Goal: Transaction & Acquisition: Purchase product/service

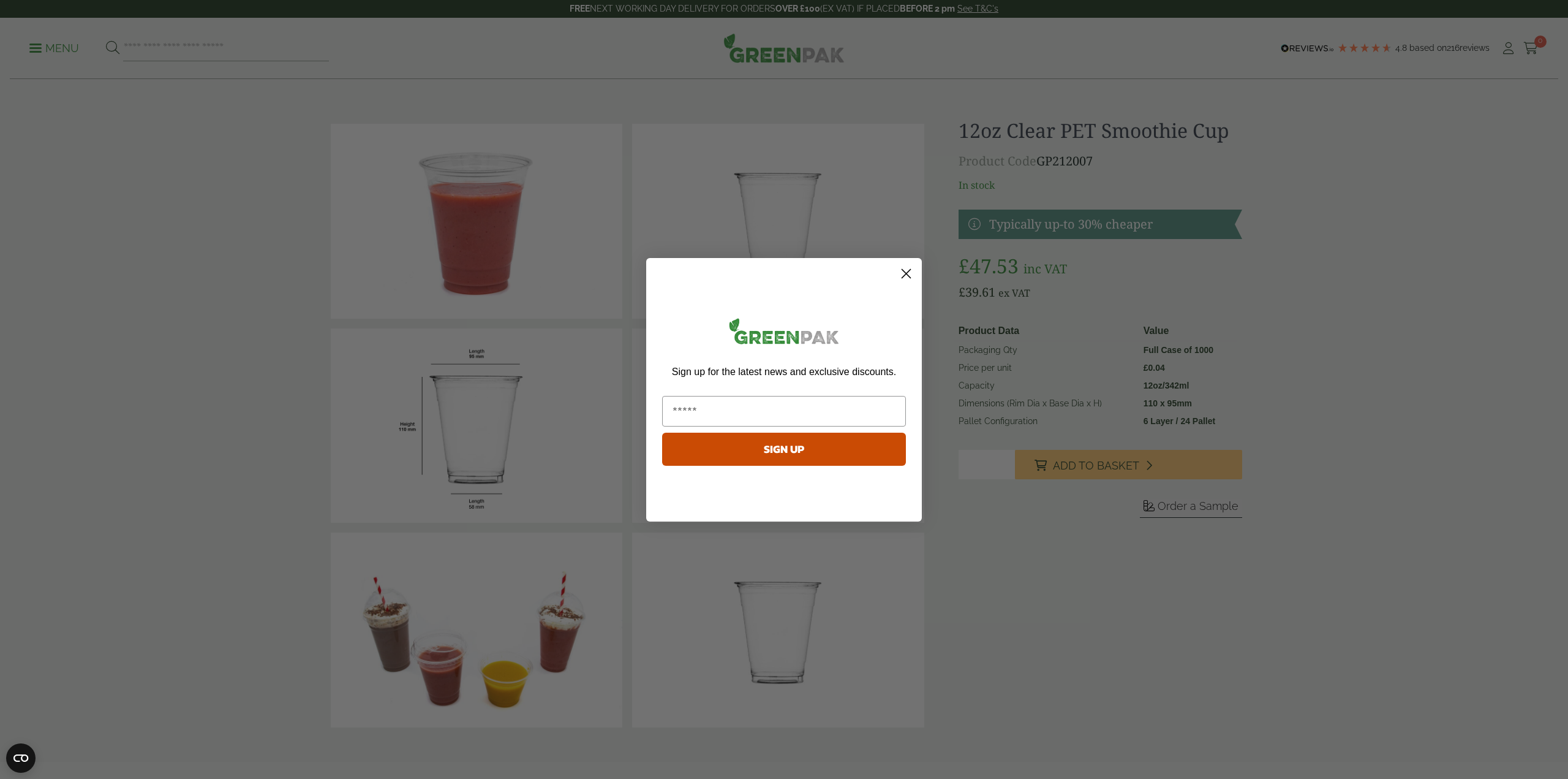
click at [905, 279] on circle "Close dialog" at bounding box center [905, 273] width 20 height 20
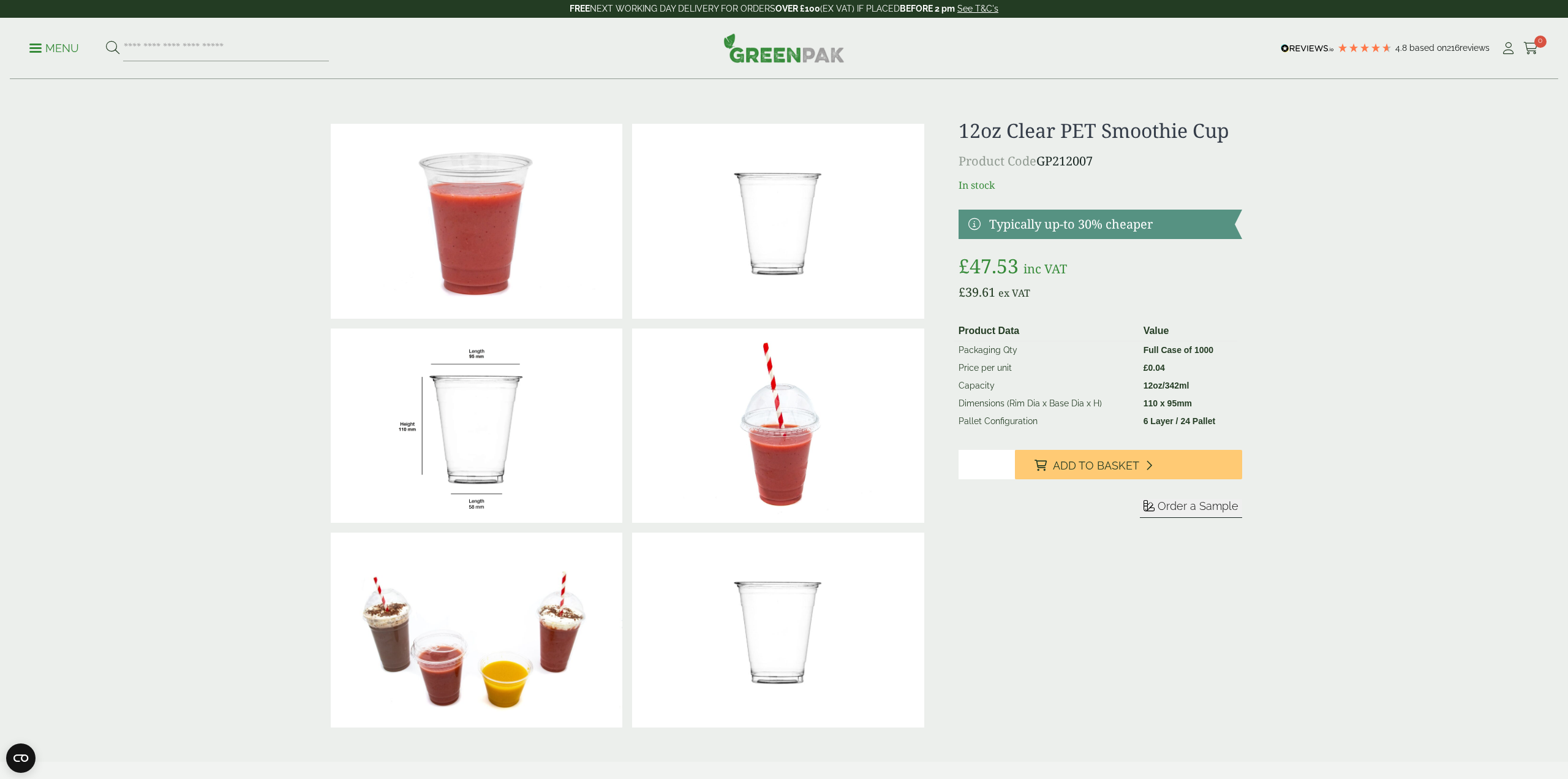
click at [1329, 287] on div "Close dialog Sign up for the latest news and exclusive discounts. SIGN UP ******" at bounding box center [784, 389] width 1568 height 779
drag, startPoint x: 1488, startPoint y: 671, endPoint x: 1444, endPoint y: 416, distance: 258.8
click at [1121, 662] on div "12oz Clear PET Smoothie Cup Product Code GP212007 In stock Typically up-to 30% …" at bounding box center [1095, 426] width 283 height 614
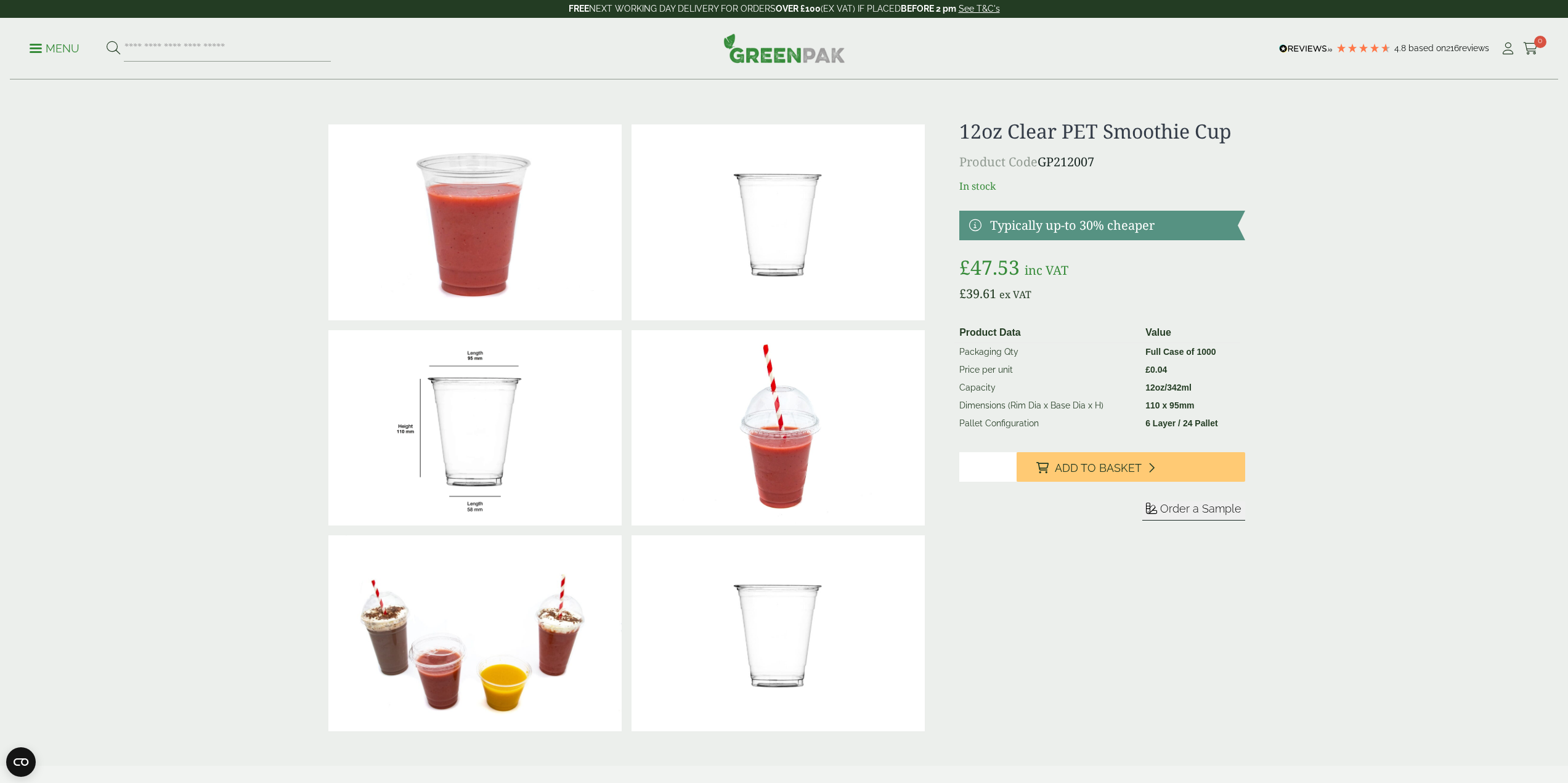
drag, startPoint x: 1229, startPoint y: 592, endPoint x: 1155, endPoint y: 372, distance: 232.1
drag, startPoint x: 967, startPoint y: 128, endPoint x: 1236, endPoint y: 126, distance: 269.0
click at [1234, 126] on h1 "12oz Clear PET Smoothie Cup" at bounding box center [1101, 131] width 285 height 23
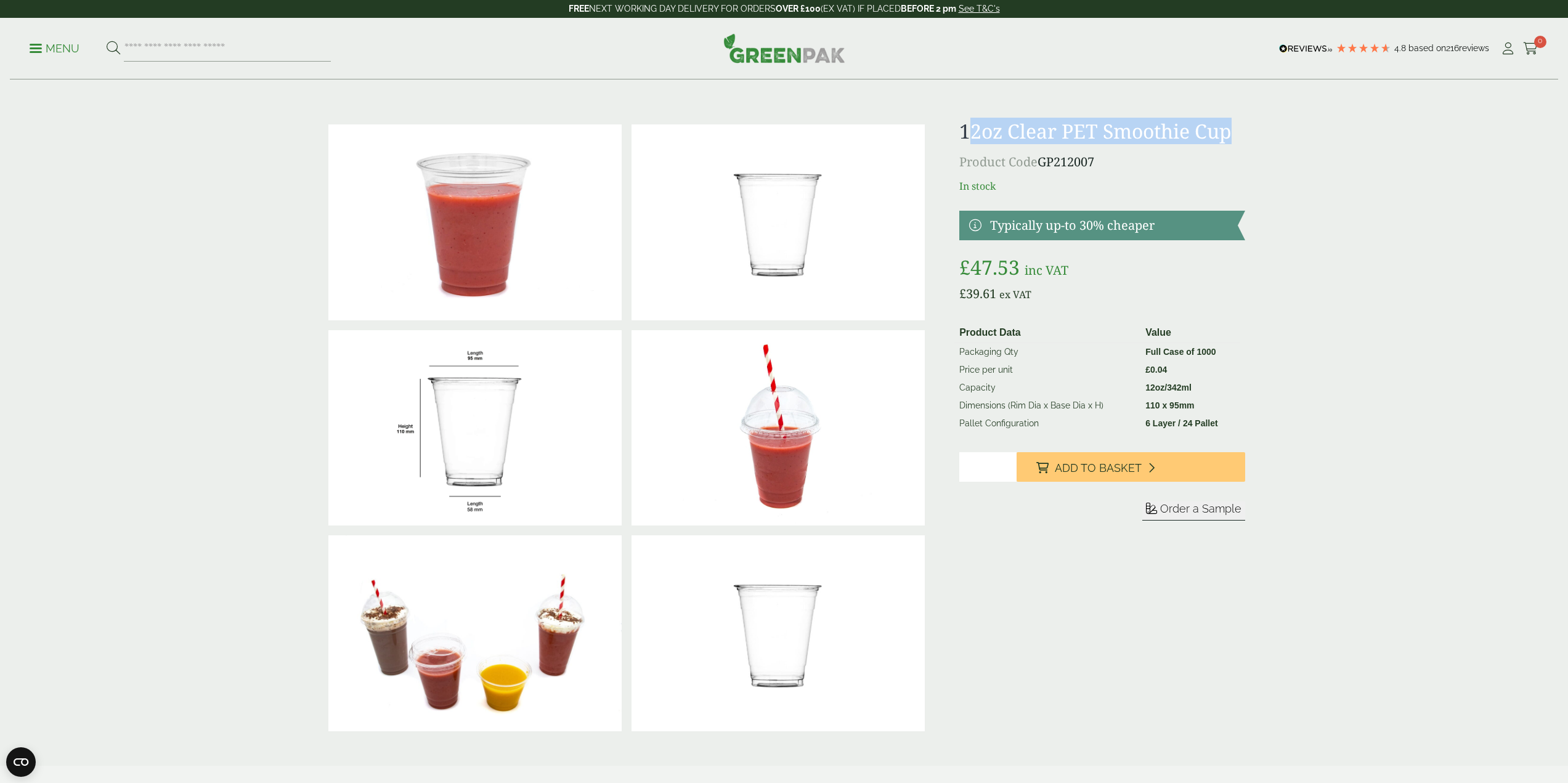
click at [1150, 122] on h1 "12oz Clear PET Smoothie Cup" at bounding box center [1101, 131] width 285 height 23
drag, startPoint x: 1109, startPoint y: 130, endPoint x: 1118, endPoint y: 126, distance: 9.8
click at [1110, 129] on h1 "12oz Clear PET Smoothie Cup" at bounding box center [1101, 131] width 285 height 23
click at [1112, 130] on h1 "12oz Clear PET Smoothie Cup" at bounding box center [1101, 131] width 285 height 23
drag, startPoint x: 1105, startPoint y: 131, endPoint x: 1231, endPoint y: 126, distance: 126.1
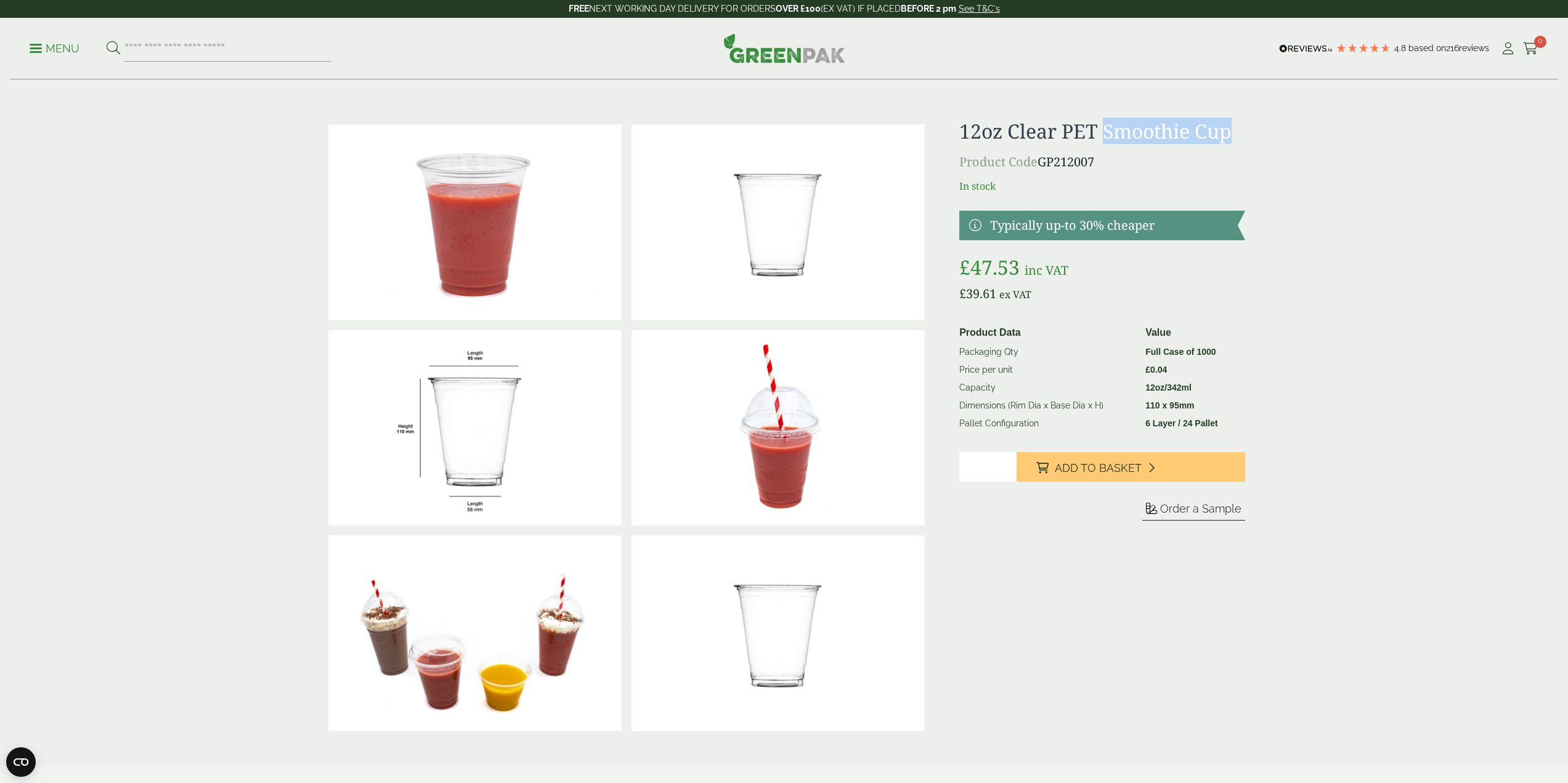
click at [1231, 126] on h1 "12oz Clear PET Smoothie Cup" at bounding box center [1101, 131] width 285 height 23
click at [247, 49] on input "**********" at bounding box center [227, 48] width 207 height 26
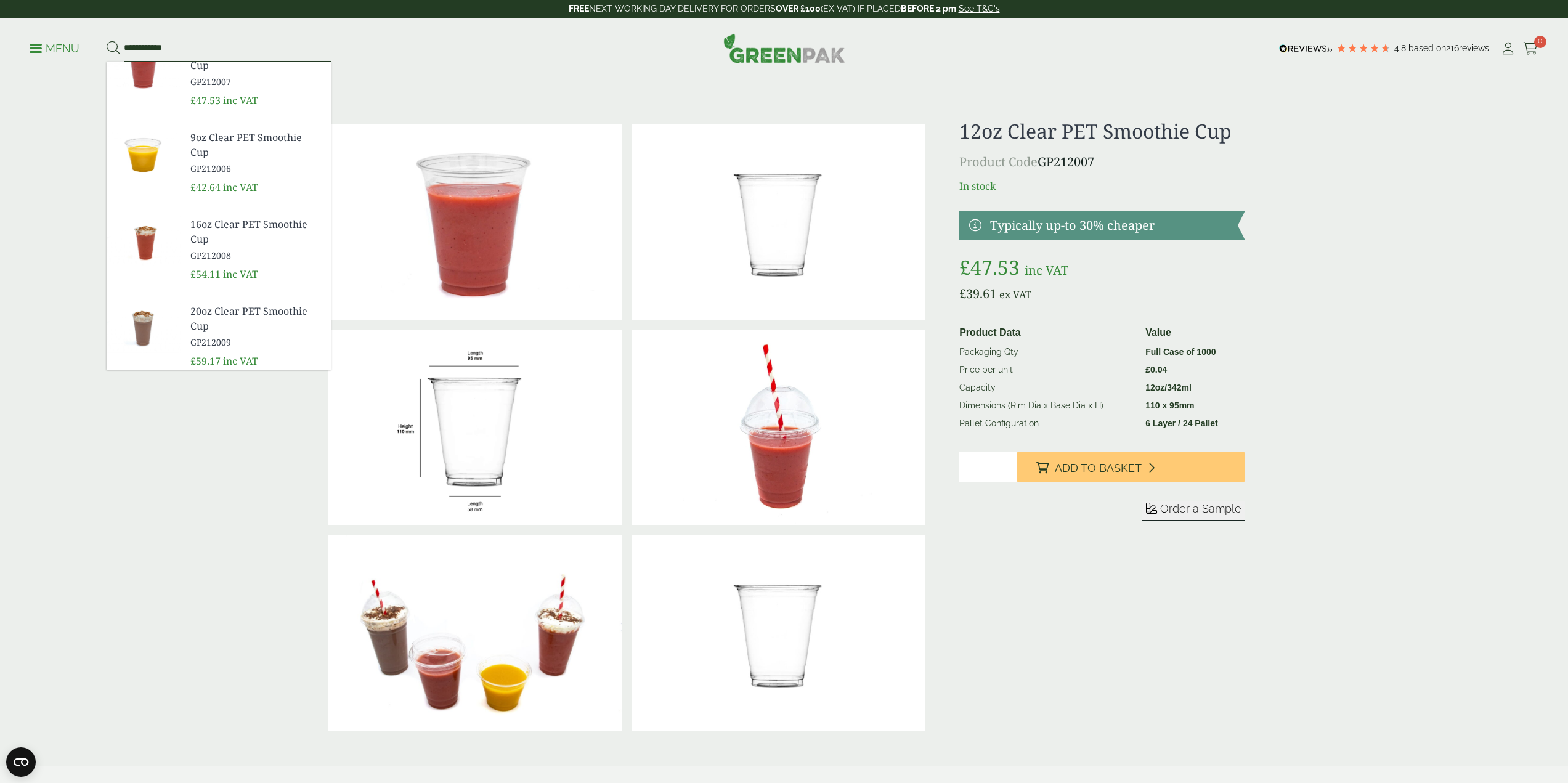
scroll to position [124, 0]
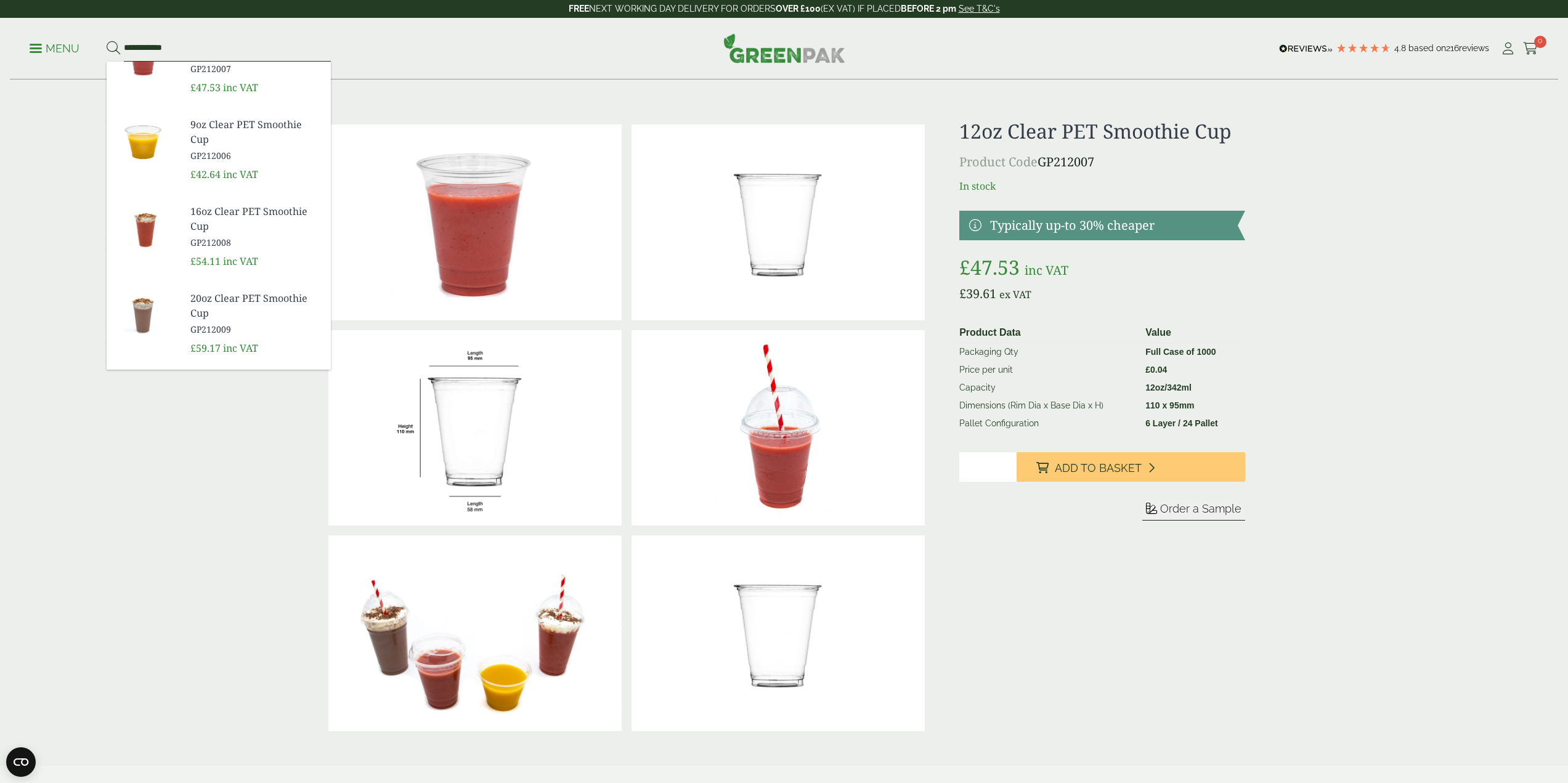
type input "**********"
click at [225, 225] on span "16oz Clear PET Smoothie Cup" at bounding box center [255, 218] width 130 height 30
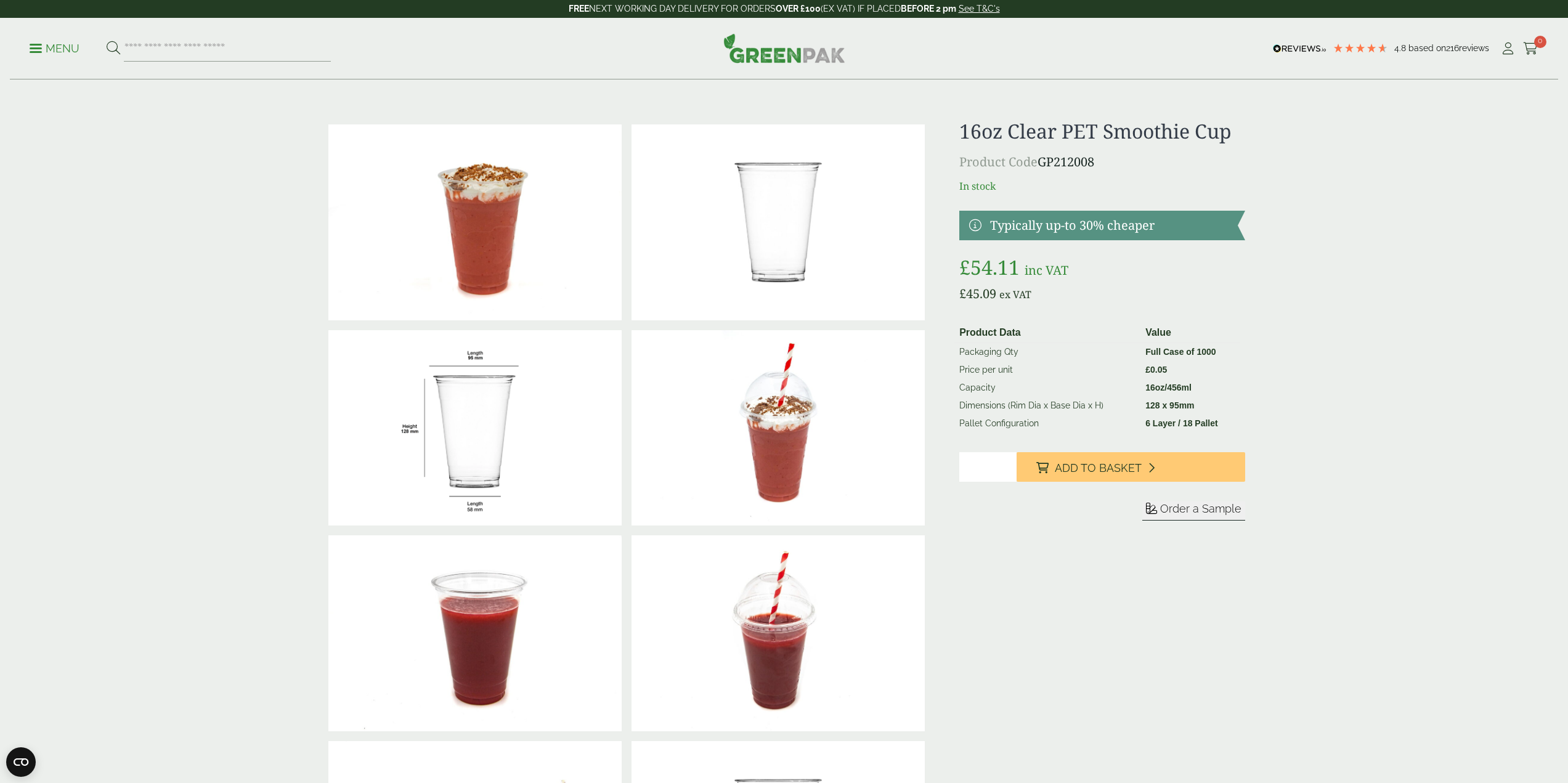
click at [438, 380] on img at bounding box center [475, 428] width 294 height 196
drag, startPoint x: 1236, startPoint y: 139, endPoint x: 965, endPoint y: 120, distance: 271.7
click at [957, 120] on div at bounding box center [784, 530] width 937 height 822
copy h1 "16oz Clear PET Smoothie Cup"
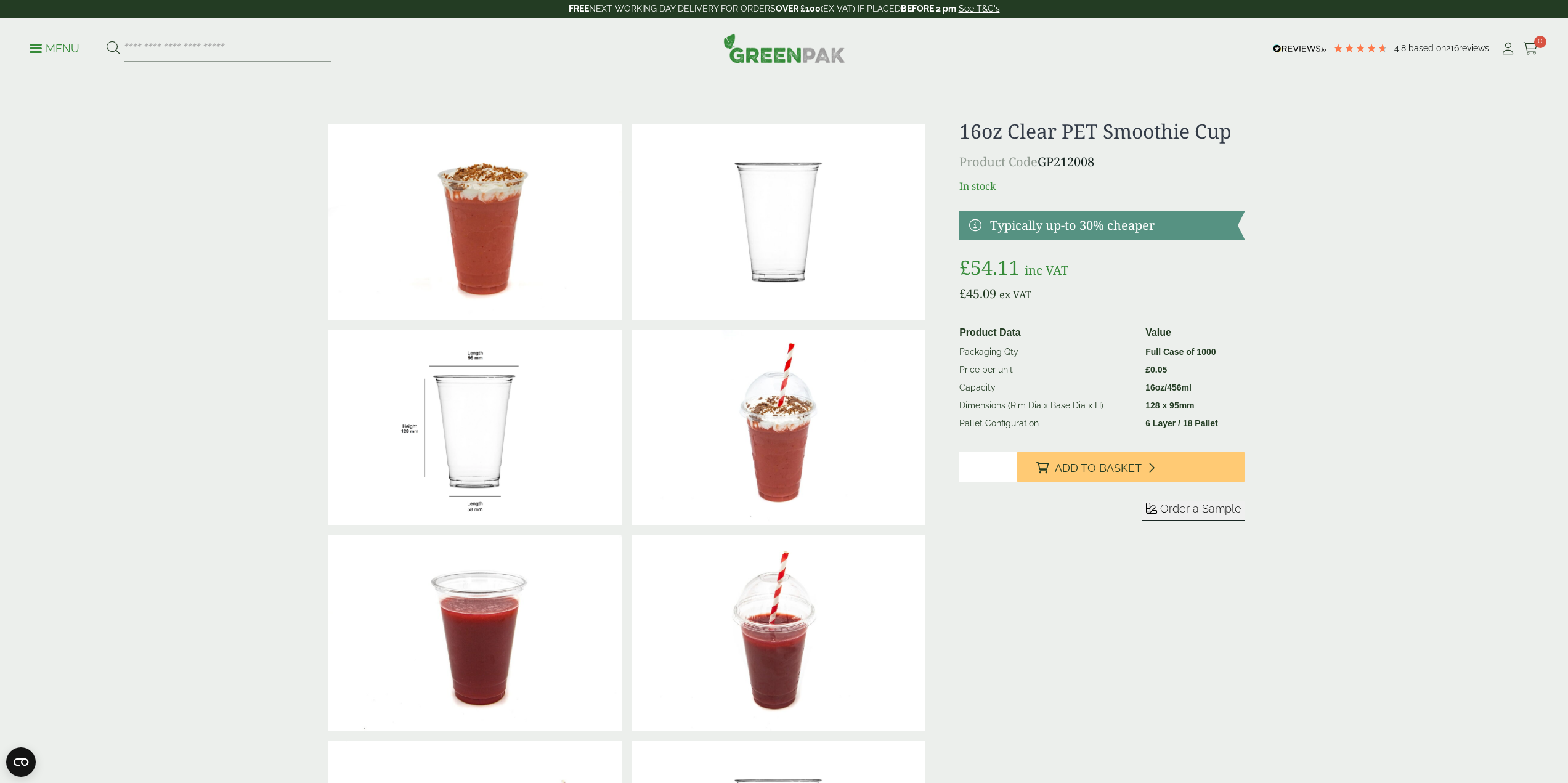
drag, startPoint x: 1248, startPoint y: 126, endPoint x: 963, endPoint y: 125, distance: 285.0
click at [963, 125] on div at bounding box center [784, 530] width 937 height 822
copy h1 "16oz Clear PET Smoothie Cup"
click at [510, 656] on img at bounding box center [475, 632] width 294 height 196
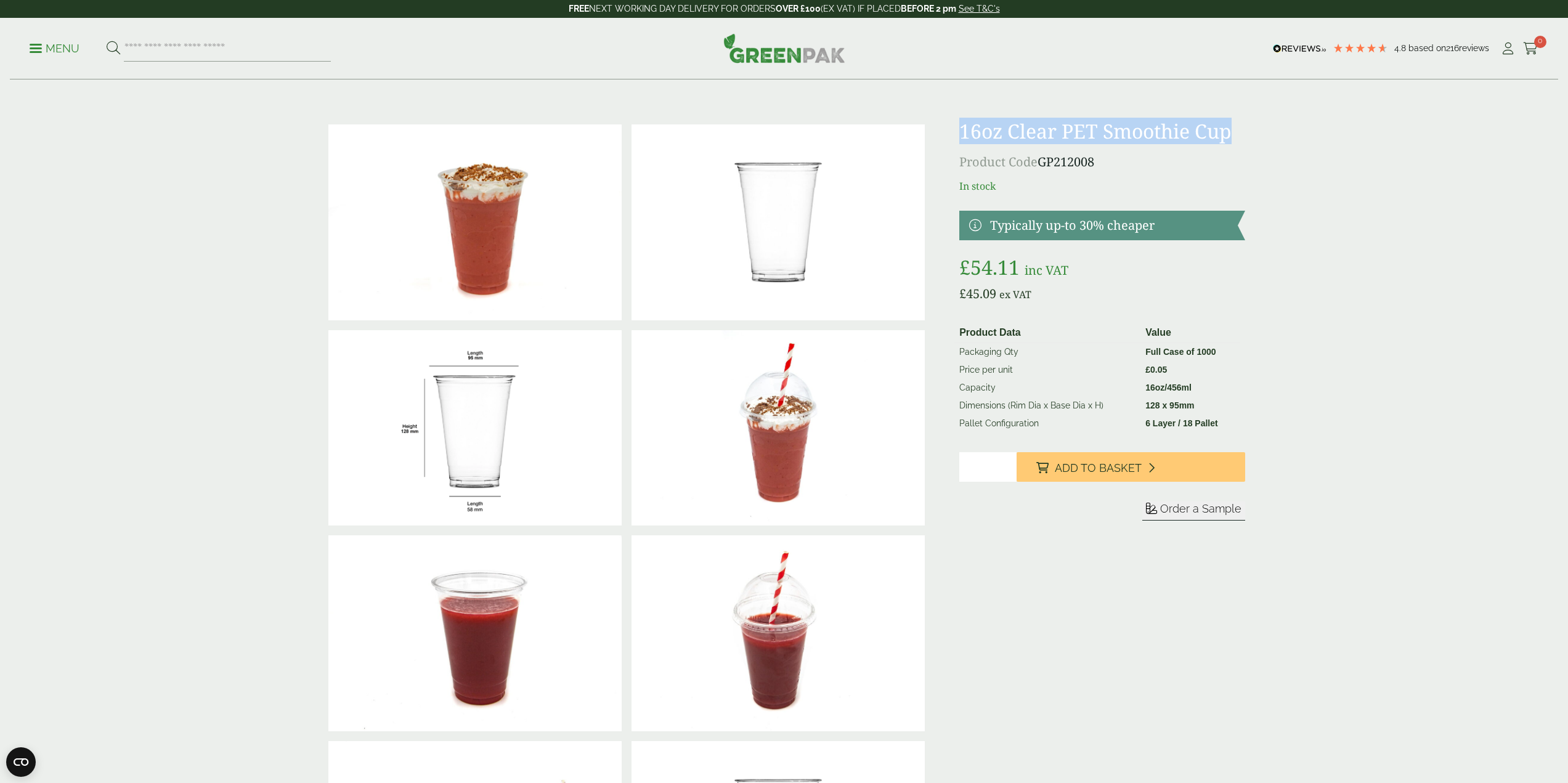
click at [1133, 472] on span "Add to Basket" at bounding box center [1098, 468] width 87 height 14
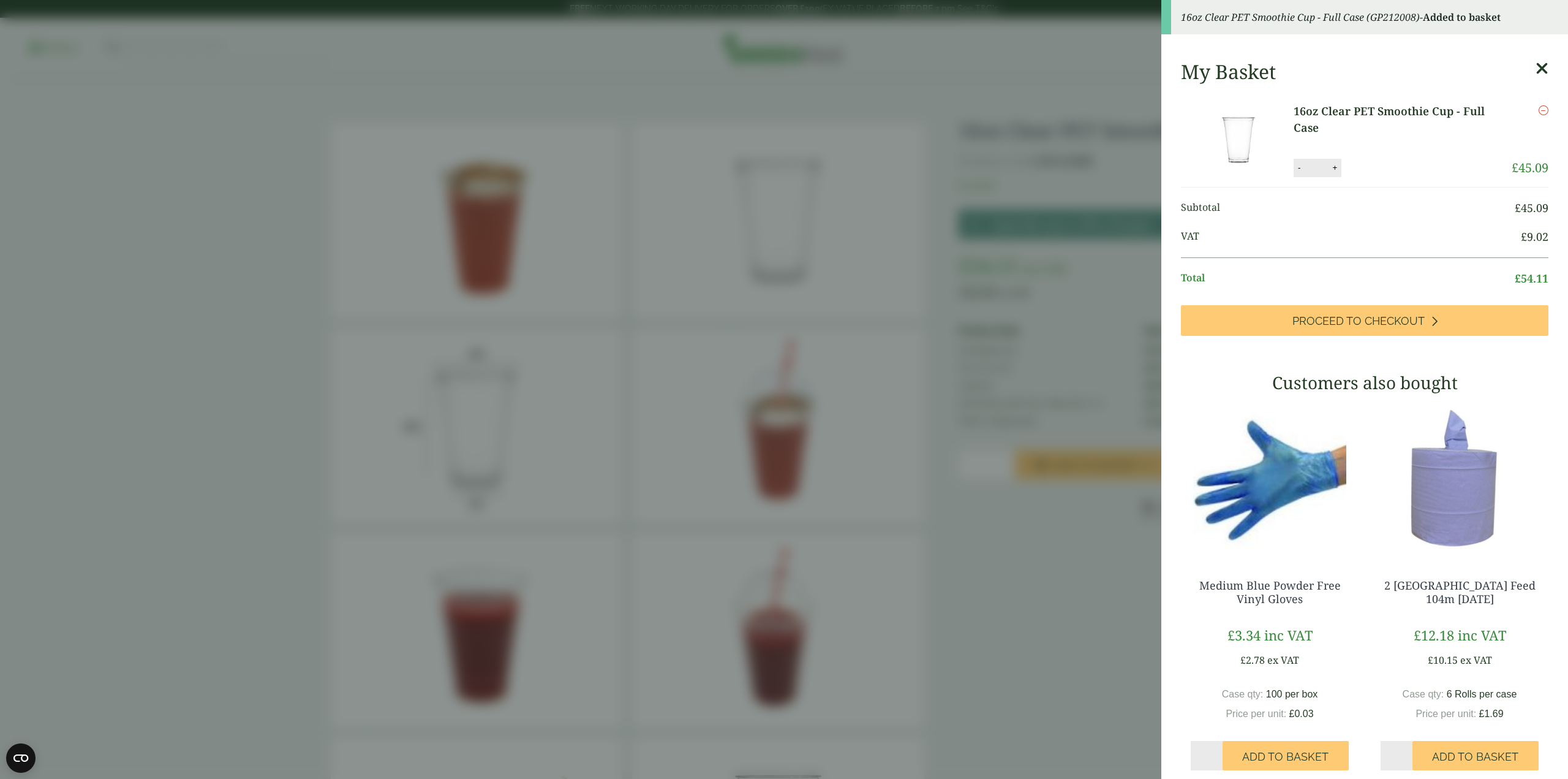
click at [1535, 68] on div "My Basket 16oz Clear PET Smoothie Cup - Full Case 16oz Clear PET Smoothie Cup -…" at bounding box center [1365, 426] width 407 height 754
click at [1537, 64] on div "My Basket 16oz Clear PET Smoothie Cup - Full Case 16oz Clear PET Smoothie Cup -…" at bounding box center [1365, 426] width 407 height 754
click at [1535, 64] on icon at bounding box center [1541, 69] width 12 height 17
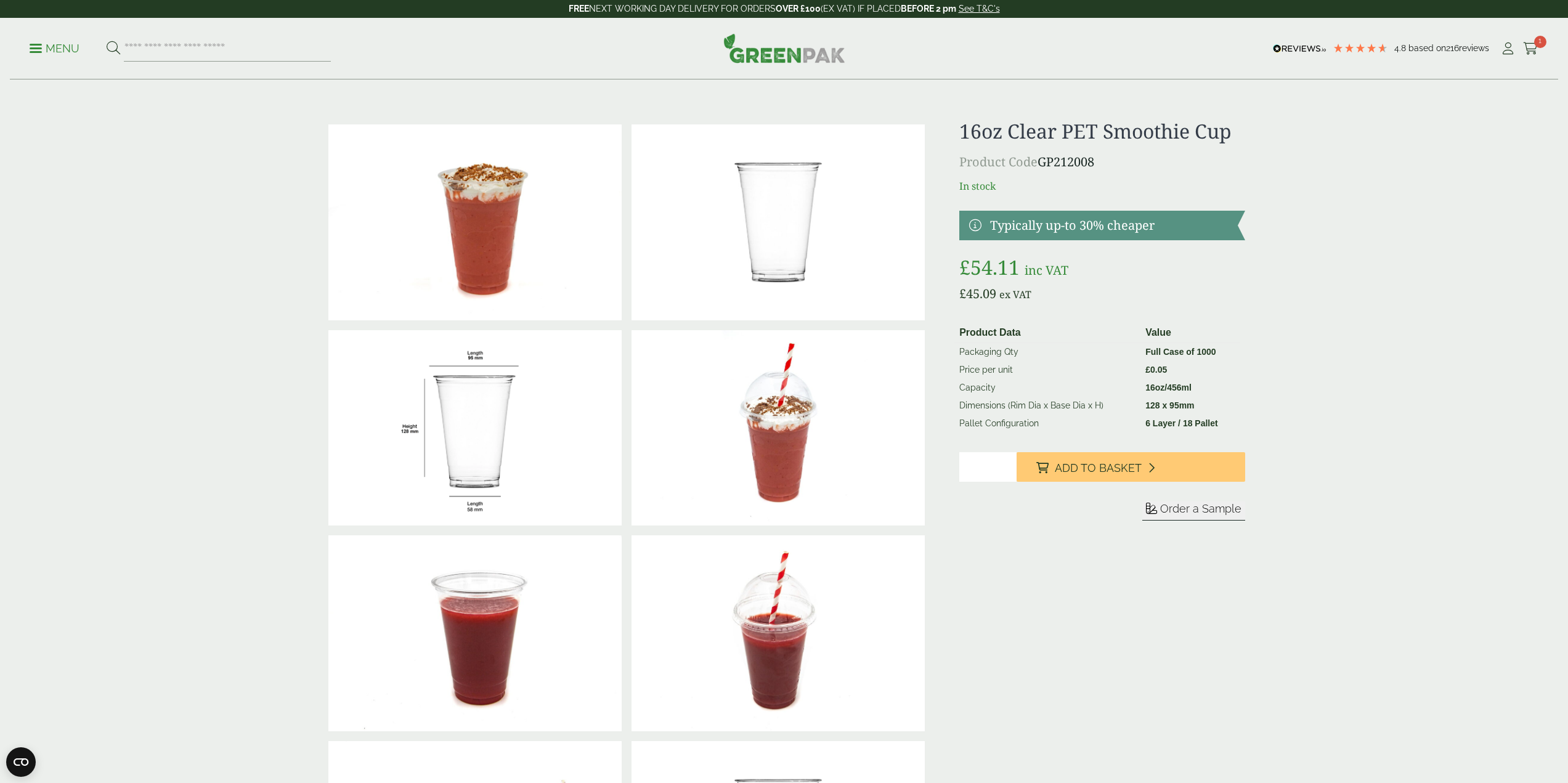
click at [421, 264] on img at bounding box center [475, 222] width 294 height 196
drag, startPoint x: 1313, startPoint y: 567, endPoint x: 1131, endPoint y: 369, distance: 268.9
drag, startPoint x: 999, startPoint y: 129, endPoint x: 1274, endPoint y: 126, distance: 275.0
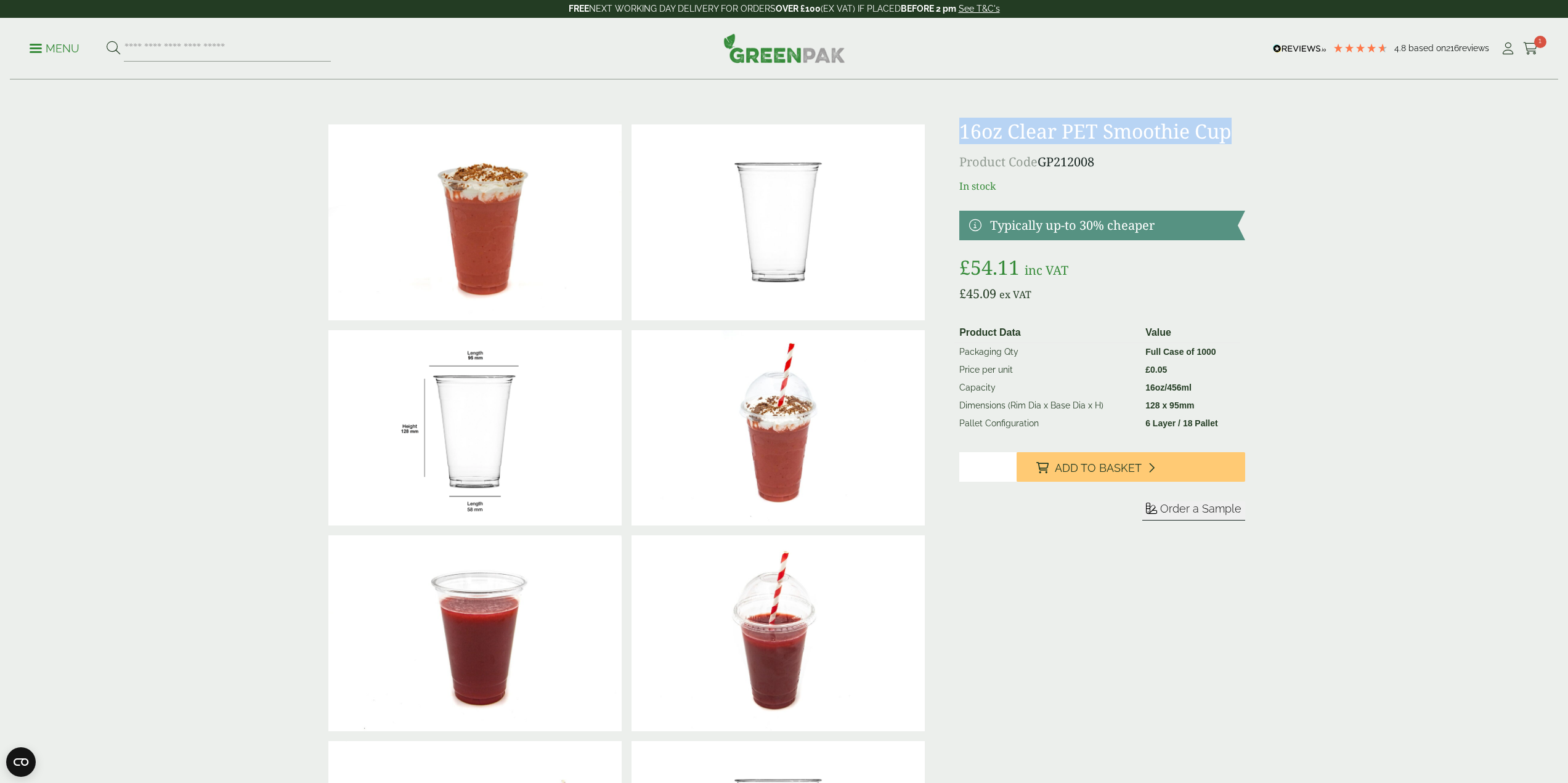
click at [1521, 45] on ul "My Account Cart 1" at bounding box center [1519, 48] width 39 height 18
click at [1553, 63] on div "Menu 4.8 Based on 216 reviews My Account 1" at bounding box center [783, 49] width 1548 height 62
click at [1547, 55] on div "Menu 4.8 Based on 216 reviews My Account 1" at bounding box center [783, 49] width 1548 height 62
click at [1526, 46] on icon at bounding box center [1530, 48] width 15 height 13
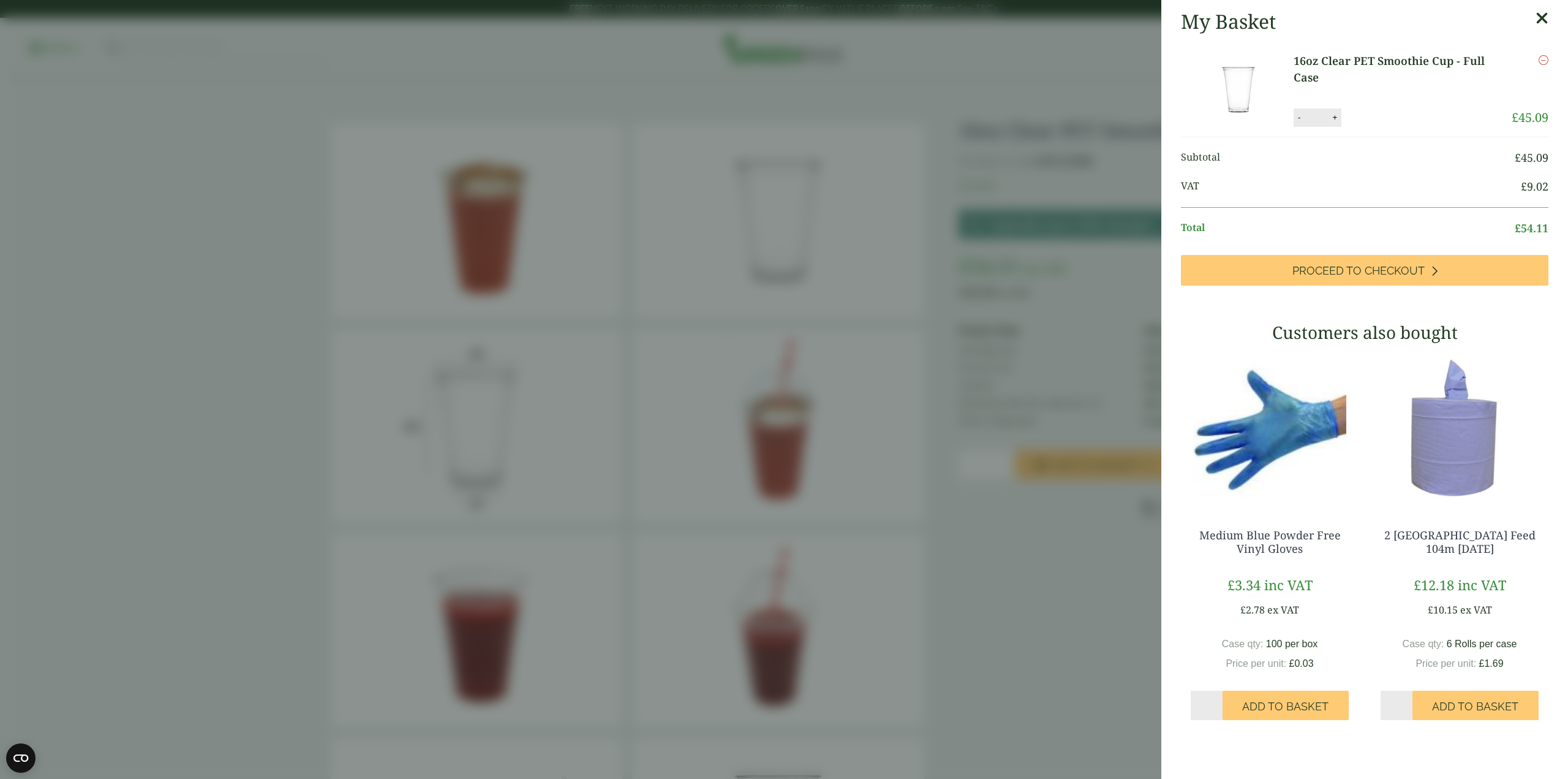
click at [1431, 261] on link "Proceed to Checkout" at bounding box center [1364, 270] width 368 height 31
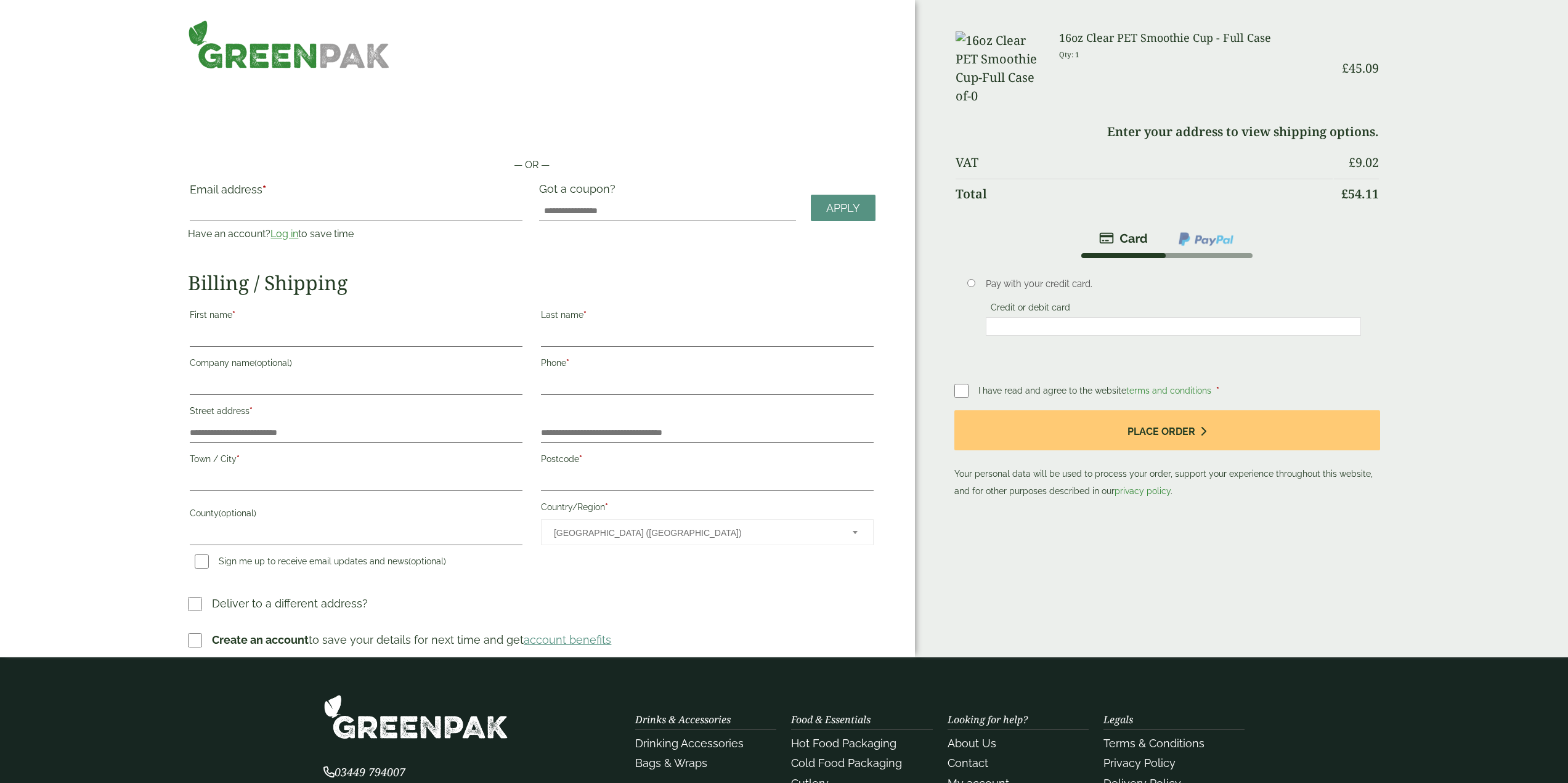
click at [1204, 234] on li at bounding box center [1206, 238] width 87 height 28
click at [1204, 231] on img at bounding box center [1205, 238] width 57 height 16
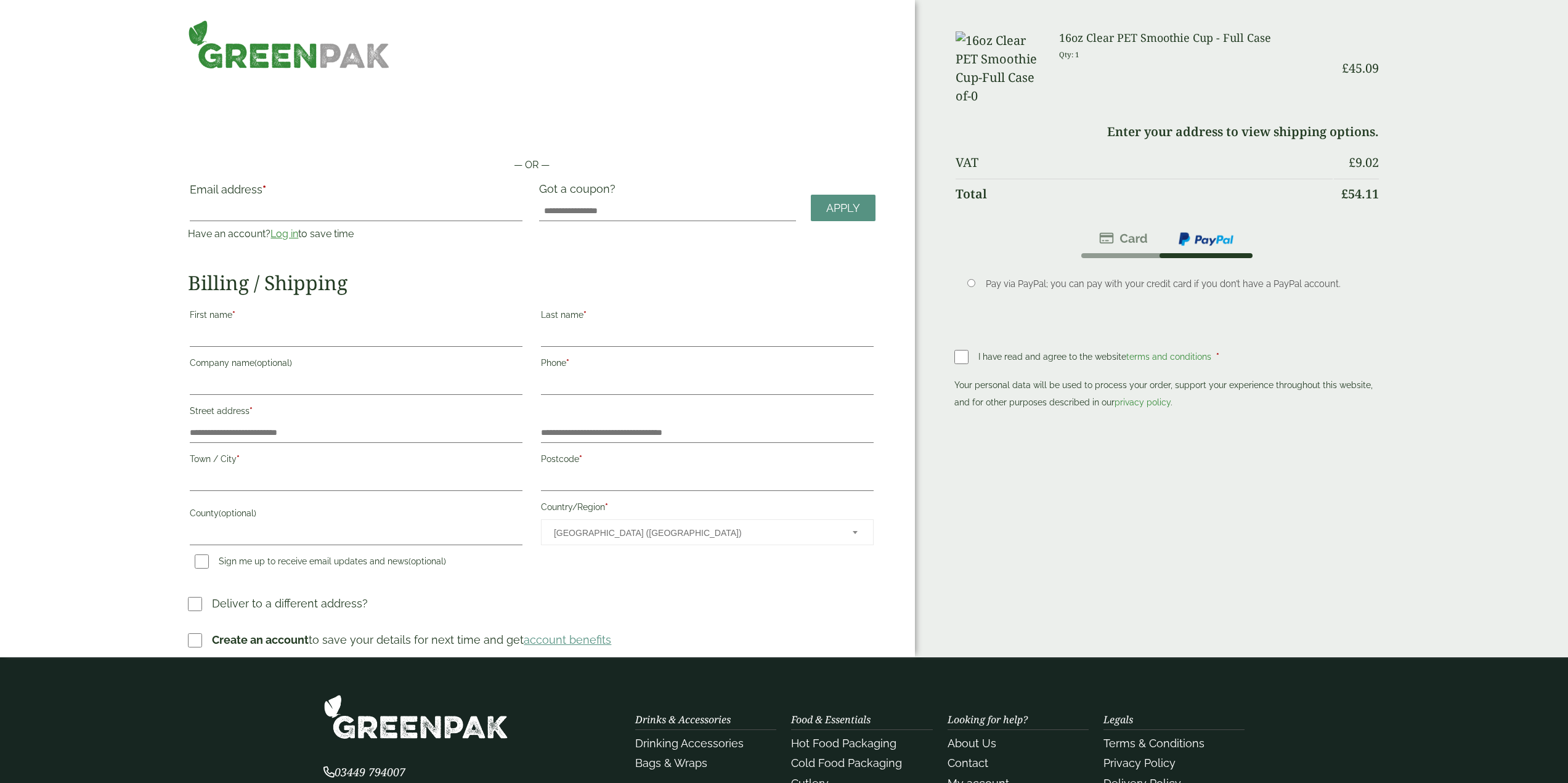
click at [325, 193] on label "Email address *" at bounding box center [355, 193] width 333 height 17
click at [325, 202] on input "Email address *" at bounding box center [355, 211] width 333 height 19
click at [300, 211] on input "Email address *" at bounding box center [355, 211] width 333 height 19
type input "**********"
click at [576, 189] on label "Got a coupon?" at bounding box center [579, 192] width 81 height 19
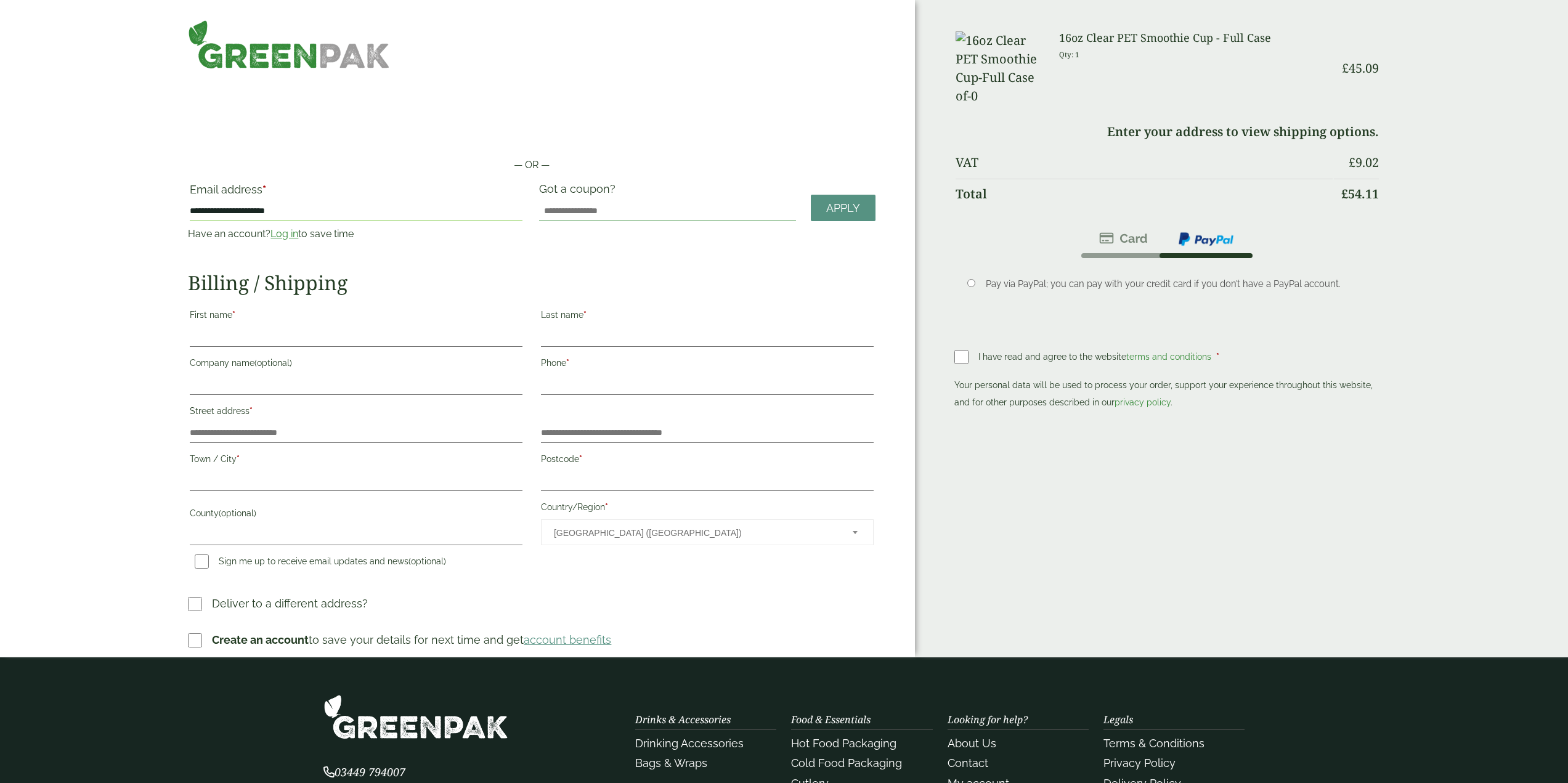
click at [576, 202] on input "Got a coupon?" at bounding box center [667, 211] width 257 height 19
click at [576, 206] on input "Got a coupon?" at bounding box center [667, 211] width 257 height 19
drag, startPoint x: 390, startPoint y: 57, endPoint x: 175, endPoint y: 57, distance: 215.0
click at [175, 57] on div "**********" at bounding box center [457, 328] width 914 height 657
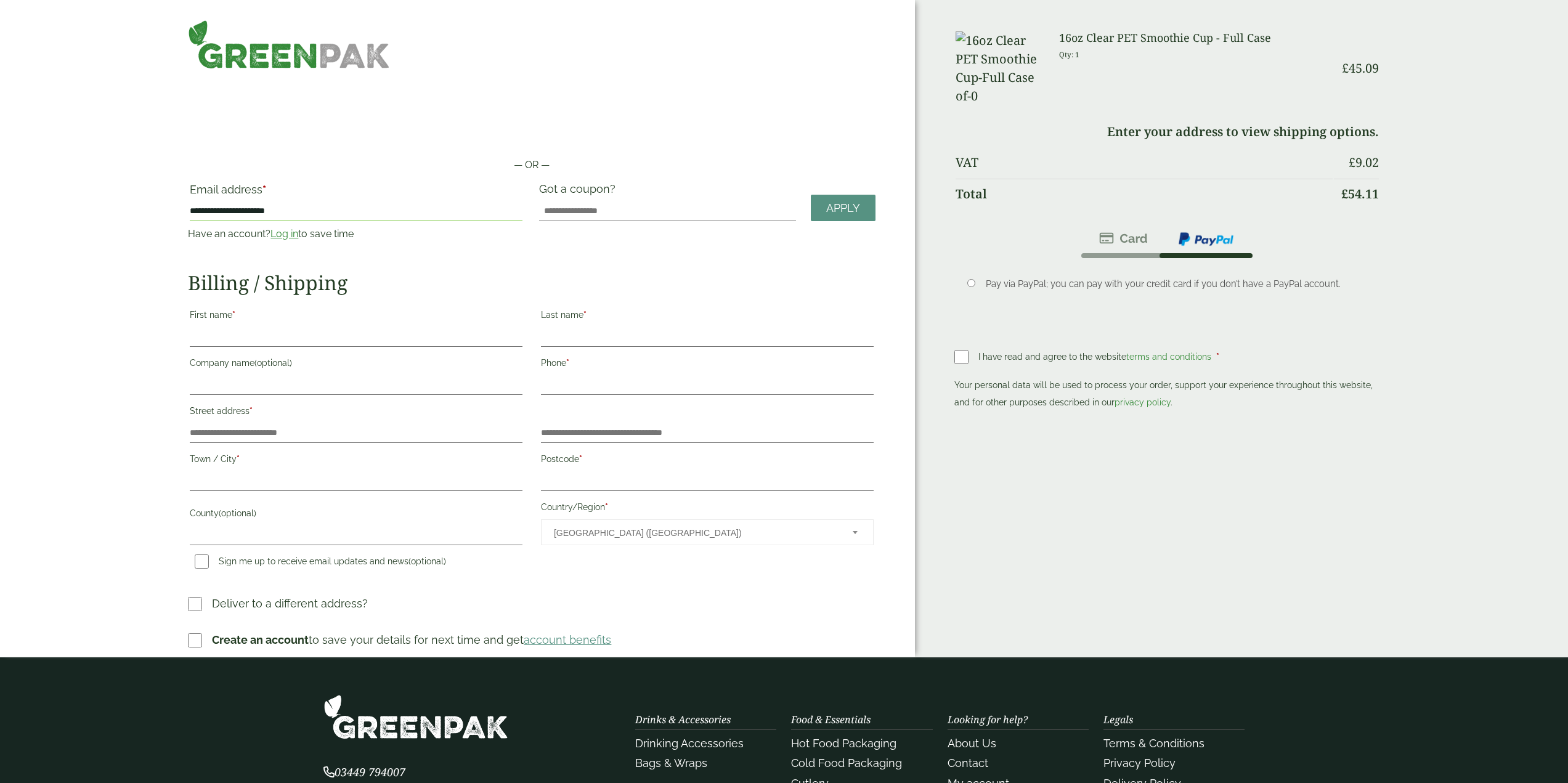
click at [1168, 37] on h3 "16oz Clear PET Smoothie Cup - Full Case" at bounding box center [1195, 39] width 273 height 14
click at [208, 46] on img at bounding box center [289, 43] width 202 height 49
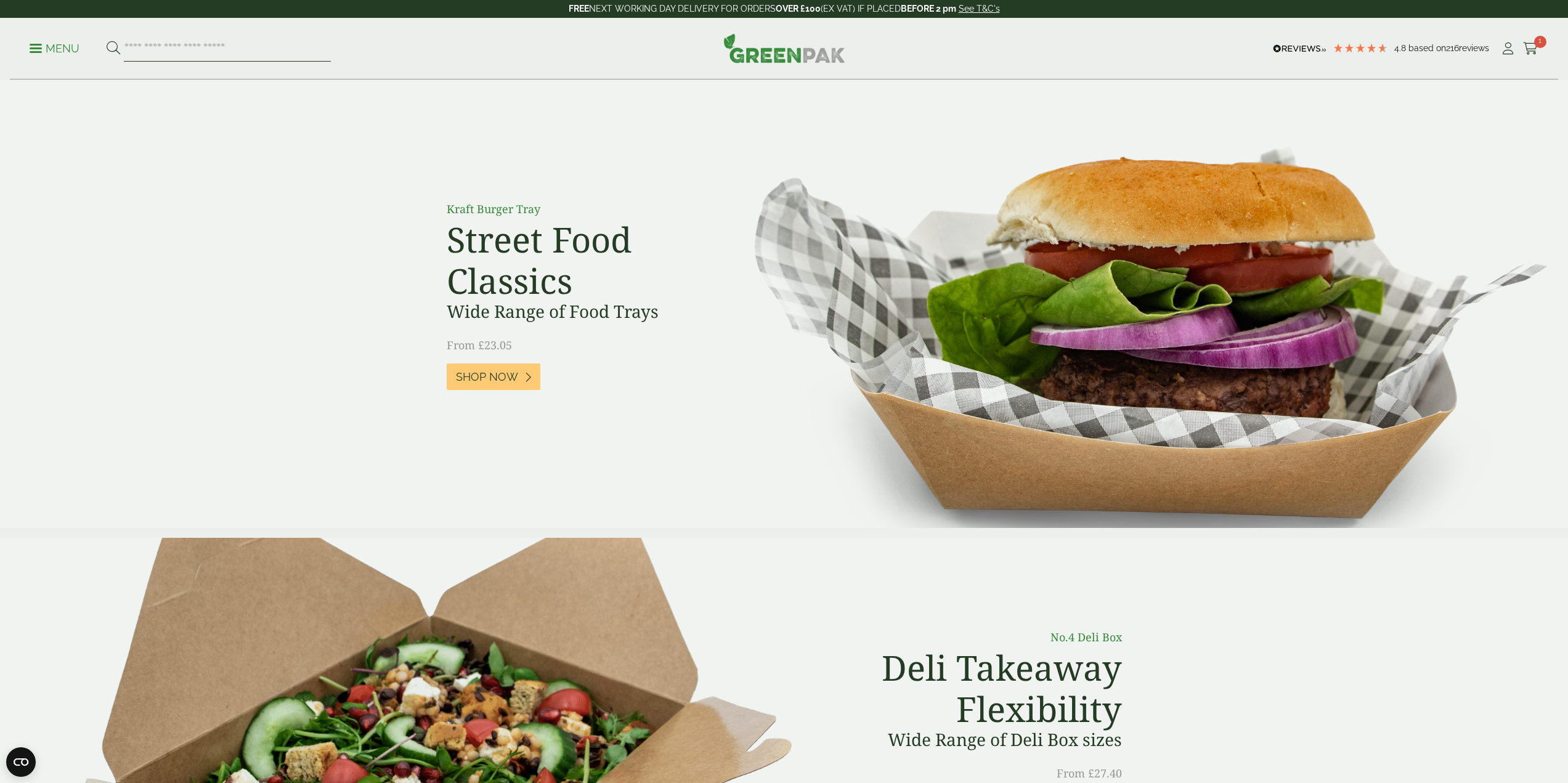
click at [225, 45] on input "search" at bounding box center [227, 48] width 207 height 26
click at [231, 49] on input "search" at bounding box center [227, 48] width 207 height 26
click at [1541, 46] on span "1" at bounding box center [1540, 42] width 13 height 13
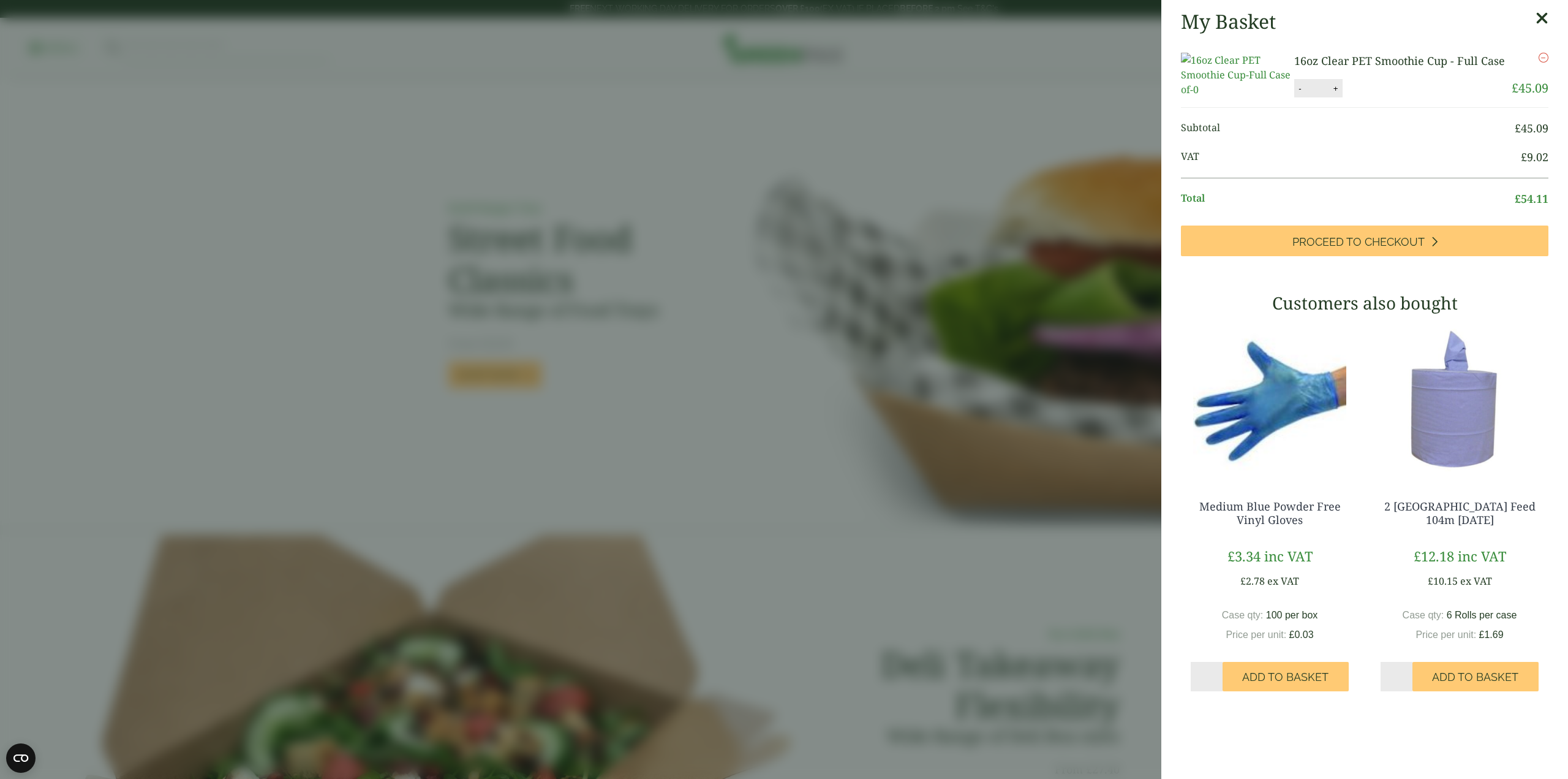
click at [1508, 61] on div "Remove" at bounding box center [1528, 65] width 39 height 26
click at [1491, 61] on link "16oz Clear PET Smoothie Cup - Full Case" at bounding box center [1399, 61] width 210 height 14
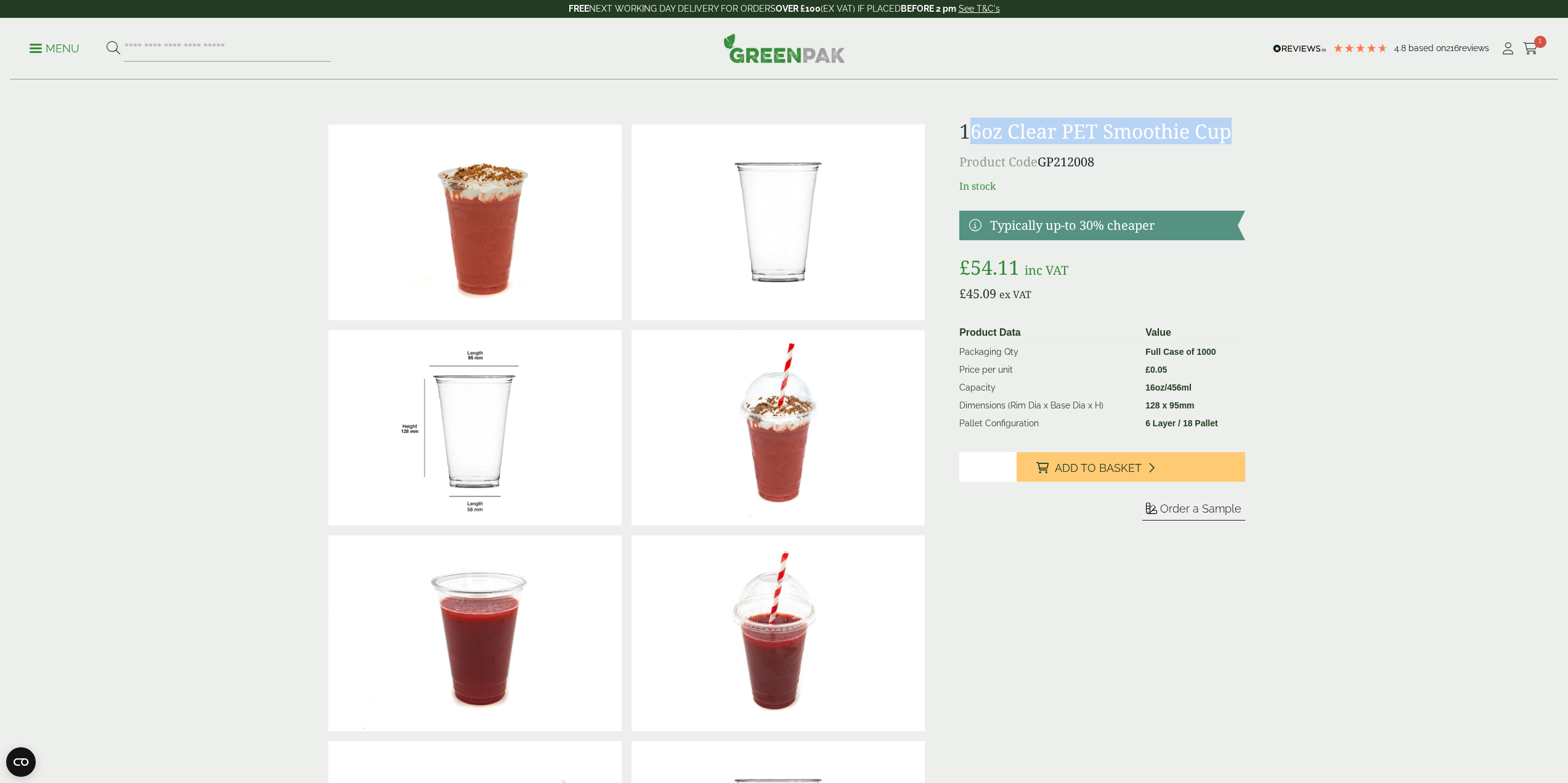
drag, startPoint x: 967, startPoint y: 137, endPoint x: 1236, endPoint y: 141, distance: 269.0
click at [1235, 141] on h1 "16oz Clear PET Smoothie Cup" at bounding box center [1101, 131] width 285 height 23
click at [1236, 141] on h1 "16oz Clear PET Smoothie Cup" at bounding box center [1101, 131] width 285 height 23
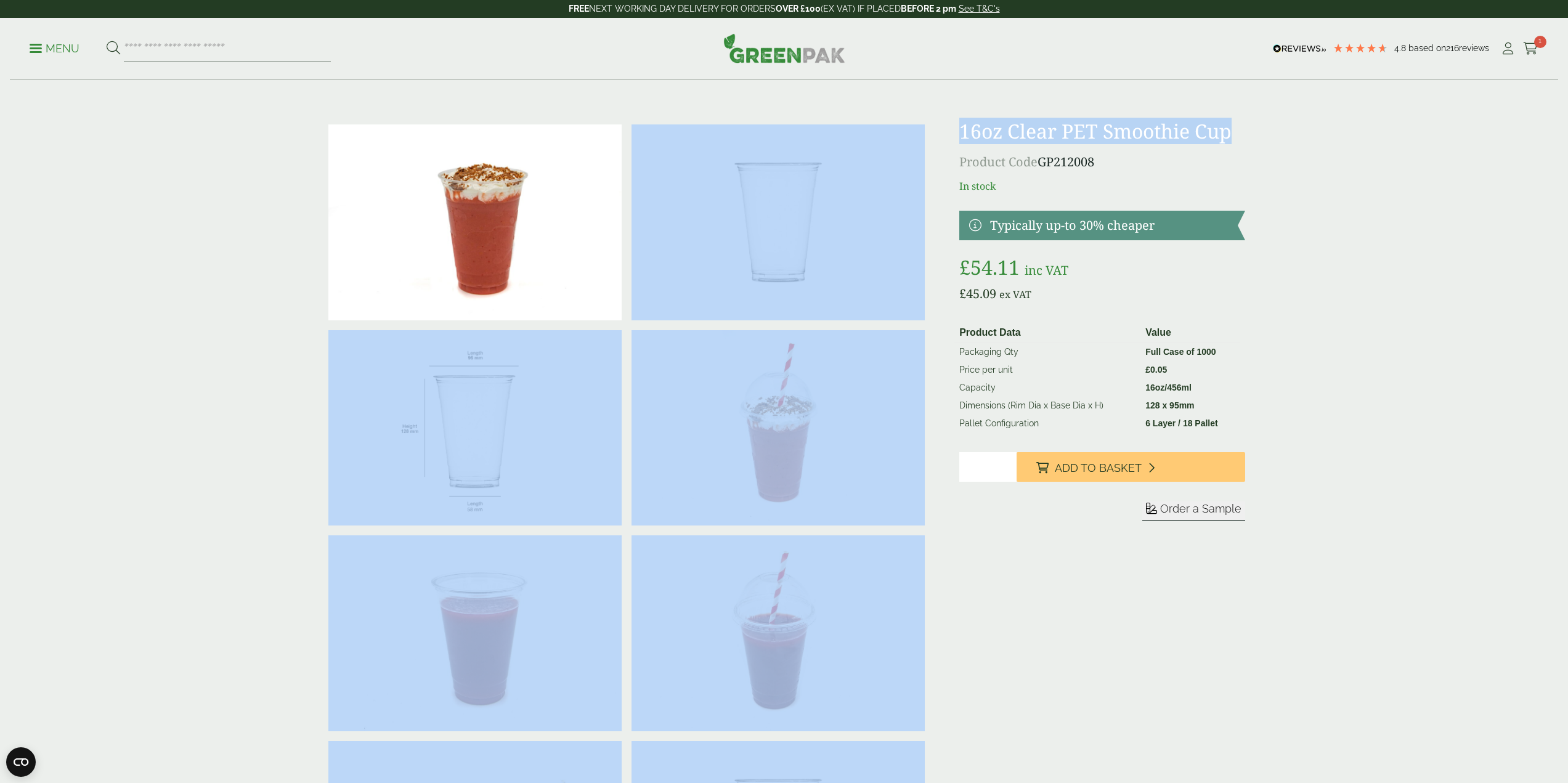
drag, startPoint x: 1228, startPoint y: 137, endPoint x: 939, endPoint y: 132, distance: 289.0
click at [939, 132] on div at bounding box center [784, 530] width 937 height 822
click at [975, 132] on h1 "16oz Clear PET Smoothie Cup" at bounding box center [1101, 131] width 285 height 23
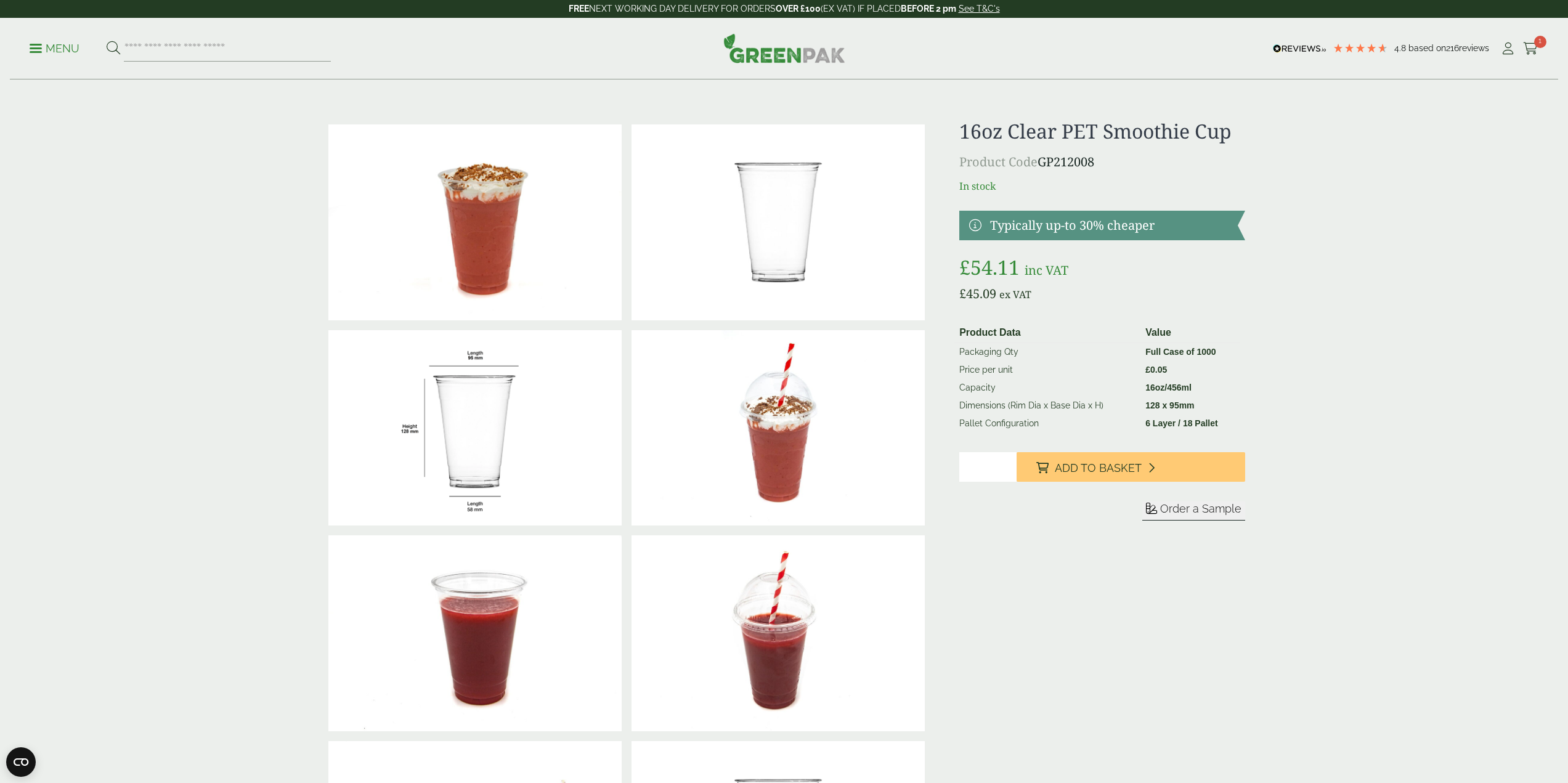
click at [965, 132] on h1 "16oz Clear PET Smoothie Cup" at bounding box center [1101, 131] width 285 height 23
drag, startPoint x: 964, startPoint y: 132, endPoint x: 1205, endPoint y: 137, distance: 241.1
click at [1226, 137] on h1 "16oz Clear PET Smoothie Cup" at bounding box center [1101, 131] width 285 height 23
click at [256, 48] on input "**********" at bounding box center [227, 48] width 207 height 26
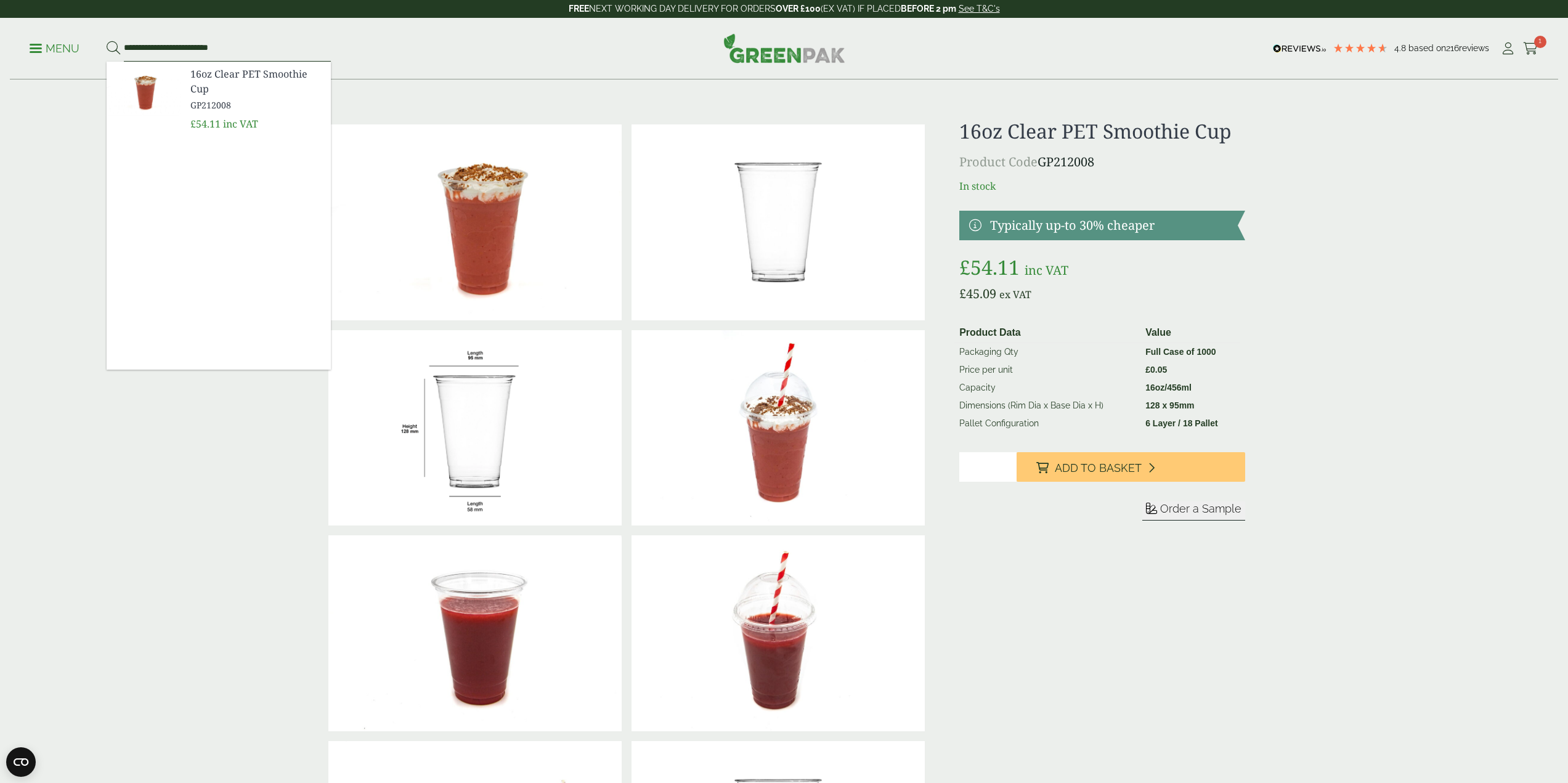
type input "**********"
click at [1537, 43] on span "1" at bounding box center [1540, 42] width 13 height 13
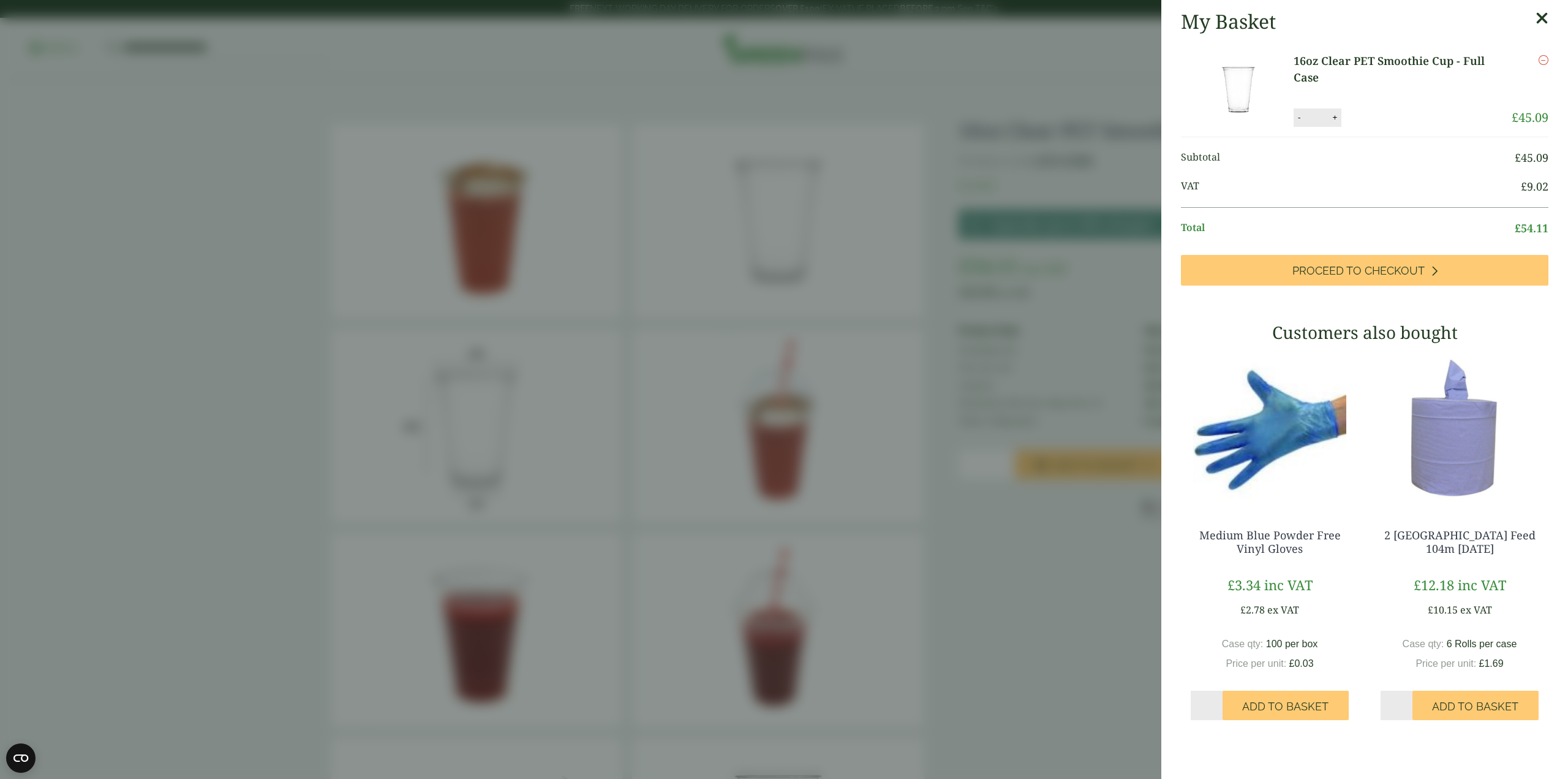
click at [1303, 120] on button "-" at bounding box center [1299, 117] width 10 height 11
click at [1367, 125] on button "Update" at bounding box center [1375, 117] width 61 height 18
type input "*"
click at [1539, 61] on icon "Remove this item" at bounding box center [1544, 60] width 10 height 10
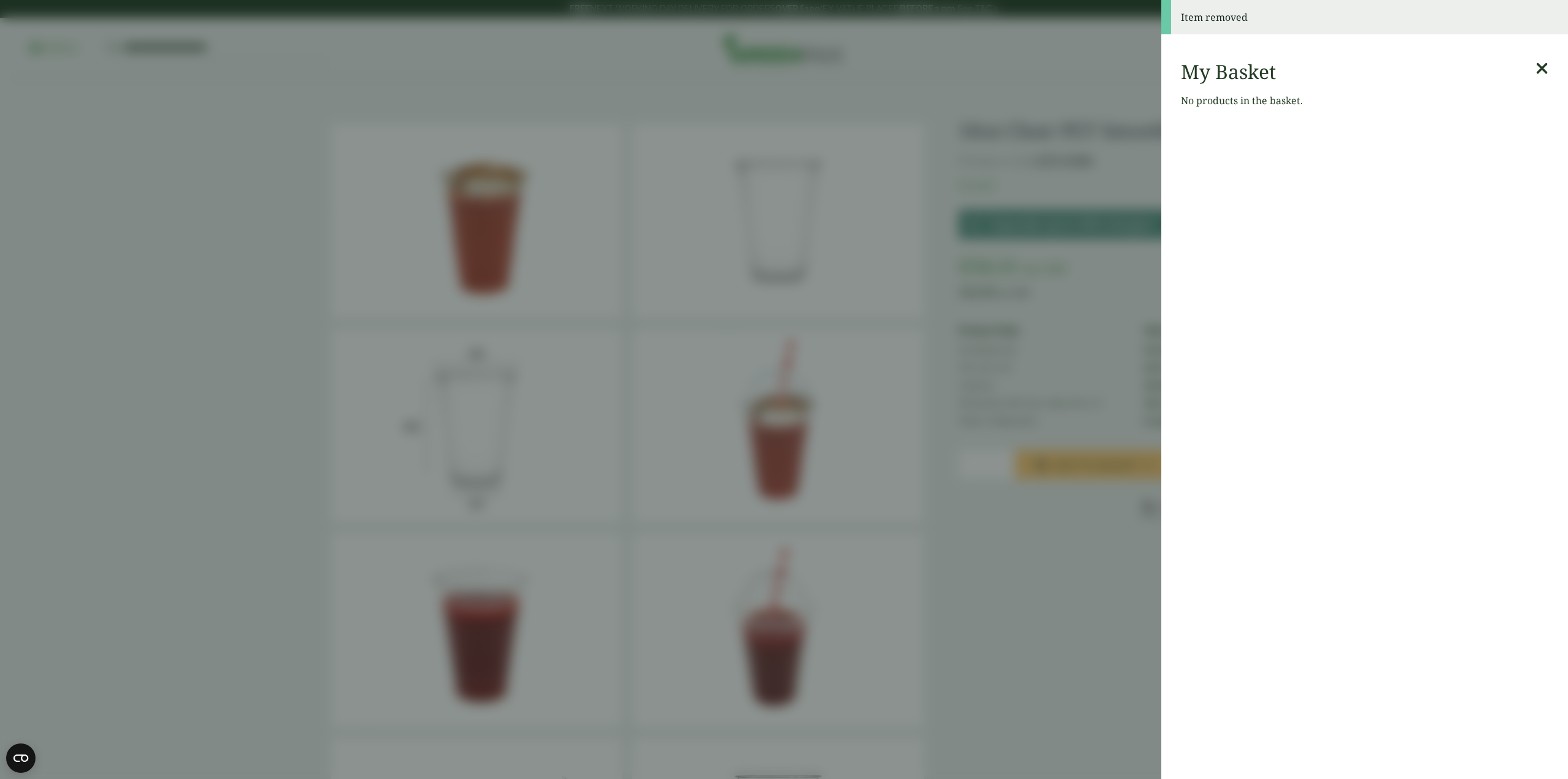
drag, startPoint x: 1534, startPoint y: 41, endPoint x: 1526, endPoint y: 67, distance: 27.2
click at [1534, 41] on div "Item removed" at bounding box center [1365, 22] width 407 height 44
click at [1525, 67] on div "My Basket" at bounding box center [1364, 72] width 368 height 23
click at [1535, 67] on icon at bounding box center [1541, 69] width 12 height 17
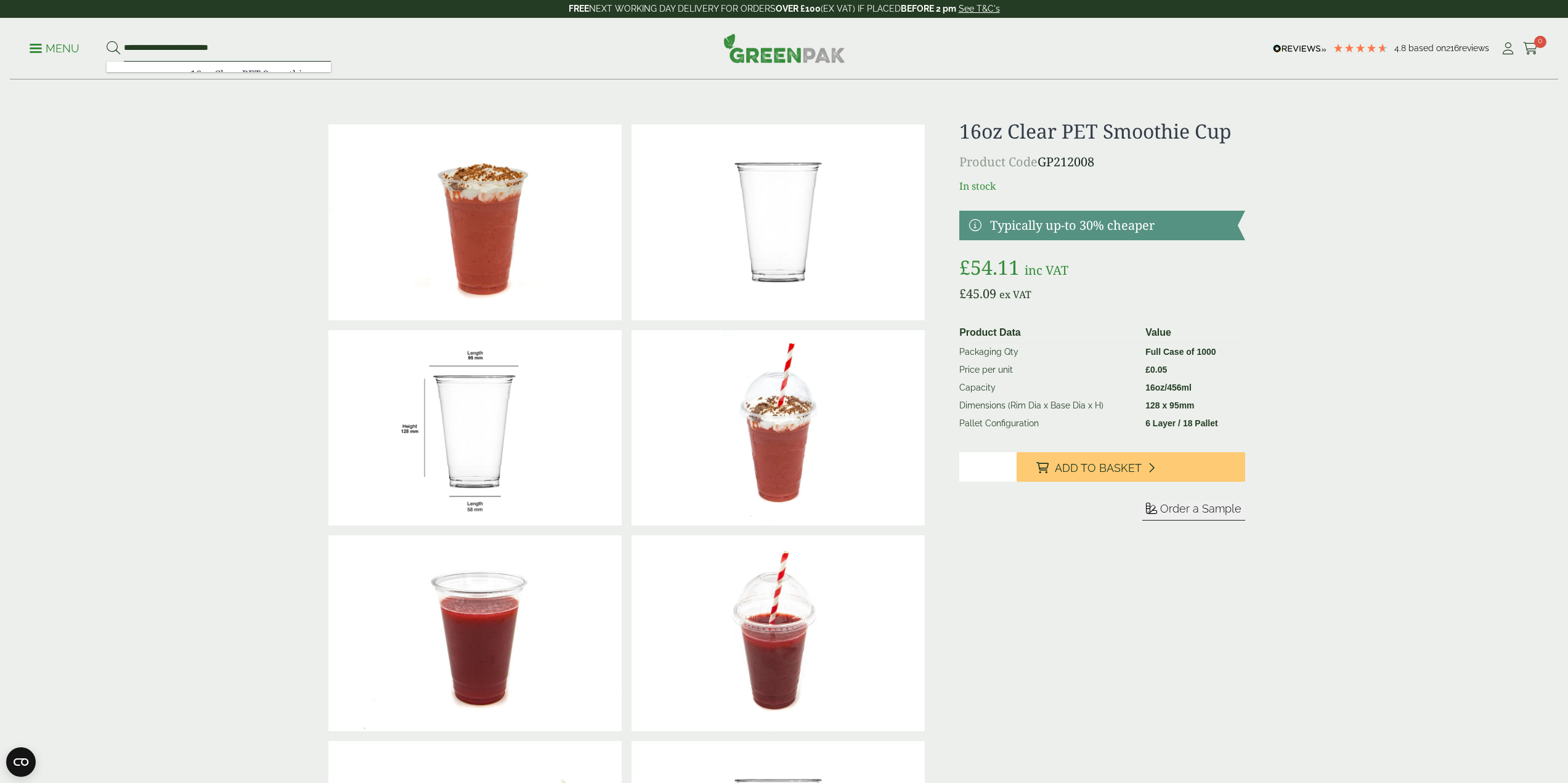
click at [244, 52] on input "**********" at bounding box center [227, 48] width 207 height 26
click at [106, 41] on button at bounding box center [113, 48] width 14 height 16
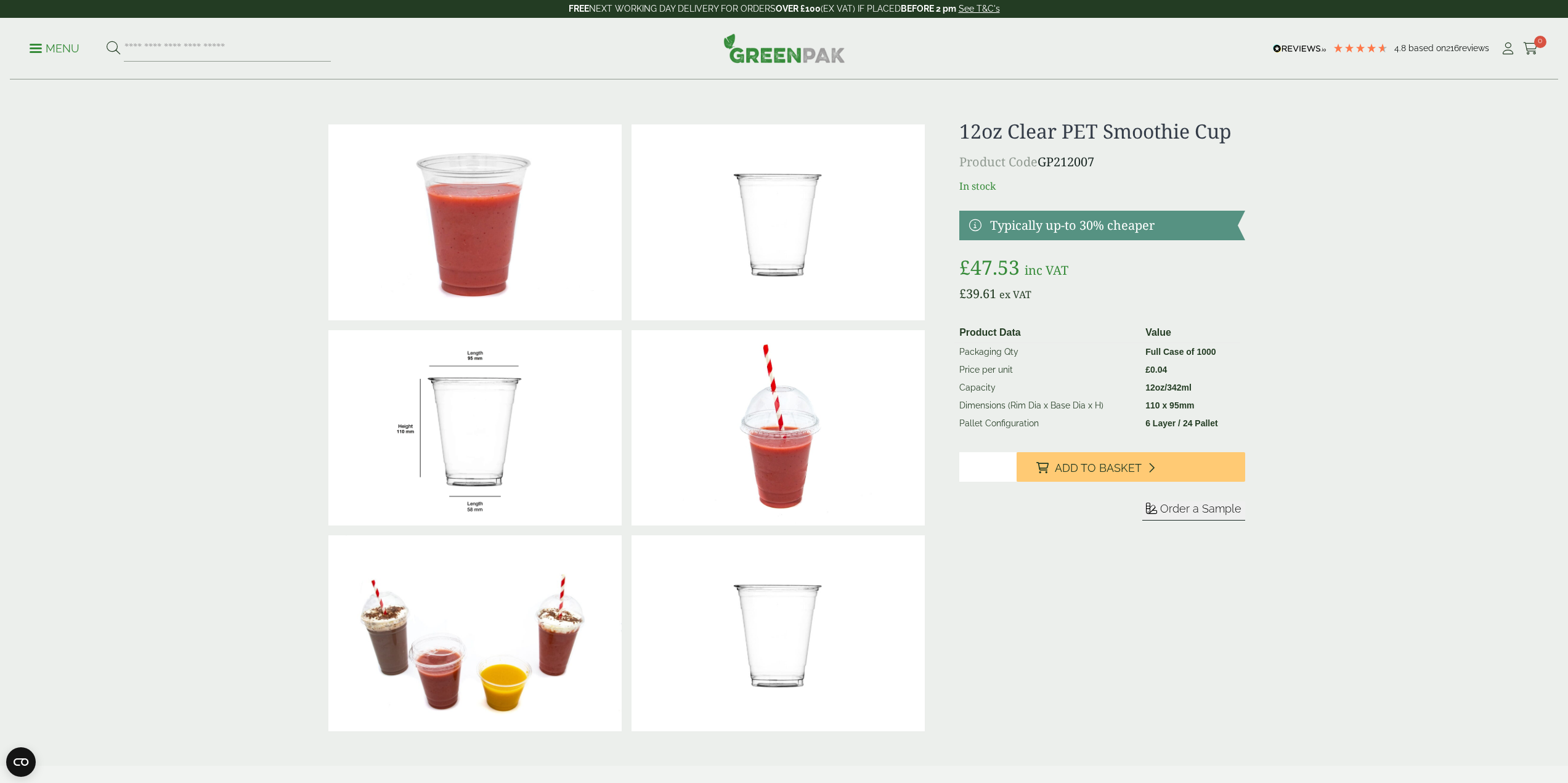
drag, startPoint x: 1528, startPoint y: 440, endPoint x: 1521, endPoint y: 398, distance: 42.6
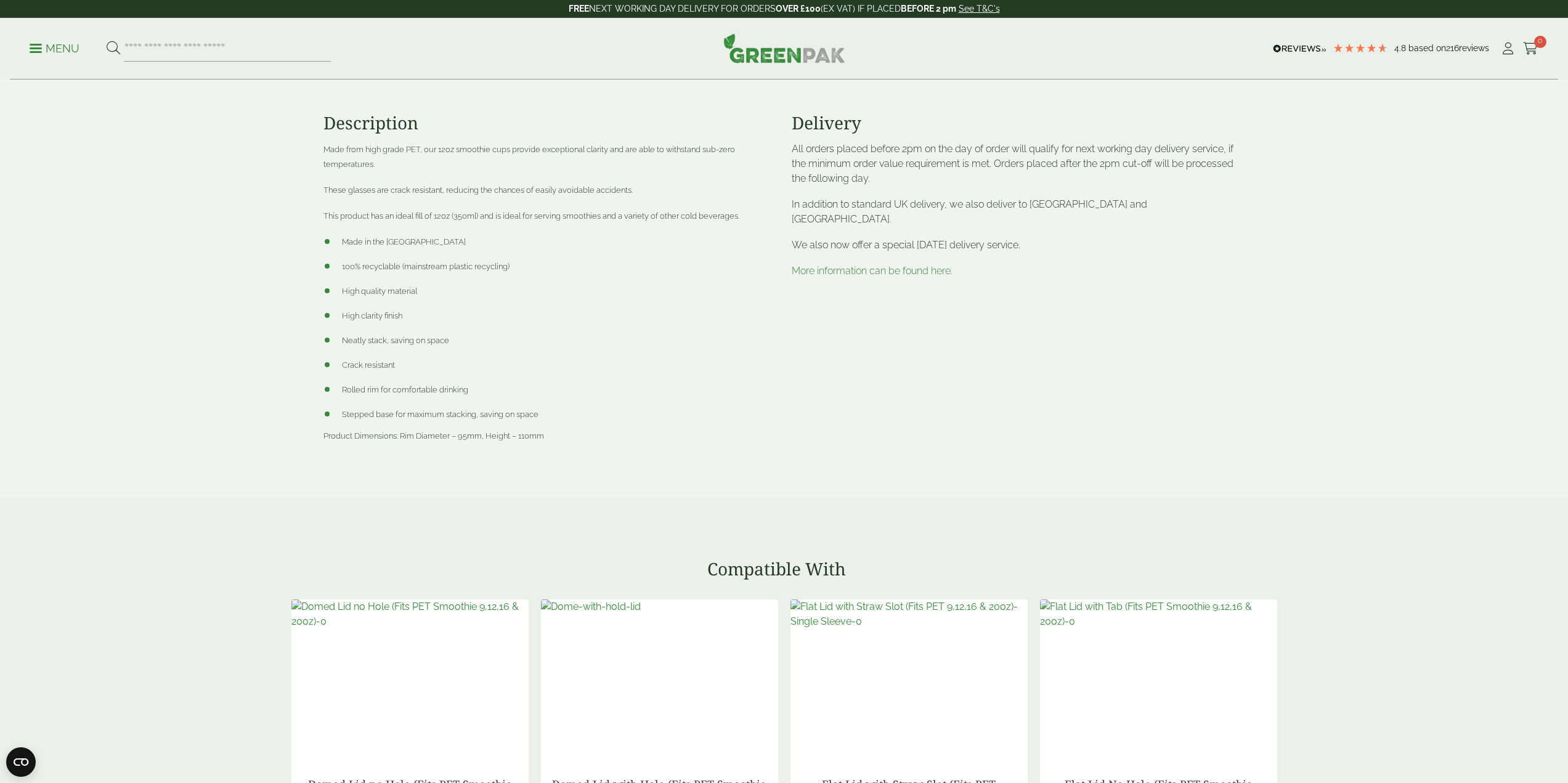
drag, startPoint x: 1379, startPoint y: 536, endPoint x: 1378, endPoint y: 551, distance: 15.0
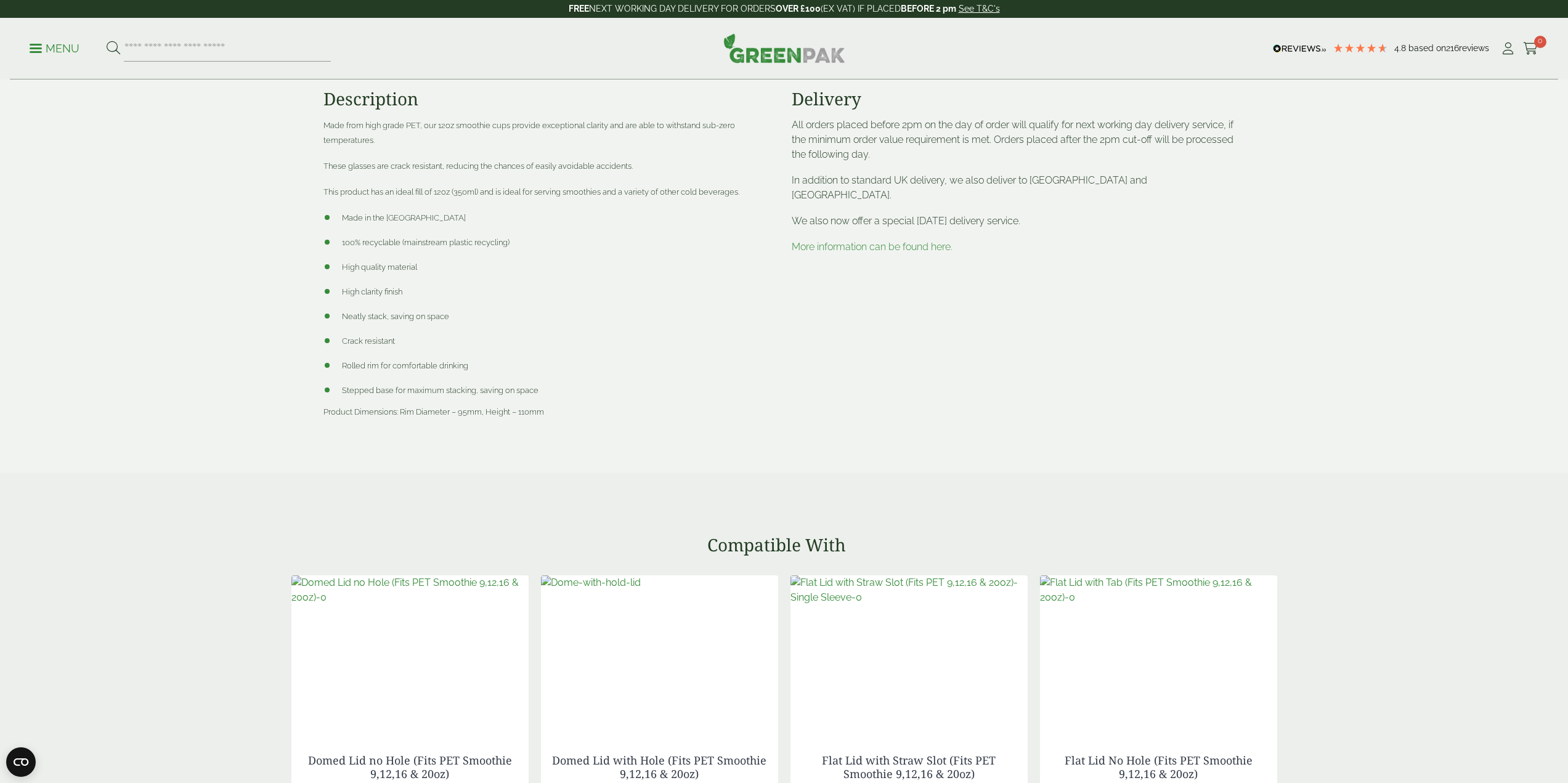
drag, startPoint x: 1385, startPoint y: 545, endPoint x: 1383, endPoint y: 565, distance: 20.1
drag, startPoint x: 1381, startPoint y: 573, endPoint x: 1386, endPoint y: 560, distance: 13.9
click at [1340, 547] on div "Compatible With" at bounding box center [784, 542] width 1568 height 21
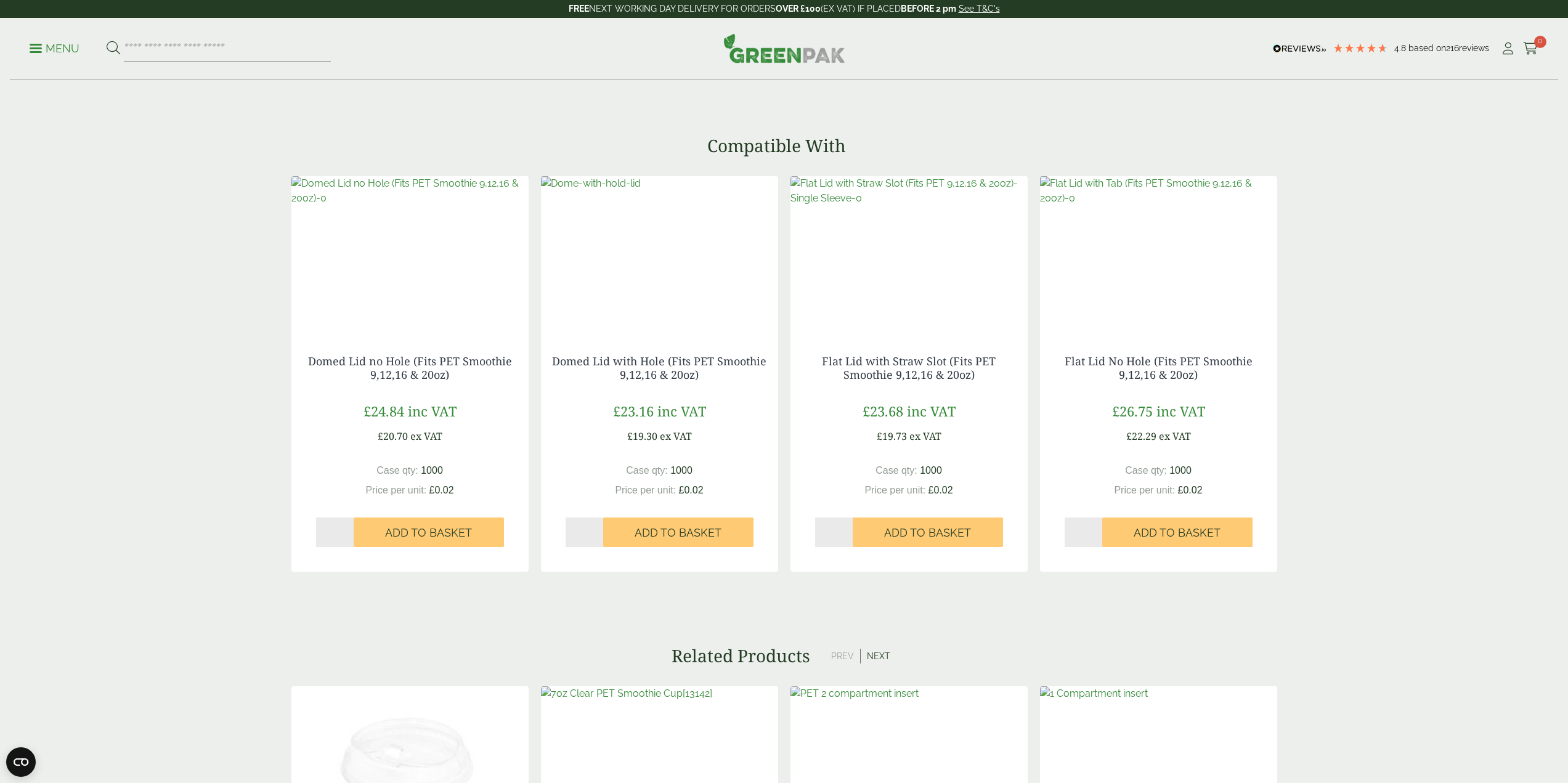
drag, startPoint x: 1340, startPoint y: 377, endPoint x: 1321, endPoint y: 465, distance: 90.0
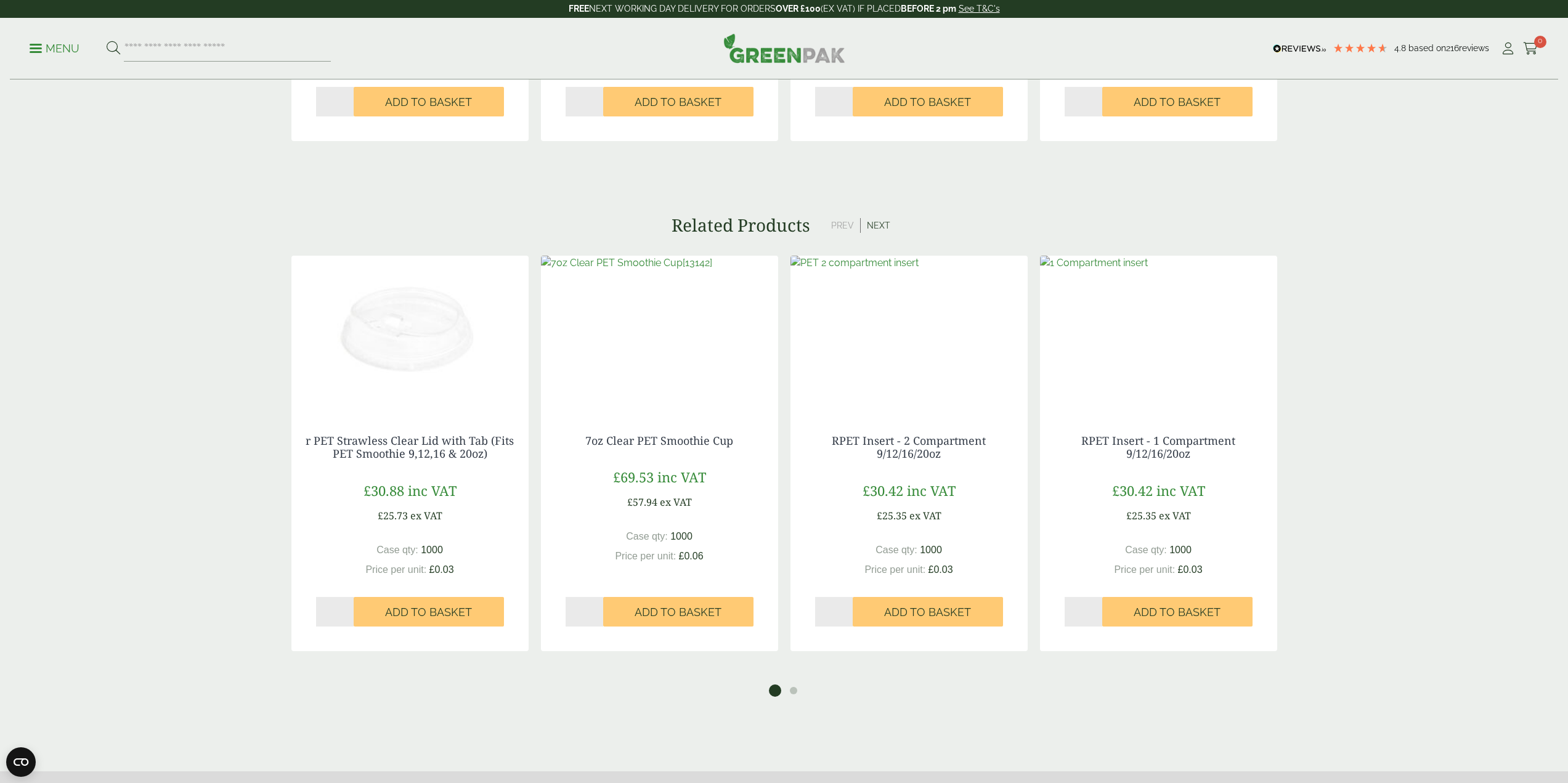
drag, startPoint x: 1315, startPoint y: 505, endPoint x: 1306, endPoint y: 577, distance: 72.6
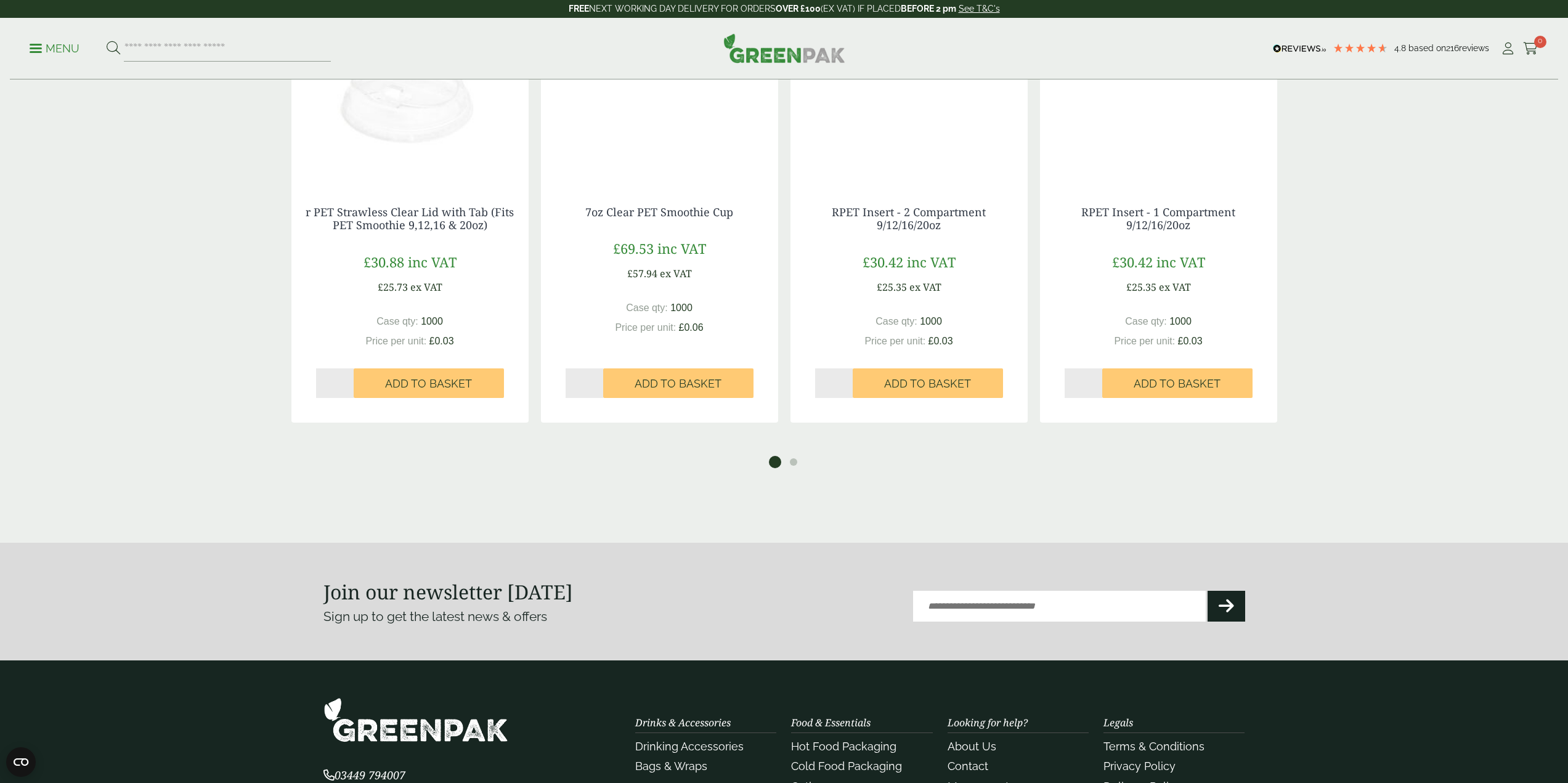
drag, startPoint x: 1351, startPoint y: 569, endPoint x: 1352, endPoint y: 577, distance: 8.1
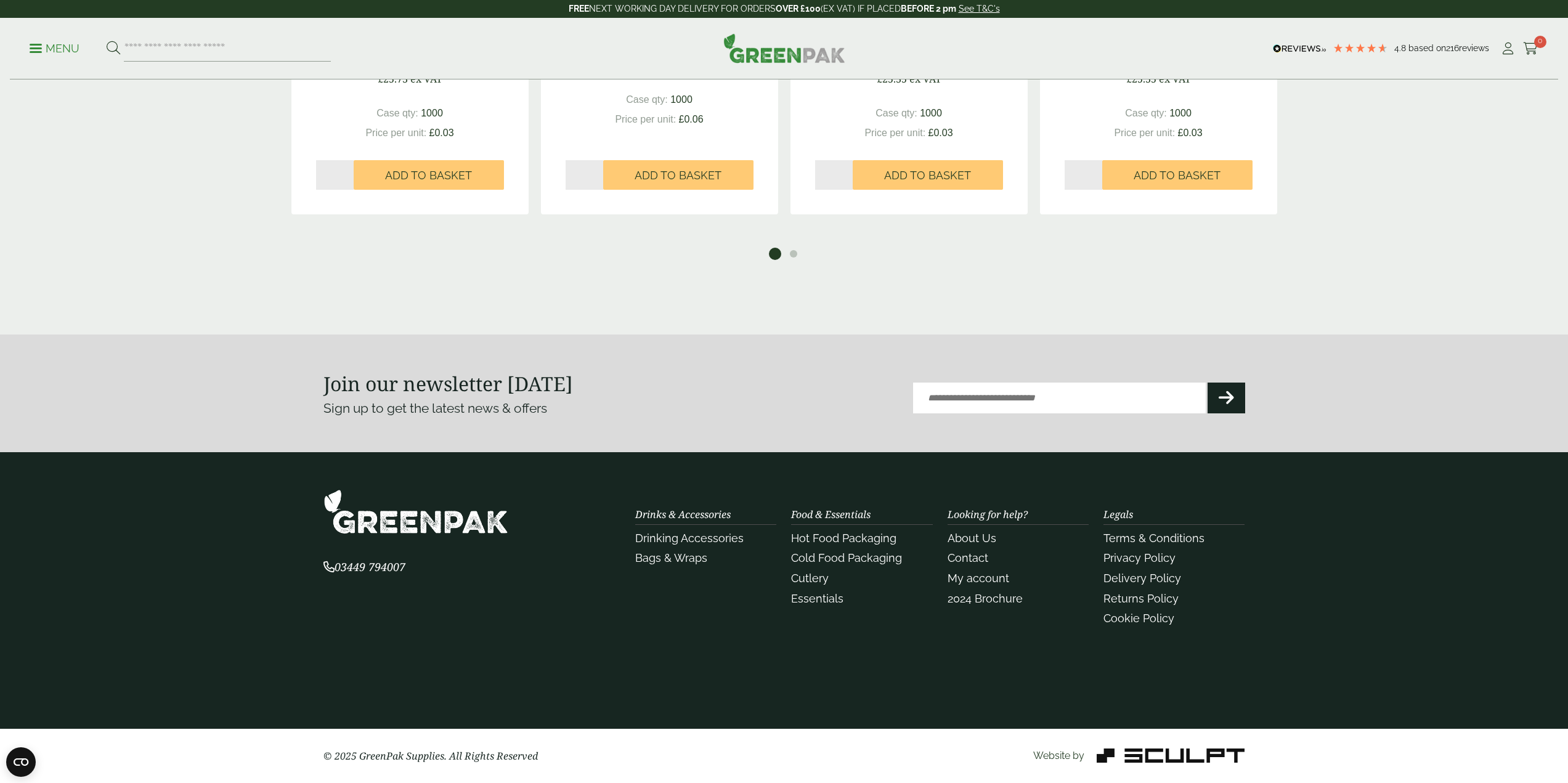
drag, startPoint x: 1413, startPoint y: 567, endPoint x: 1412, endPoint y: 574, distance: 7.1
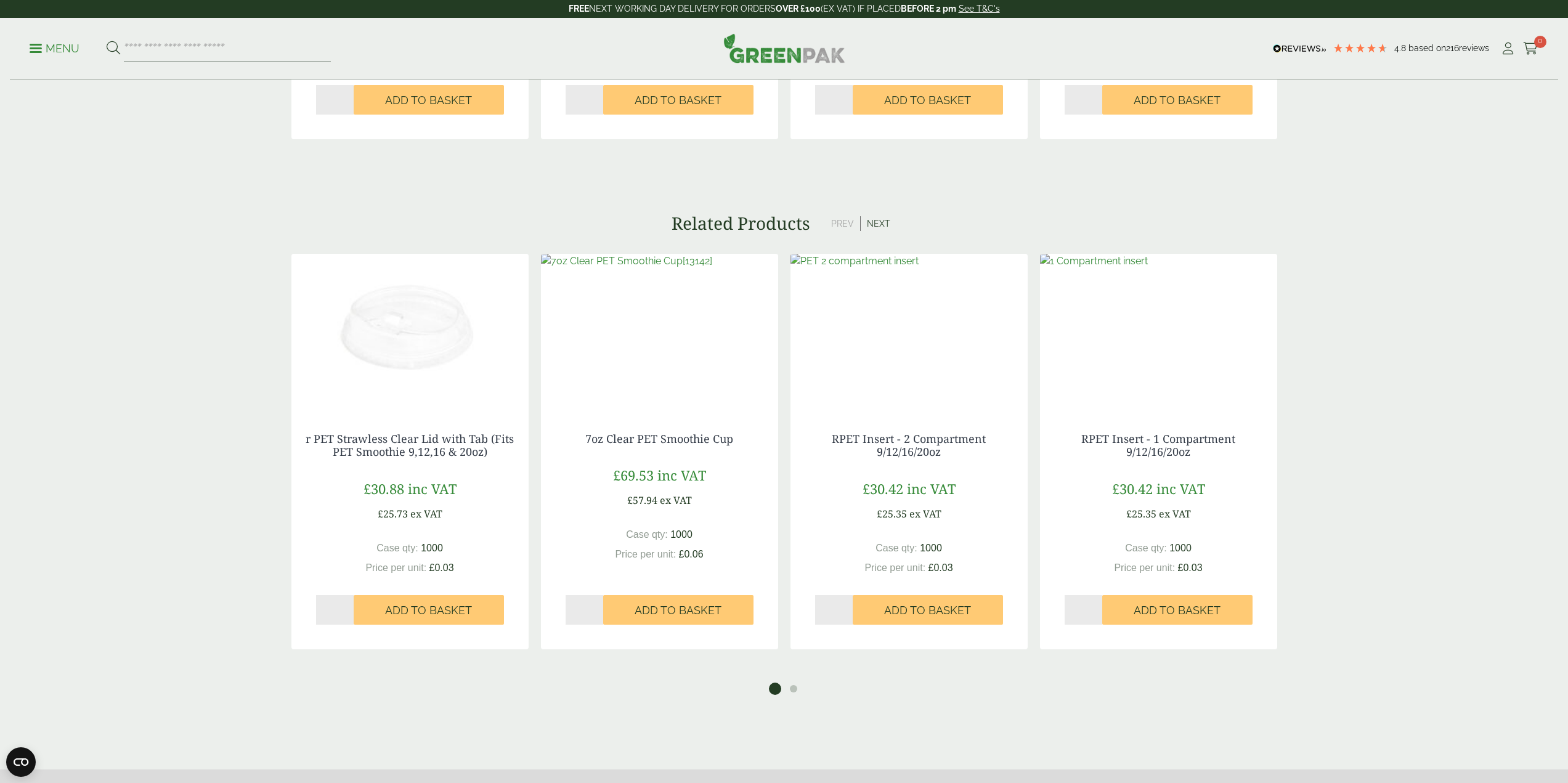
drag, startPoint x: 1412, startPoint y: 574, endPoint x: 1416, endPoint y: 499, distance: 75.1
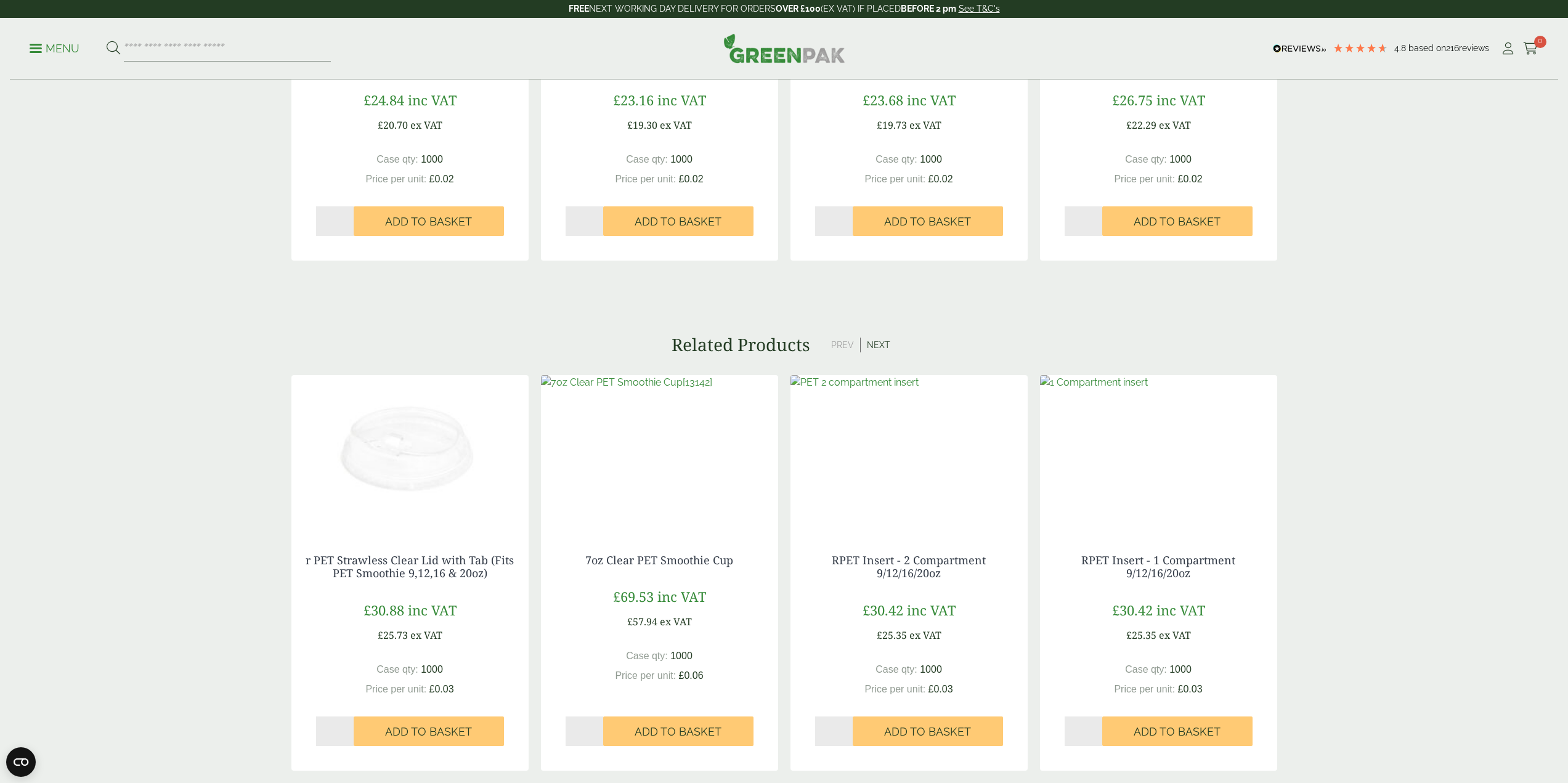
drag, startPoint x: 1414, startPoint y: 540, endPoint x: 1425, endPoint y: 497, distance: 44.4
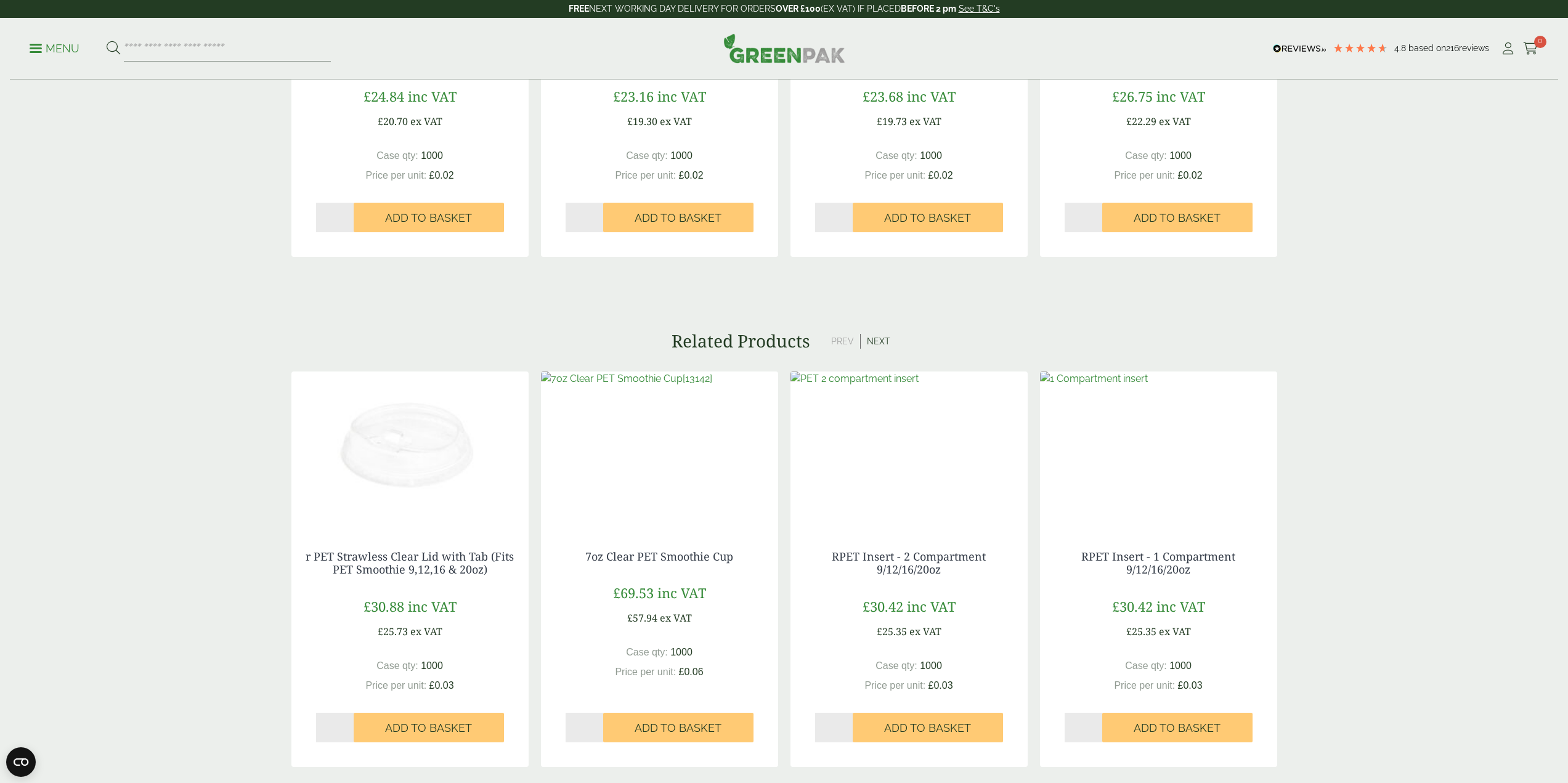
drag, startPoint x: 1425, startPoint y: 497, endPoint x: 1422, endPoint y: 517, distance: 20.2
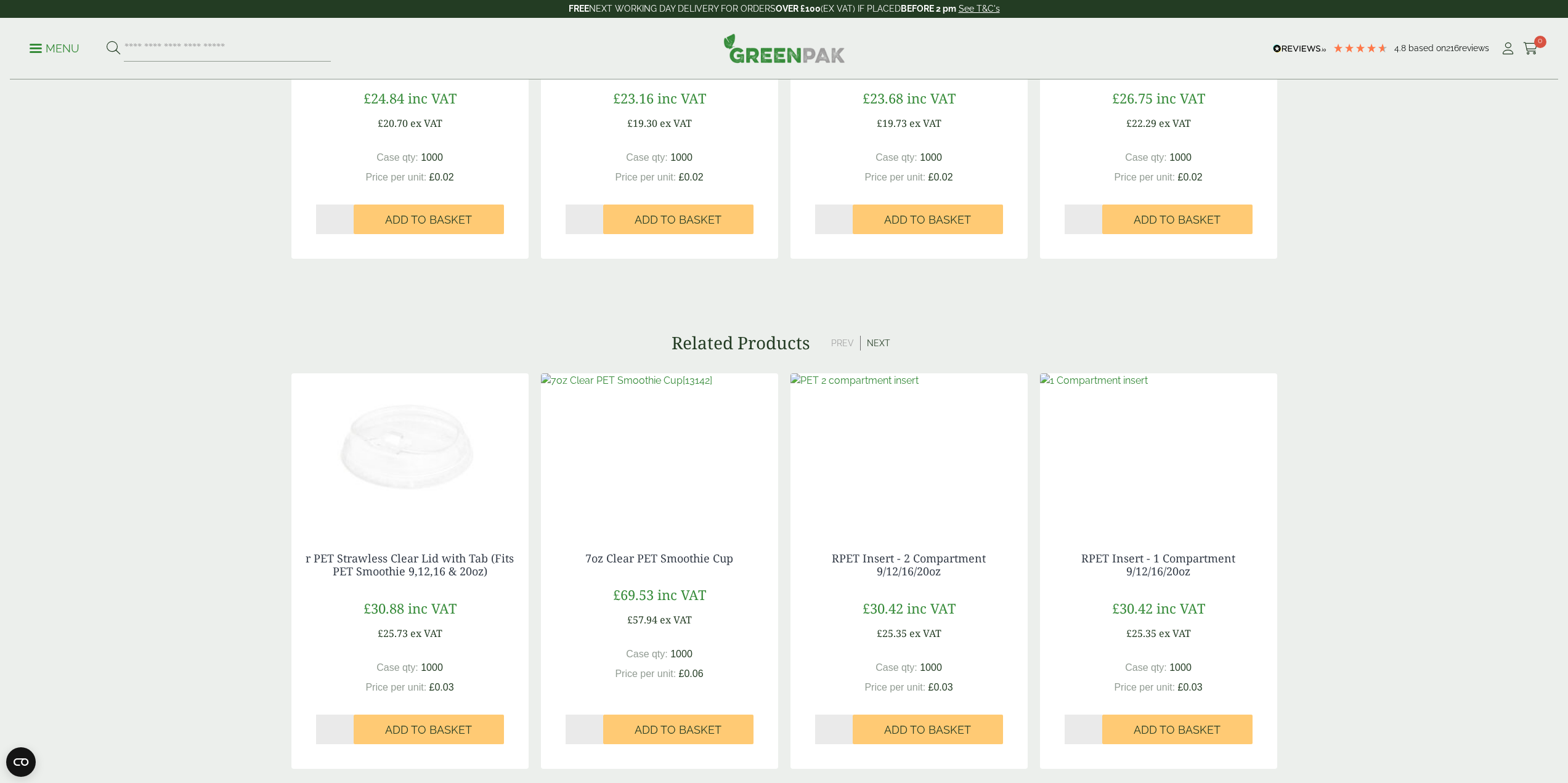
scroll to position [1421, 0]
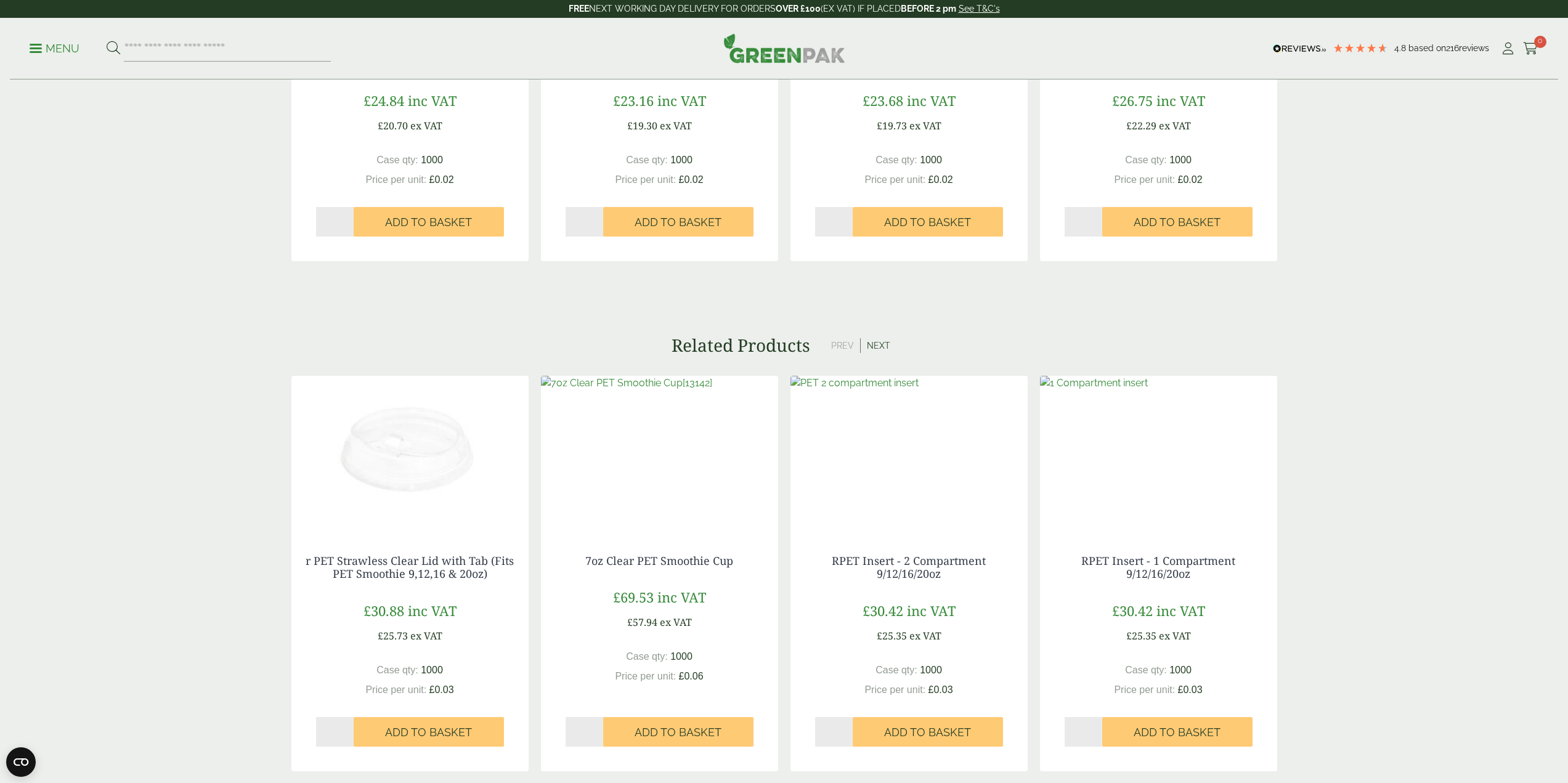
drag, startPoint x: 1422, startPoint y: 517, endPoint x: 1422, endPoint y: 506, distance: 11.0
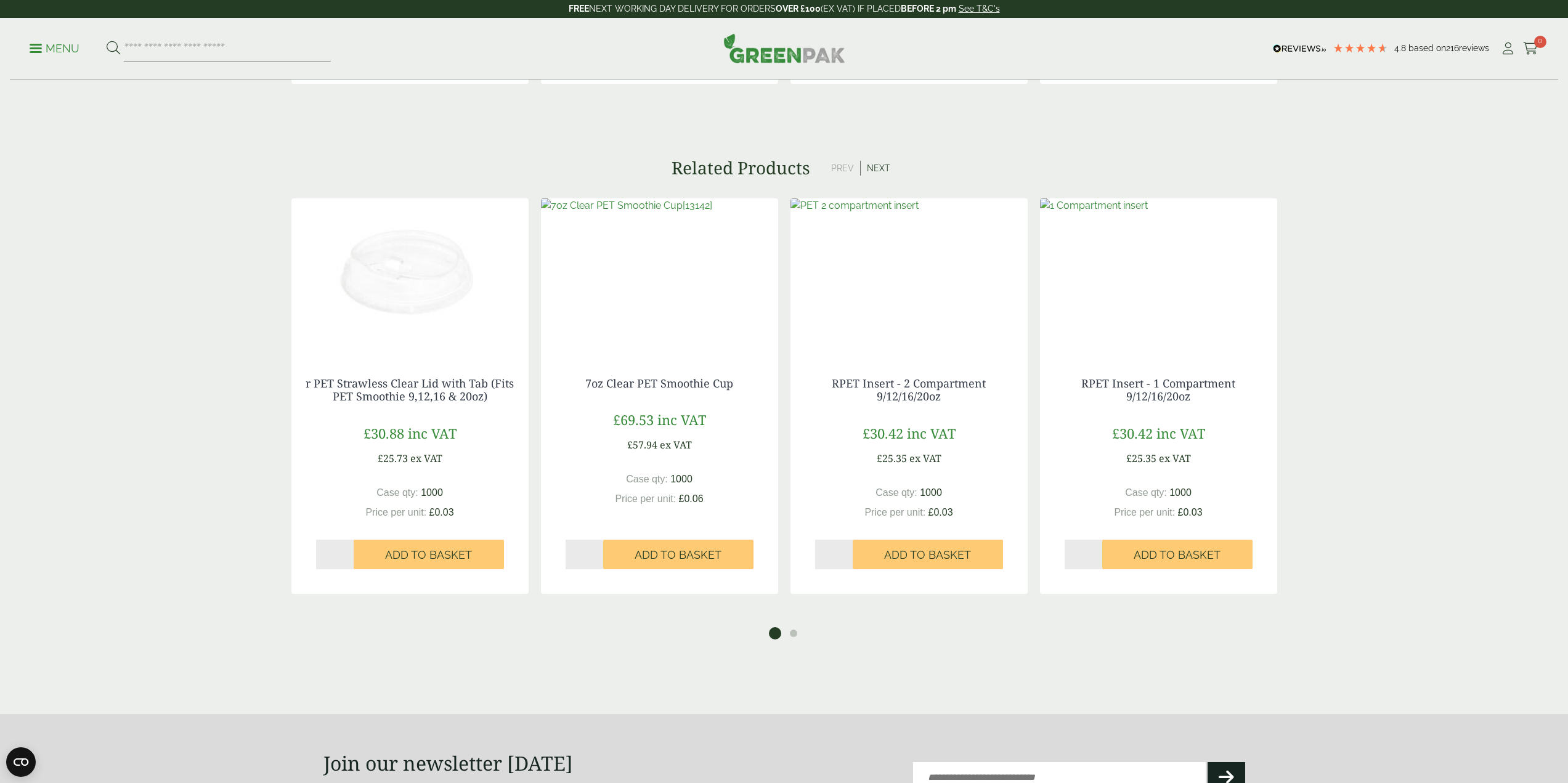
drag, startPoint x: 1402, startPoint y: 465, endPoint x: 1401, endPoint y: 506, distance: 41.0
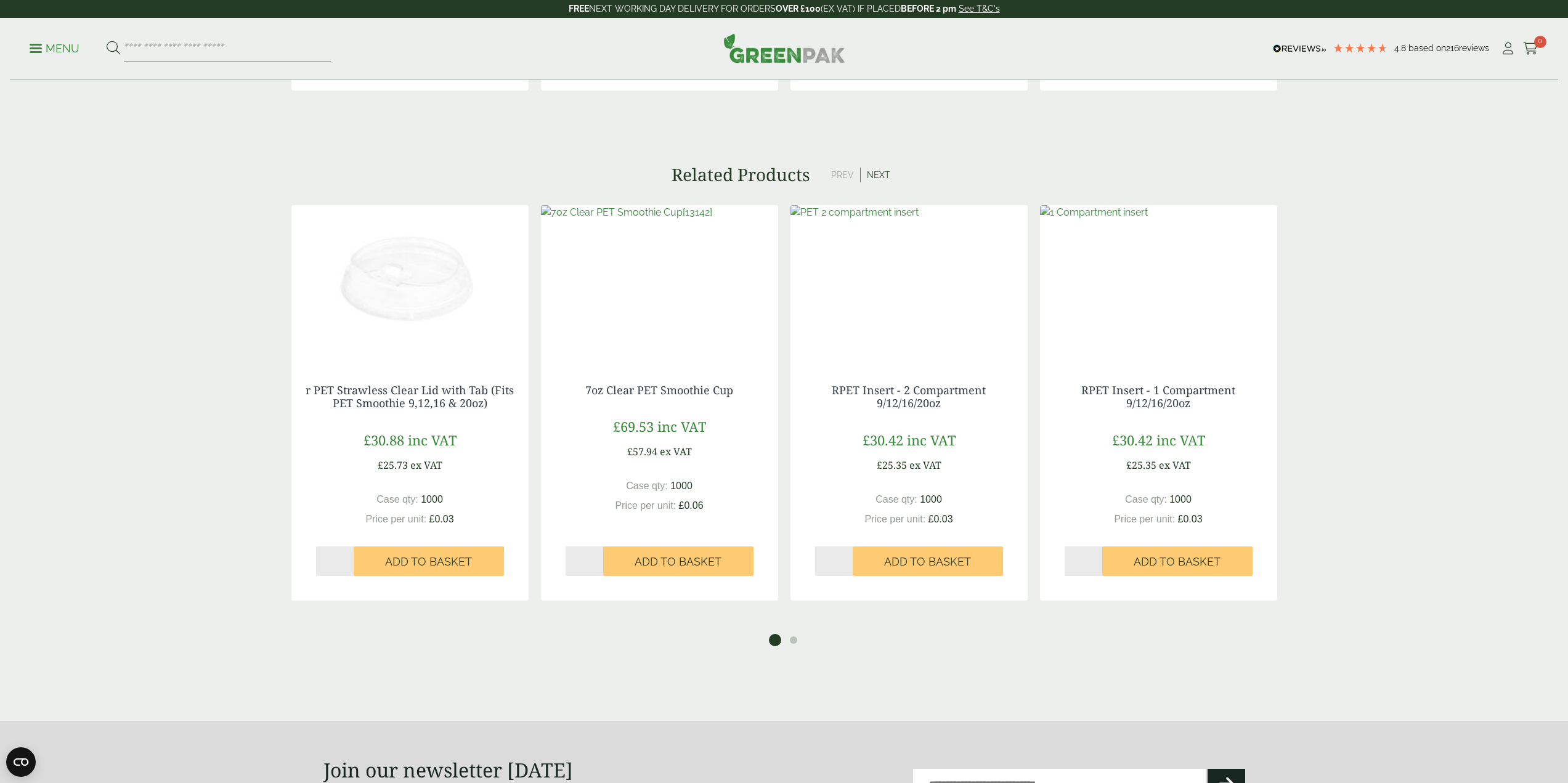
drag, startPoint x: 1412, startPoint y: 492, endPoint x: 1411, endPoint y: 508, distance: 16.0
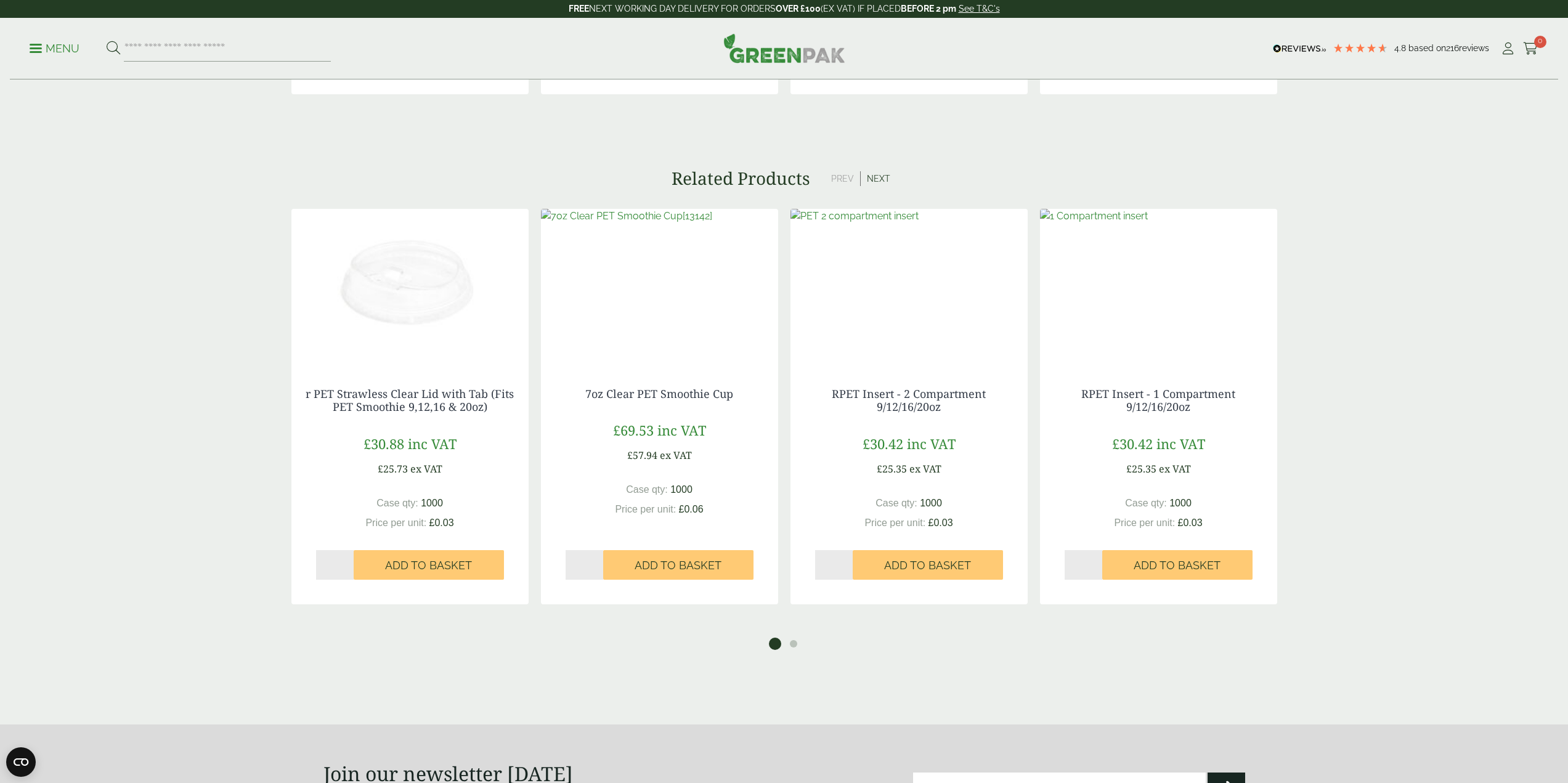
scroll to position [1590, 0]
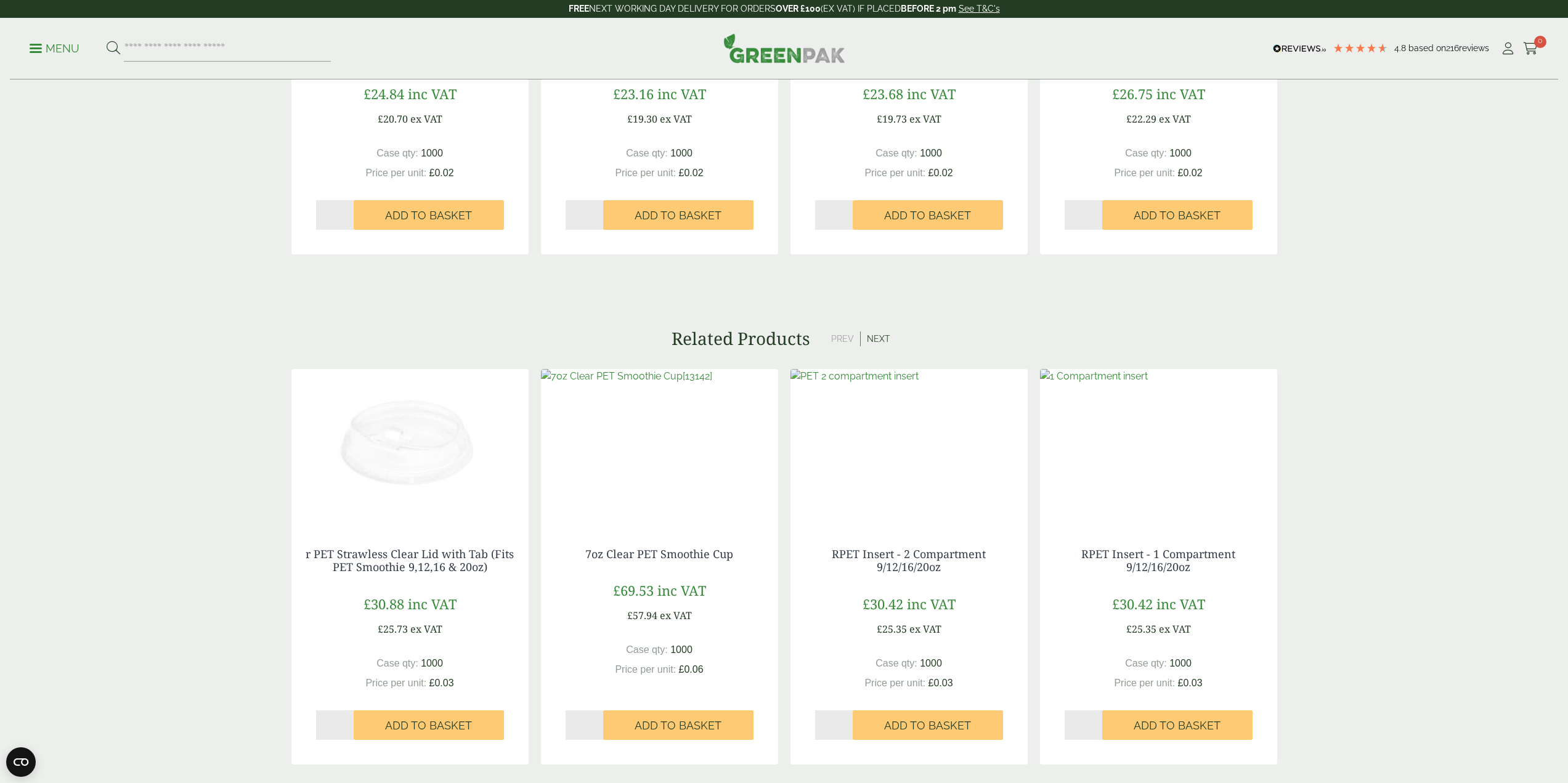
drag, startPoint x: 1363, startPoint y: 332, endPoint x: 1379, endPoint y: 295, distance: 40.3
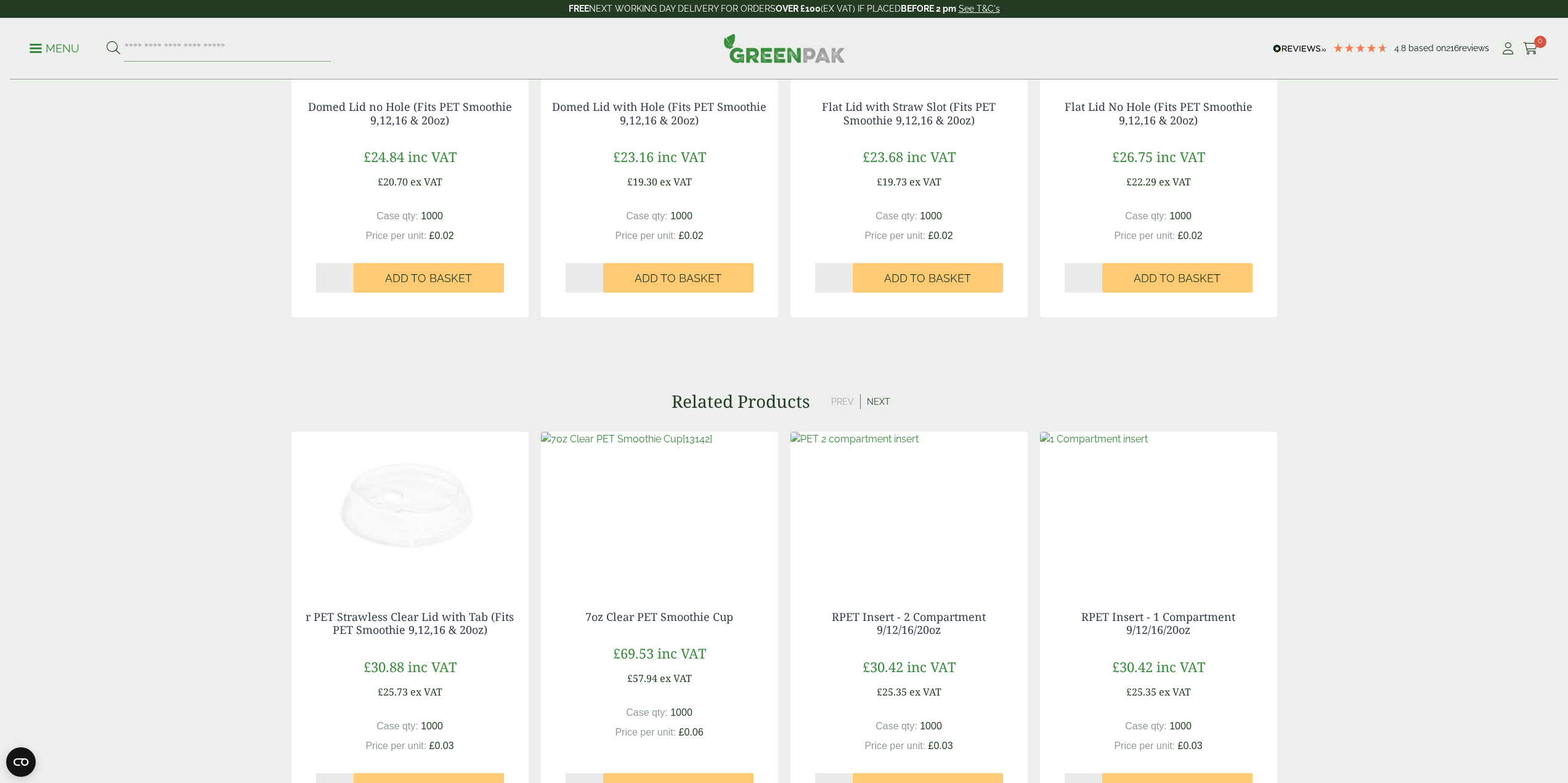
drag, startPoint x: 1342, startPoint y: 350, endPoint x: 1358, endPoint y: 315, distance: 38.5
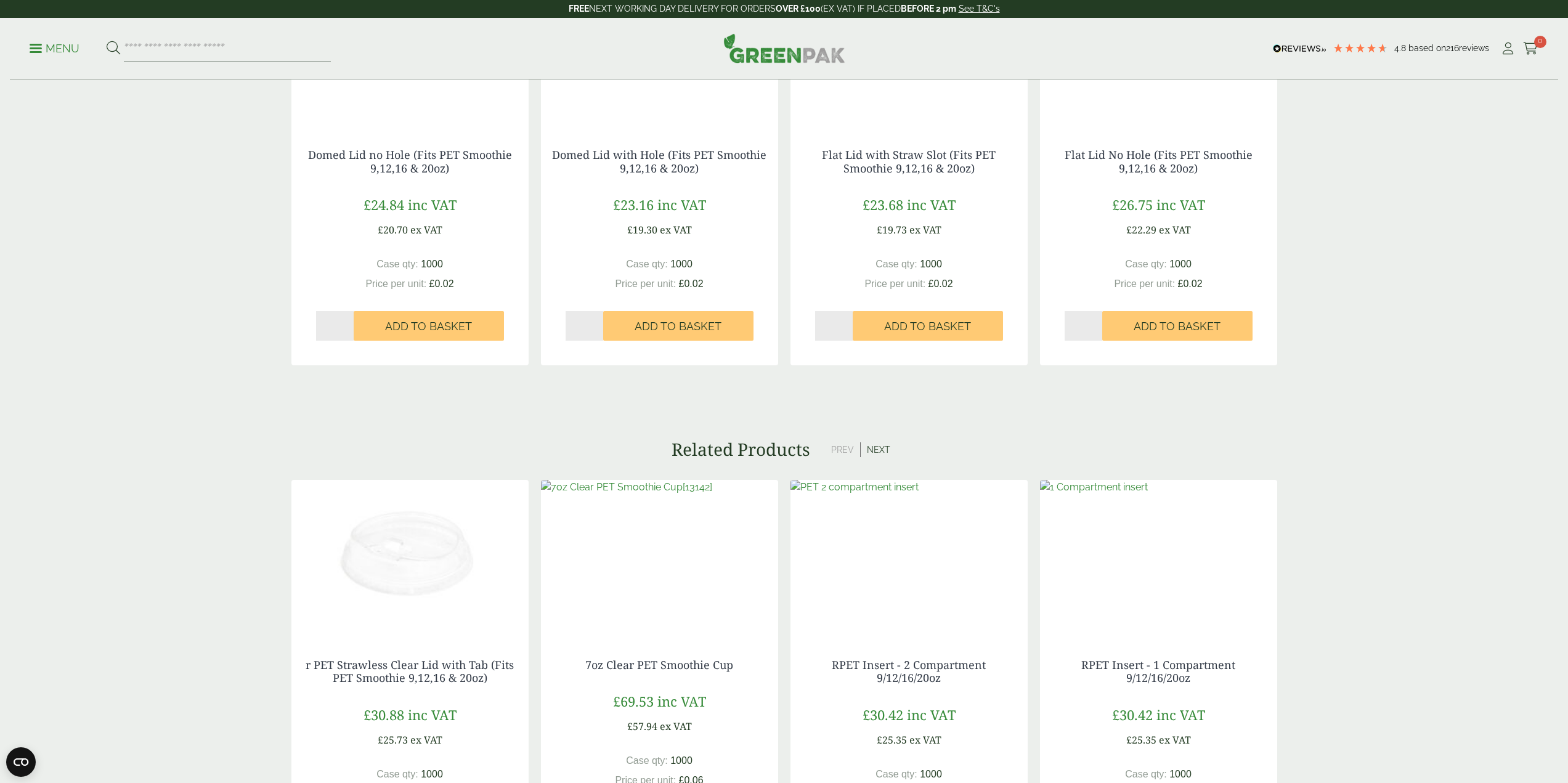
drag, startPoint x: 1334, startPoint y: 382, endPoint x: 1338, endPoint y: 300, distance: 82.1
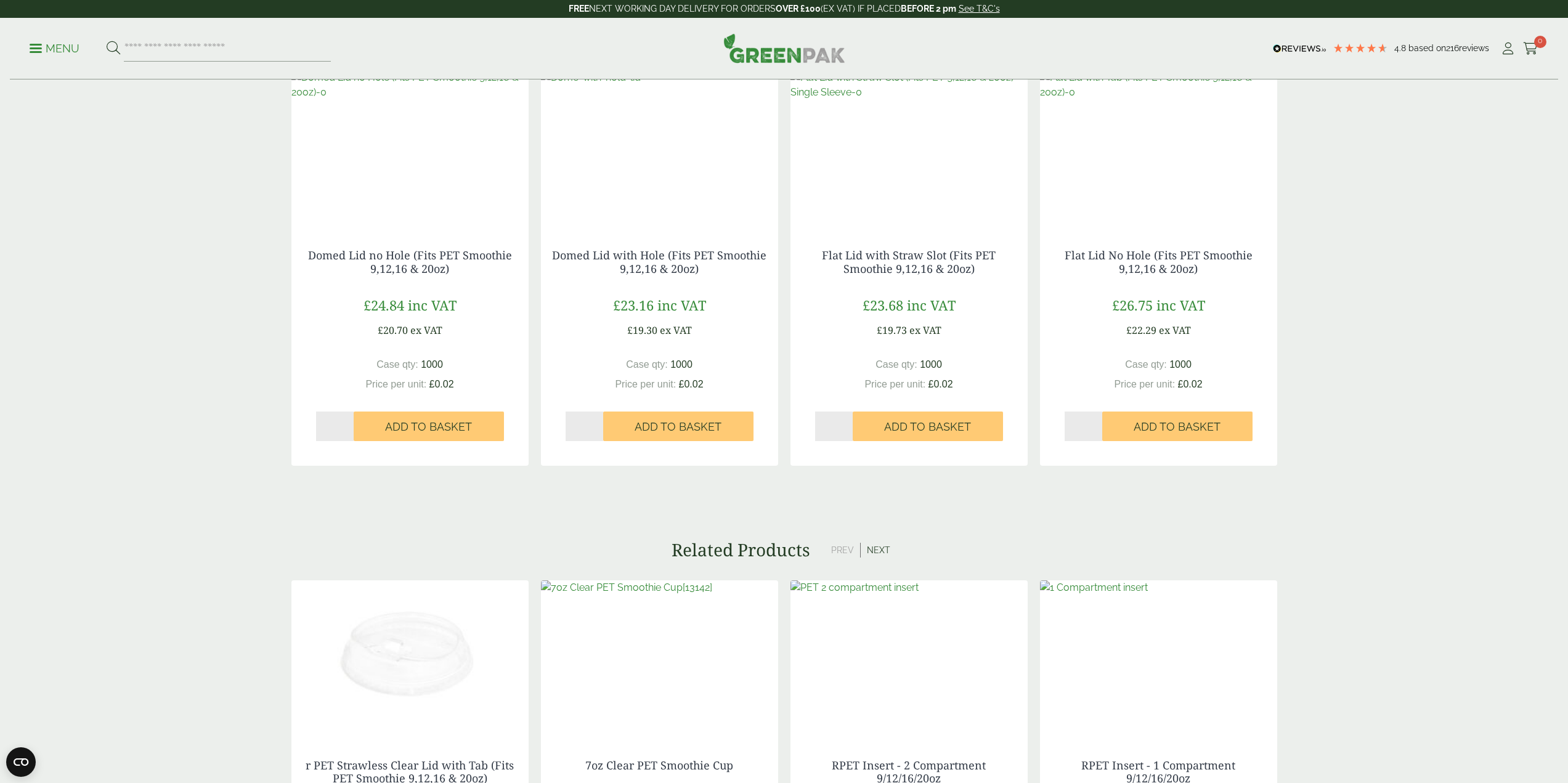
drag, startPoint x: 1310, startPoint y: 330, endPoint x: 1309, endPoint y: 281, distance: 49.0
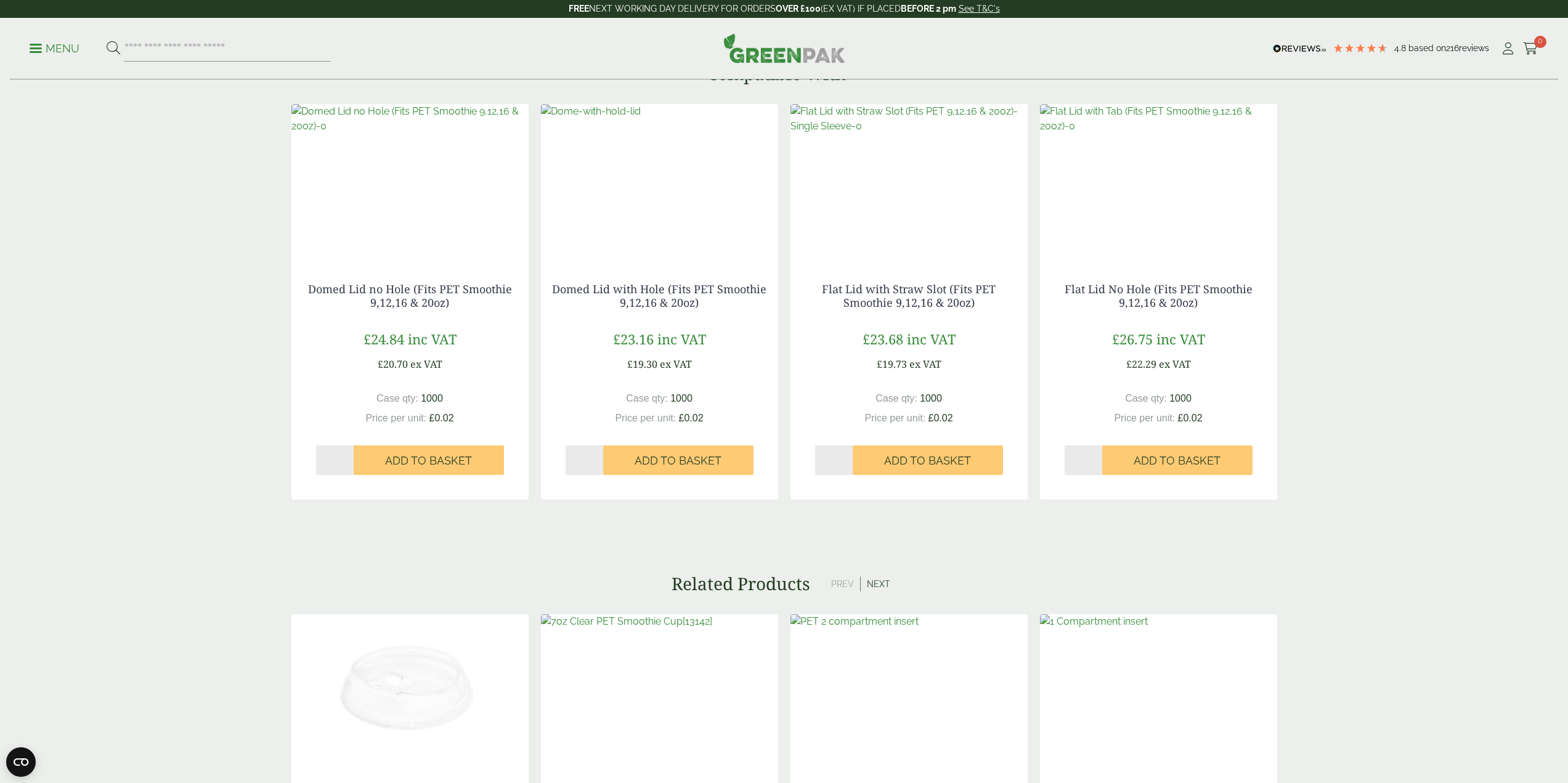
drag, startPoint x: 1304, startPoint y: 329, endPoint x: 1304, endPoint y: 346, distance: 17.0
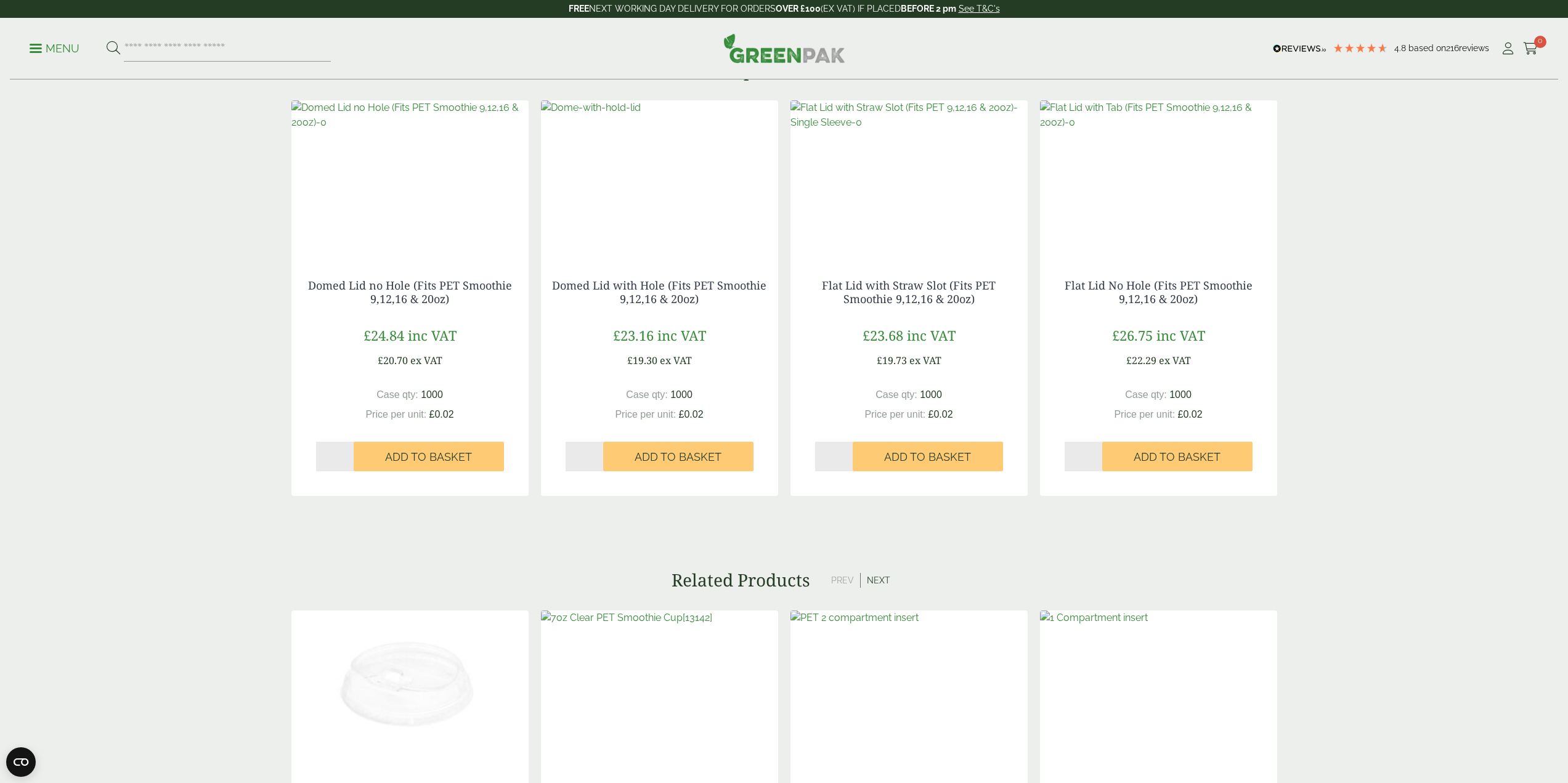
drag, startPoint x: 1304, startPoint y: 347, endPoint x: 1304, endPoint y: 363, distance: 16.0
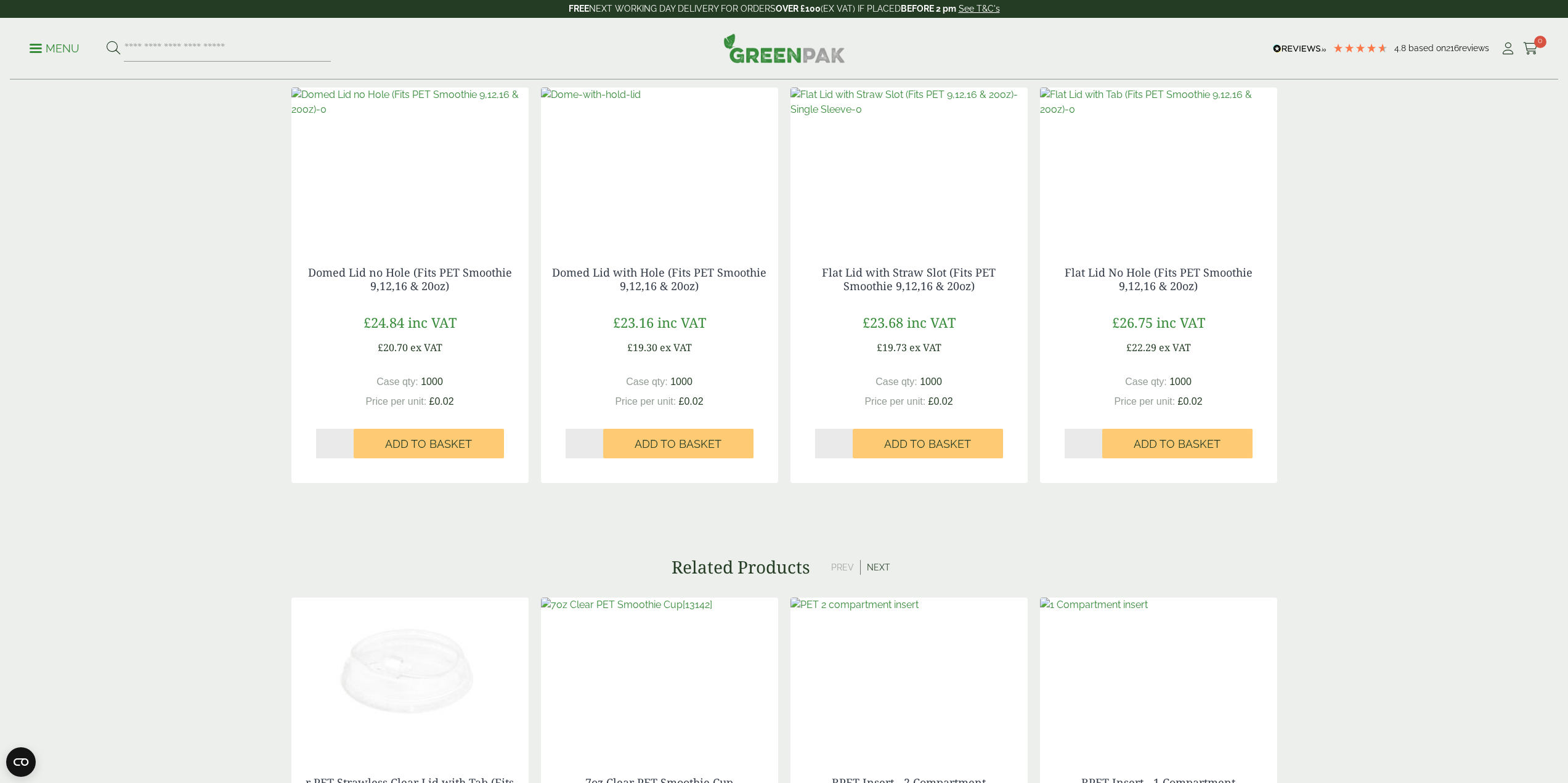
drag, startPoint x: 1302, startPoint y: 426, endPoint x: 1303, endPoint y: 419, distance: 7.1
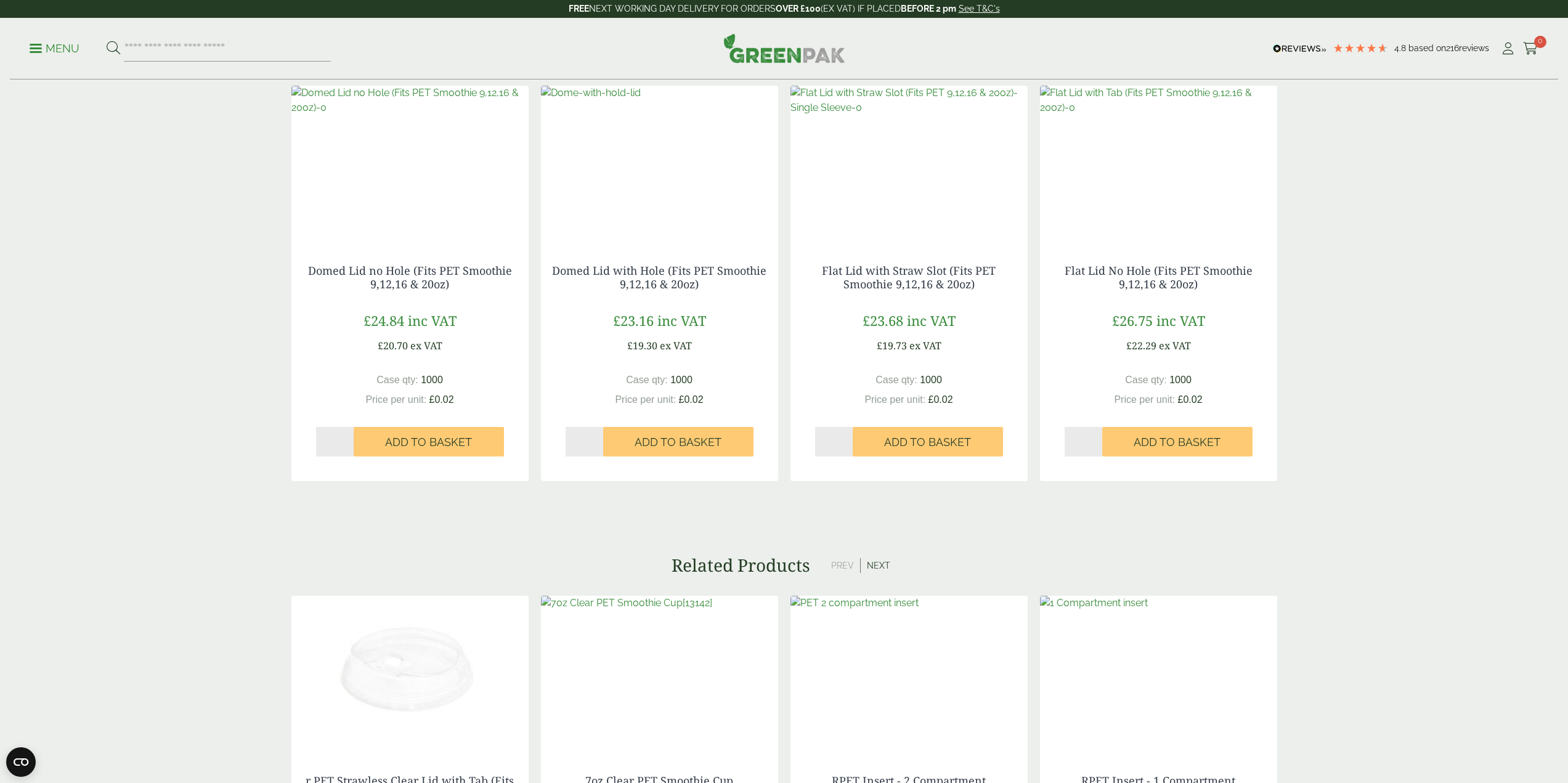
scroll to position [1196, 0]
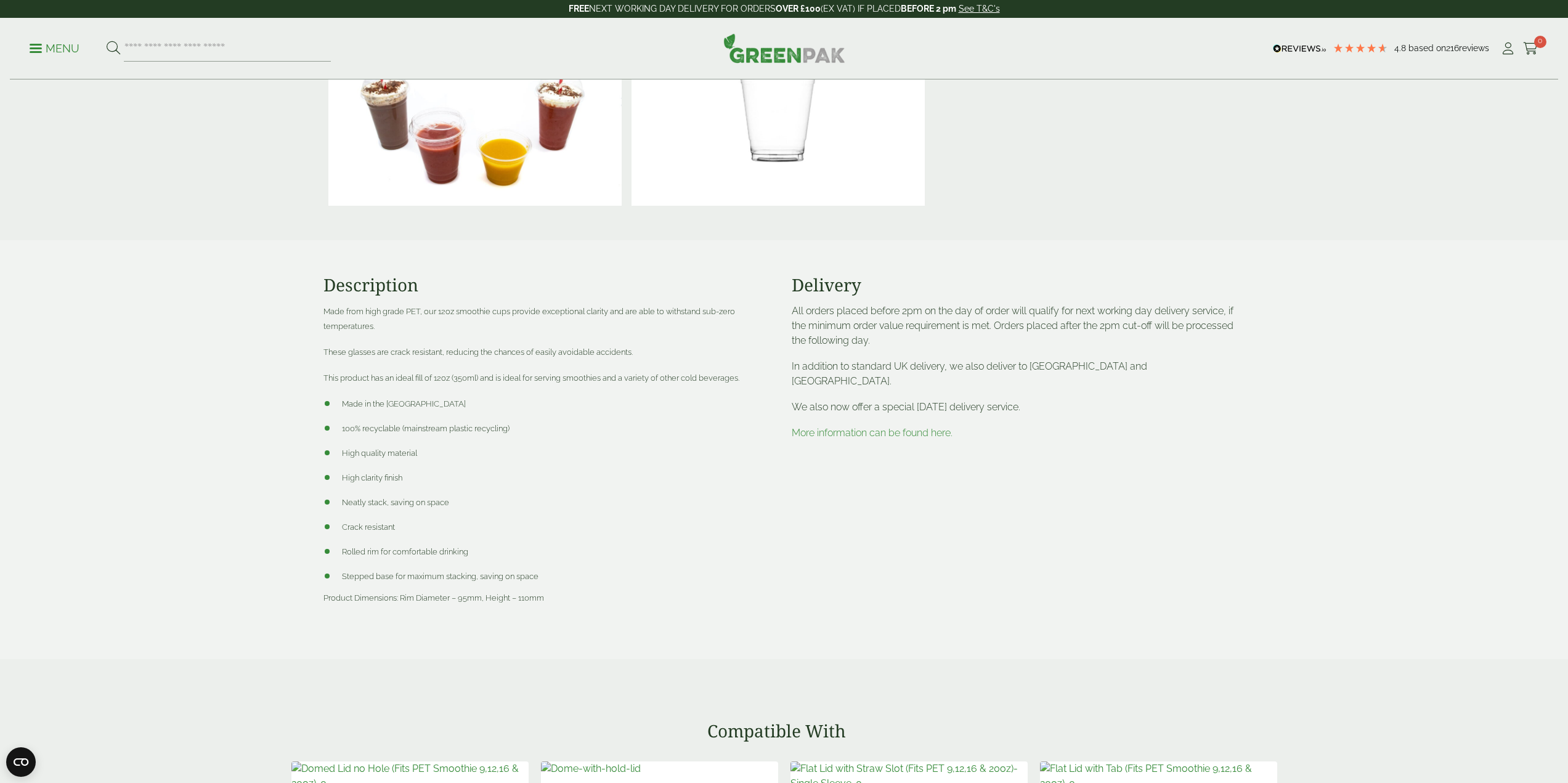
drag, startPoint x: 1369, startPoint y: 501, endPoint x: 1372, endPoint y: 453, distance: 48.1
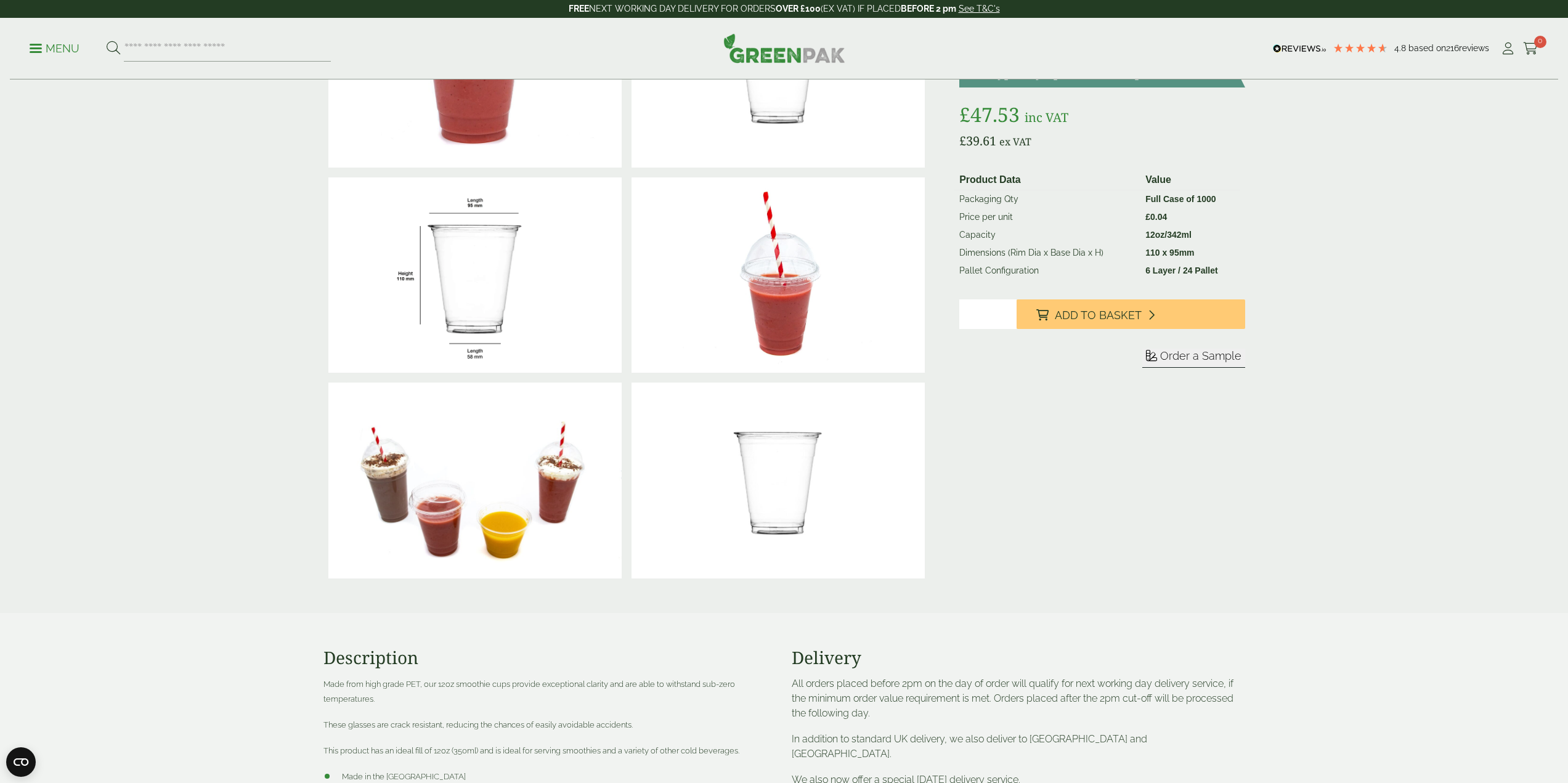
drag, startPoint x: 1375, startPoint y: 485, endPoint x: 1376, endPoint y: 475, distance: 10.0
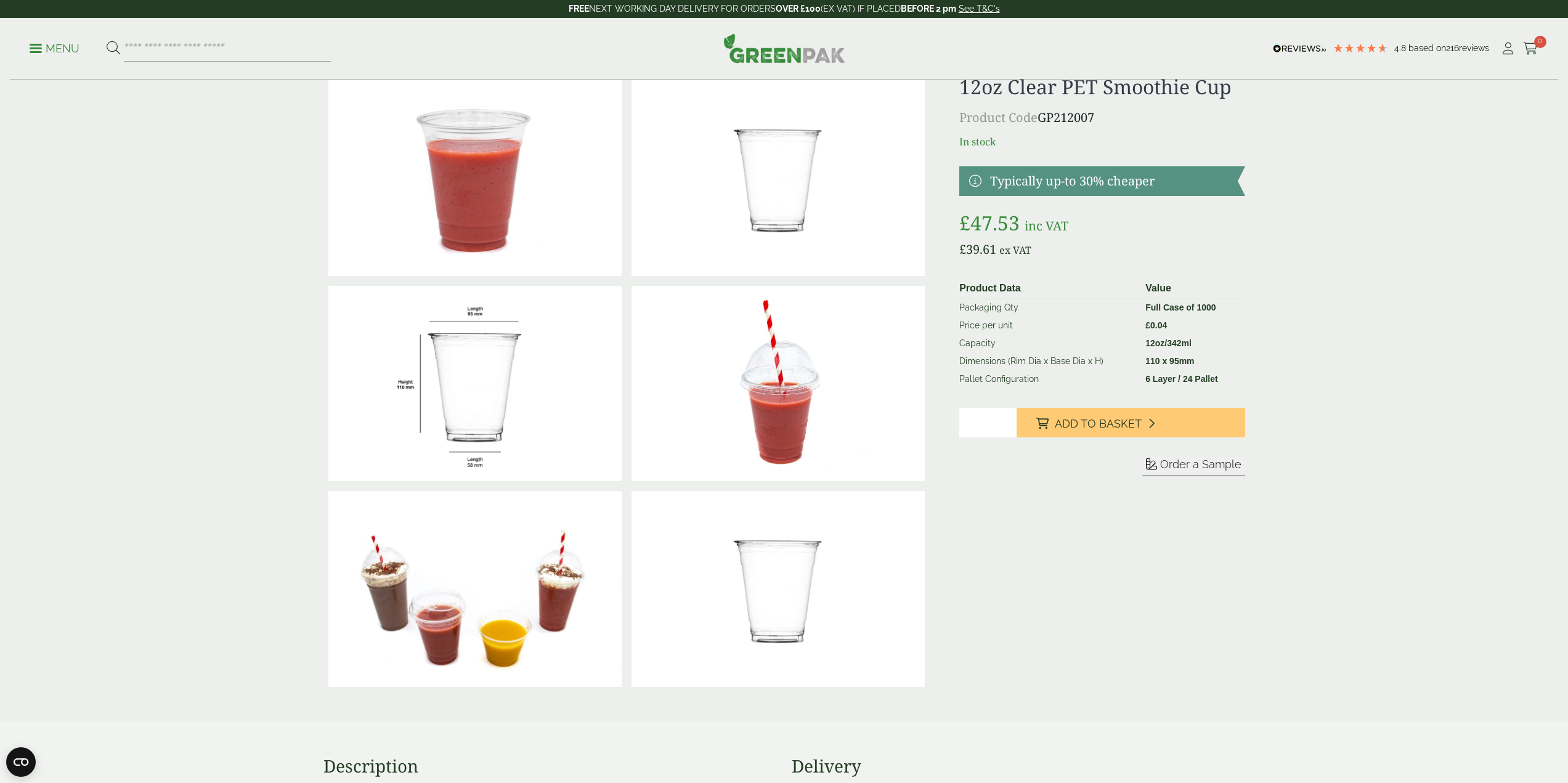
drag, startPoint x: 1320, startPoint y: 477, endPoint x: 1322, endPoint y: 457, distance: 20.1
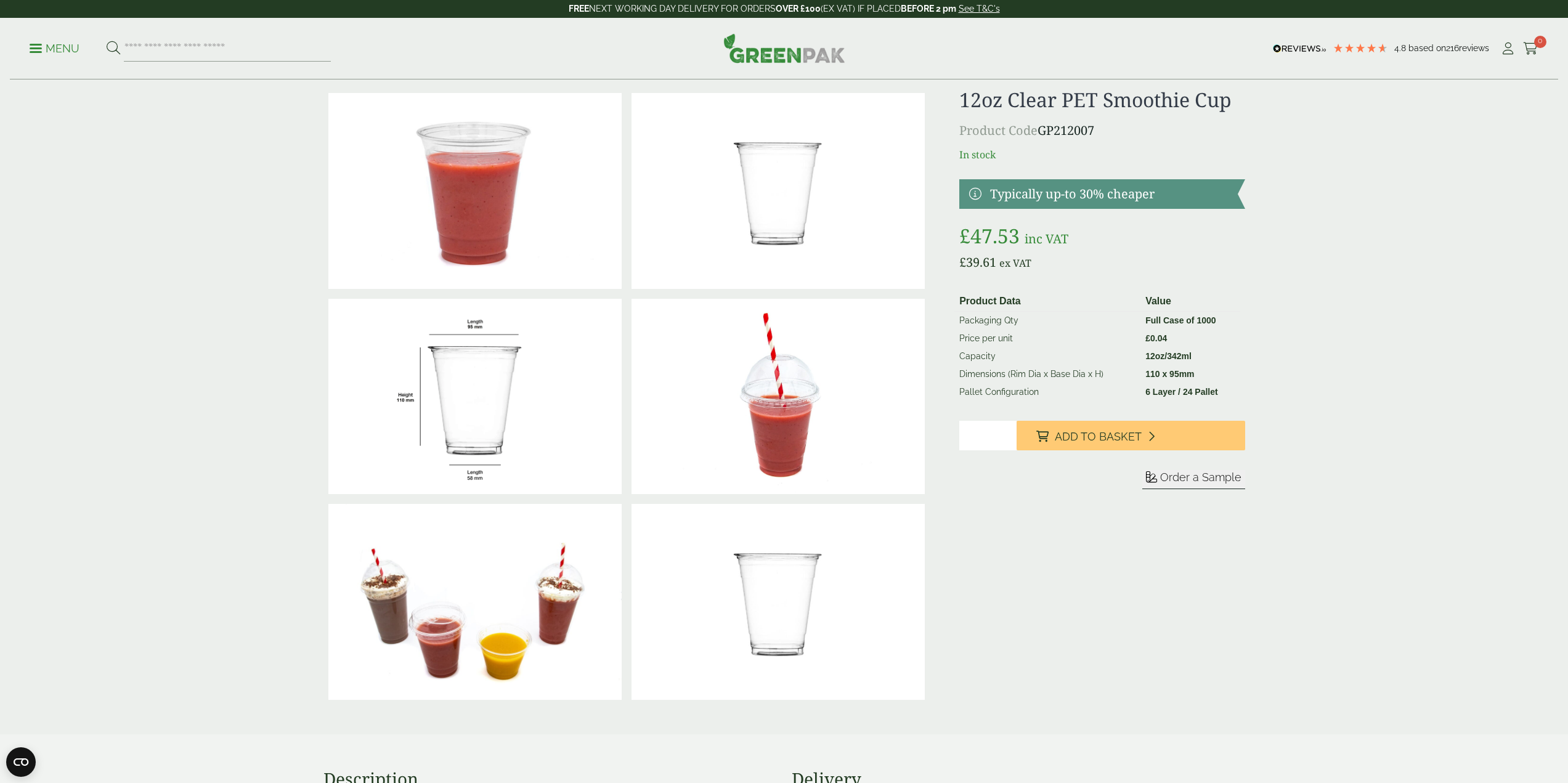
drag, startPoint x: 1336, startPoint y: 504, endPoint x: 1347, endPoint y: 484, distance: 22.8
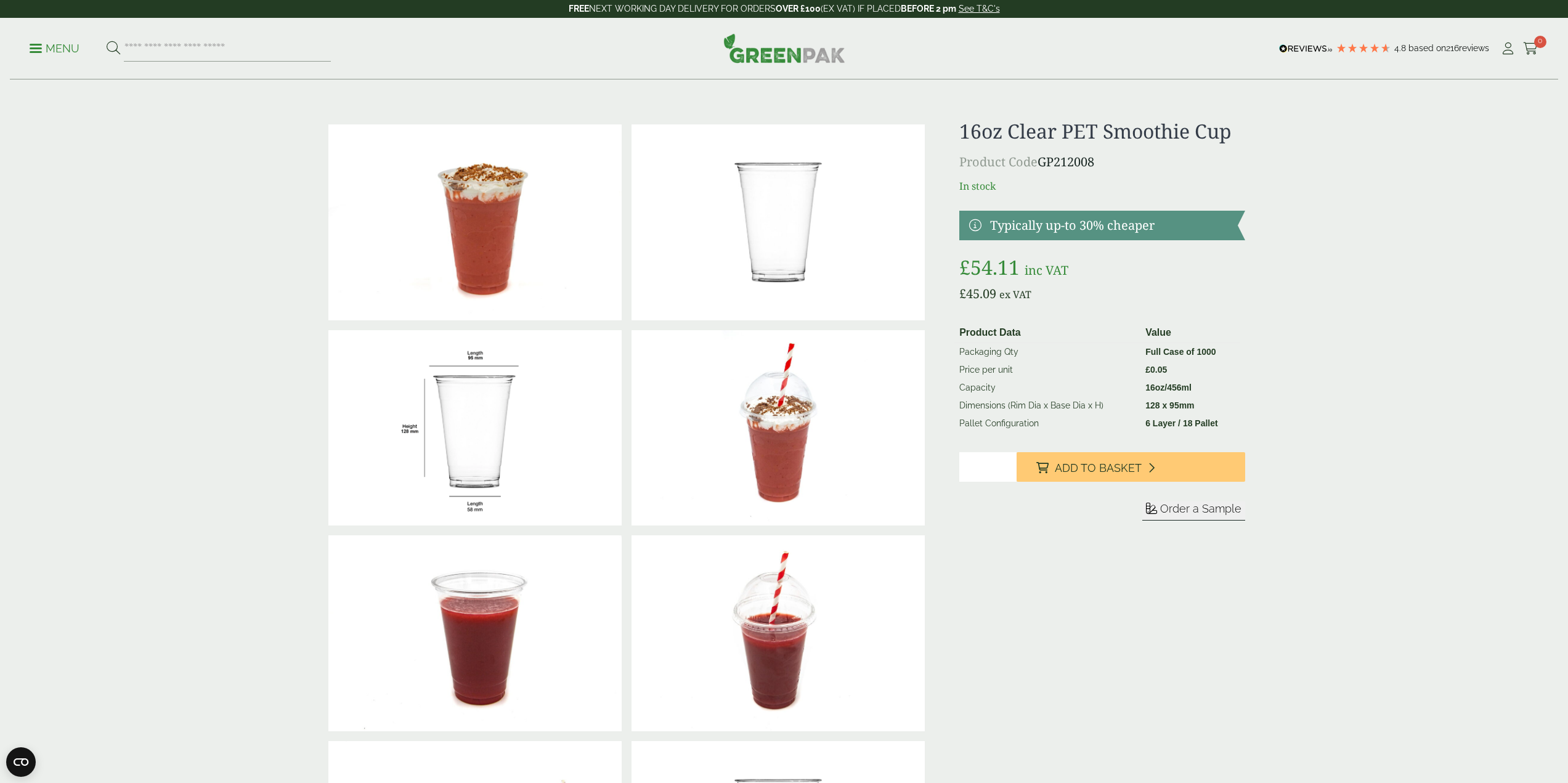
click at [754, 188] on img at bounding box center [778, 222] width 294 height 196
click at [786, 484] on img at bounding box center [778, 428] width 294 height 196
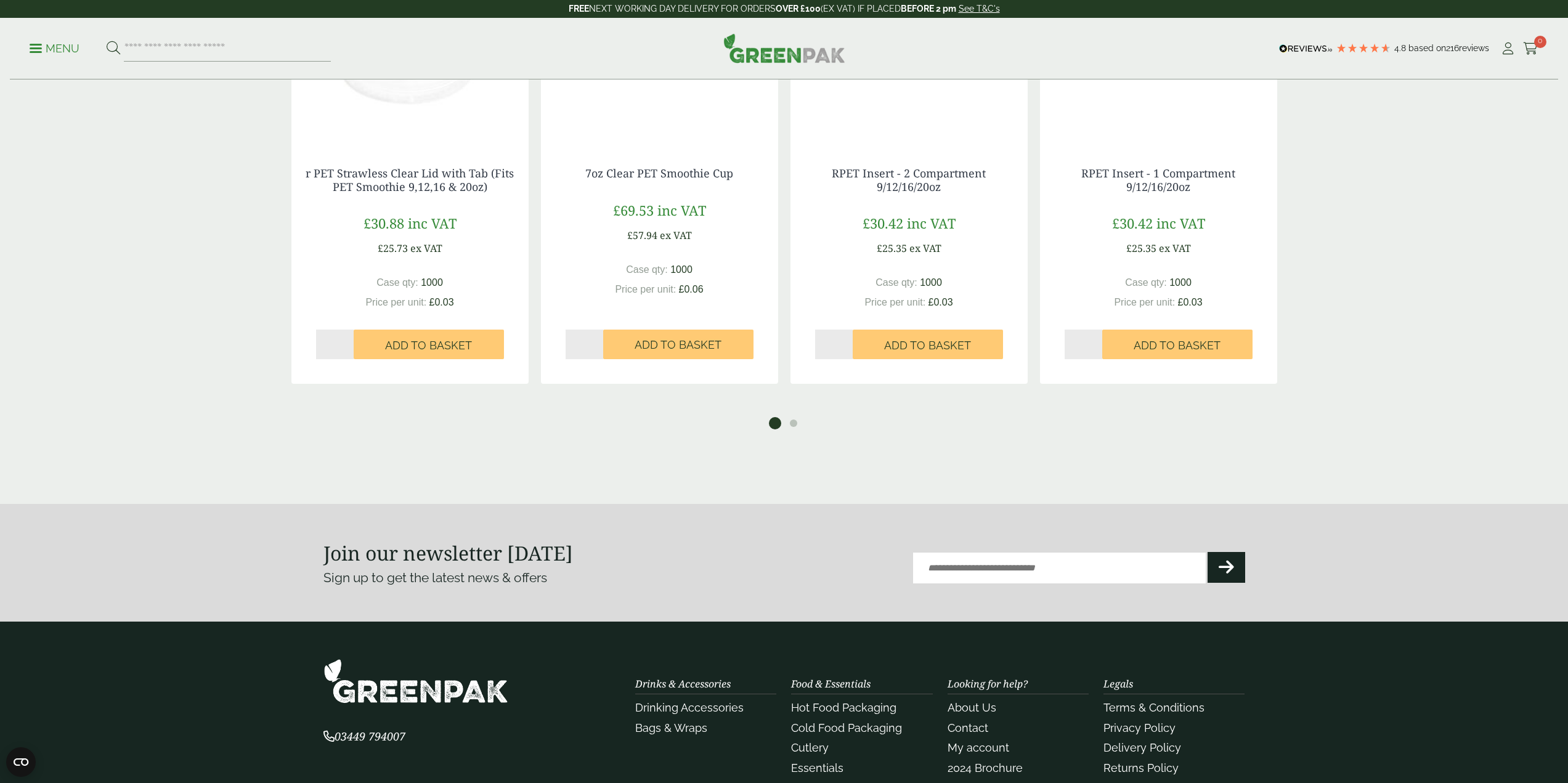
scroll to position [2094, 0]
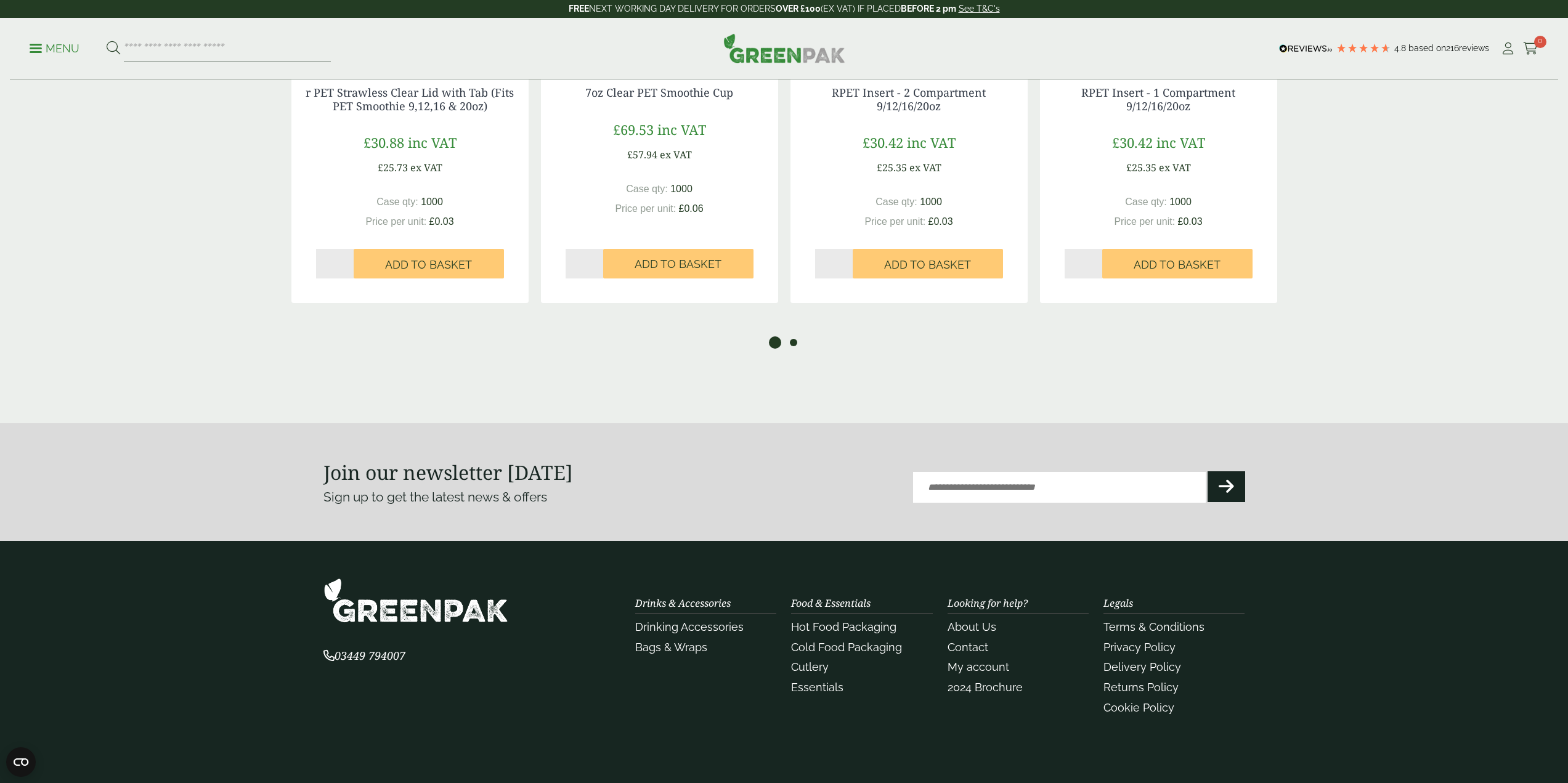
click at [792, 345] on button "2" at bounding box center [793, 342] width 13 height 13
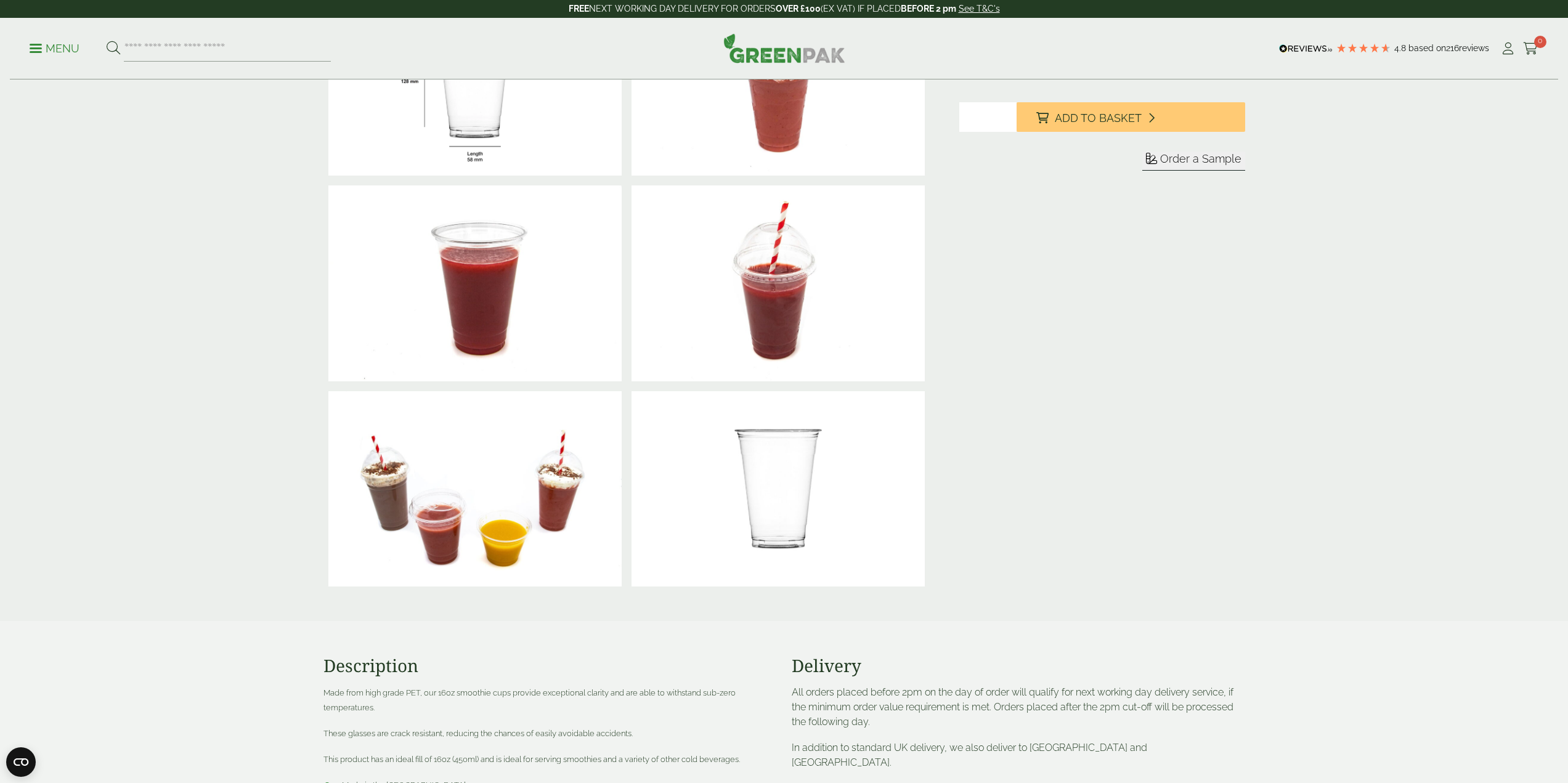
drag, startPoint x: 1358, startPoint y: 608, endPoint x: 1328, endPoint y: 448, distance: 162.8
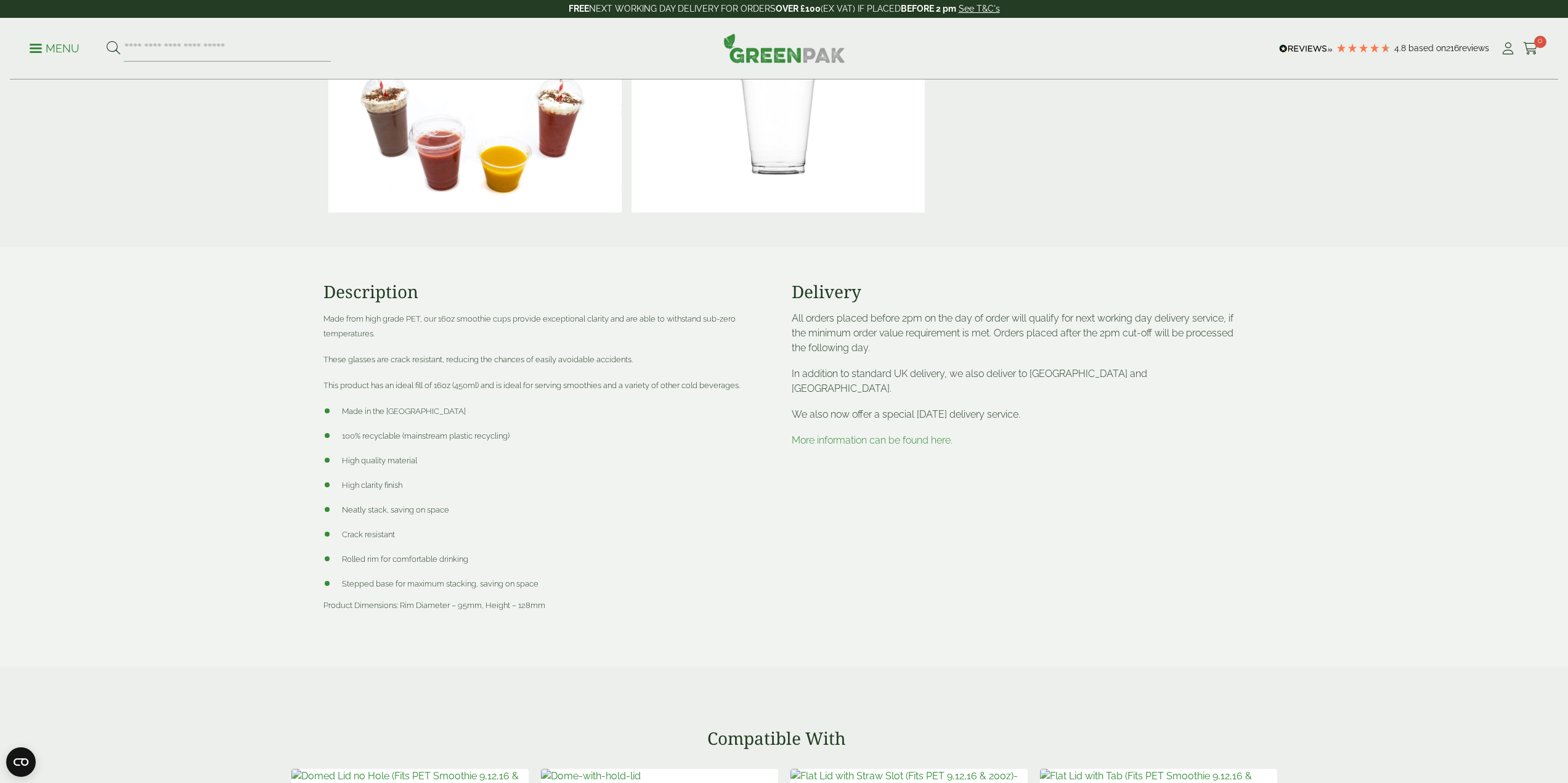
drag, startPoint x: 1328, startPoint y: 448, endPoint x: 1356, endPoint y: 558, distance: 113.5
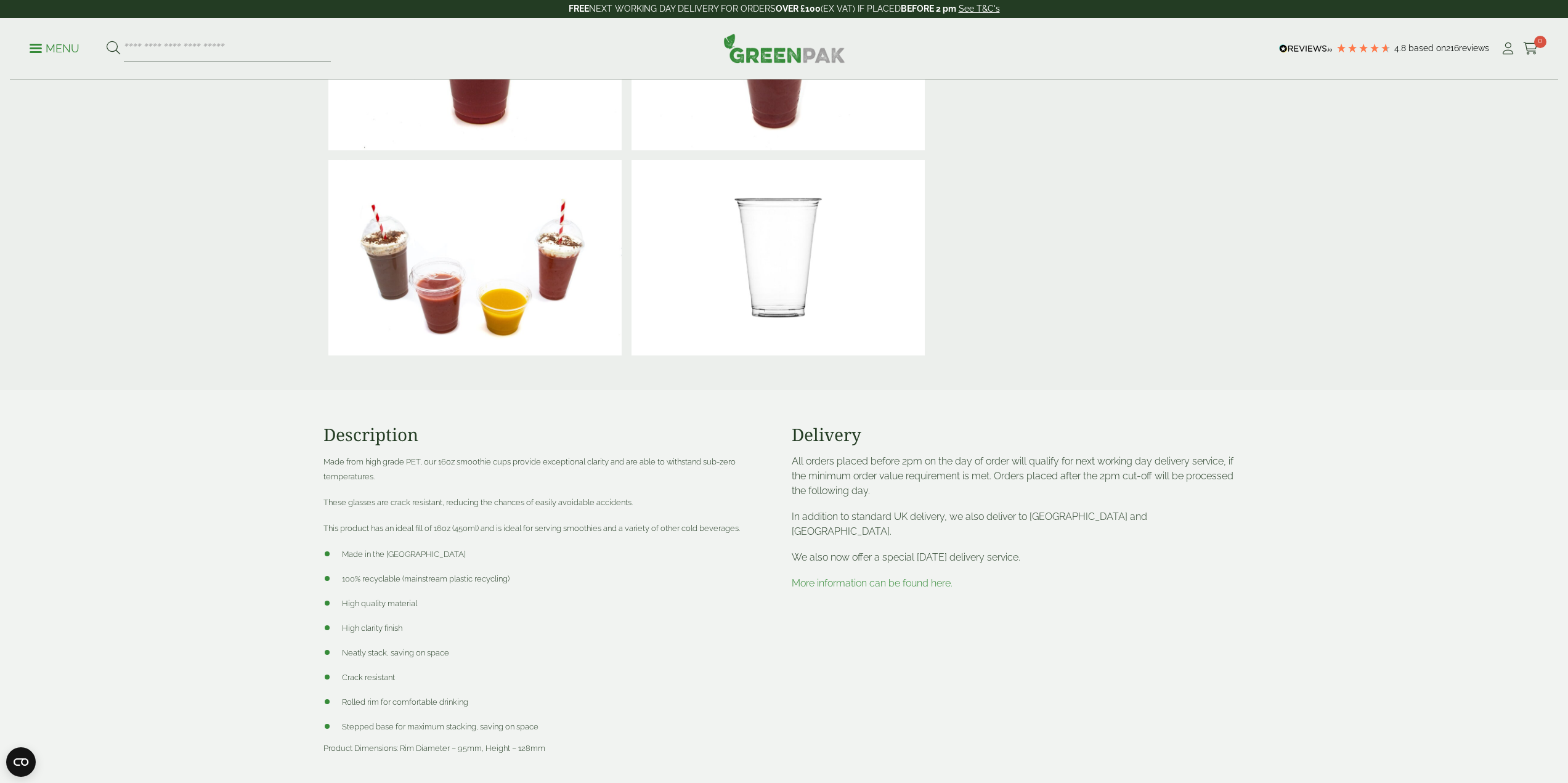
scroll to position [0, 0]
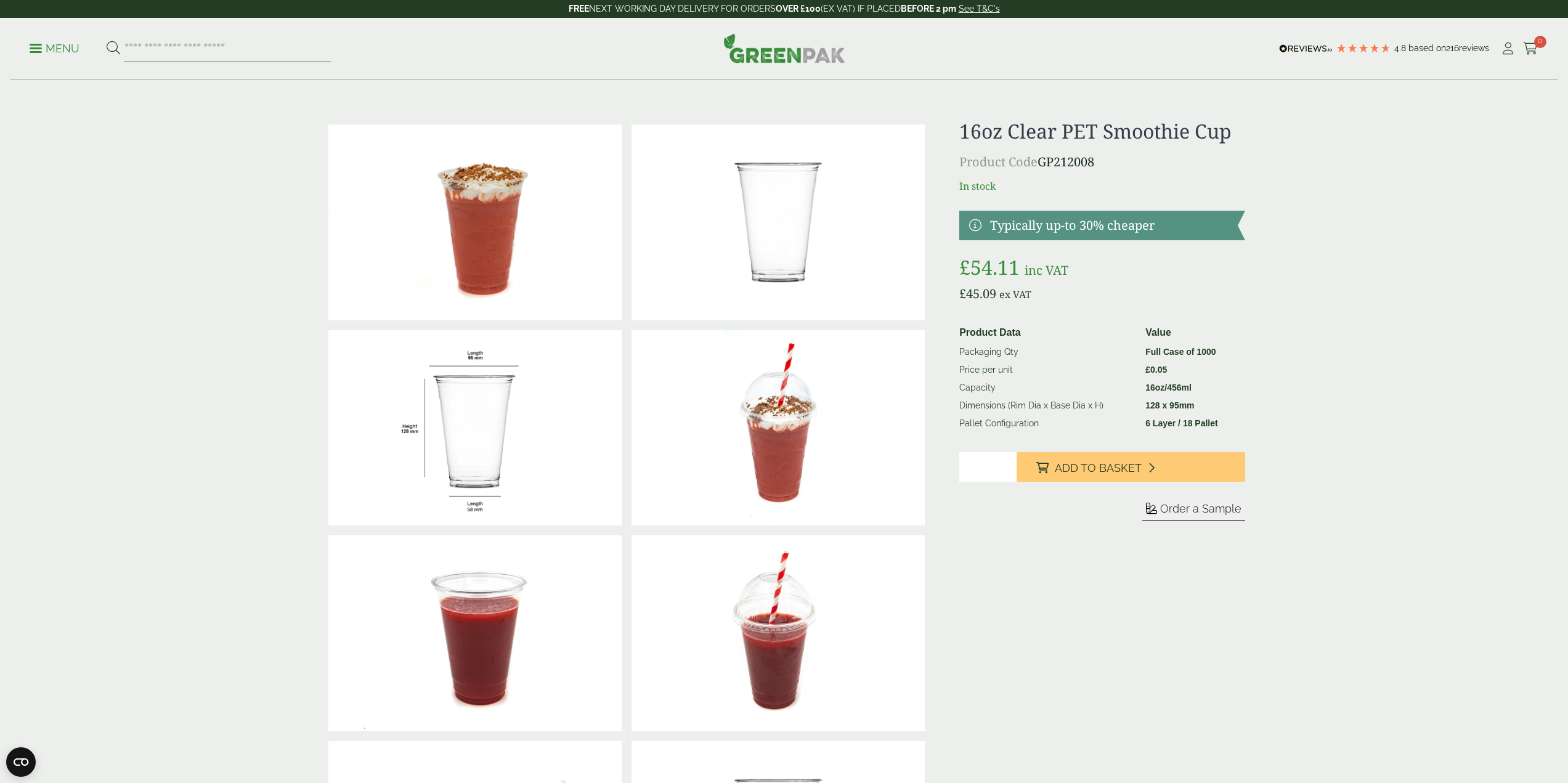
drag, startPoint x: 1356, startPoint y: 566, endPoint x: 1314, endPoint y: 289, distance: 280.2
click at [1052, 474] on button "Add to Basket" at bounding box center [1131, 466] width 229 height 30
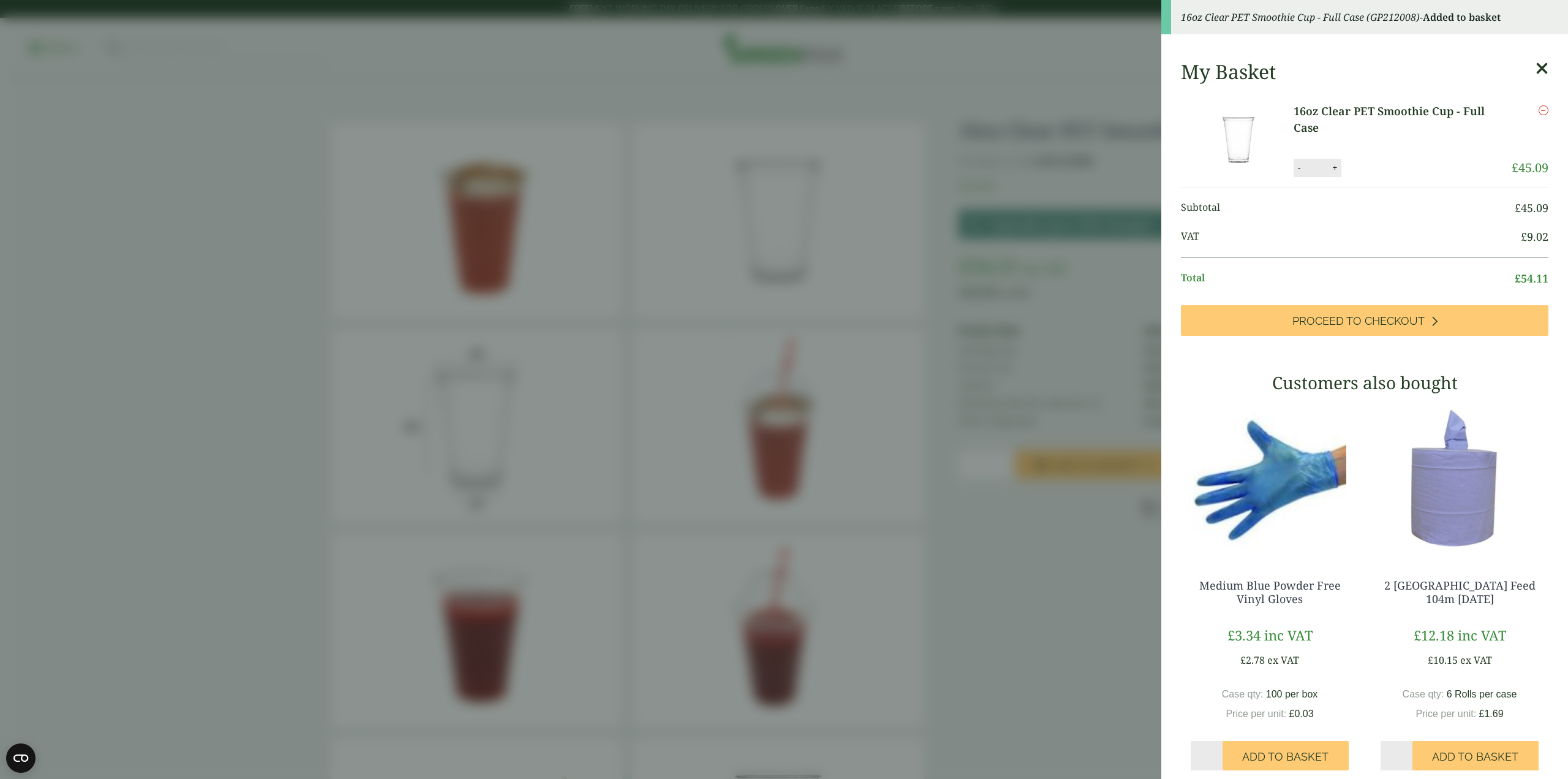
click at [1402, 114] on link "16oz Clear PET Smoothie Cup - Full Case" at bounding box center [1402, 119] width 218 height 33
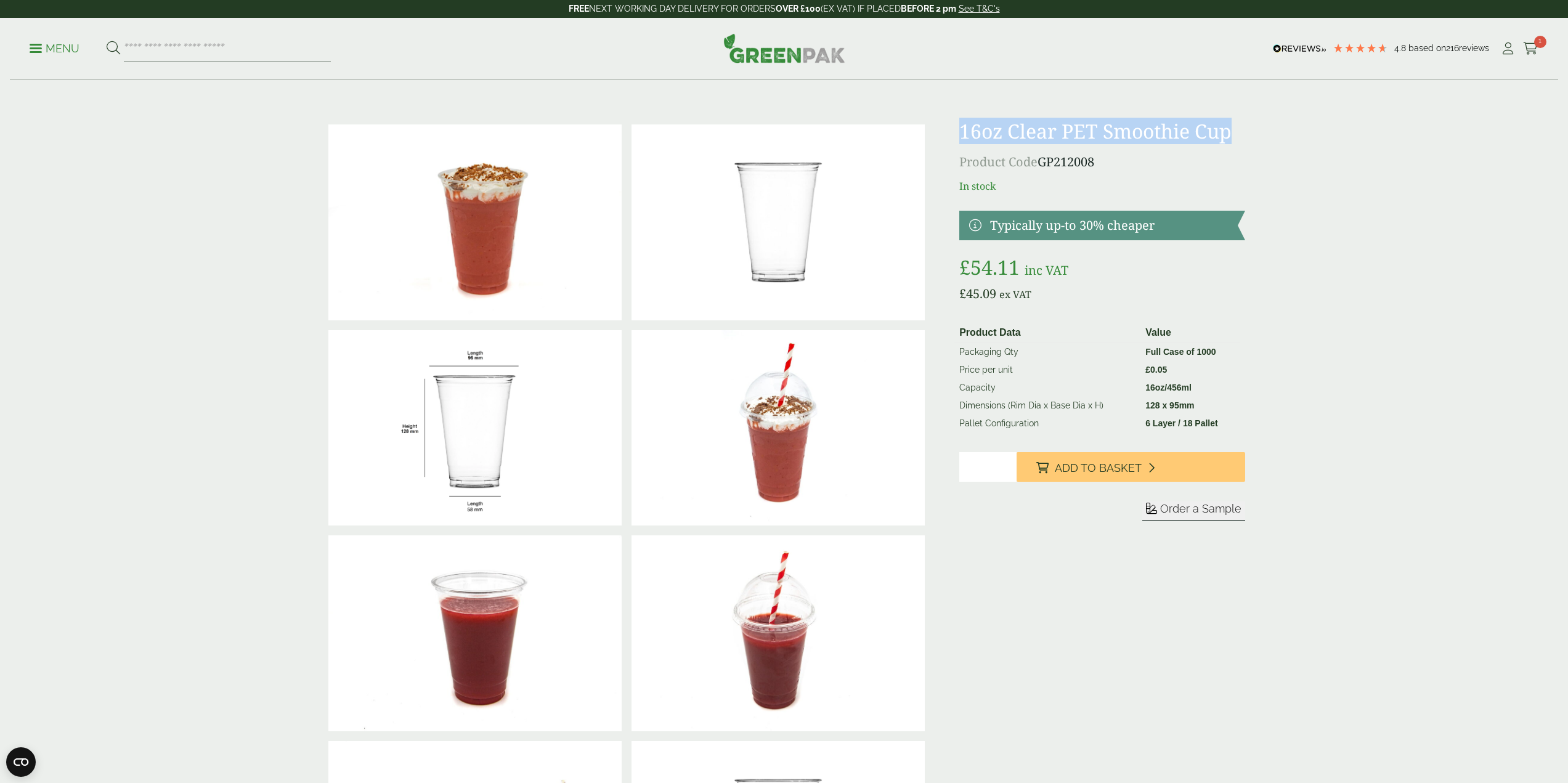
drag, startPoint x: 1232, startPoint y: 129, endPoint x: 946, endPoint y: 109, distance: 286.7
copy h1 "16oz Clear PET Smoothie Cup"
drag, startPoint x: 1083, startPoint y: 274, endPoint x: 1050, endPoint y: -74, distance: 349.6
click at [369, 411] on img at bounding box center [475, 428] width 294 height 196
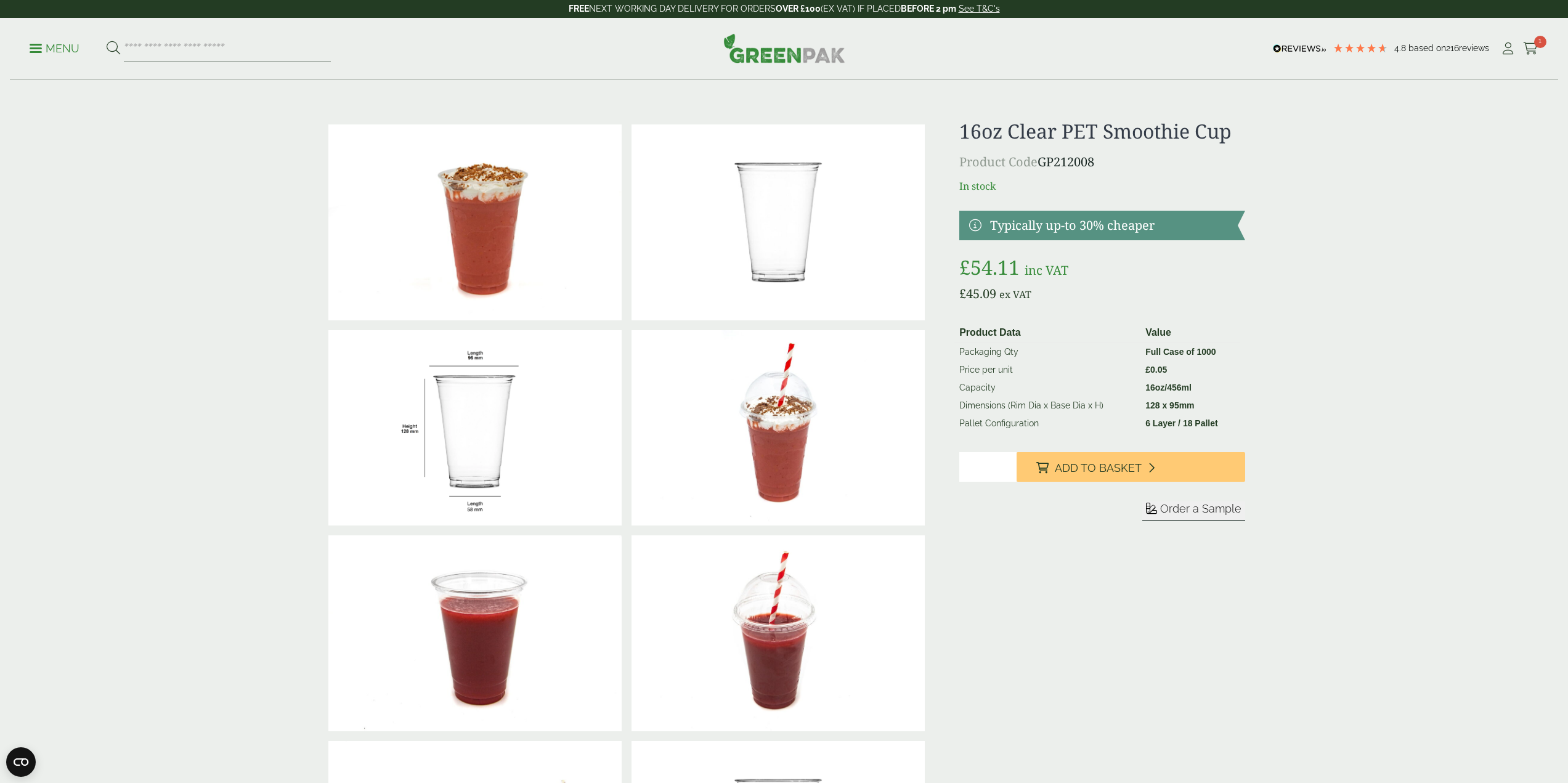
click at [1533, 50] on icon at bounding box center [1530, 48] width 15 height 13
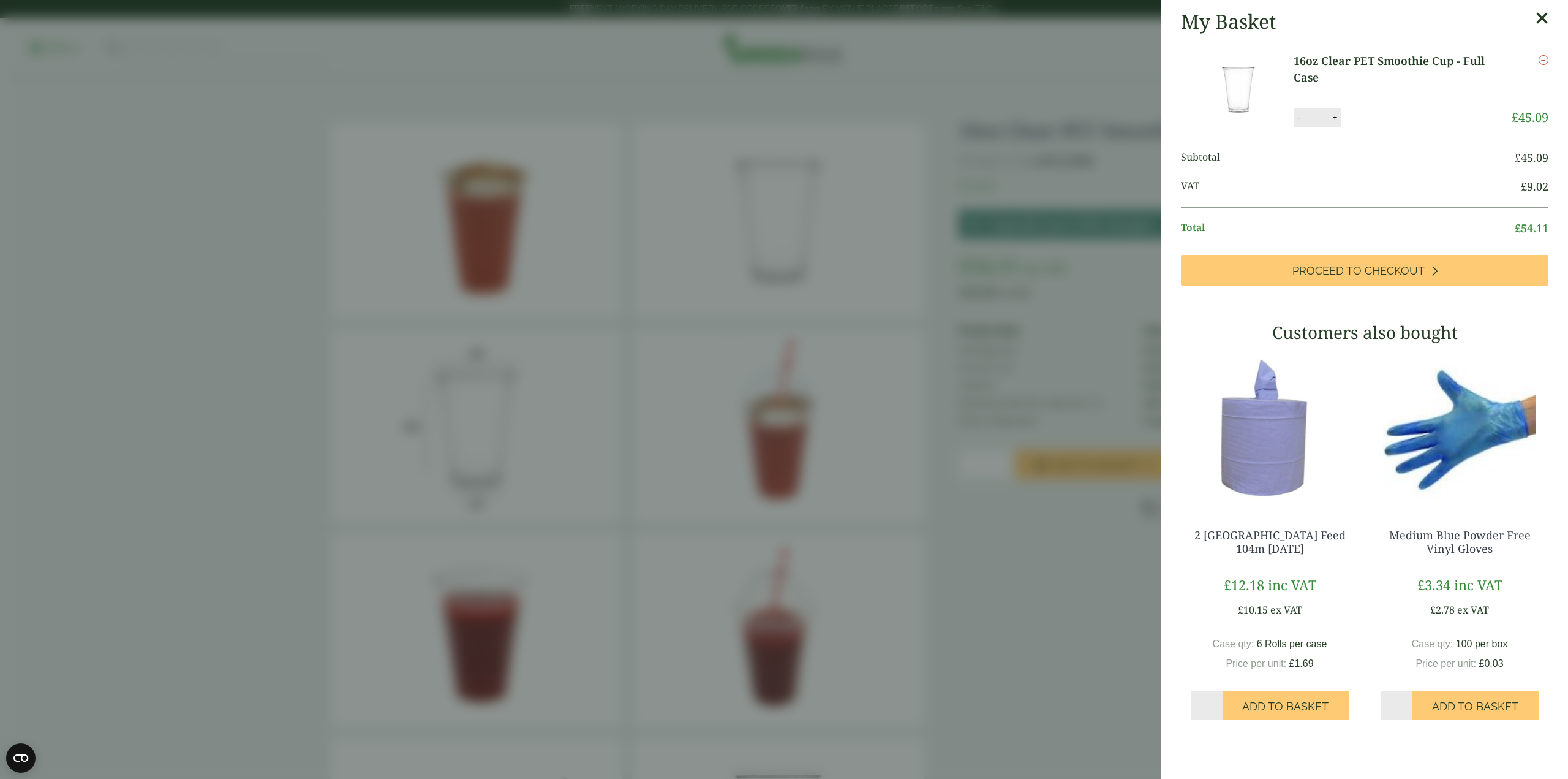
click at [1535, 23] on icon at bounding box center [1541, 18] width 12 height 17
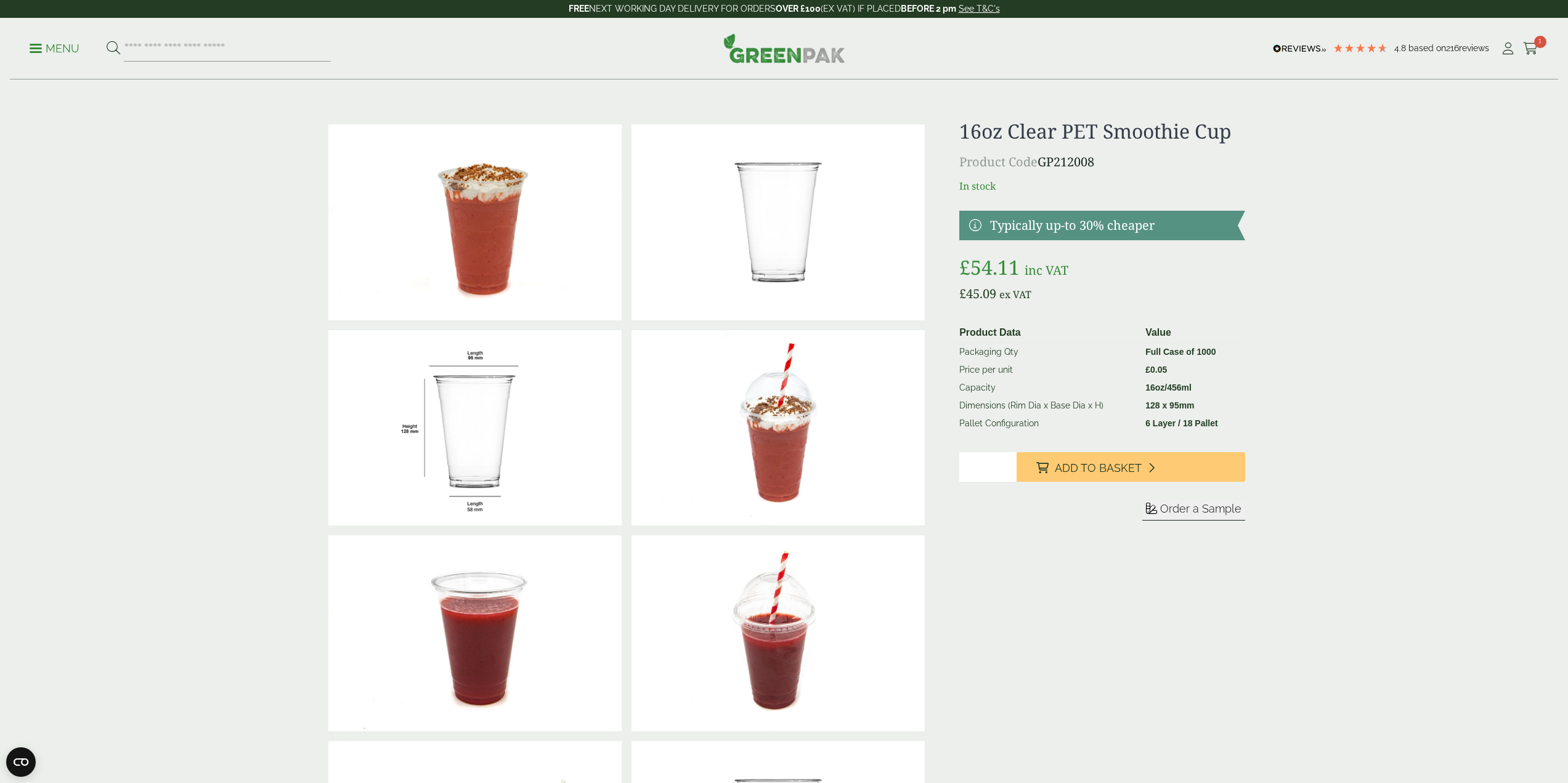
click at [1530, 53] on icon at bounding box center [1530, 48] width 15 height 13
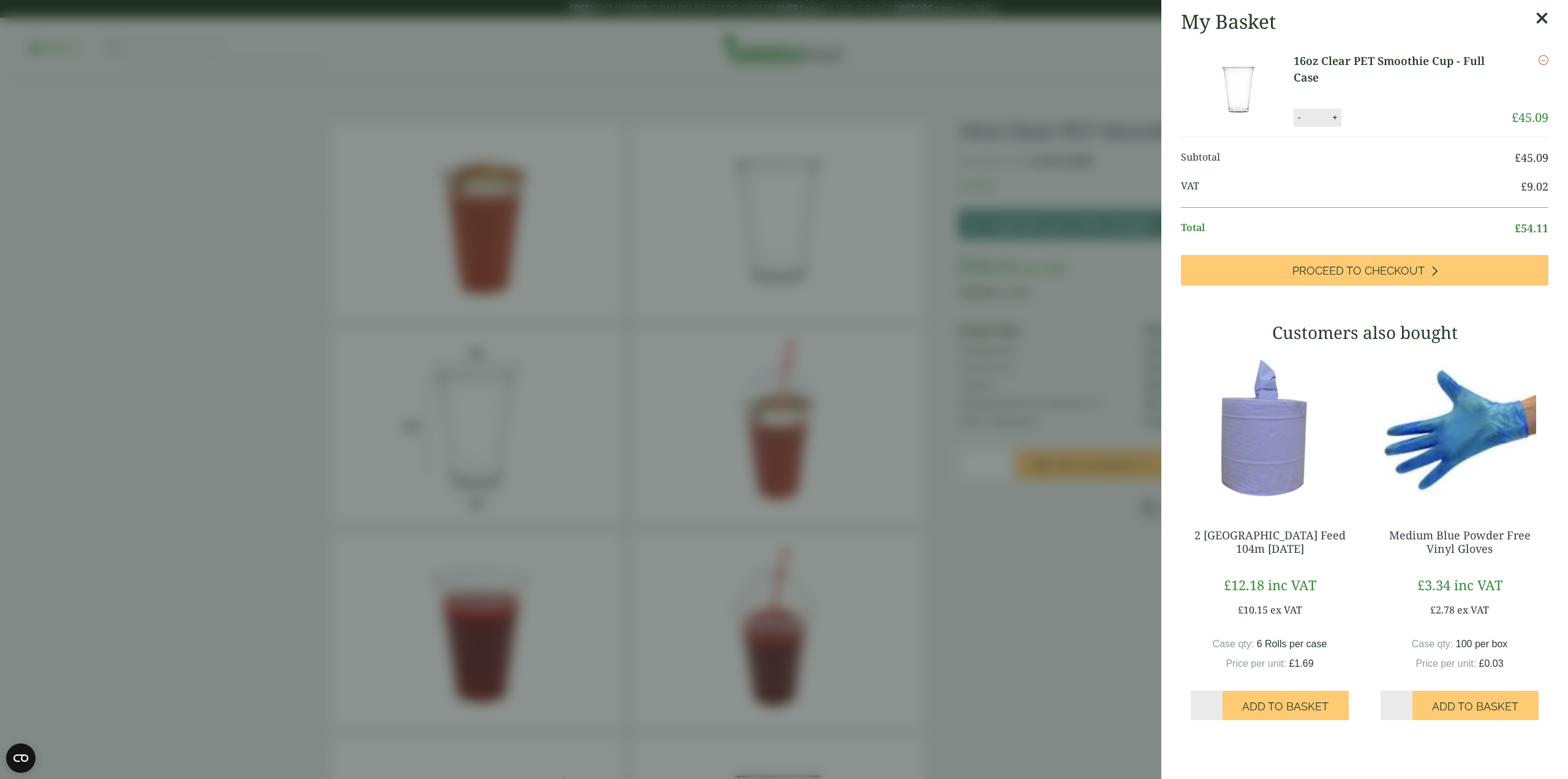
click at [1481, 274] on link "Proceed to Checkout" at bounding box center [1364, 270] width 368 height 31
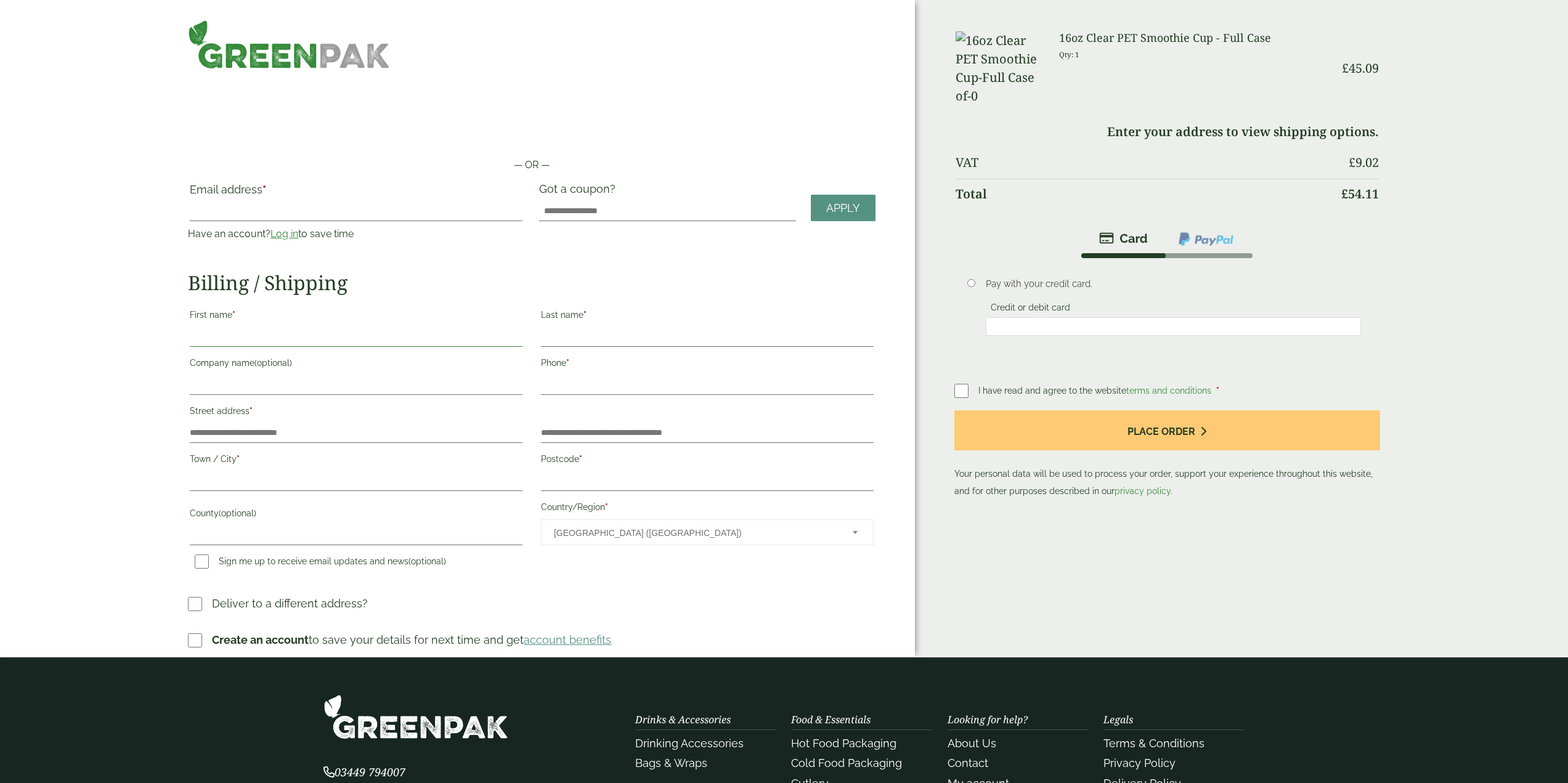
click at [304, 330] on input "First name *" at bounding box center [355, 337] width 333 height 19
type input "******"
type input "*****"
type input "**********"
type input "******"
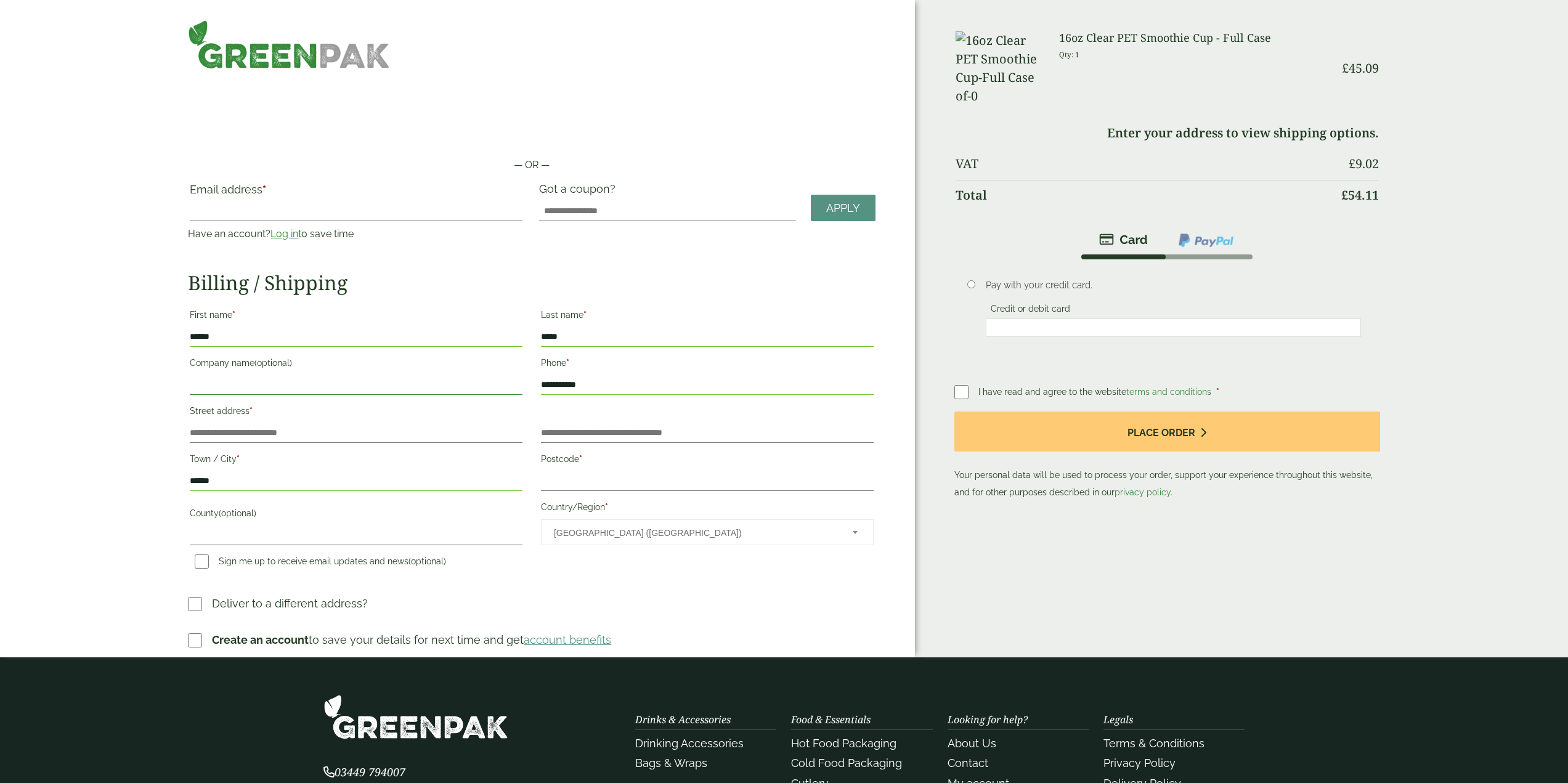
click at [308, 377] on input "Company name (optional)" at bounding box center [355, 385] width 333 height 19
click at [267, 433] on input "Street address *" at bounding box center [355, 433] width 333 height 19
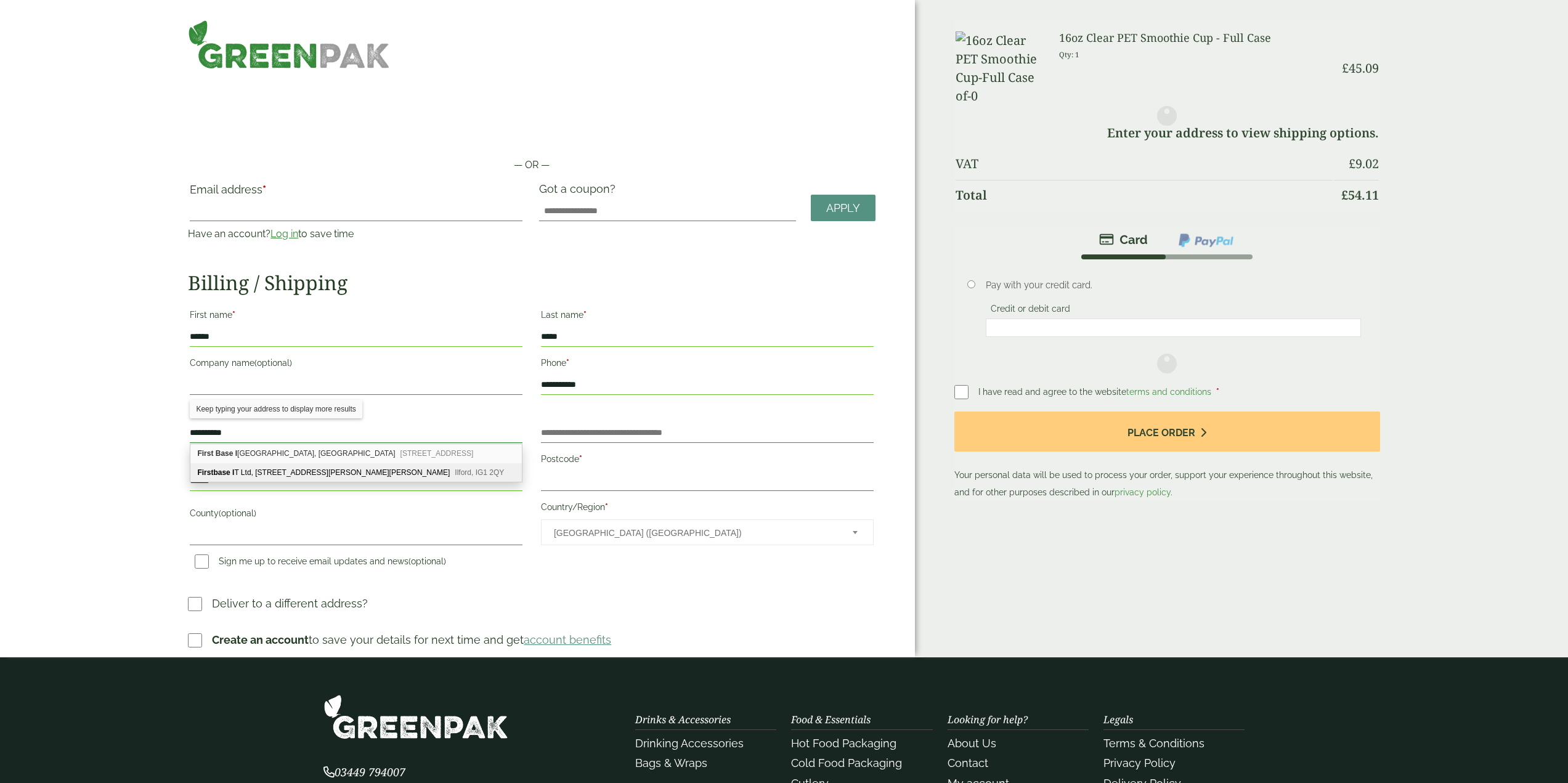
type input "**********"
type input "******"
type input "*******"
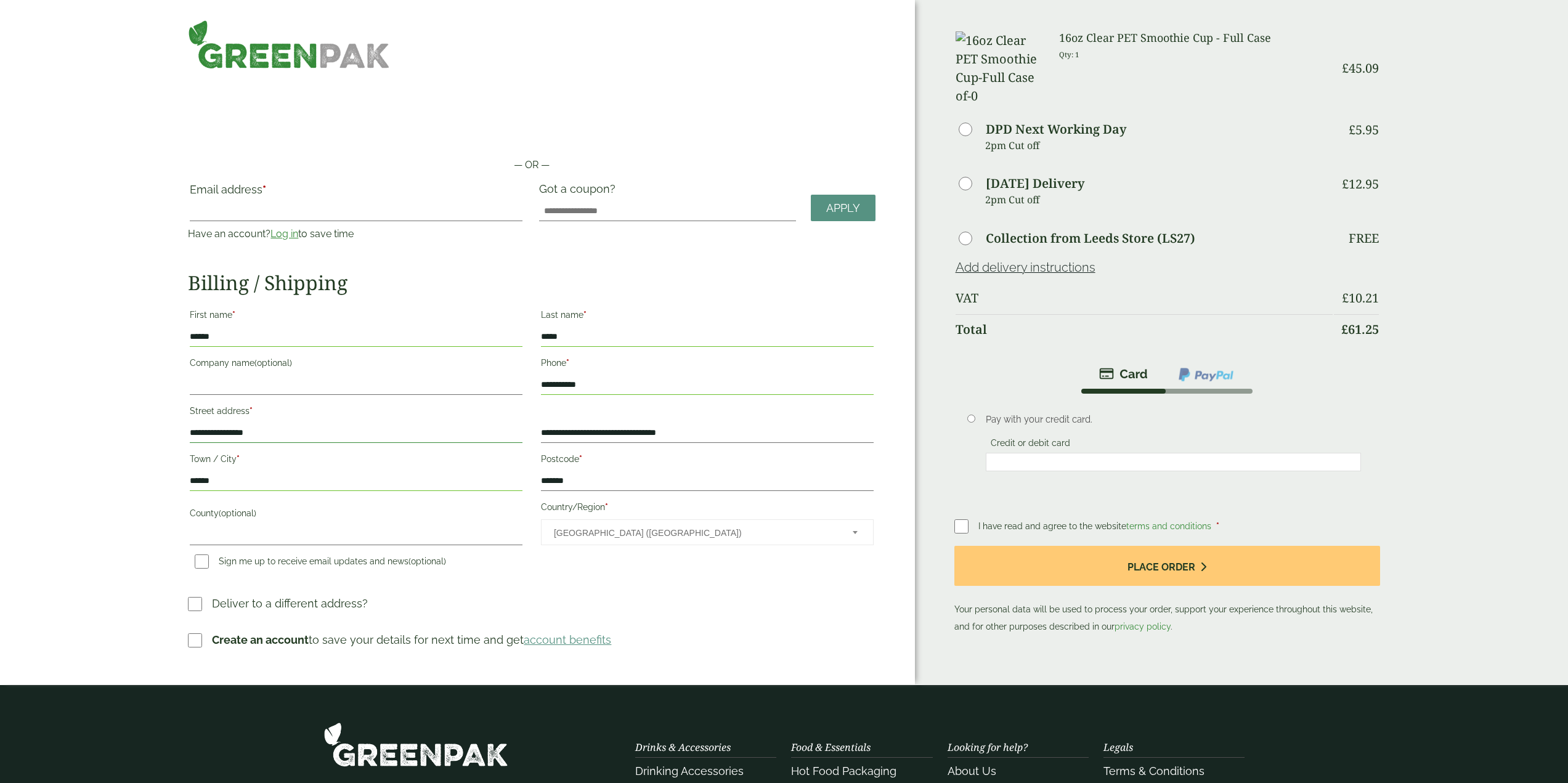
type input "**********"
click at [348, 544] on input "County (optional)" at bounding box center [355, 535] width 333 height 19
type input "*****"
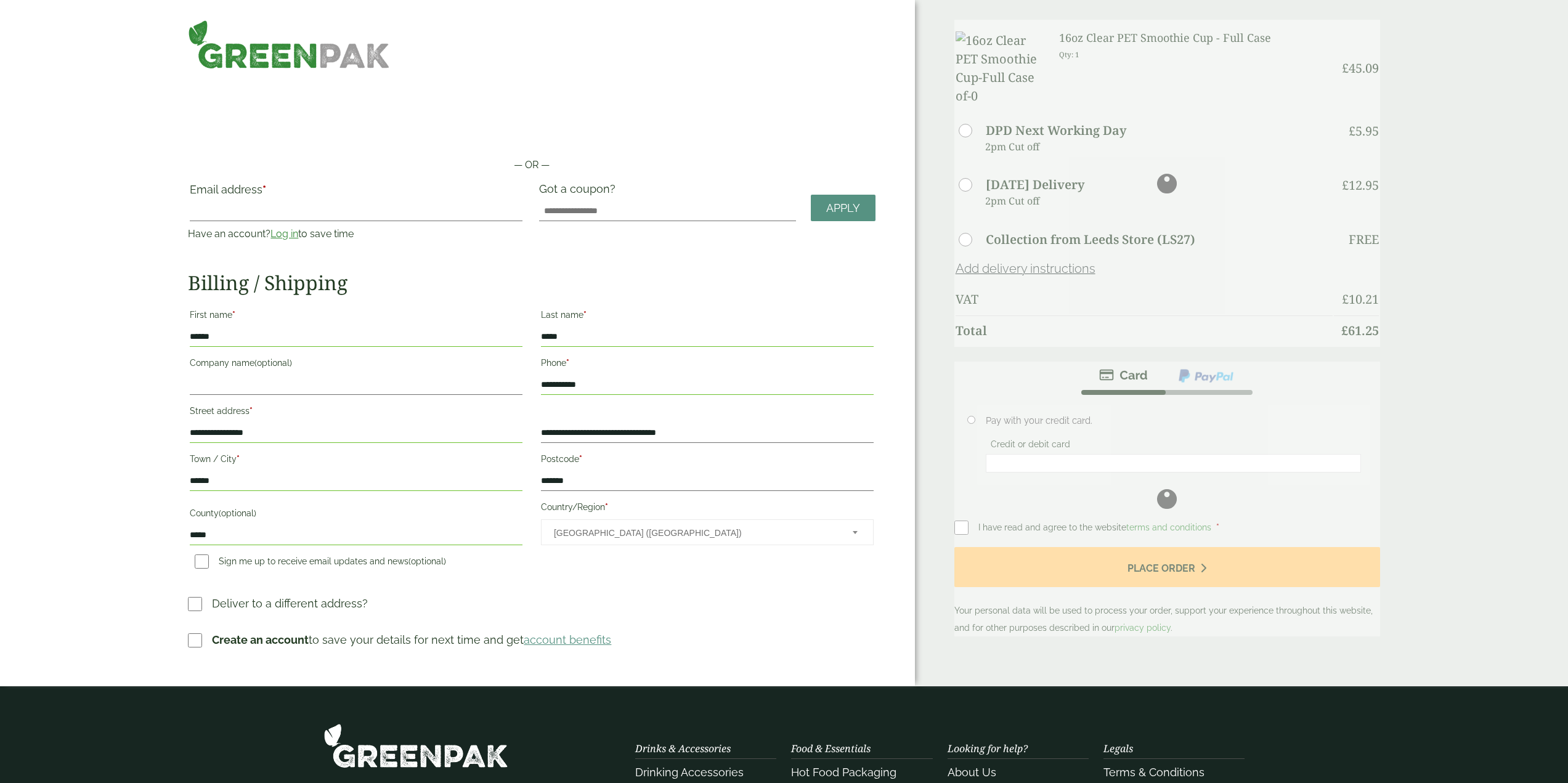
drag, startPoint x: 779, startPoint y: 613, endPoint x: 796, endPoint y: 620, distance: 18.4
click at [779, 613] on h3 "Deliver to a different address?" at bounding box center [531, 607] width 686 height 26
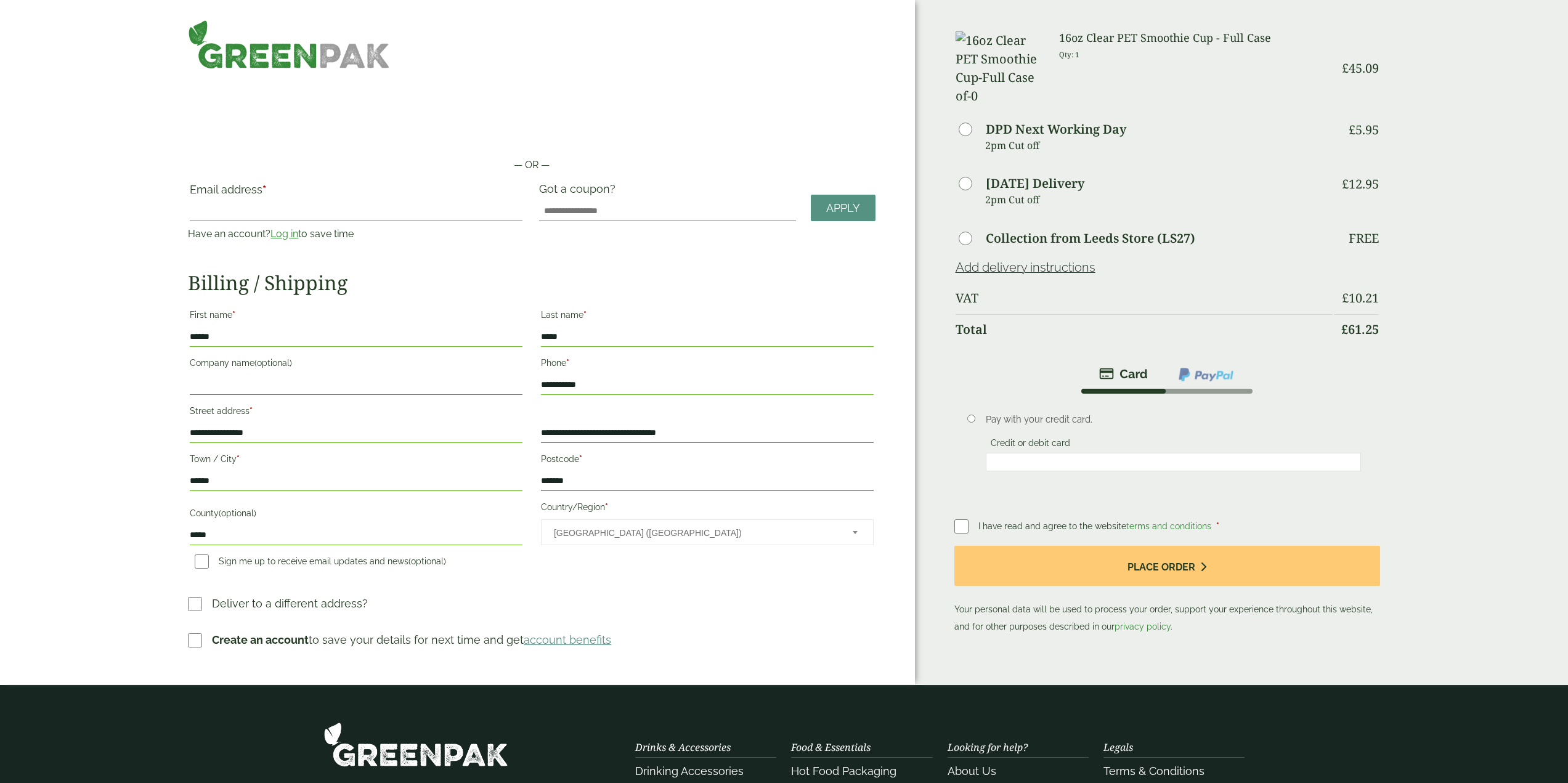
click at [761, 601] on h3 "Deliver to a different address?" at bounding box center [531, 607] width 686 height 26
click at [302, 388] on input "Company name (optional)" at bounding box center [355, 385] width 333 height 19
click at [1025, 178] on label "Saturday Delivery" at bounding box center [1035, 183] width 98 height 13
drag, startPoint x: 276, startPoint y: 425, endPoint x: 59, endPoint y: 441, distance: 217.6
click at [5, 436] on div "— OR — Email address * Have an account? Log in to save time Username or email a…" at bounding box center [457, 342] width 914 height 685
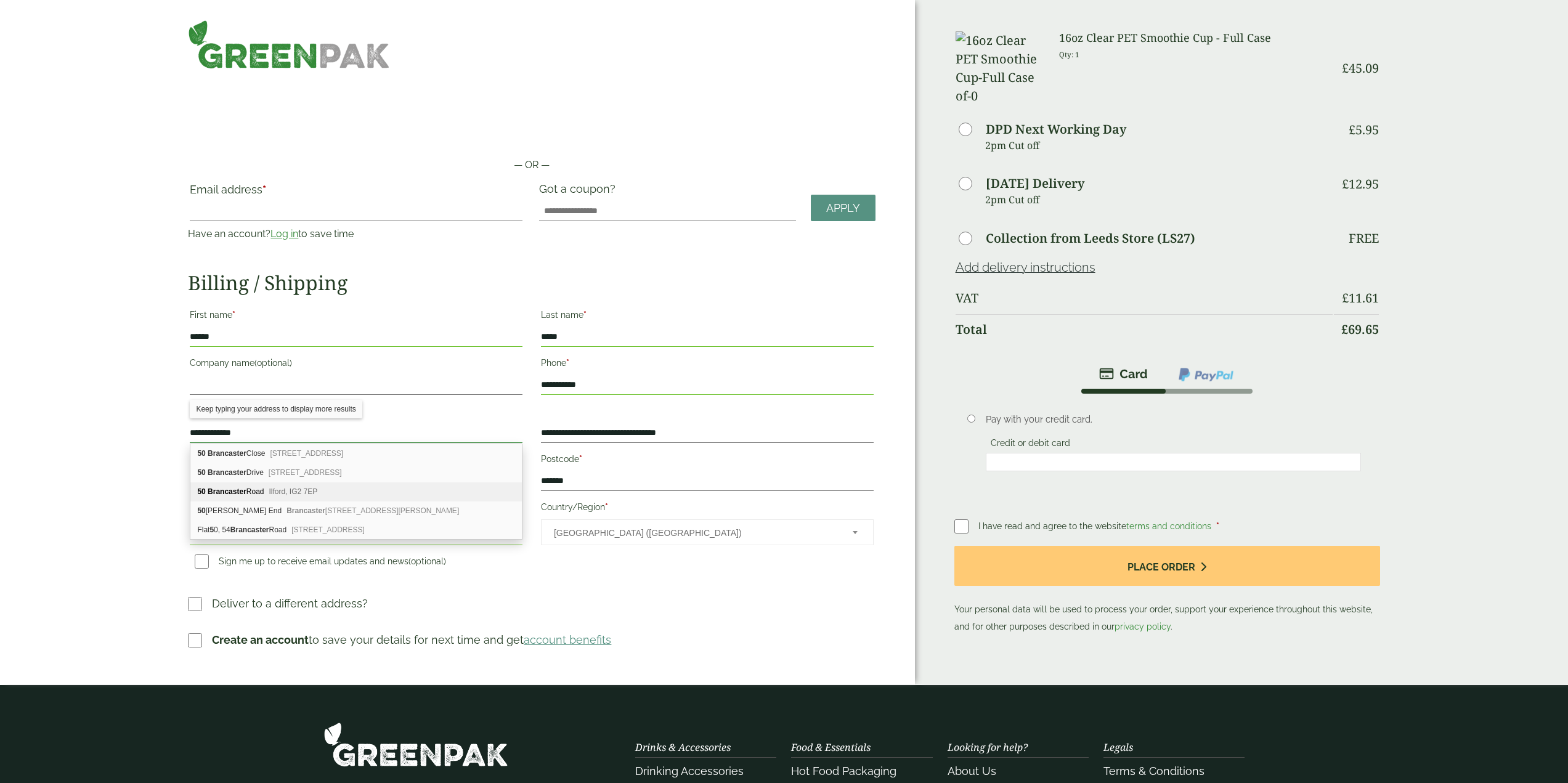
type input "**********"
type input "*******"
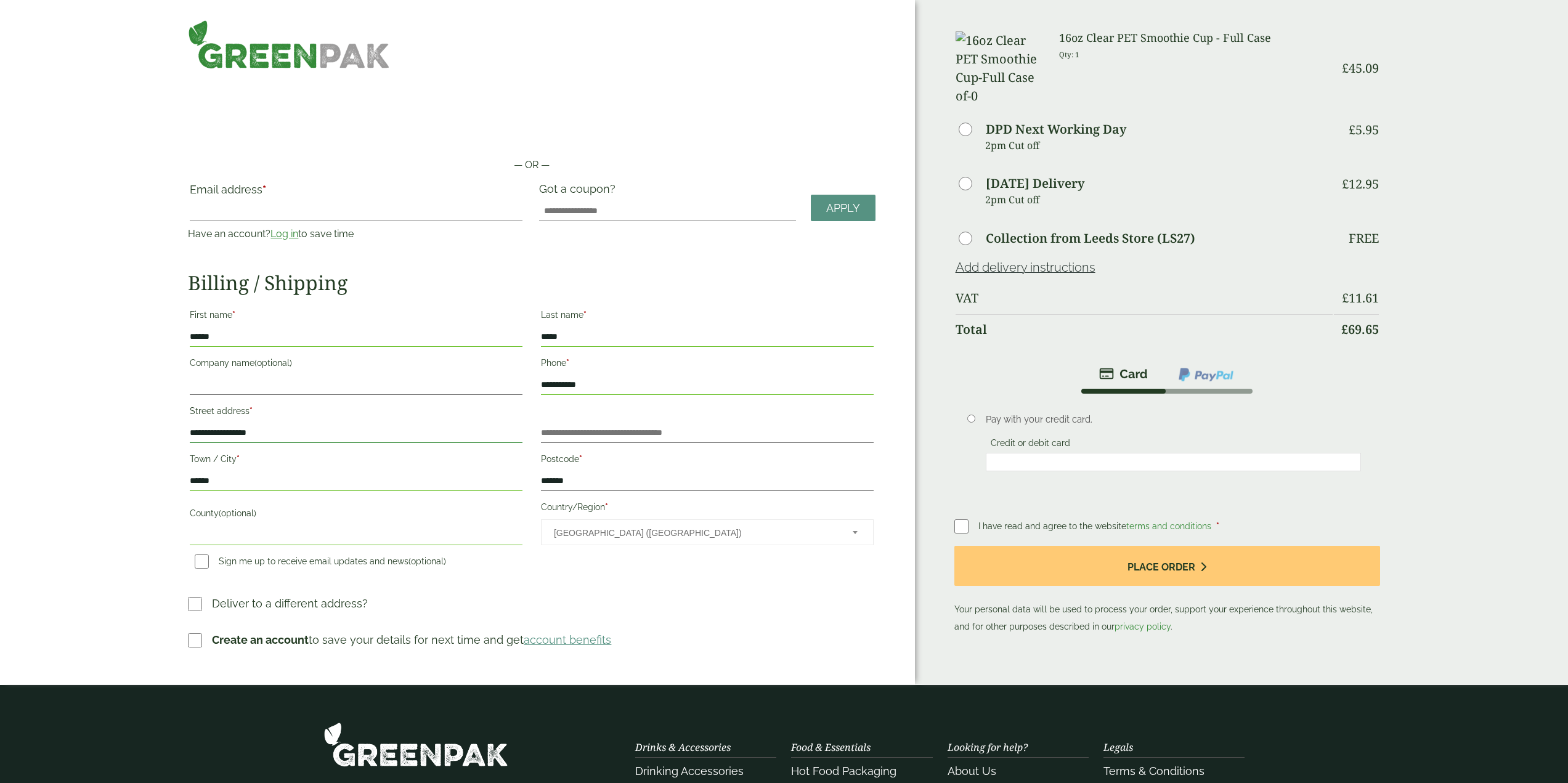
type input "**********"
click at [221, 531] on input "County (optional)" at bounding box center [355, 535] width 333 height 19
type input "*****"
click at [1475, 246] on div "Order Summary Item Ammount 16oz Clear PET Smoothie Cup - Full Case Qty: 1 £ 45.…" at bounding box center [1241, 342] width 653 height 685
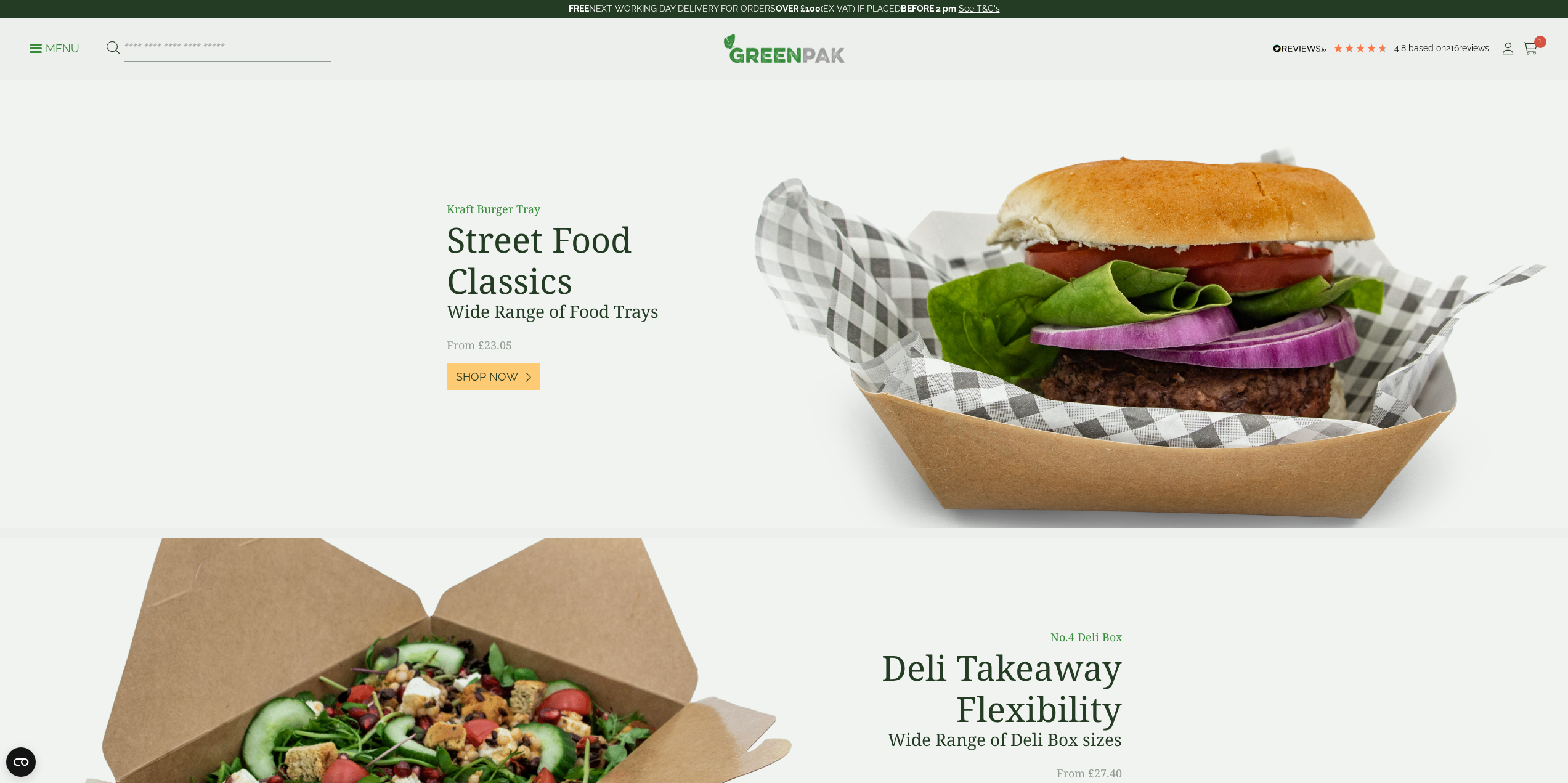
click at [1535, 45] on span "1" at bounding box center [1540, 42] width 13 height 13
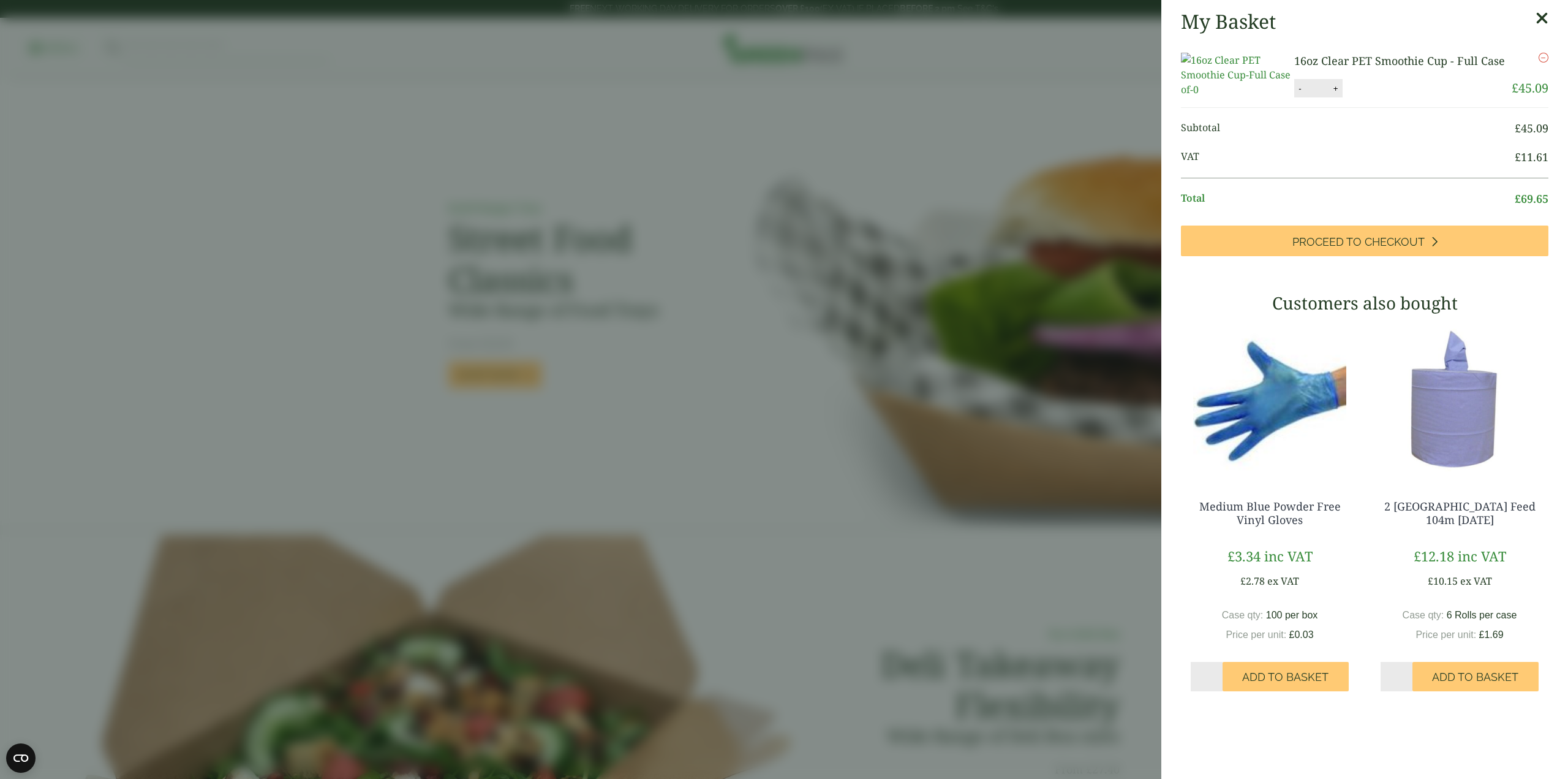
click at [1335, 94] on button "+" at bounding box center [1336, 88] width 12 height 11
type input "*"
click at [1376, 98] on button "Update" at bounding box center [1376, 88] width 61 height 18
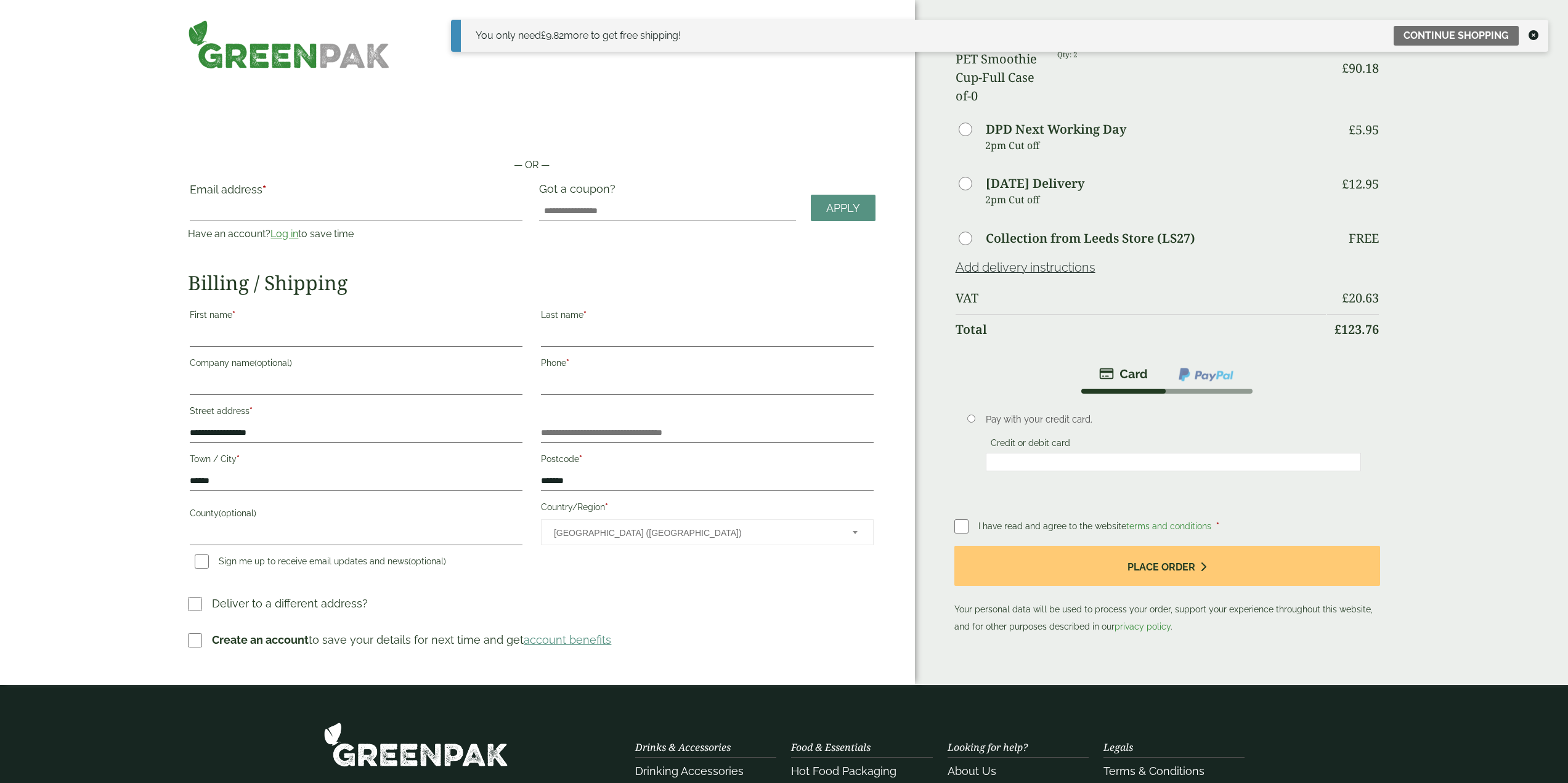
click at [1536, 38] on icon at bounding box center [1533, 35] width 10 height 10
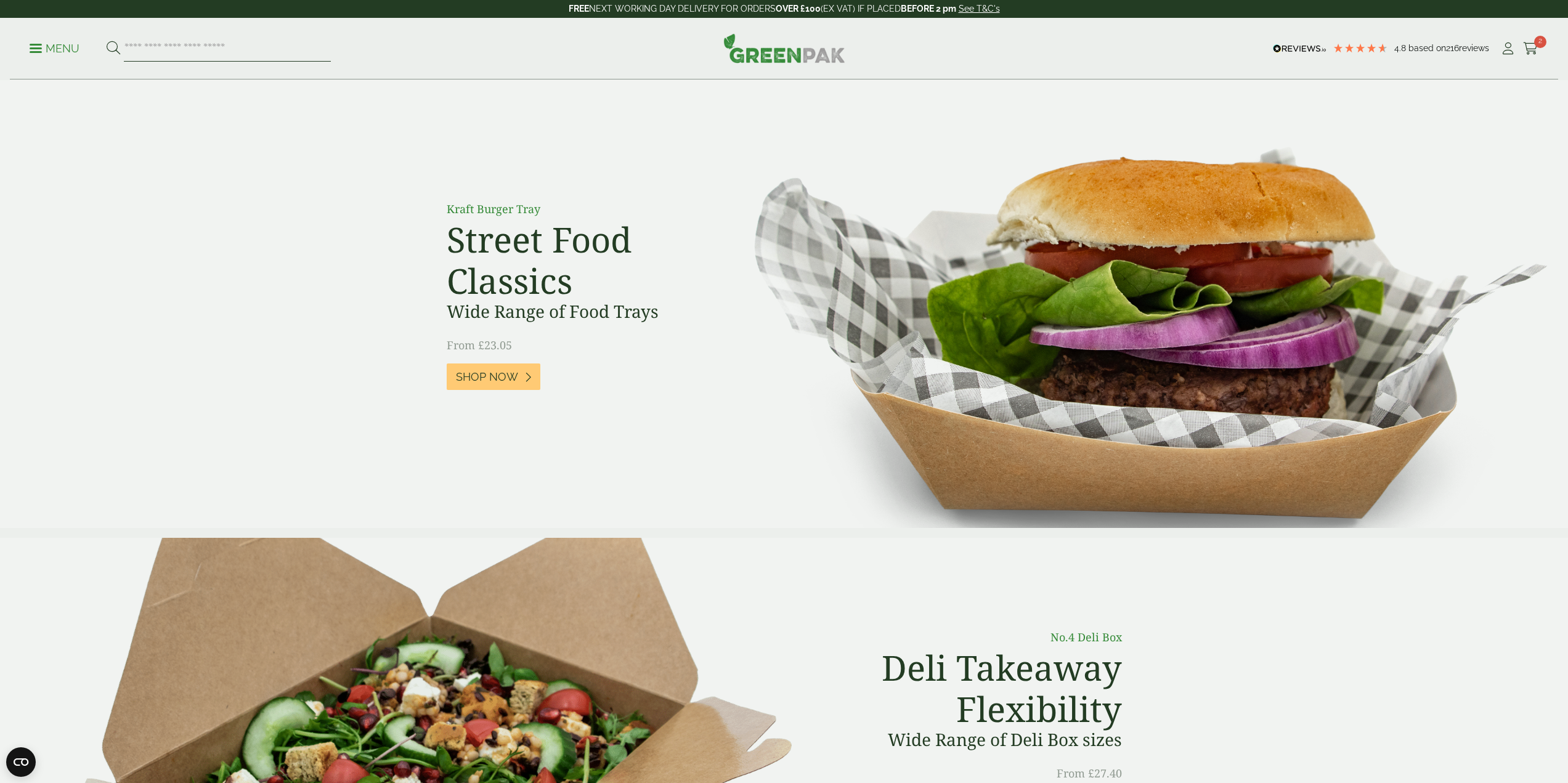
click at [205, 44] on input "search" at bounding box center [227, 48] width 207 height 26
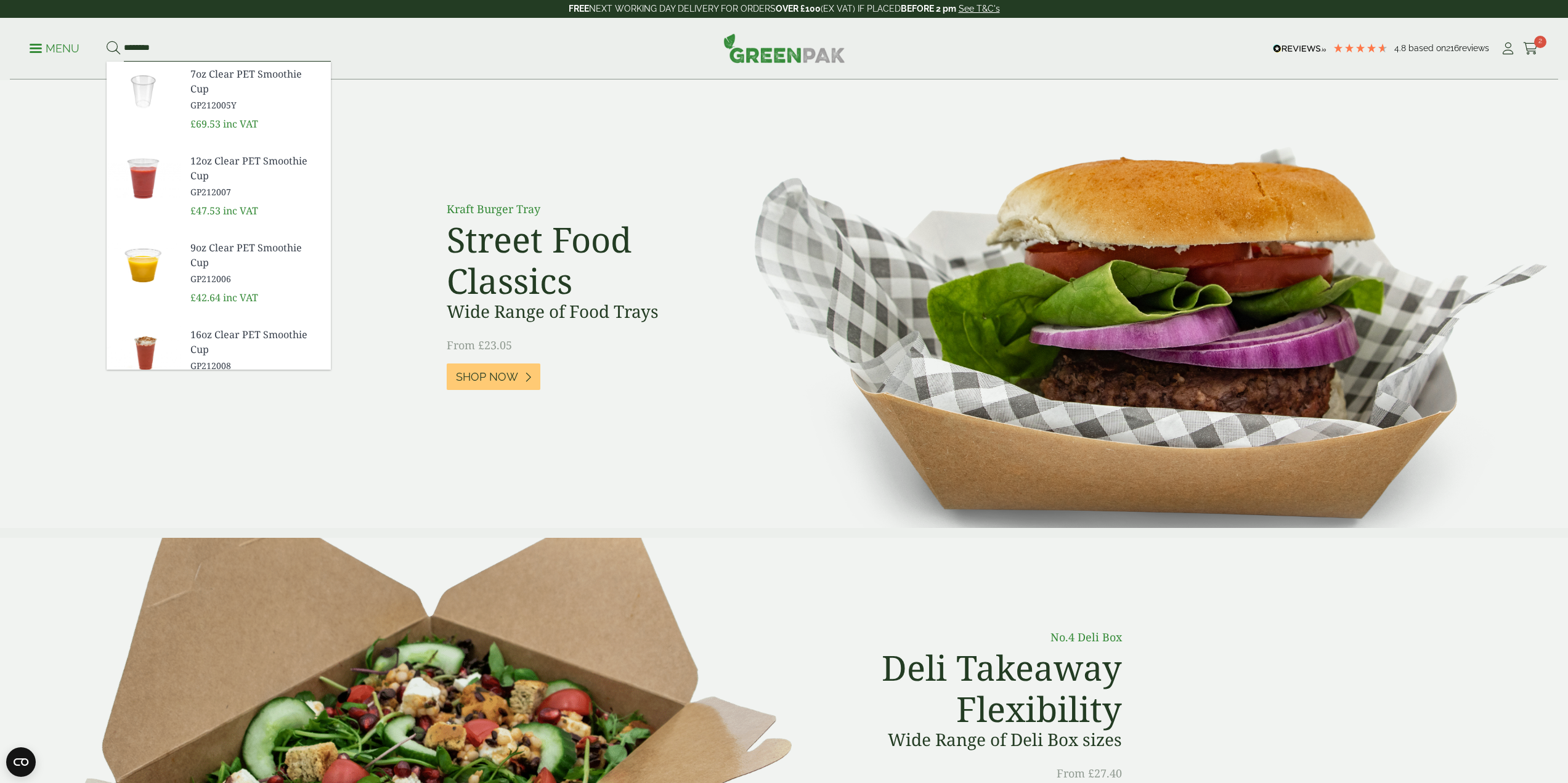
type input "********"
click at [106, 41] on button at bounding box center [113, 48] width 14 height 16
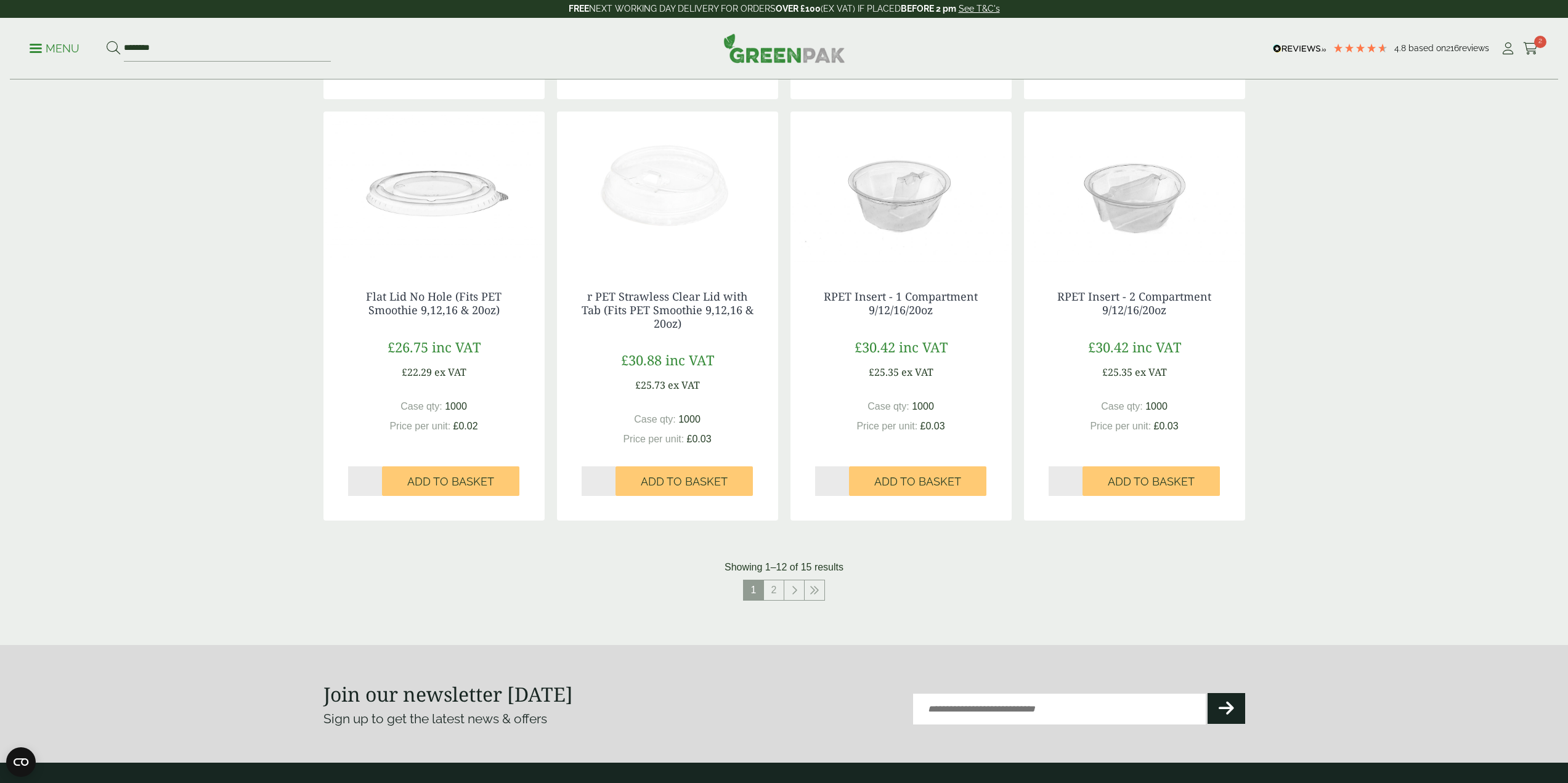
scroll to position [986, 0]
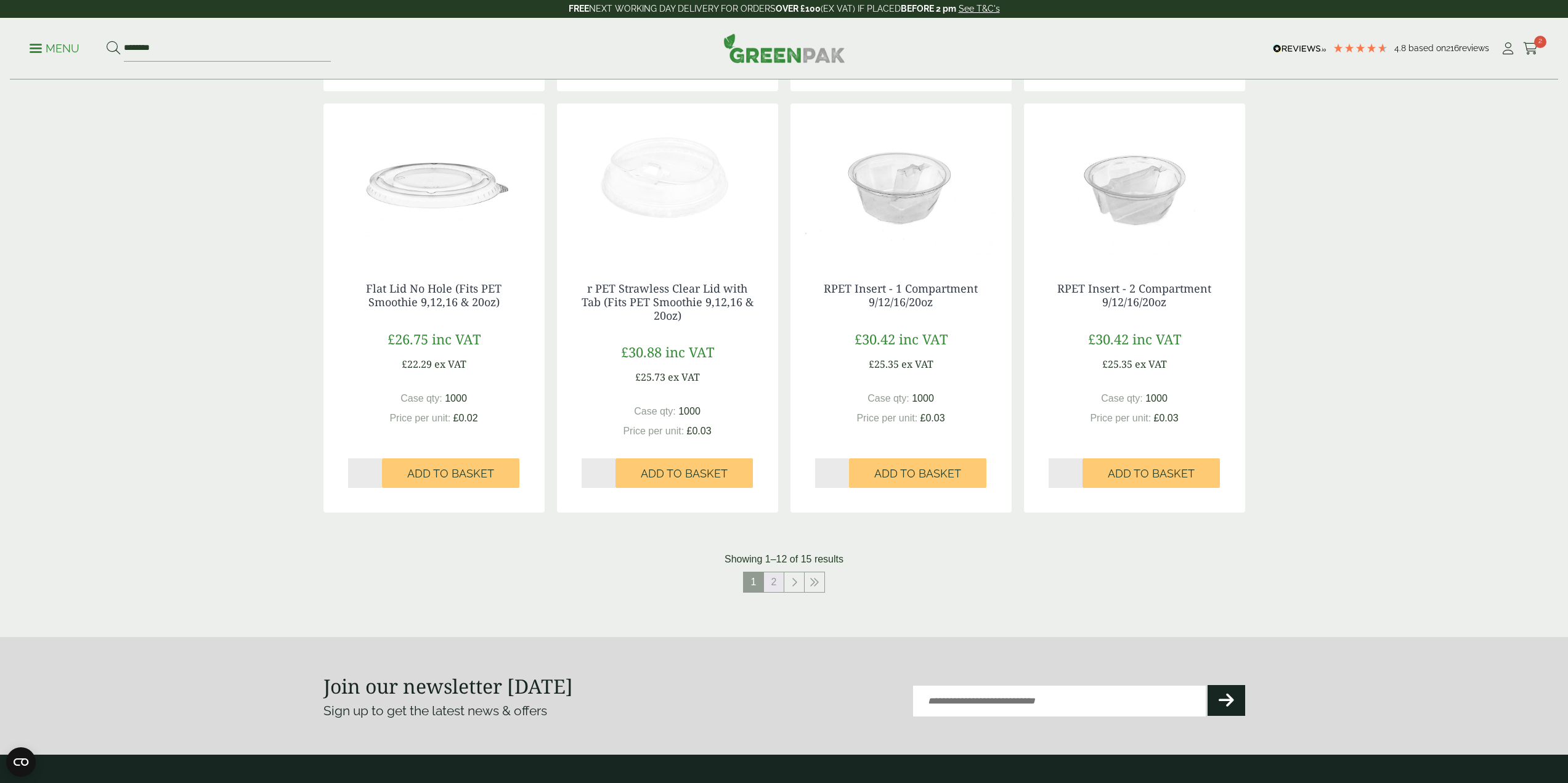
click at [773, 579] on link "2" at bounding box center [773, 582] width 19 height 19
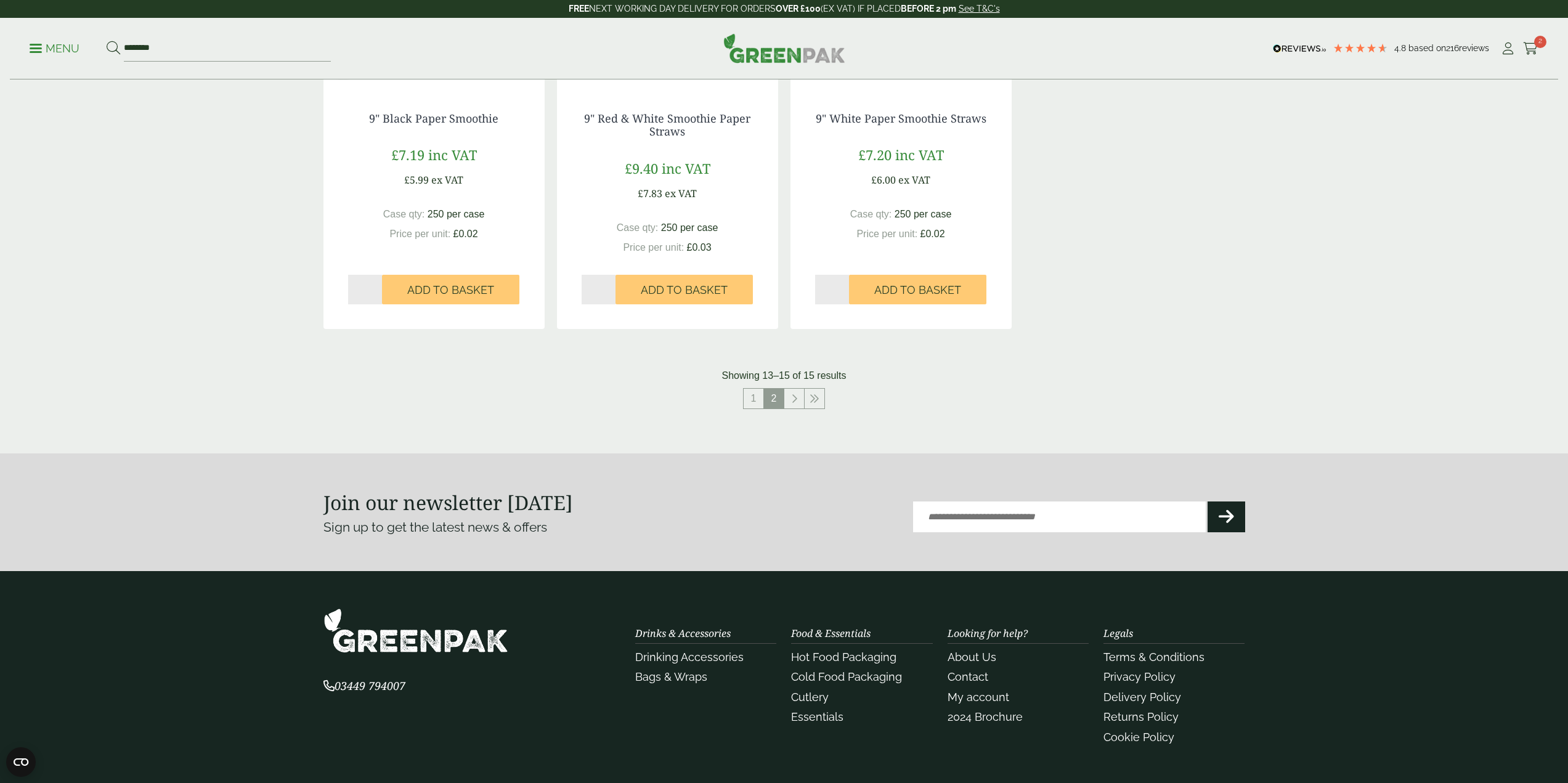
scroll to position [103, 0]
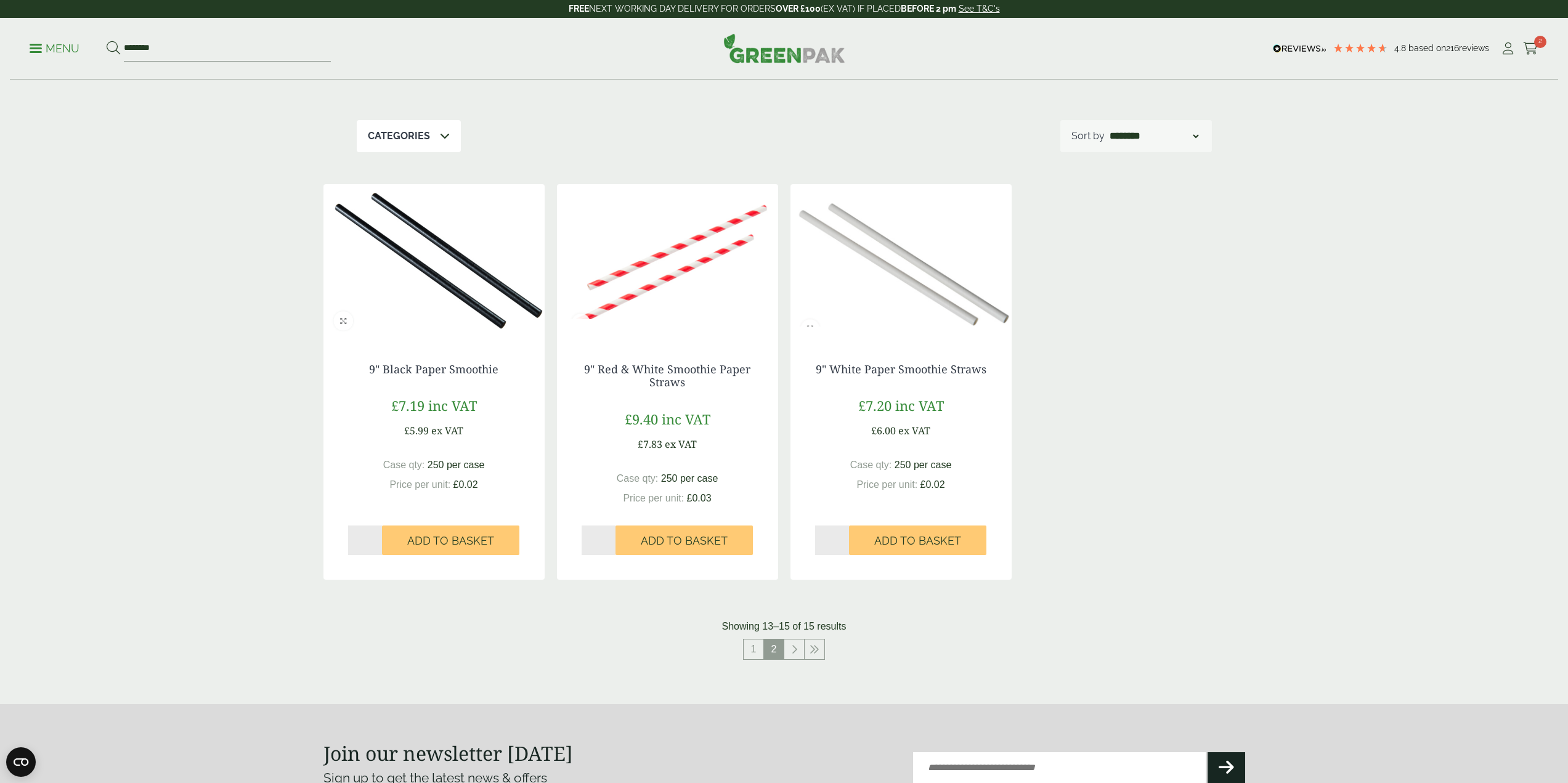
drag, startPoint x: 502, startPoint y: 370, endPoint x: 363, endPoint y: 372, distance: 139.0
click at [363, 372] on h4 "9" Black Paper Smoothie" at bounding box center [434, 370] width 172 height 14
copy link "9" Black Paper Smoothie"
click at [362, 541] on input "*" at bounding box center [365, 540] width 35 height 30
type input "*"
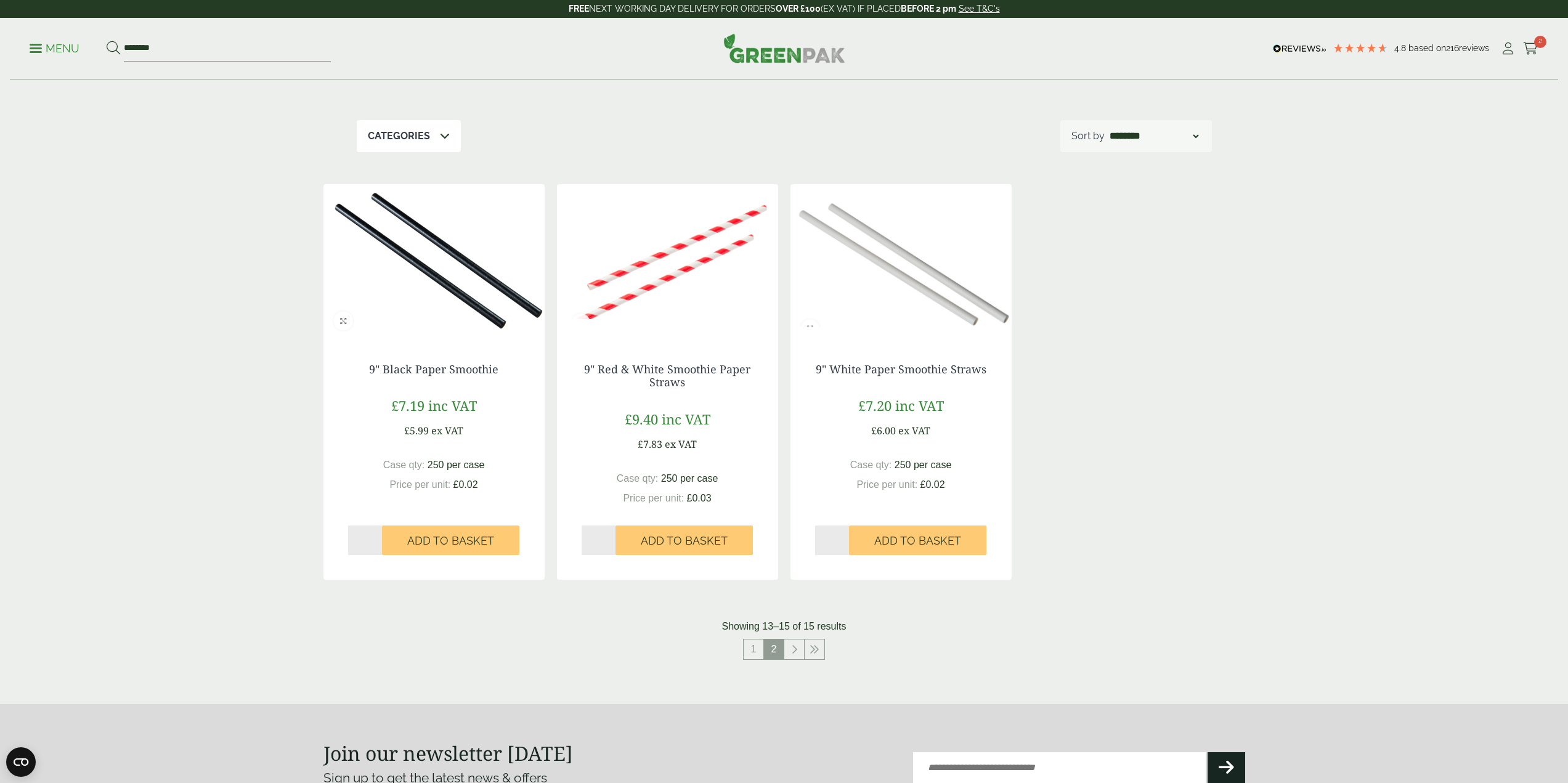
drag, startPoint x: 433, startPoint y: 601, endPoint x: 432, endPoint y: 586, distance: 15.0
click at [434, 601] on div "Shop Categories Cups & Accessories (14) Drinking Accessories (3) Smoothie Cups …" at bounding box center [784, 320] width 937 height 686
click at [437, 535] on span "Add to Basket" at bounding box center [451, 541] width 87 height 14
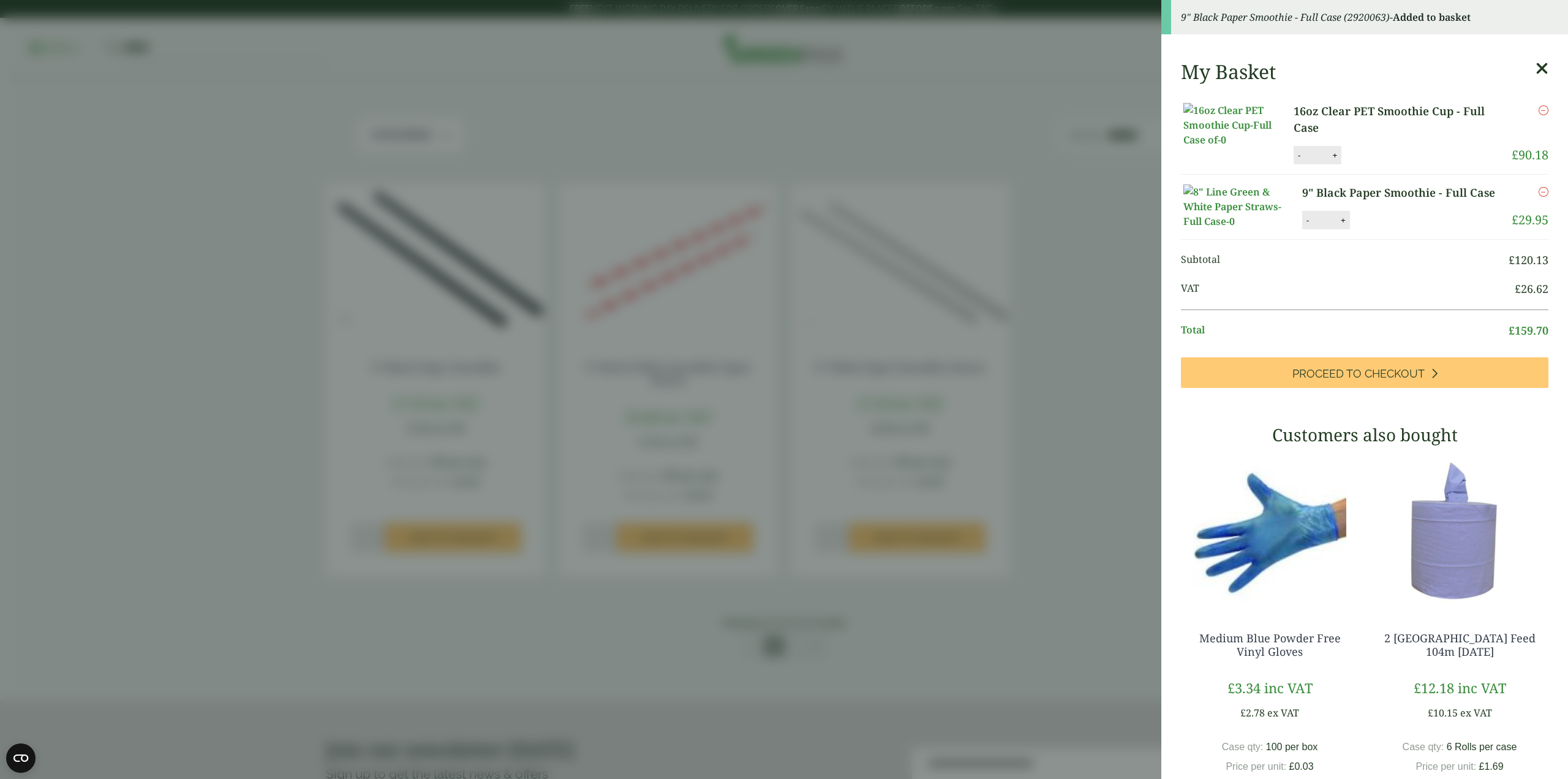
click at [1535, 65] on icon at bounding box center [1541, 69] width 12 height 17
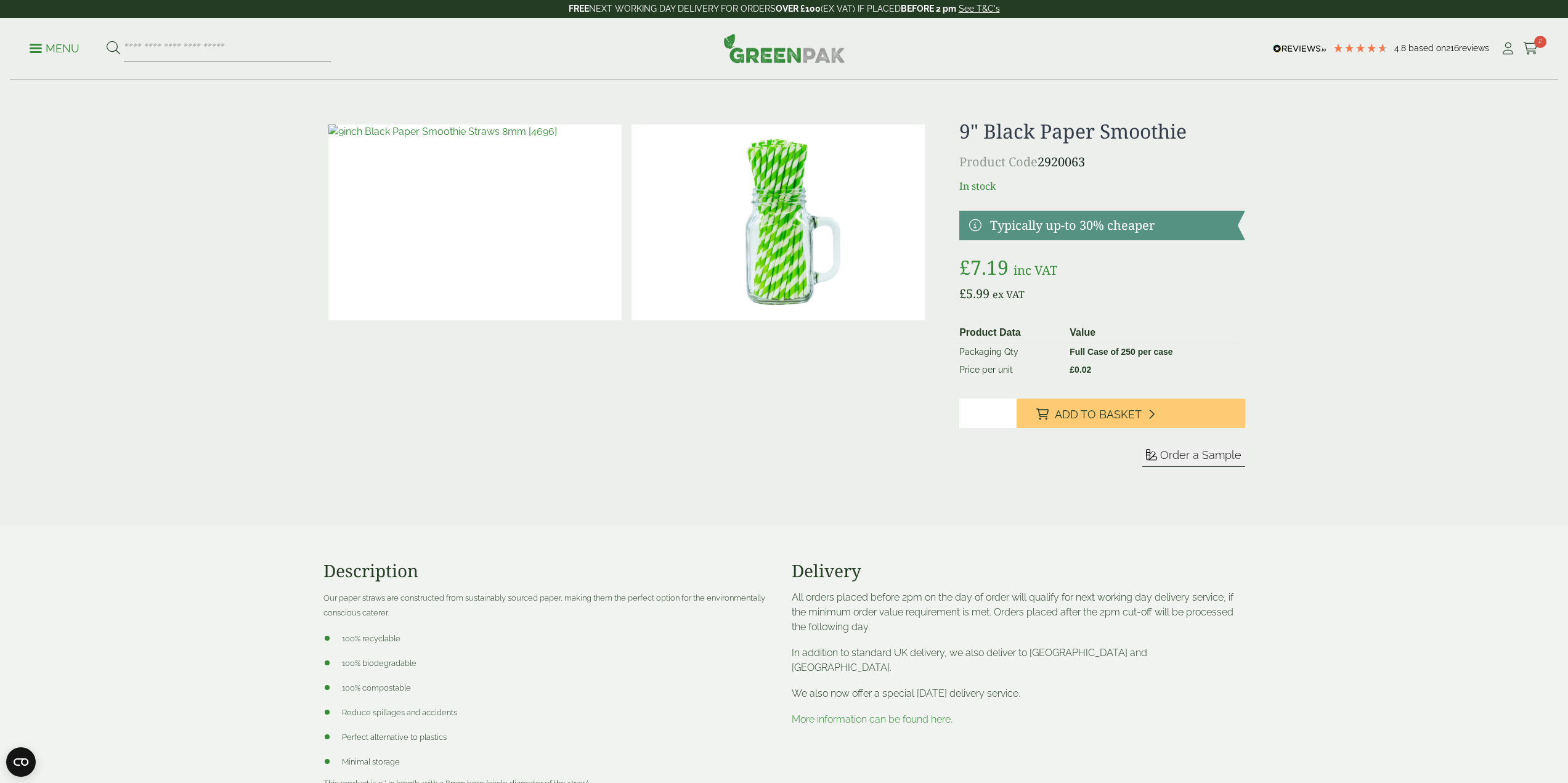
click at [50, 46] on p "Menu" at bounding box center [55, 48] width 50 height 14
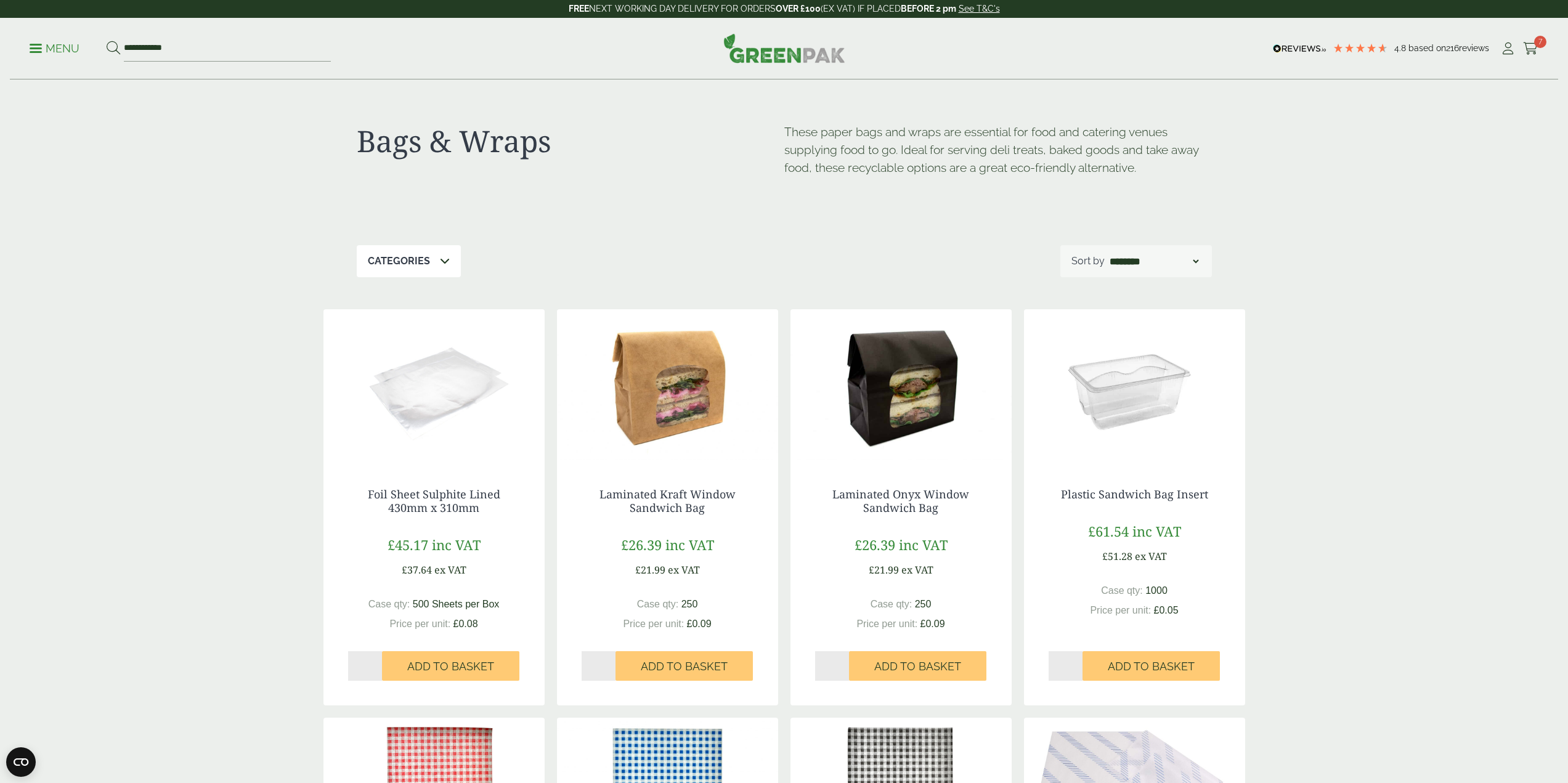
drag, startPoint x: 1249, startPoint y: 81, endPoint x: 897, endPoint y: 106, distance: 352.9
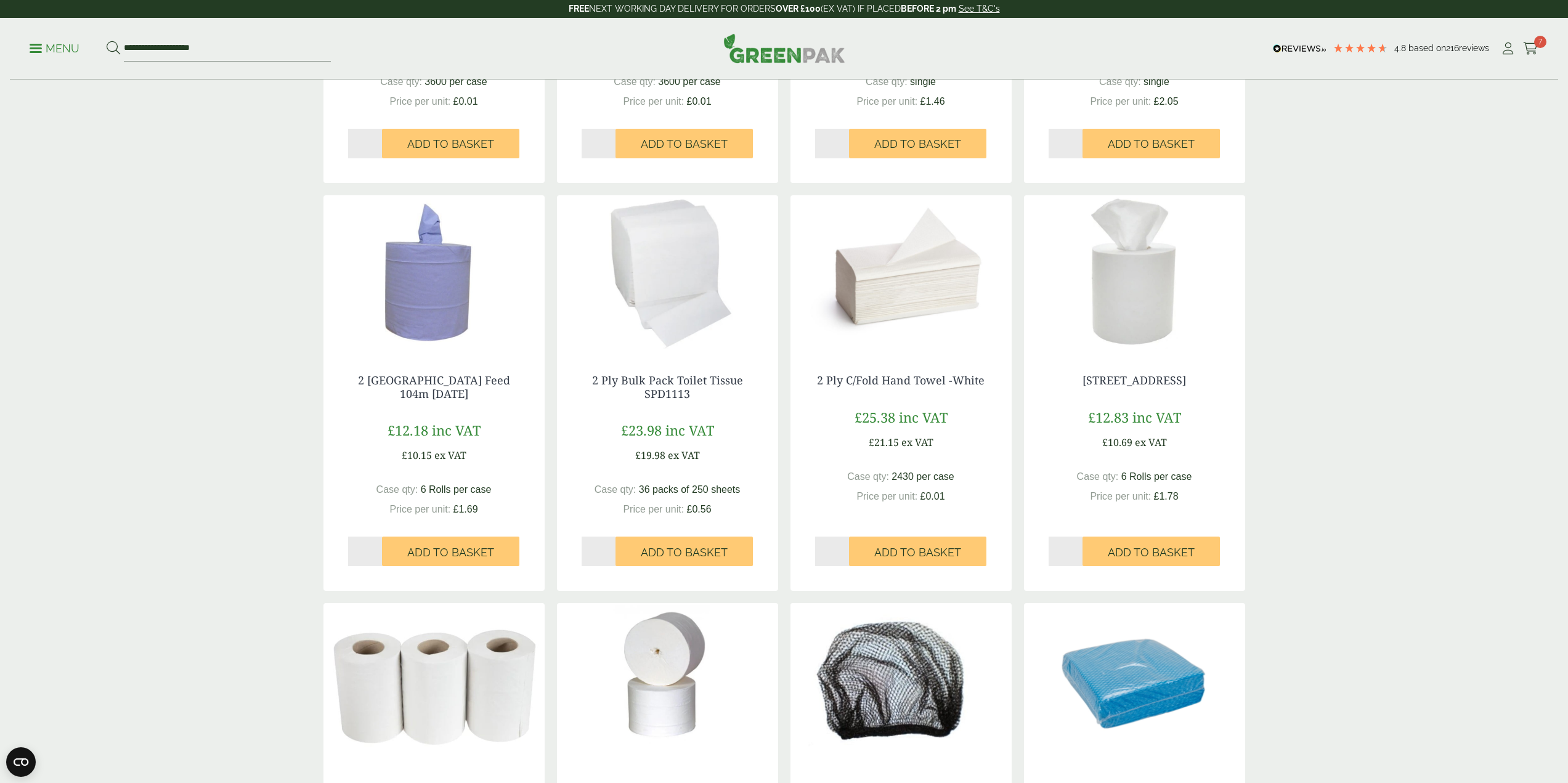
scroll to position [492, 0]
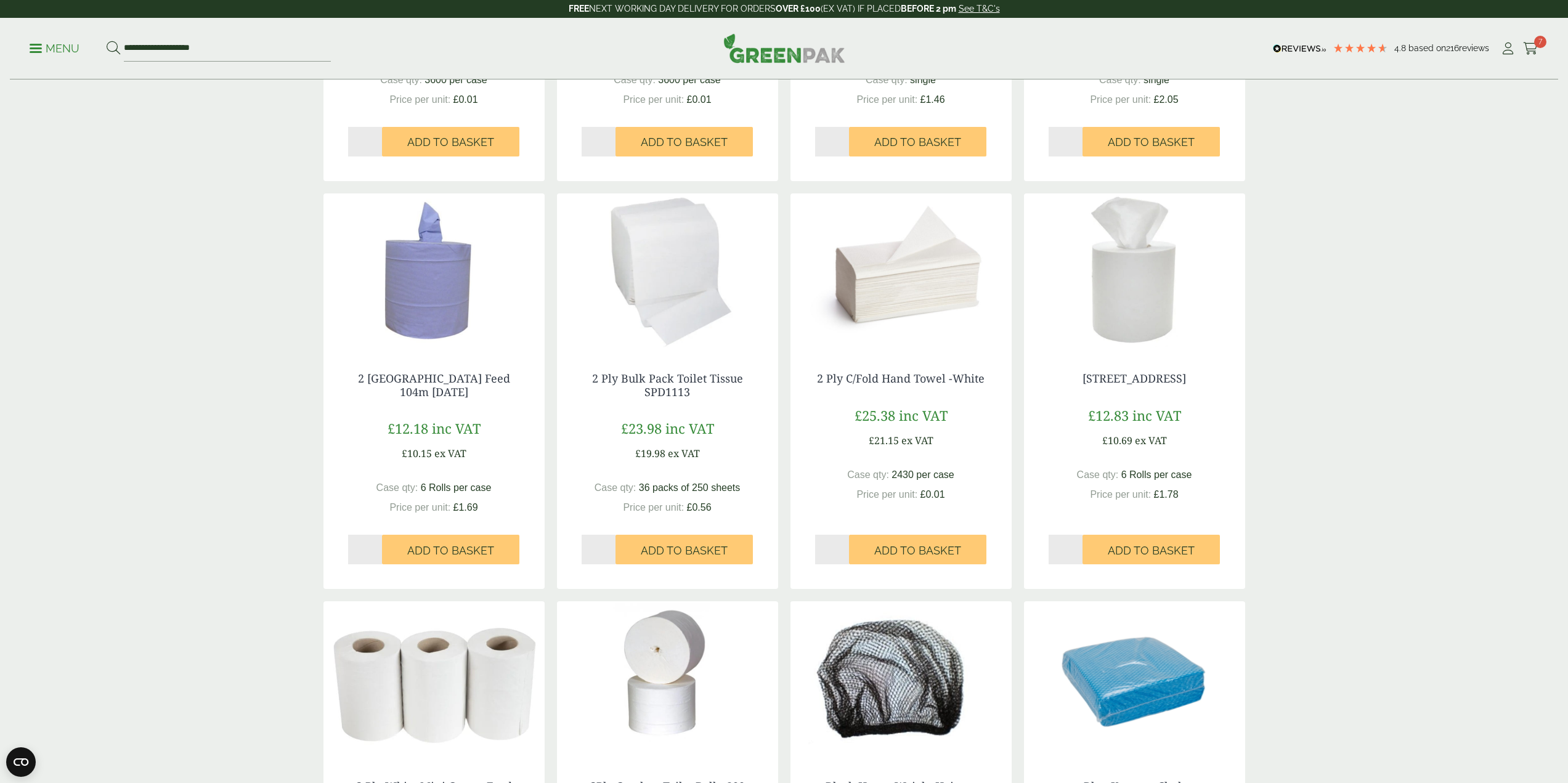
click at [1154, 551] on span "Add to Basket" at bounding box center [1151, 550] width 87 height 14
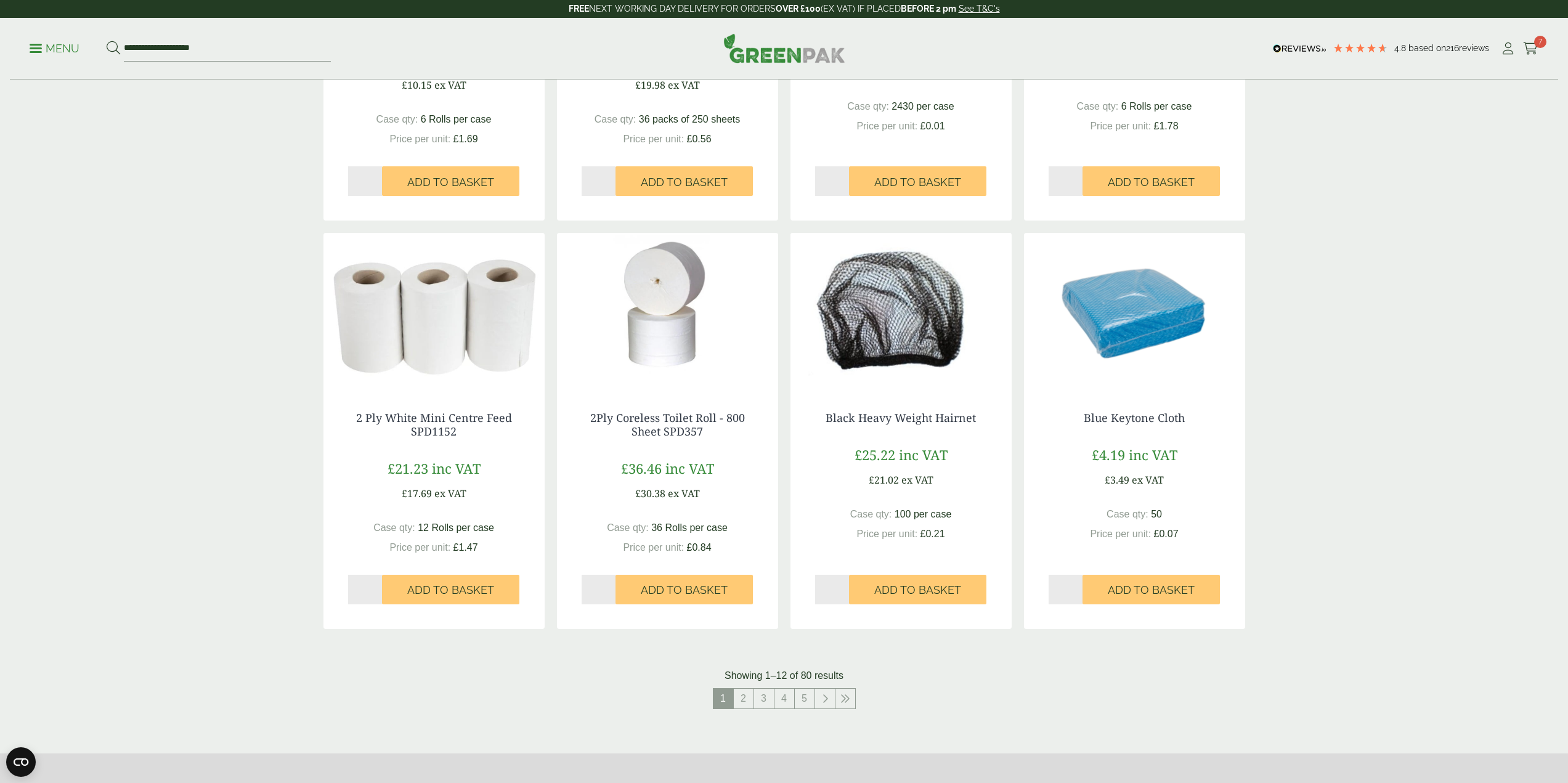
scroll to position [862, 0]
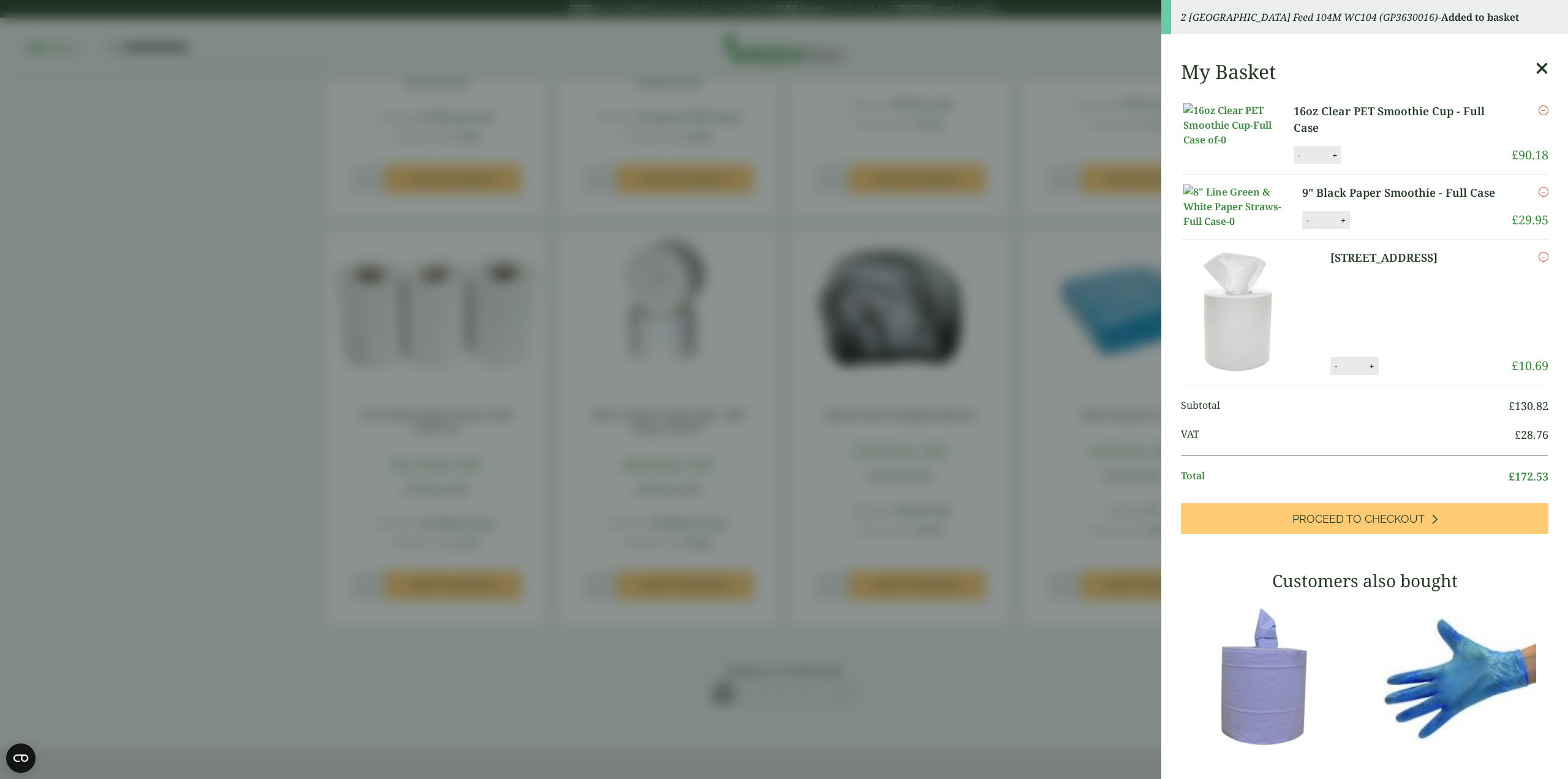
click at [202, 316] on aside "2 Ply White Centre Feed 104M WC104 (GP3630016) - Added to basket My Basket 16oz…" at bounding box center [784, 389] width 1568 height 779
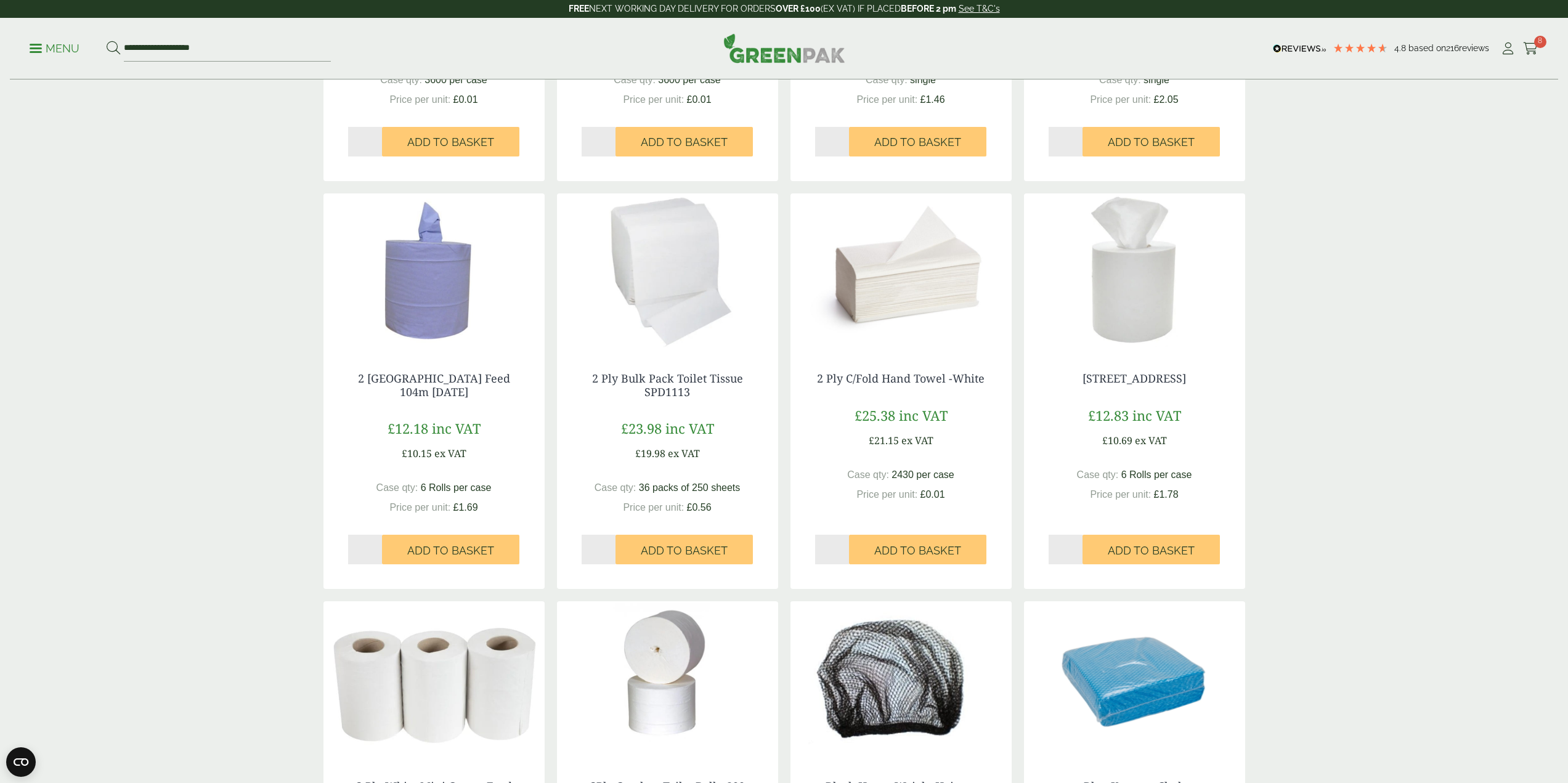
scroll to position [1279, 0]
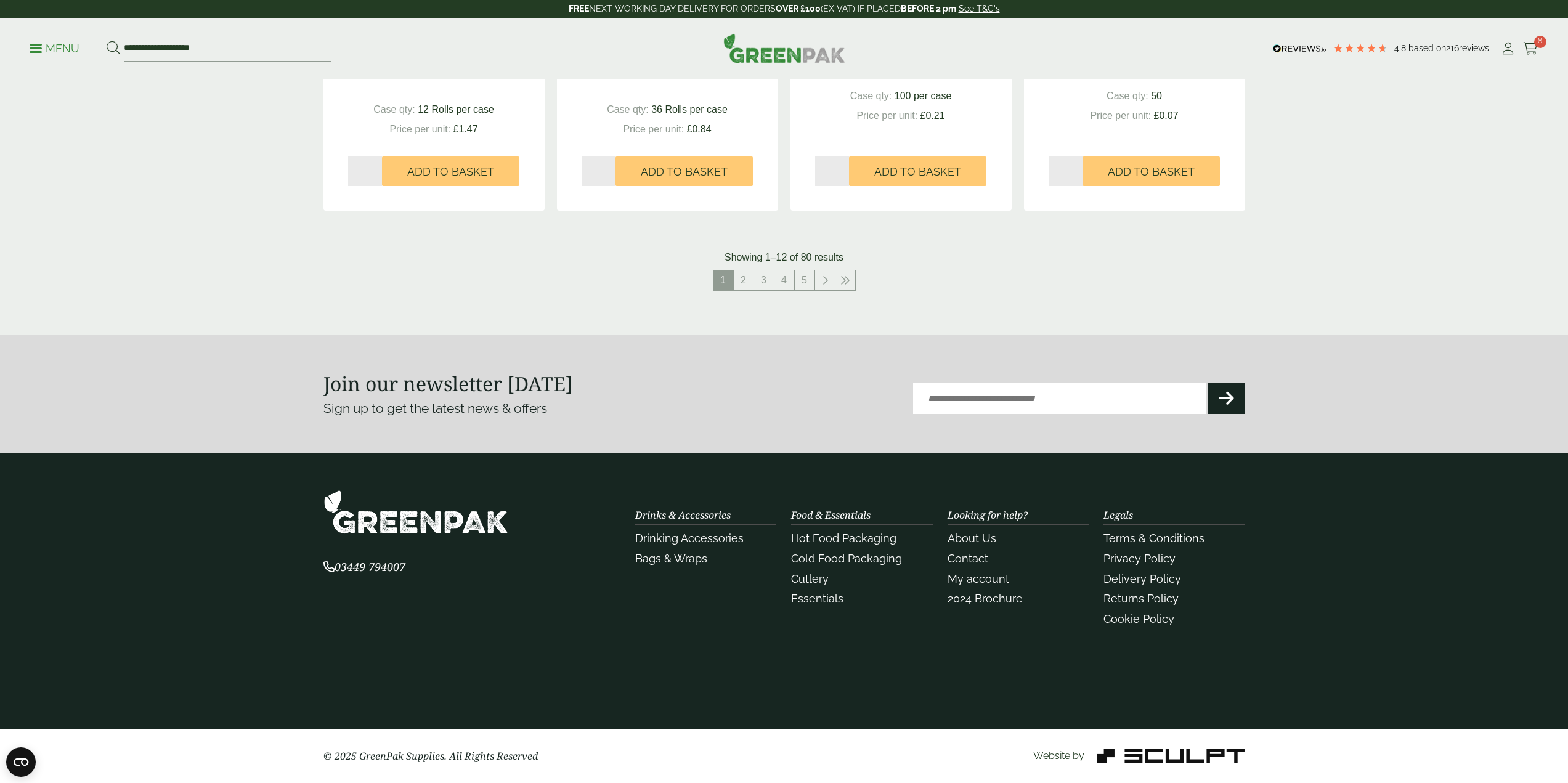
drag, startPoint x: 1301, startPoint y: 242, endPoint x: 1297, endPoint y: 525, distance: 283.0
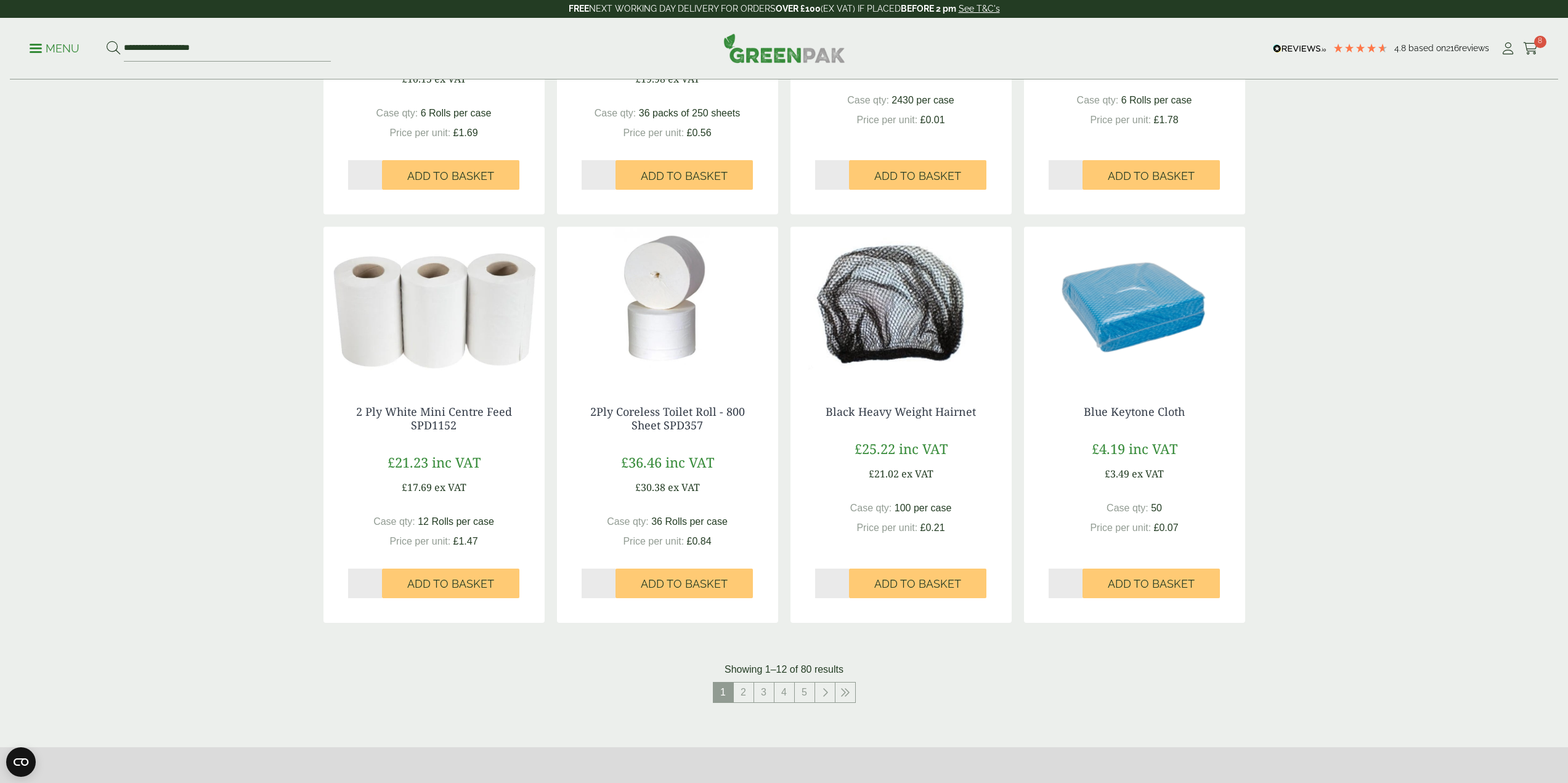
scroll to position [0, 0]
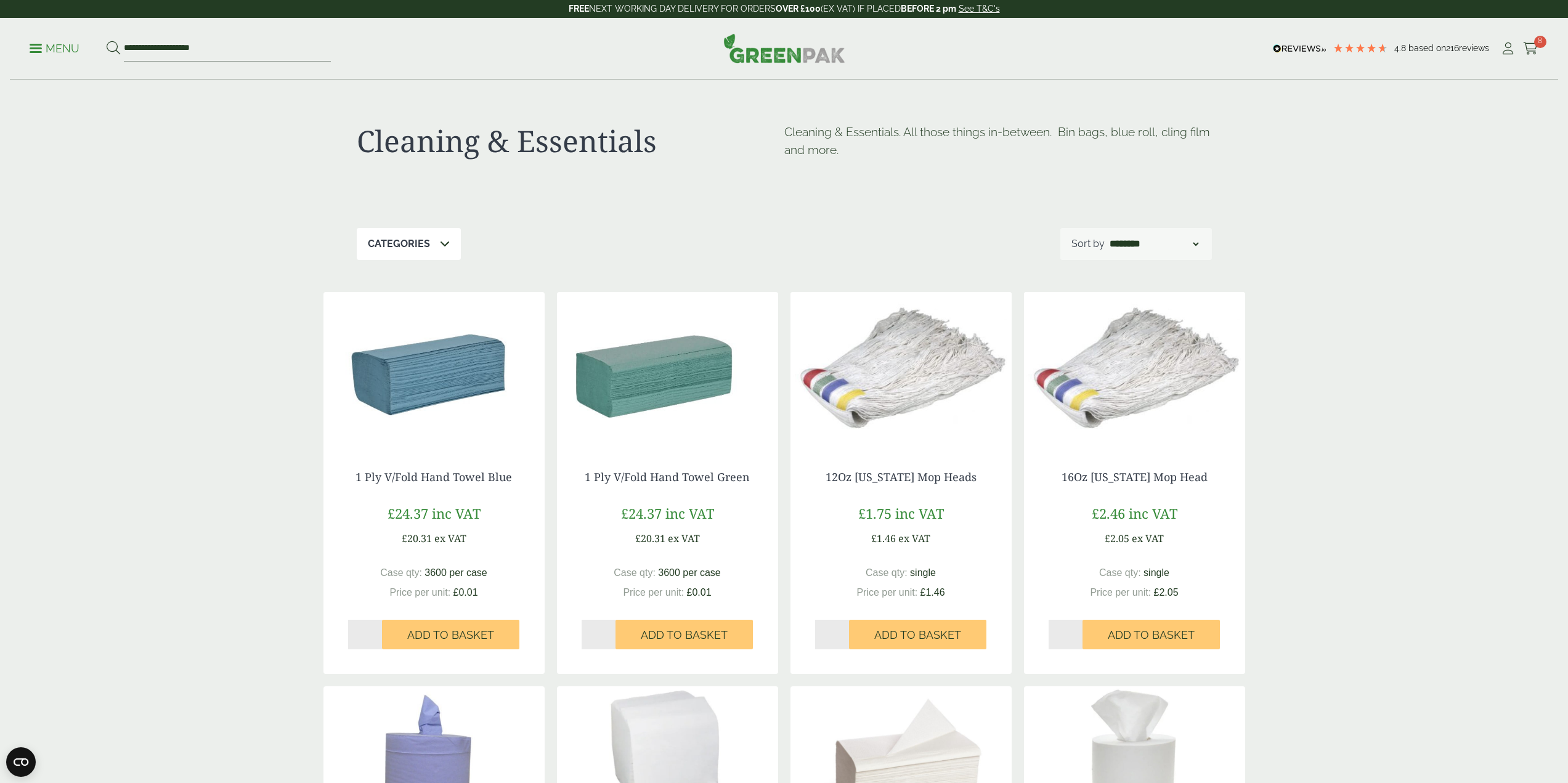
drag, startPoint x: 1151, startPoint y: 245, endPoint x: 1156, endPoint y: 155, distance: 90.1
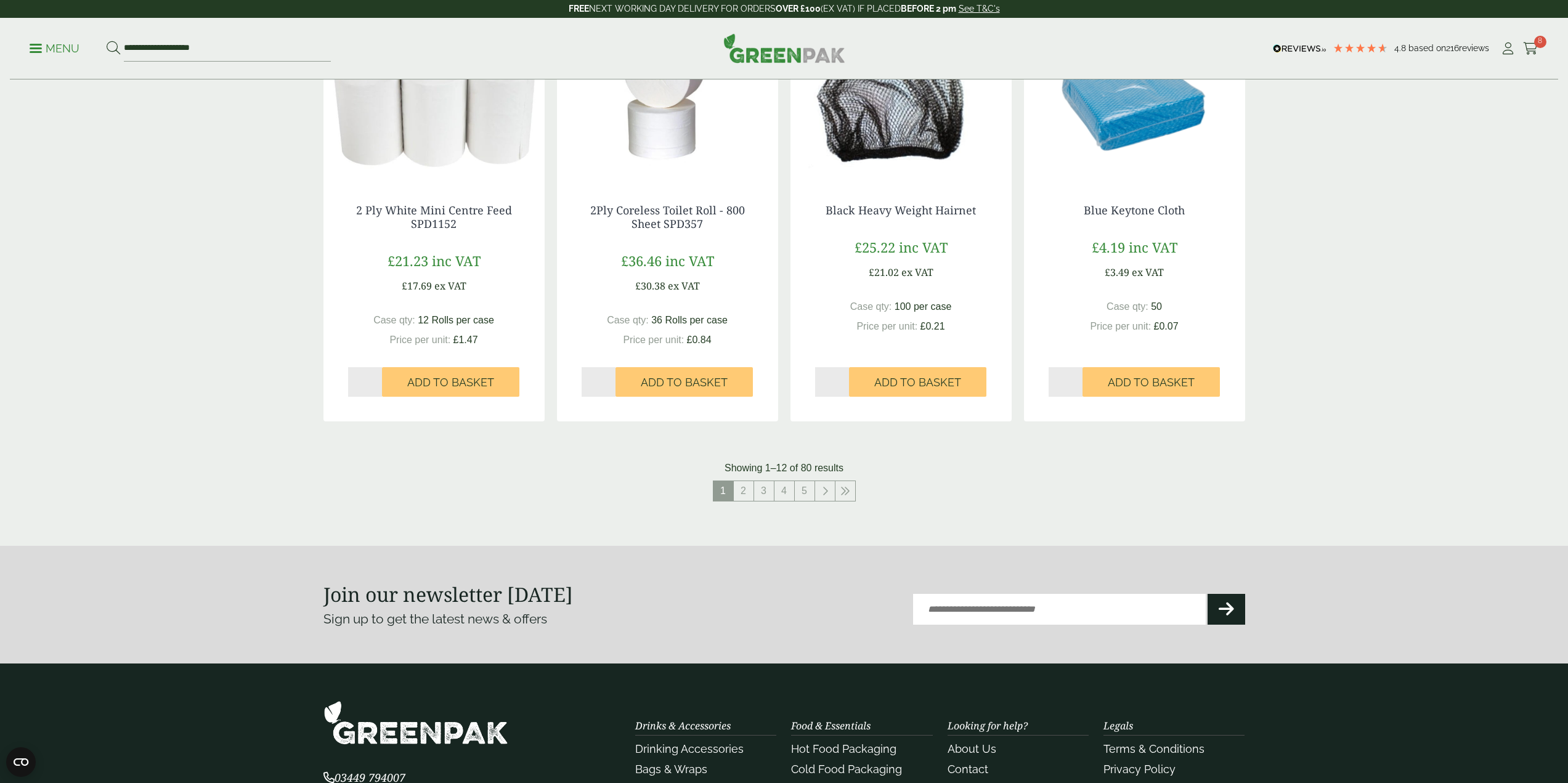
scroll to position [1279, 0]
drag, startPoint x: 1318, startPoint y: 164, endPoint x: 1328, endPoint y: 341, distance: 177.3
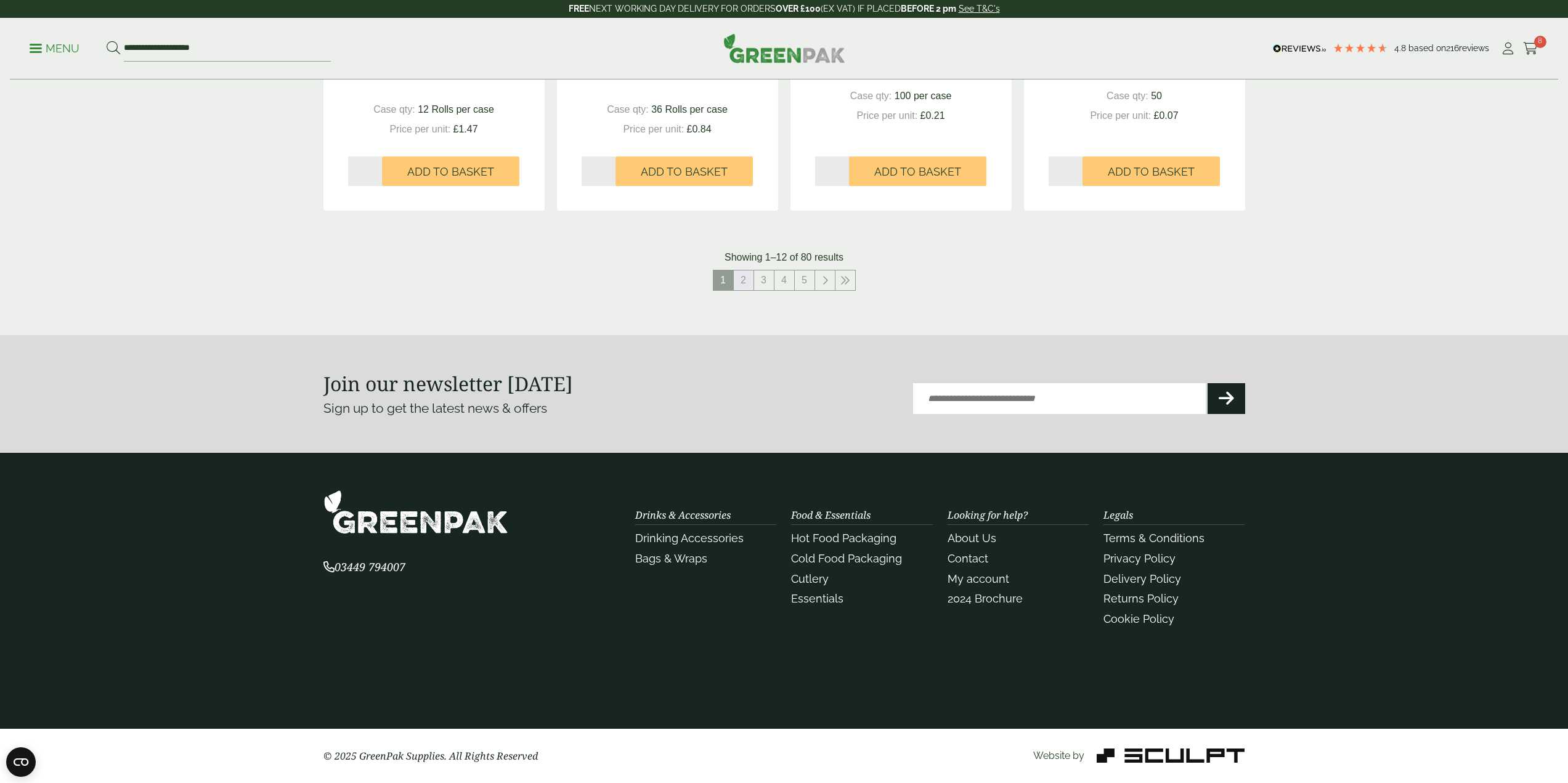
click at [749, 279] on link "2" at bounding box center [743, 280] width 19 height 19
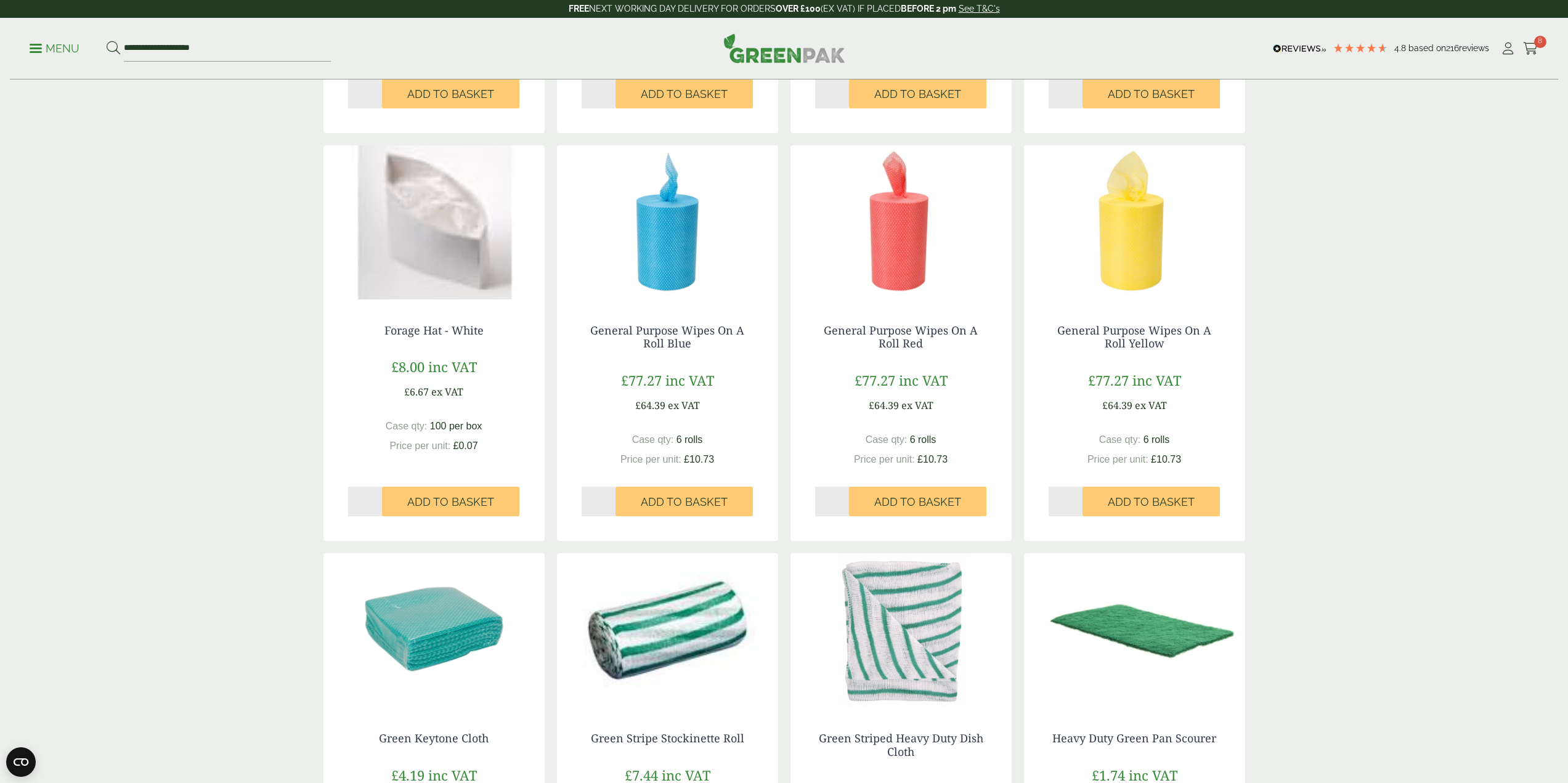
scroll to position [1108, 0]
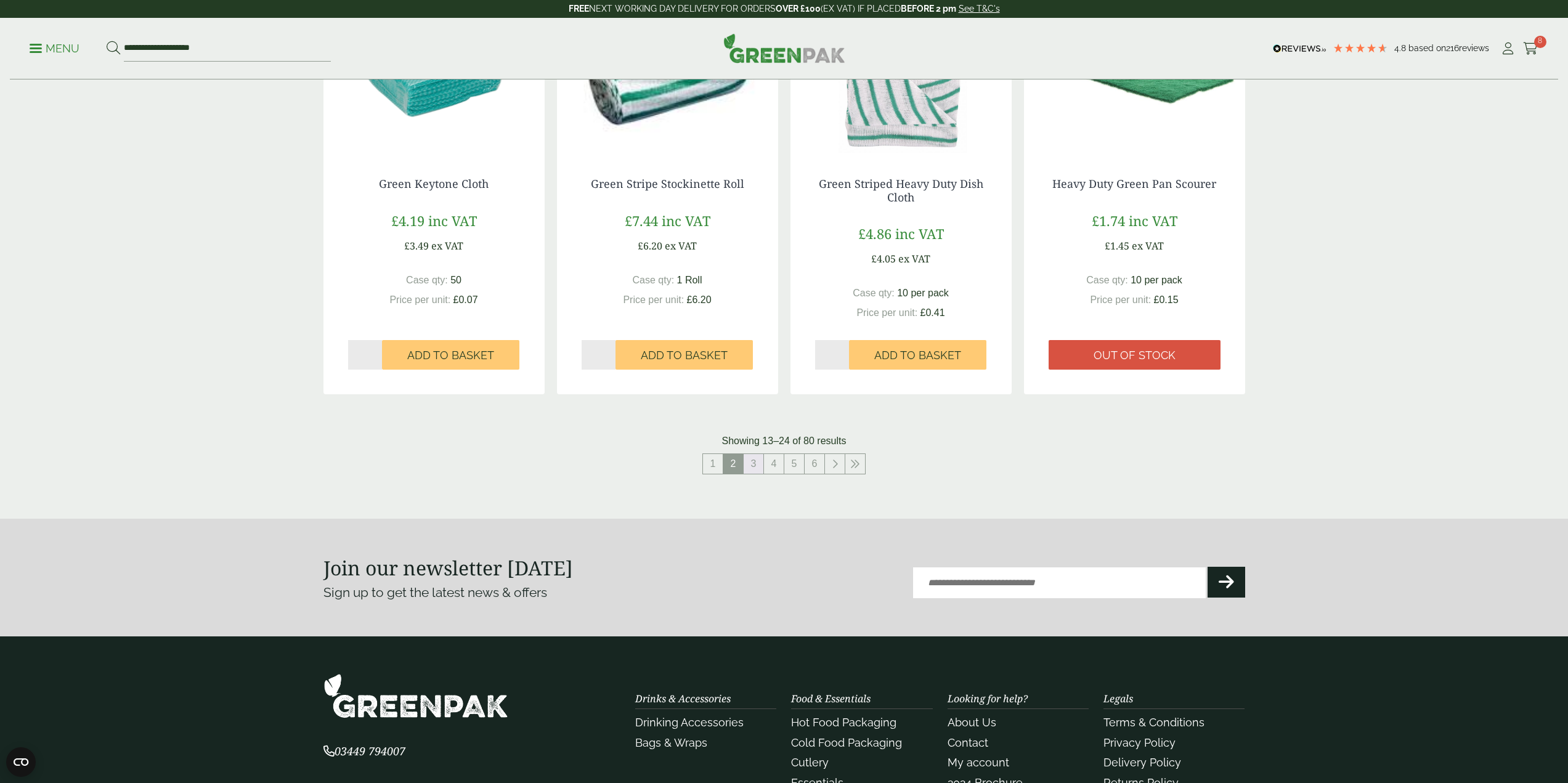
click at [758, 464] on link "3" at bounding box center [753, 463] width 19 height 19
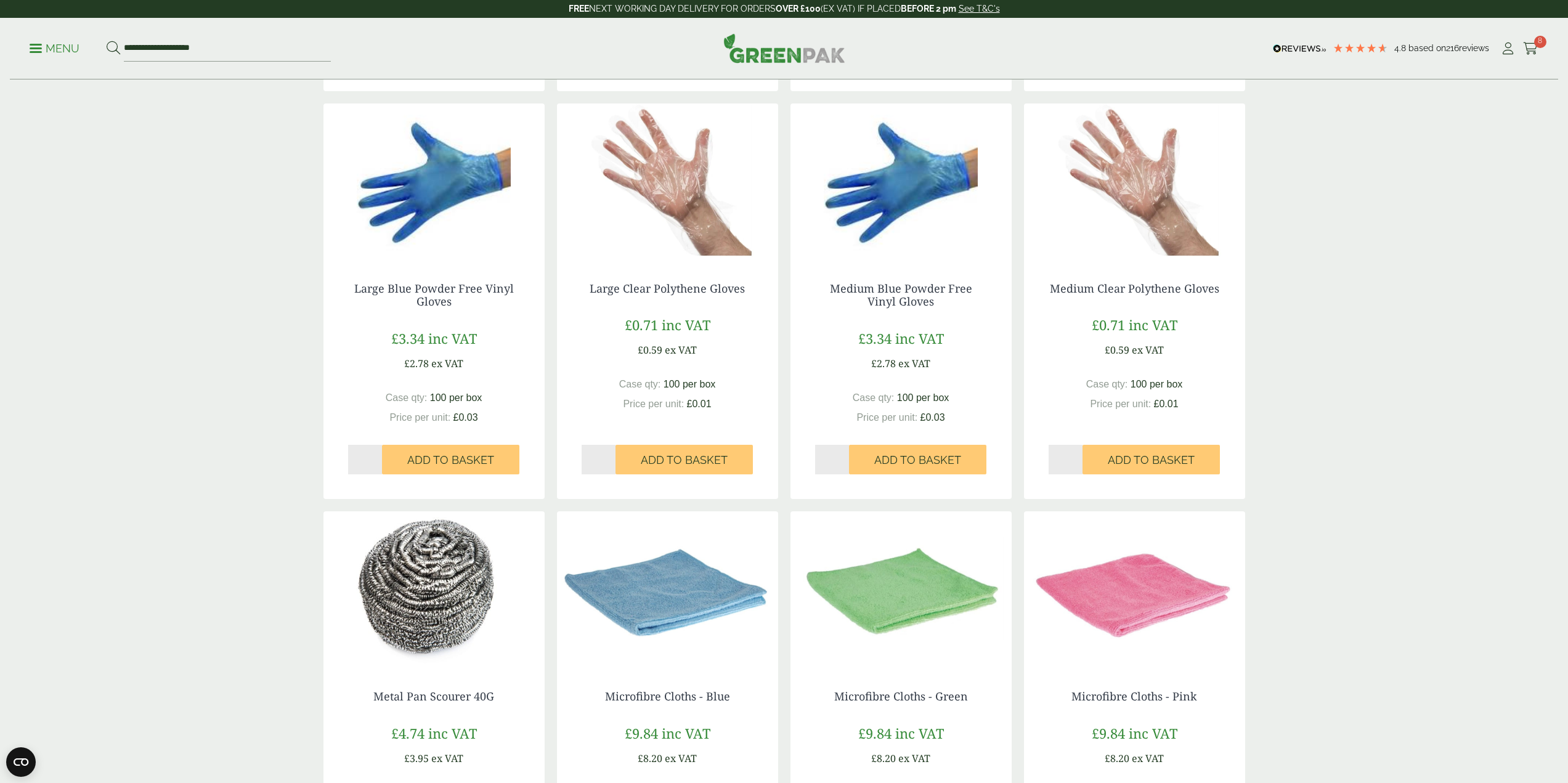
scroll to position [924, 0]
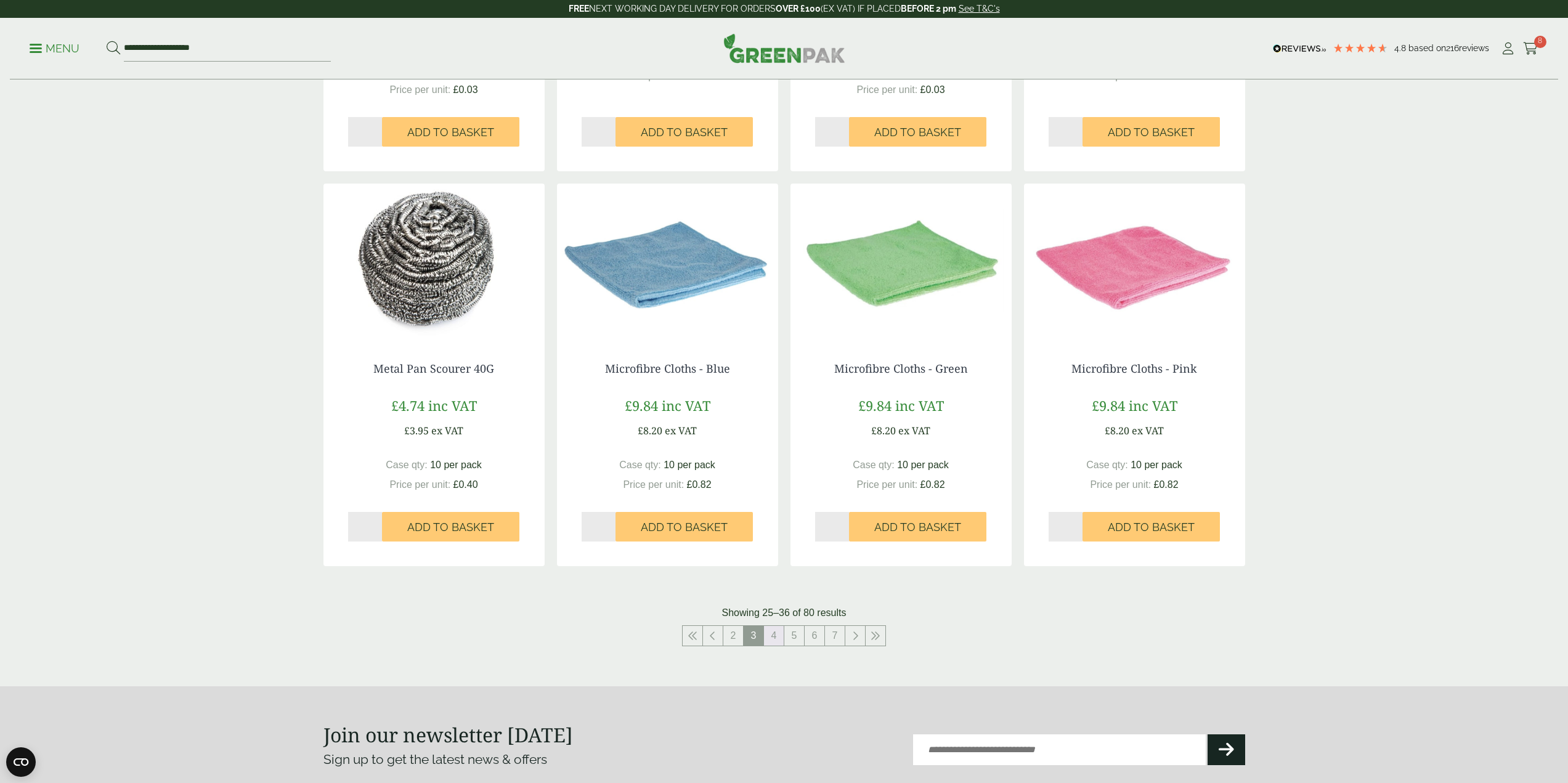
click at [773, 639] on link "4" at bounding box center [773, 635] width 19 height 19
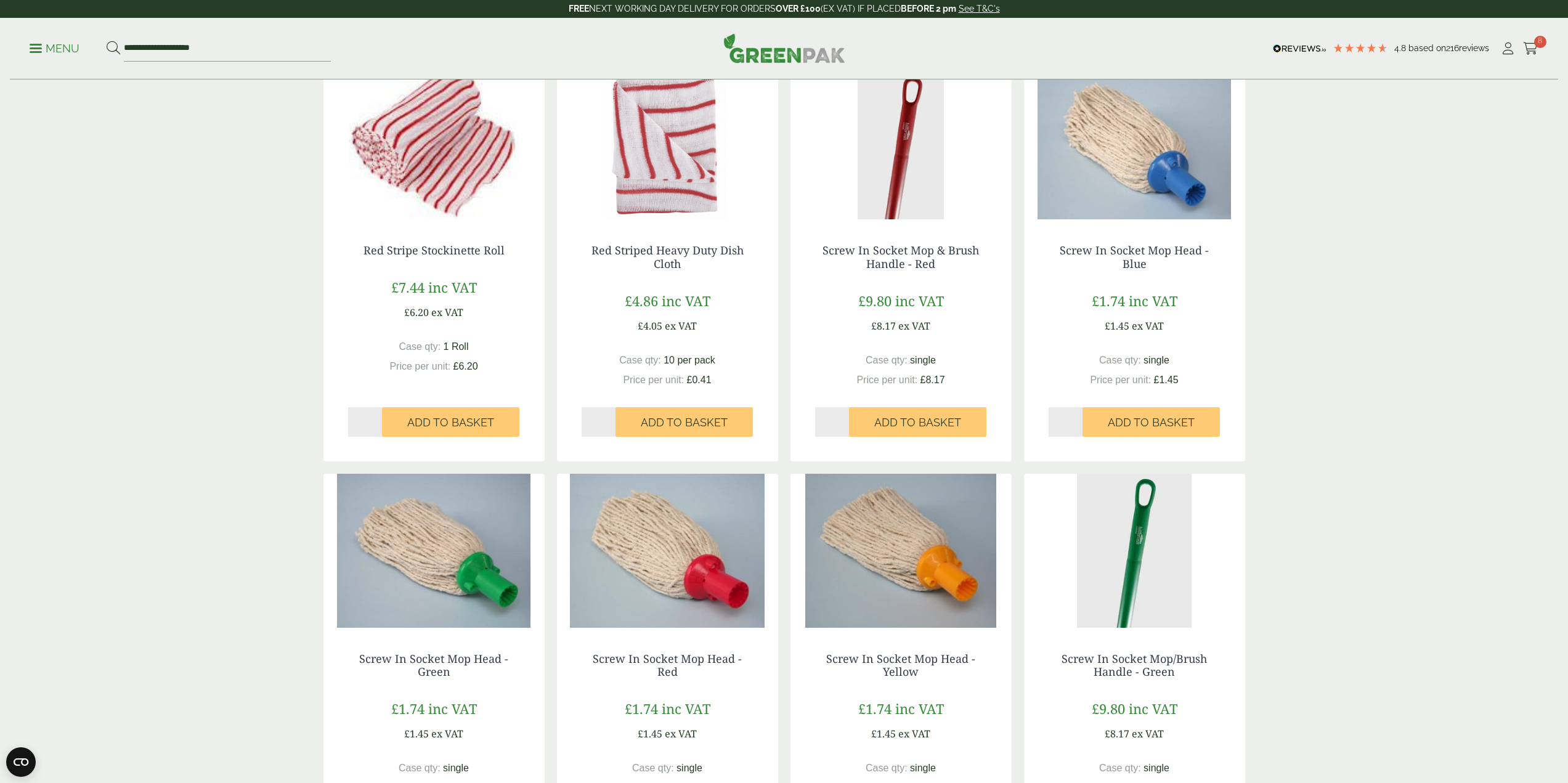
scroll to position [924, 0]
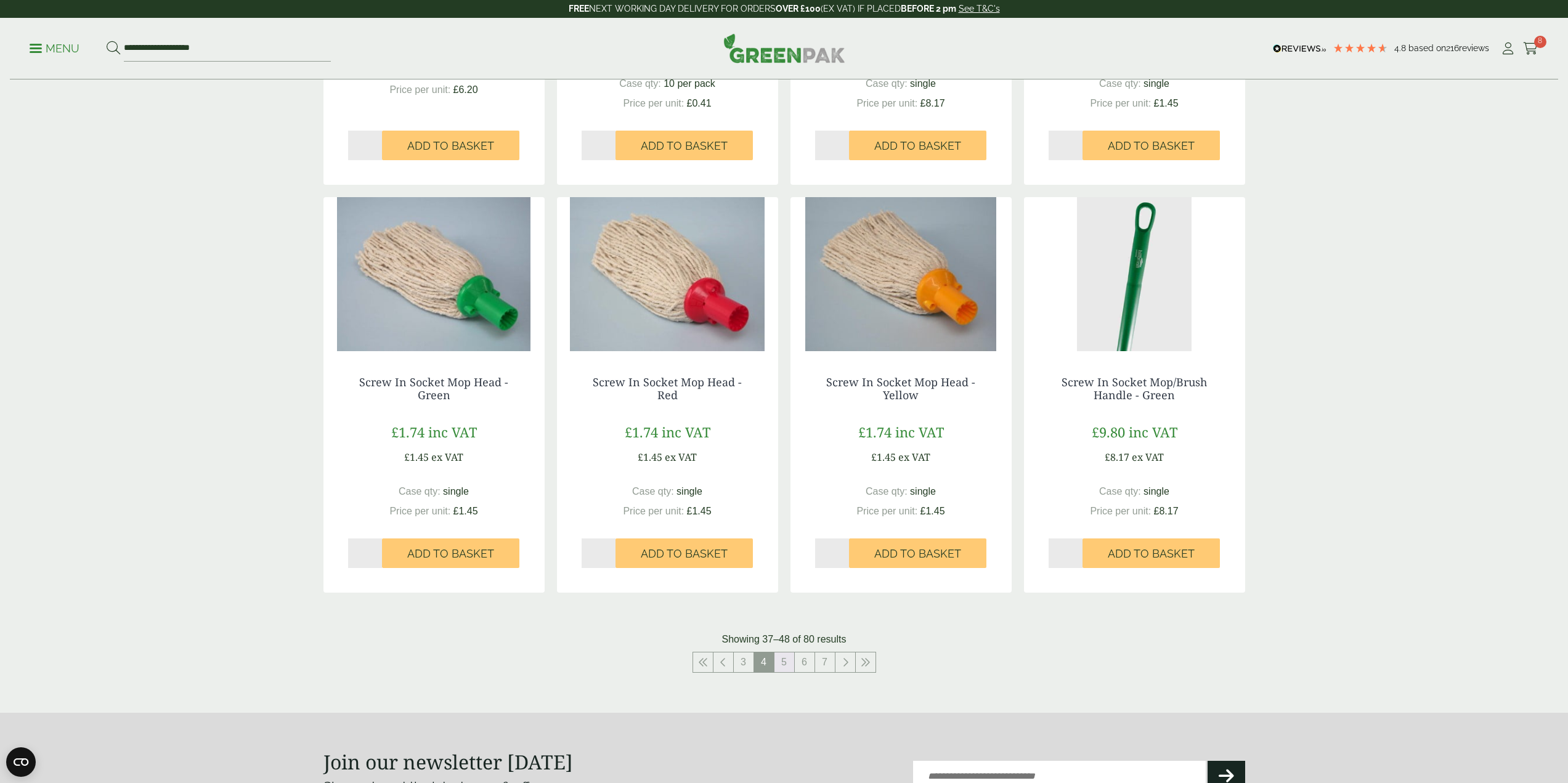
click at [787, 657] on link "5" at bounding box center [784, 662] width 19 height 19
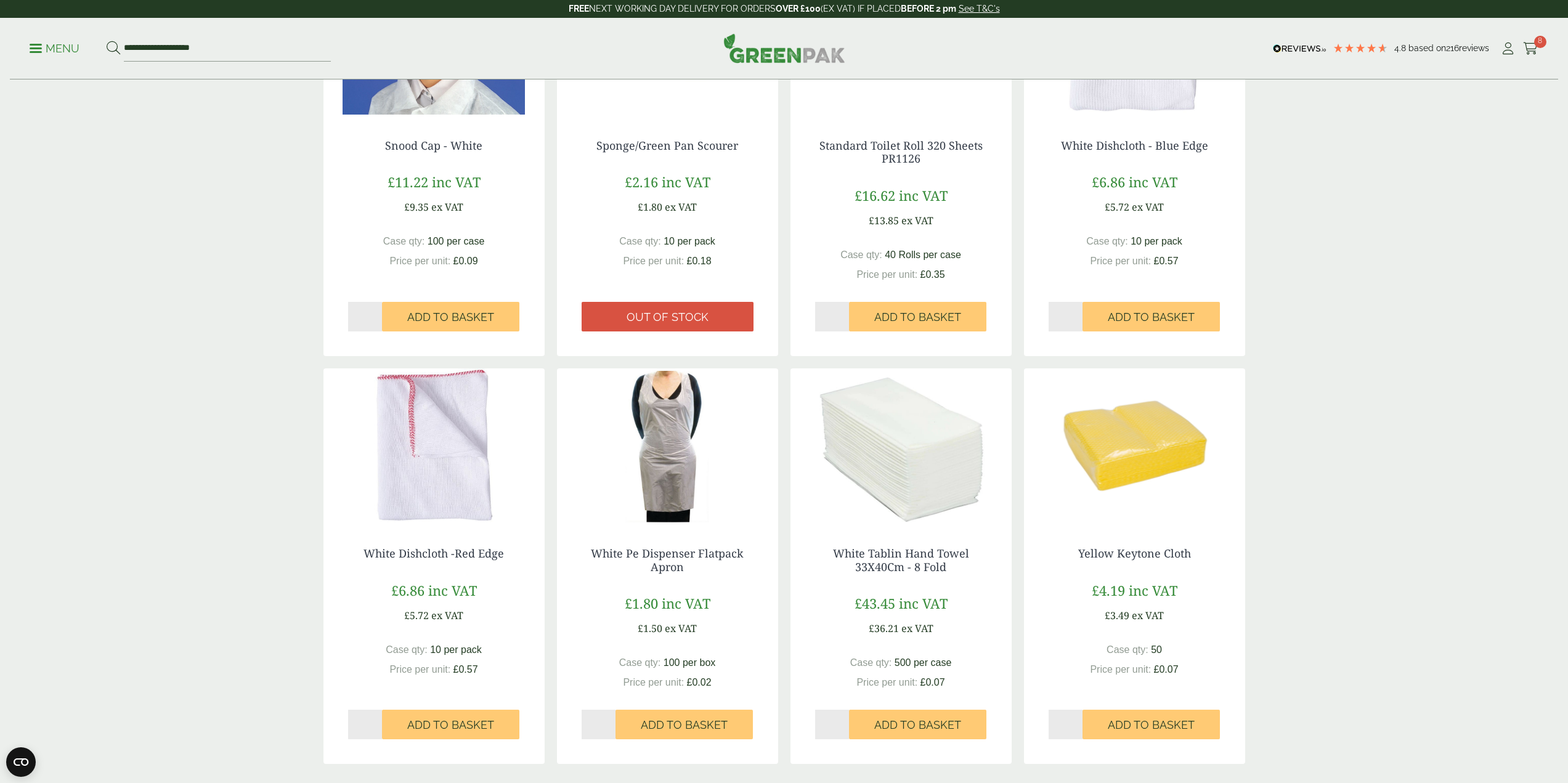
scroll to position [1108, 0]
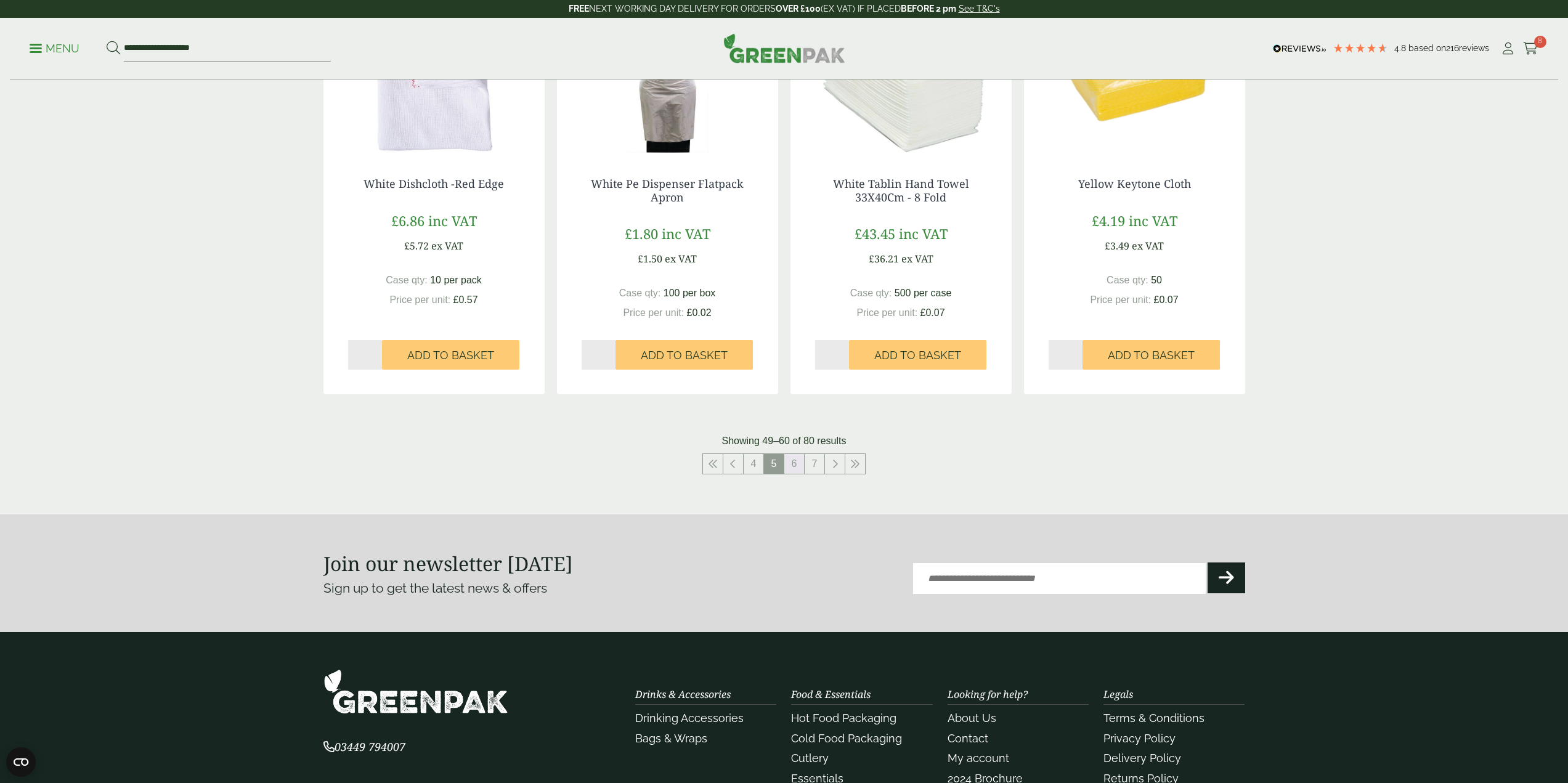
click at [794, 467] on link "6" at bounding box center [794, 463] width 19 height 19
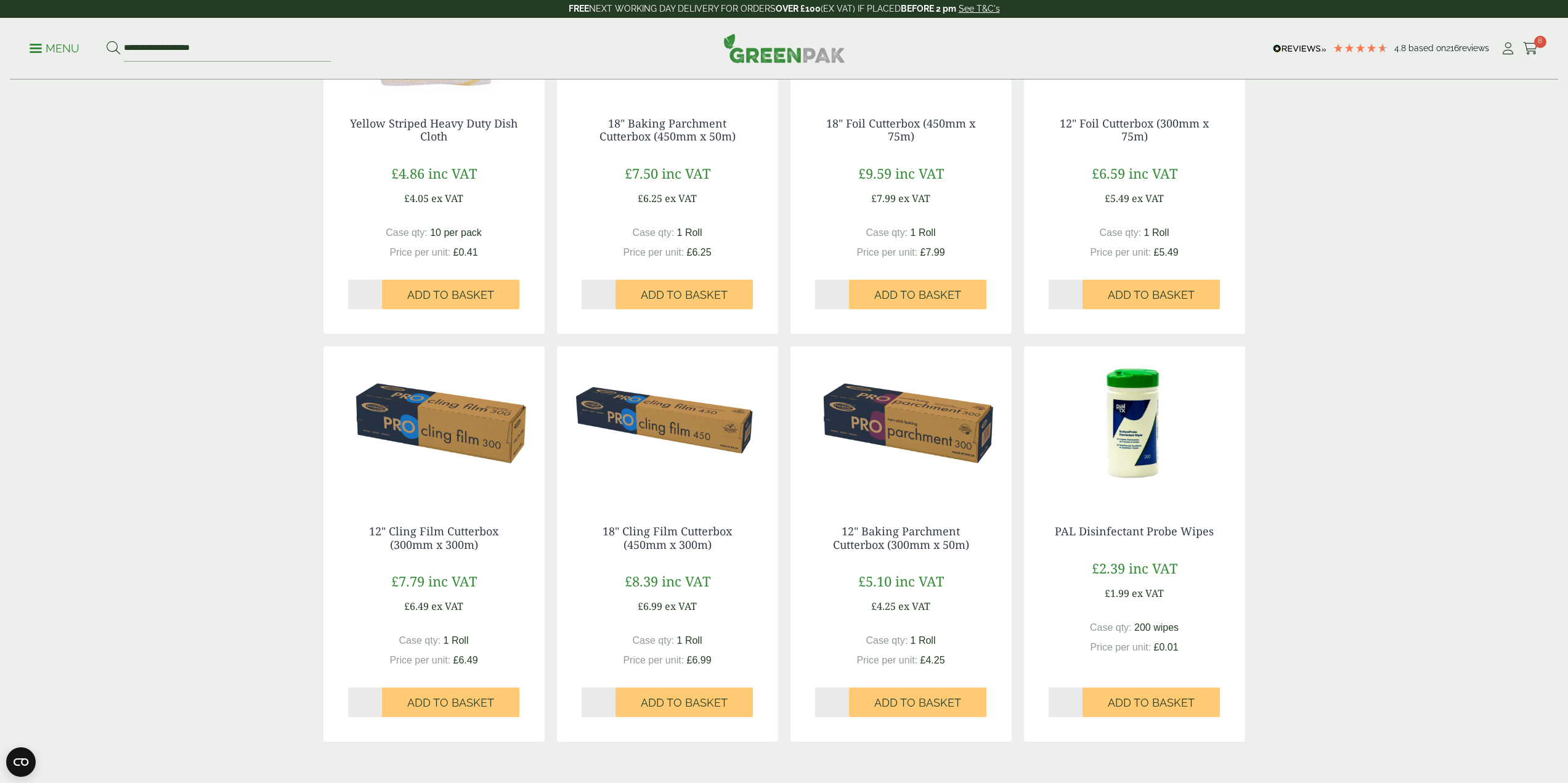
scroll to position [1108, 0]
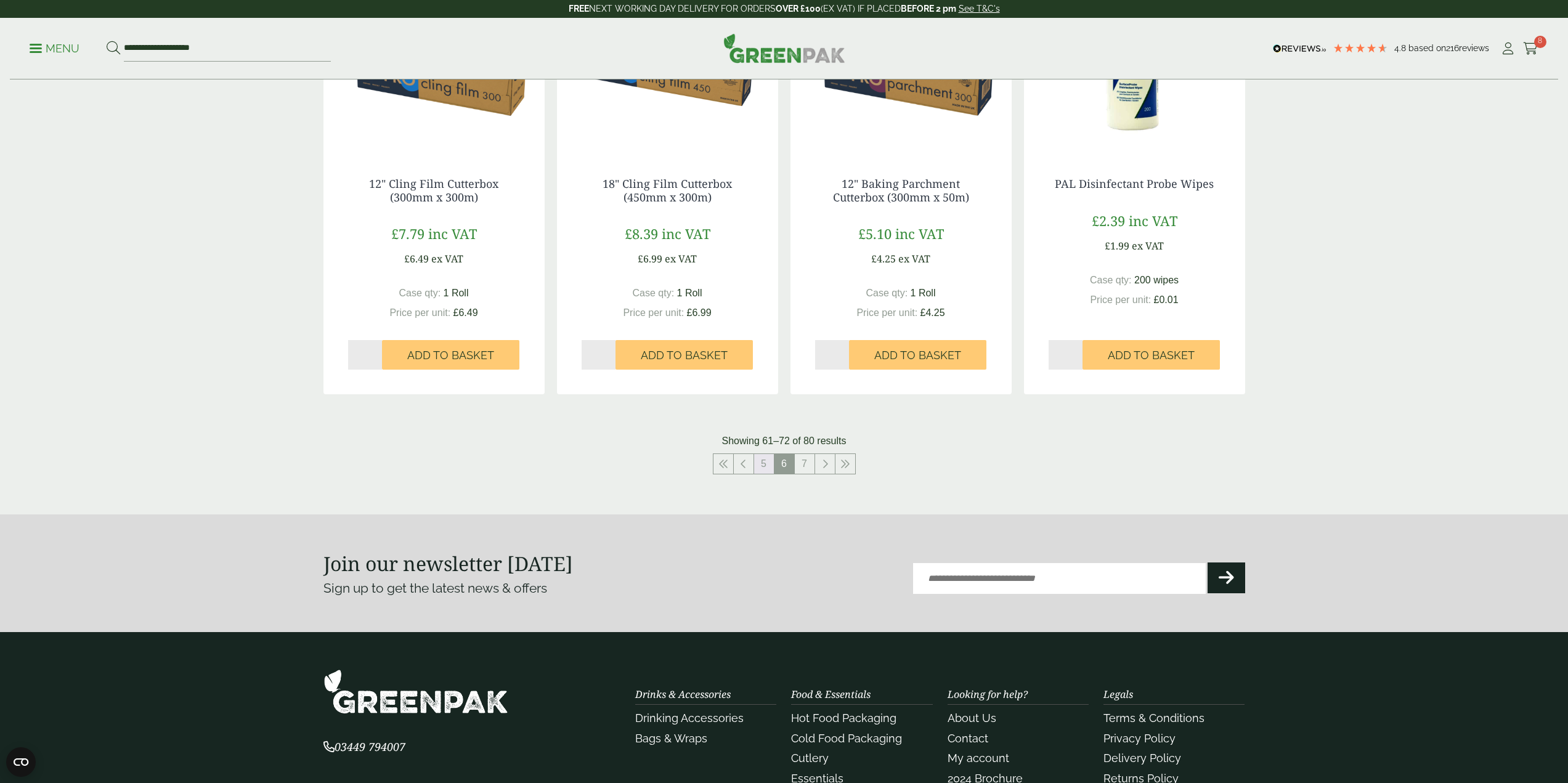
click at [769, 468] on link "5" at bounding box center [764, 463] width 19 height 19
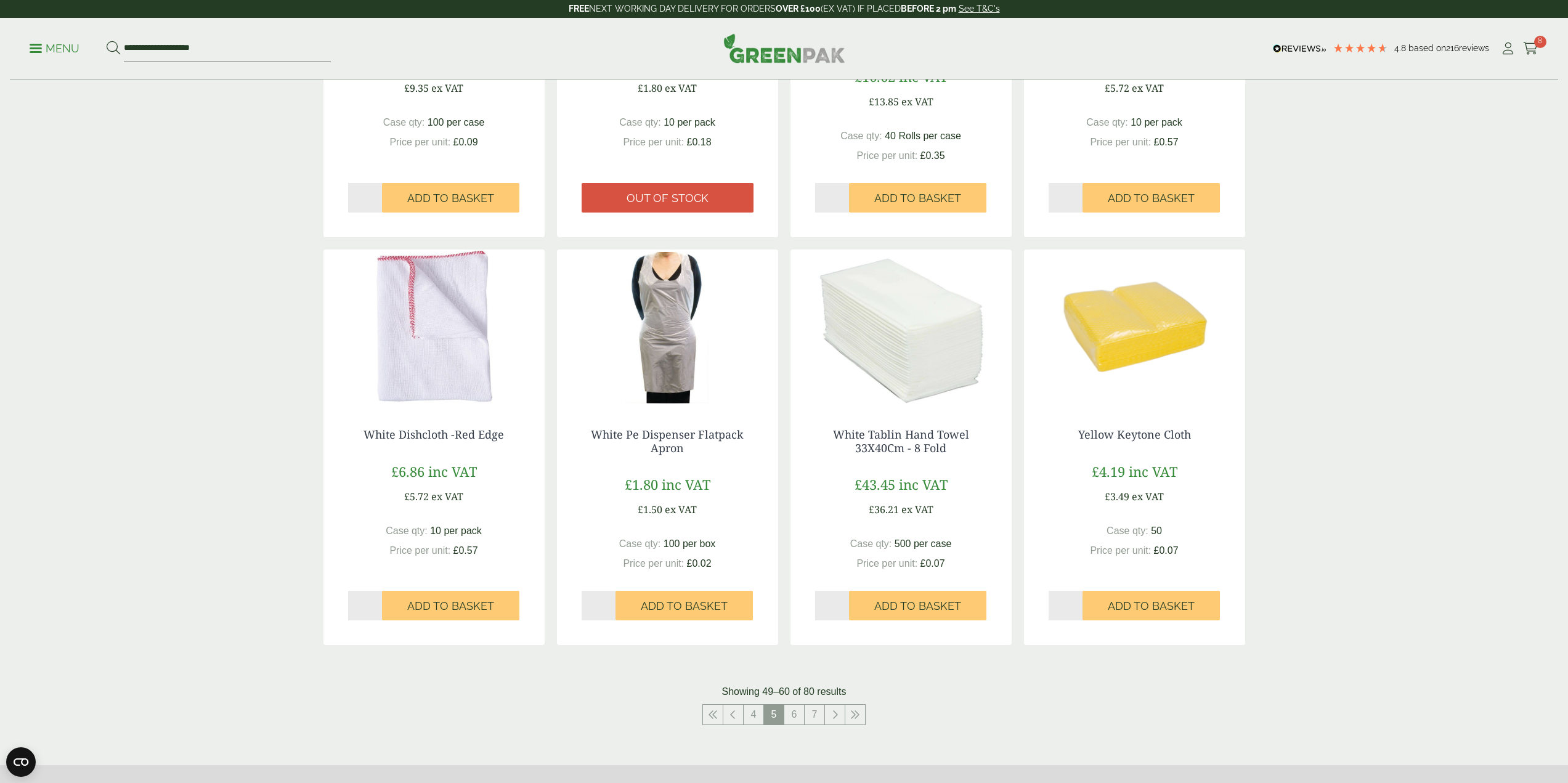
scroll to position [1048, 0]
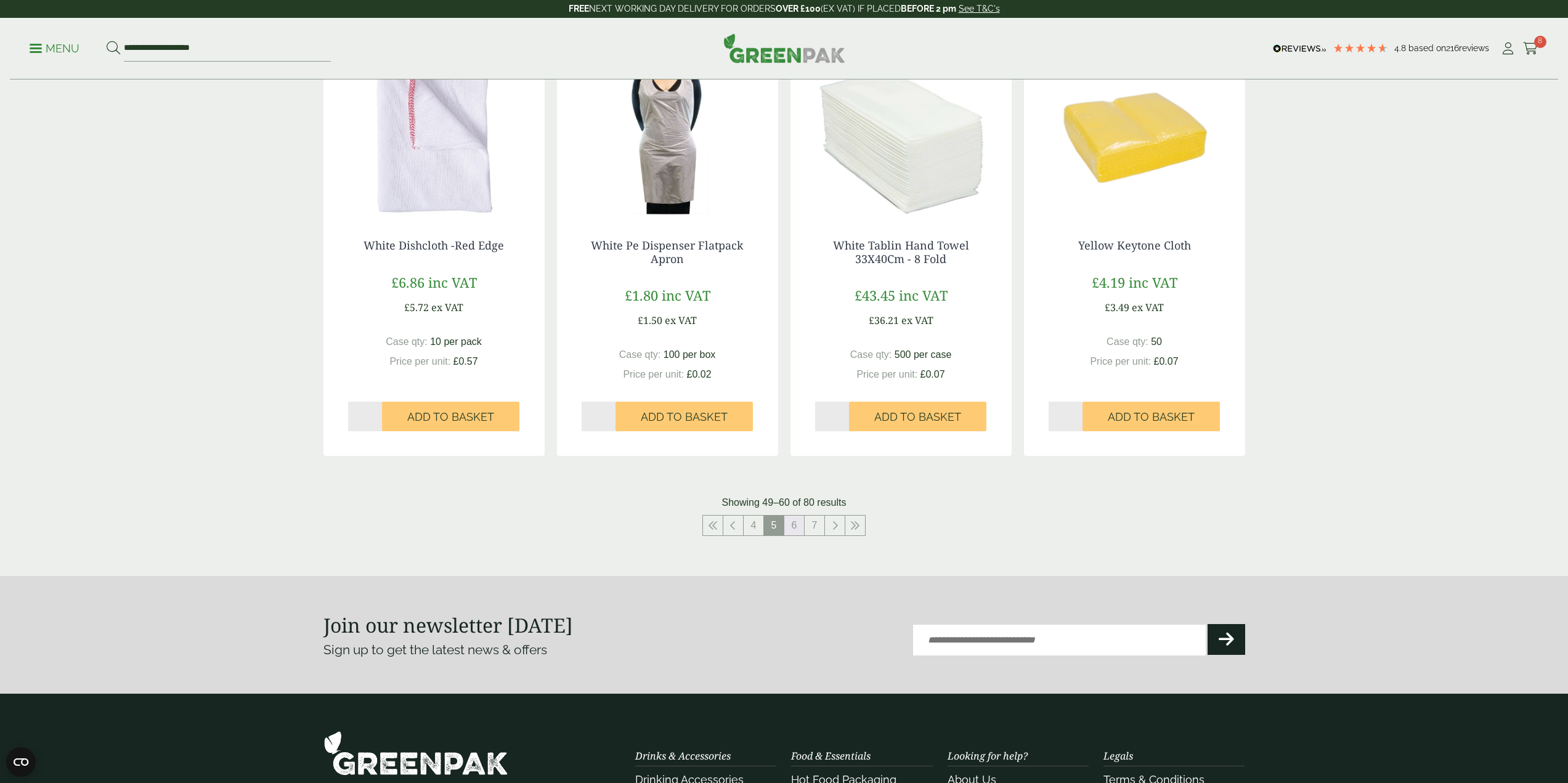
click at [798, 526] on link "6" at bounding box center [794, 525] width 19 height 19
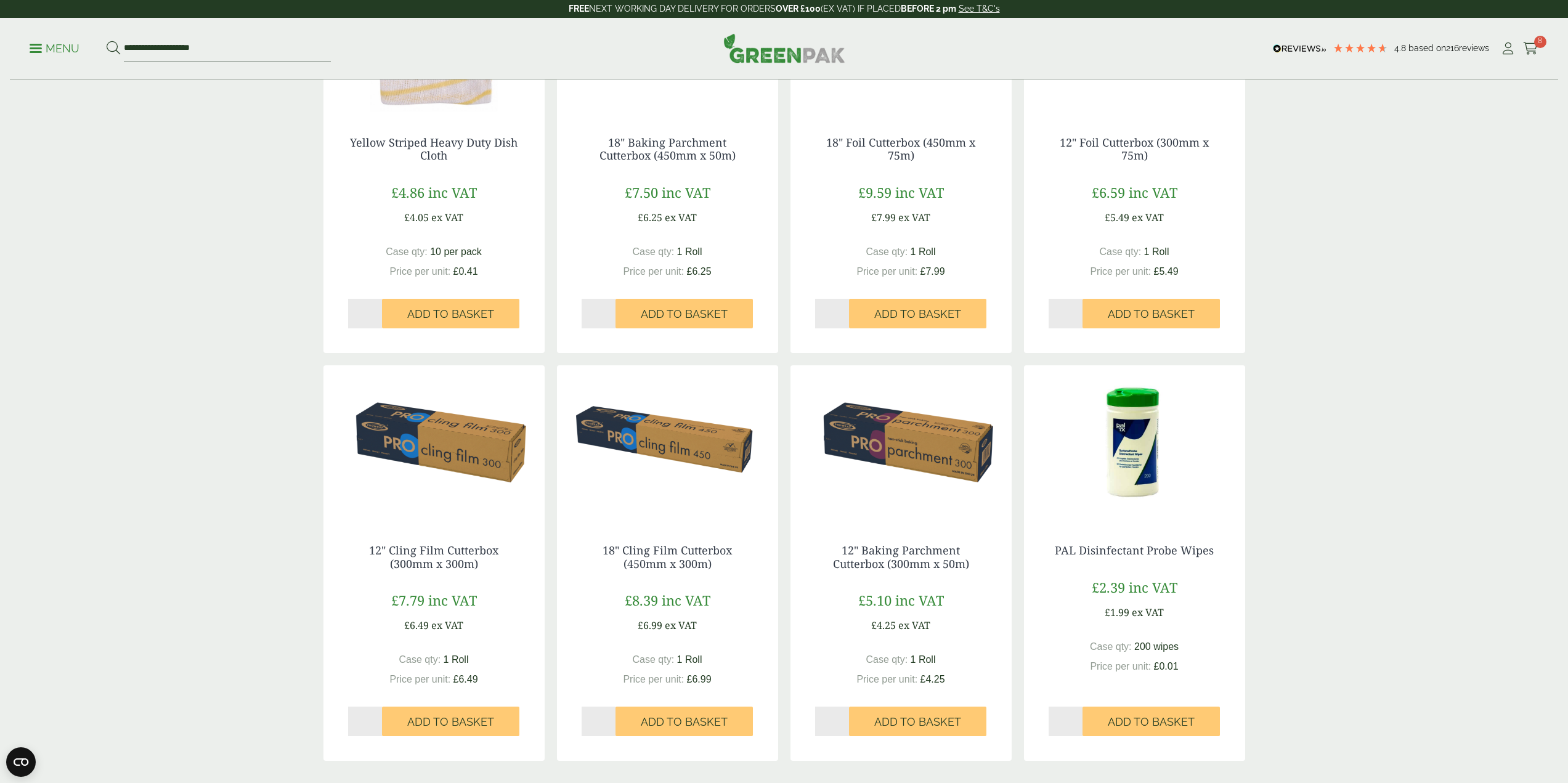
scroll to position [924, 0]
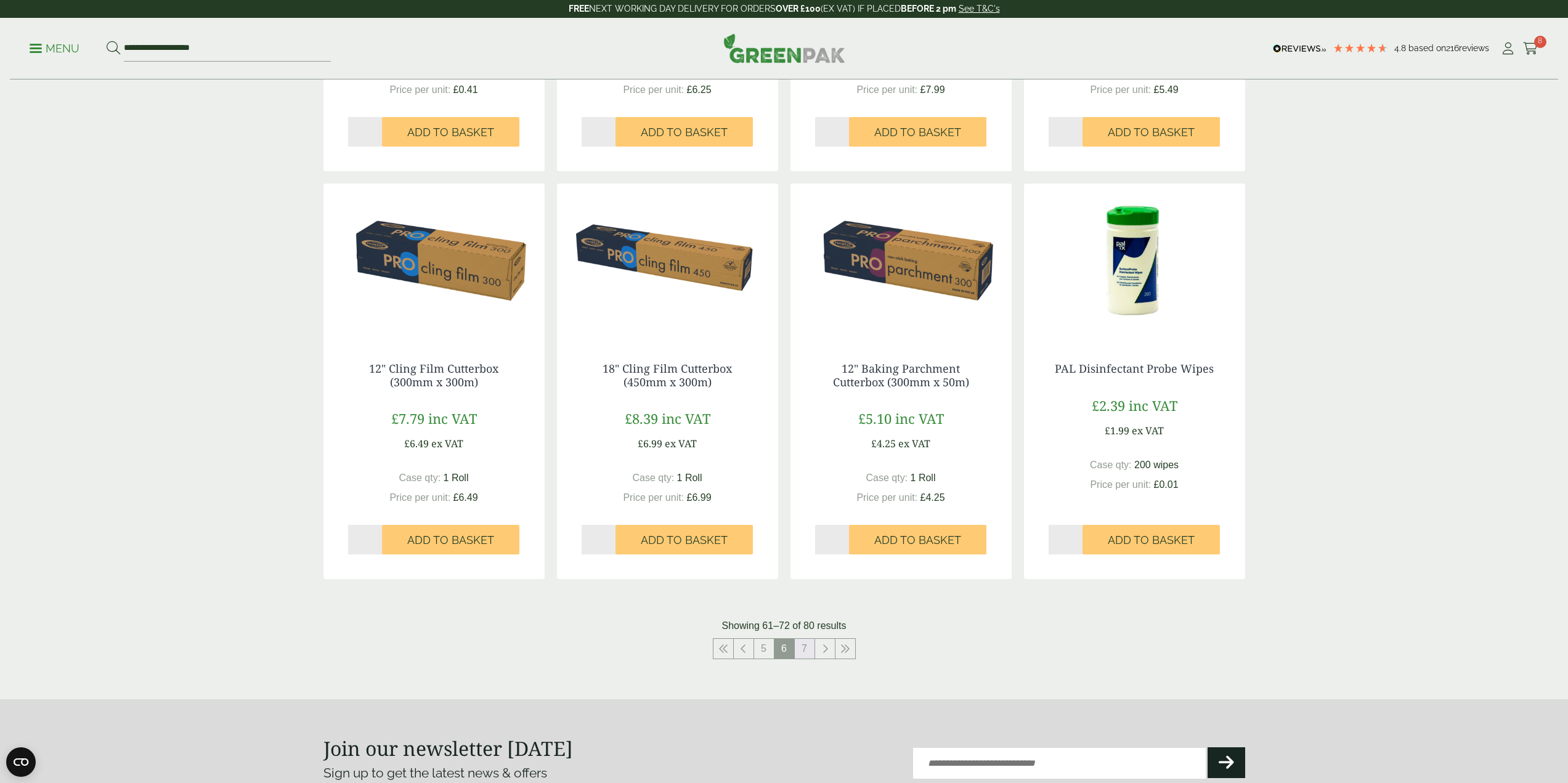
click at [798, 651] on link "7" at bounding box center [804, 649] width 19 height 19
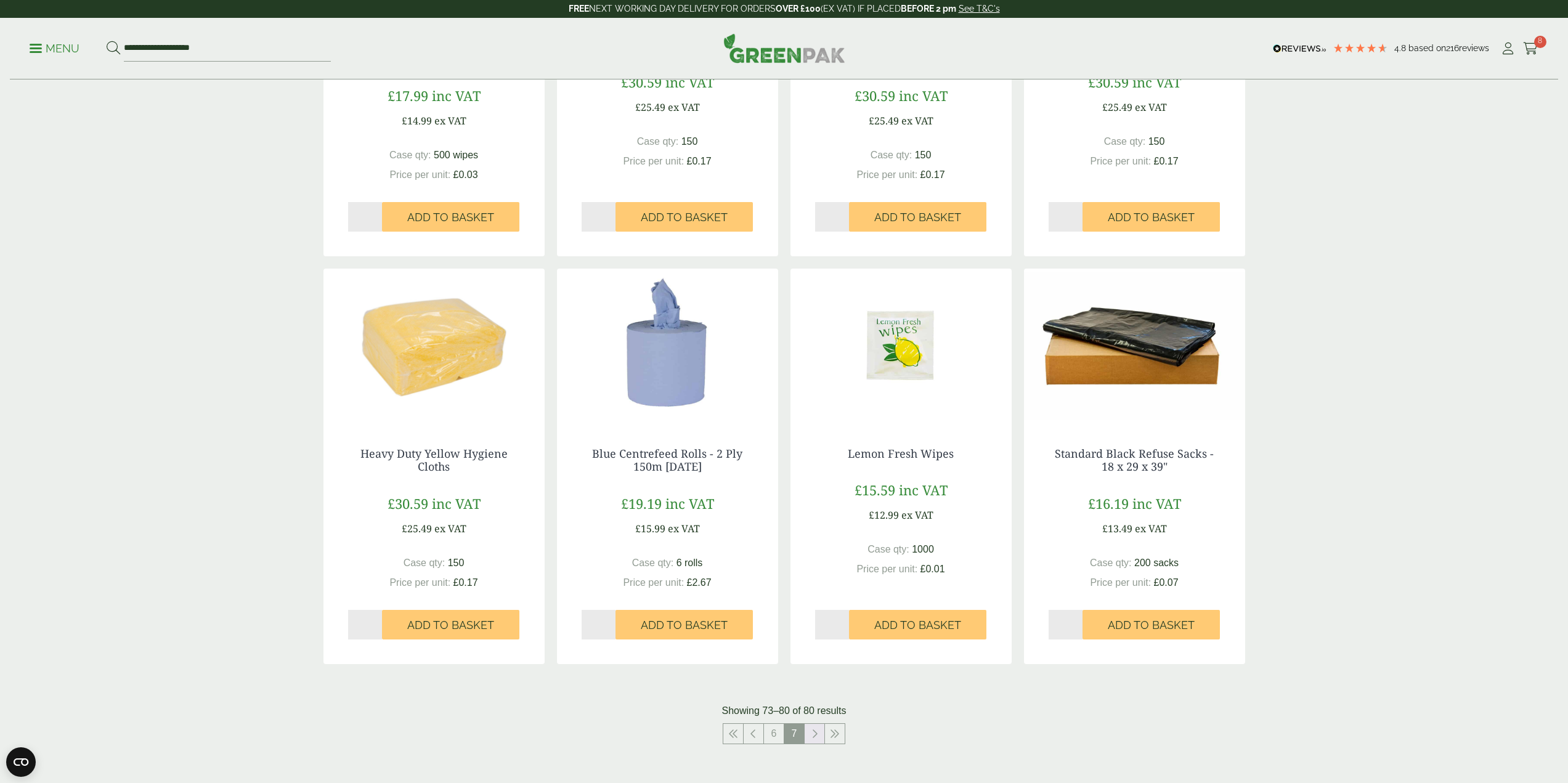
click at [824, 736] on link at bounding box center [814, 734] width 19 height 19
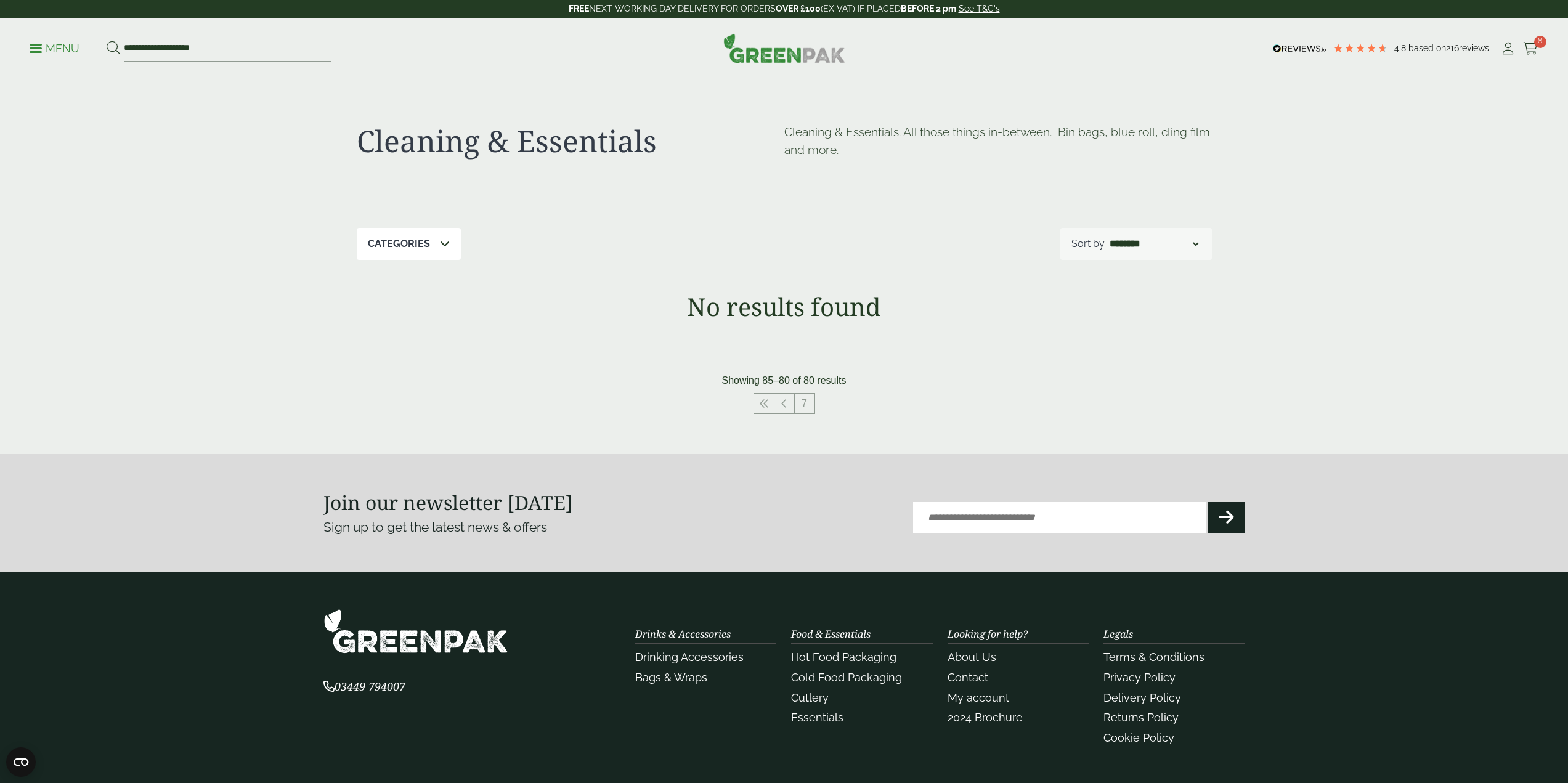
drag, startPoint x: 1278, startPoint y: 450, endPoint x: 1279, endPoint y: 141, distance: 309.0
click at [780, 409] on link at bounding box center [784, 404] width 19 height 19
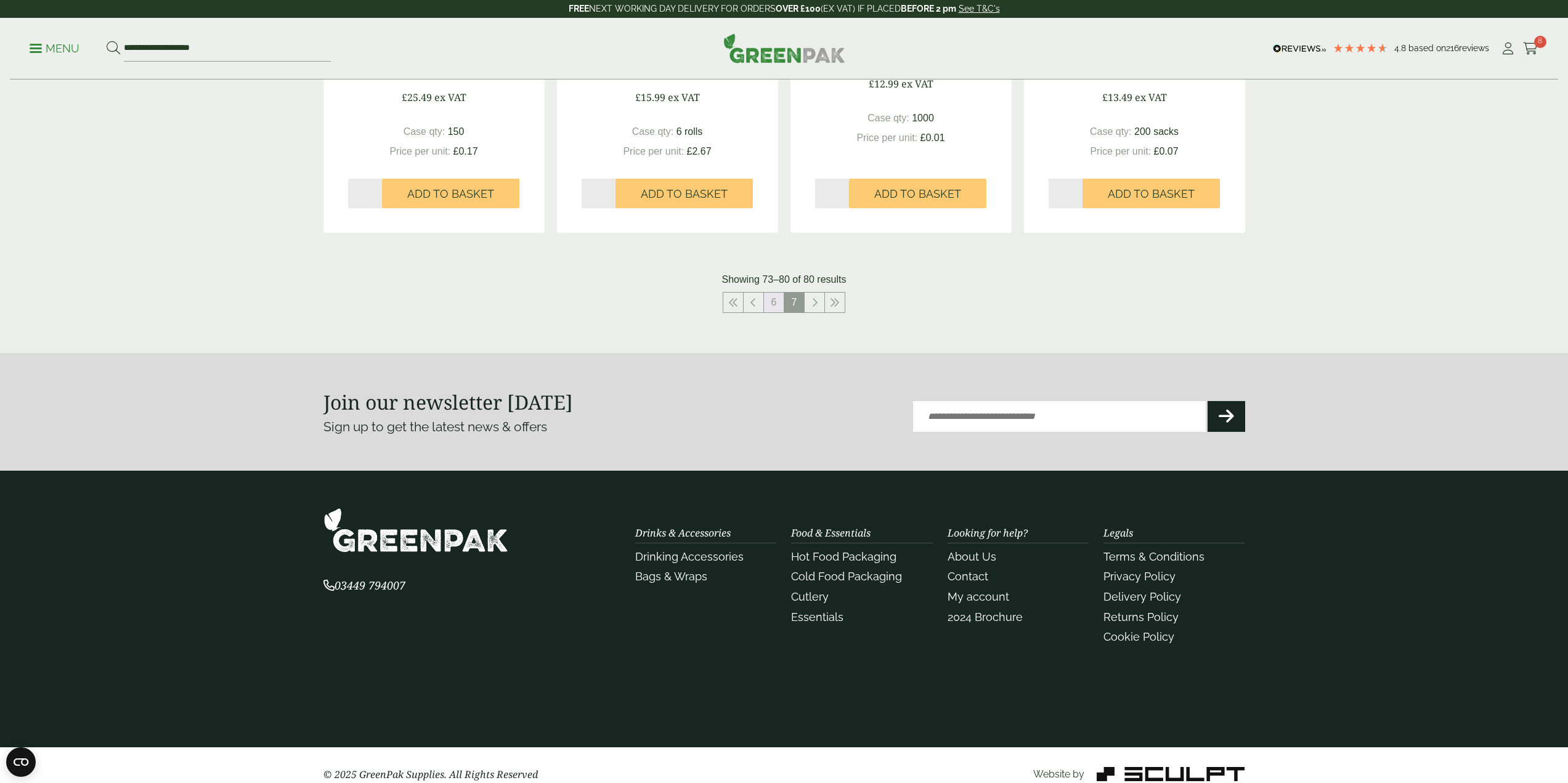
click at [766, 303] on link "6" at bounding box center [773, 302] width 19 height 19
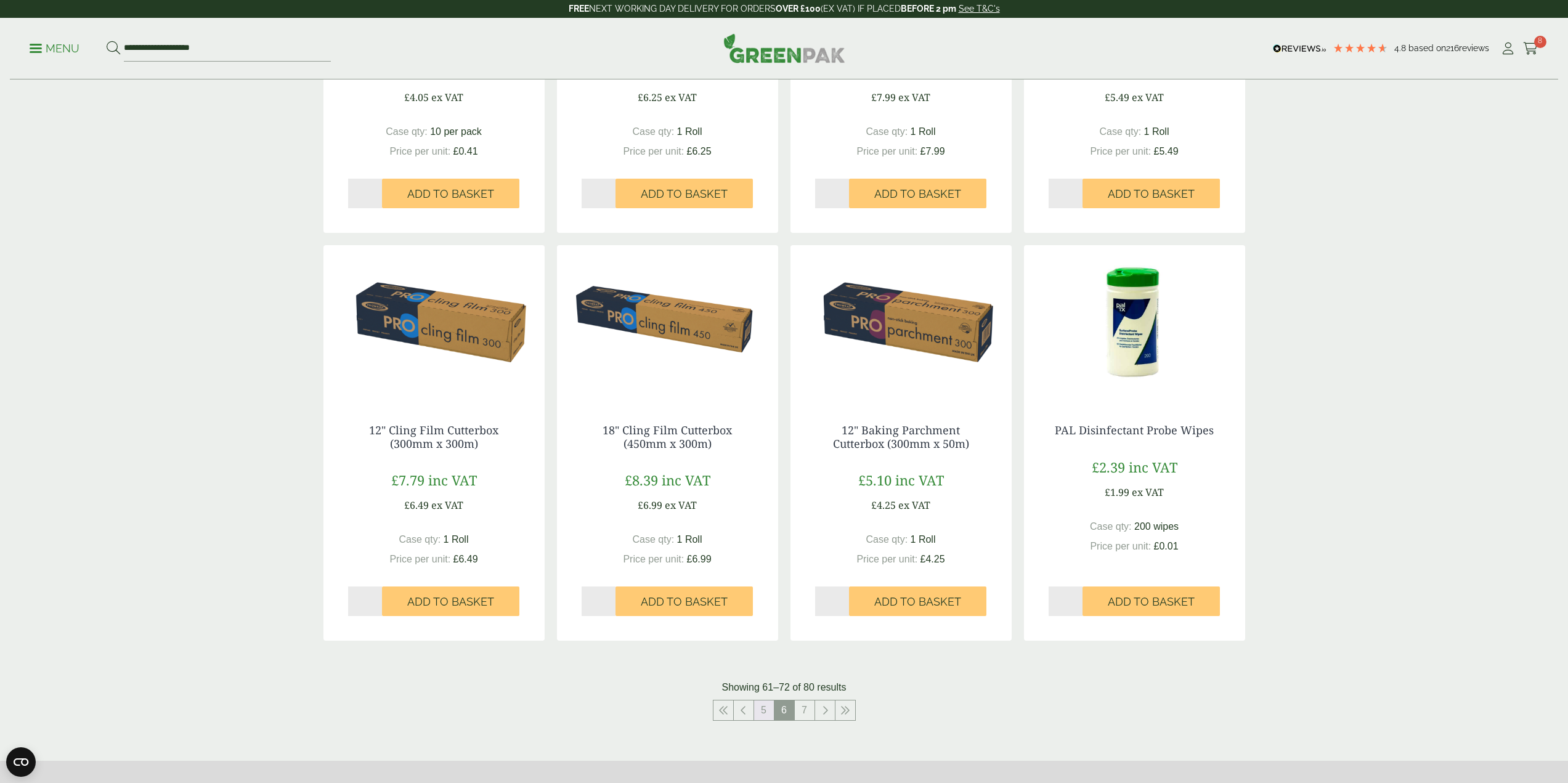
click at [767, 706] on link "5" at bounding box center [764, 710] width 19 height 19
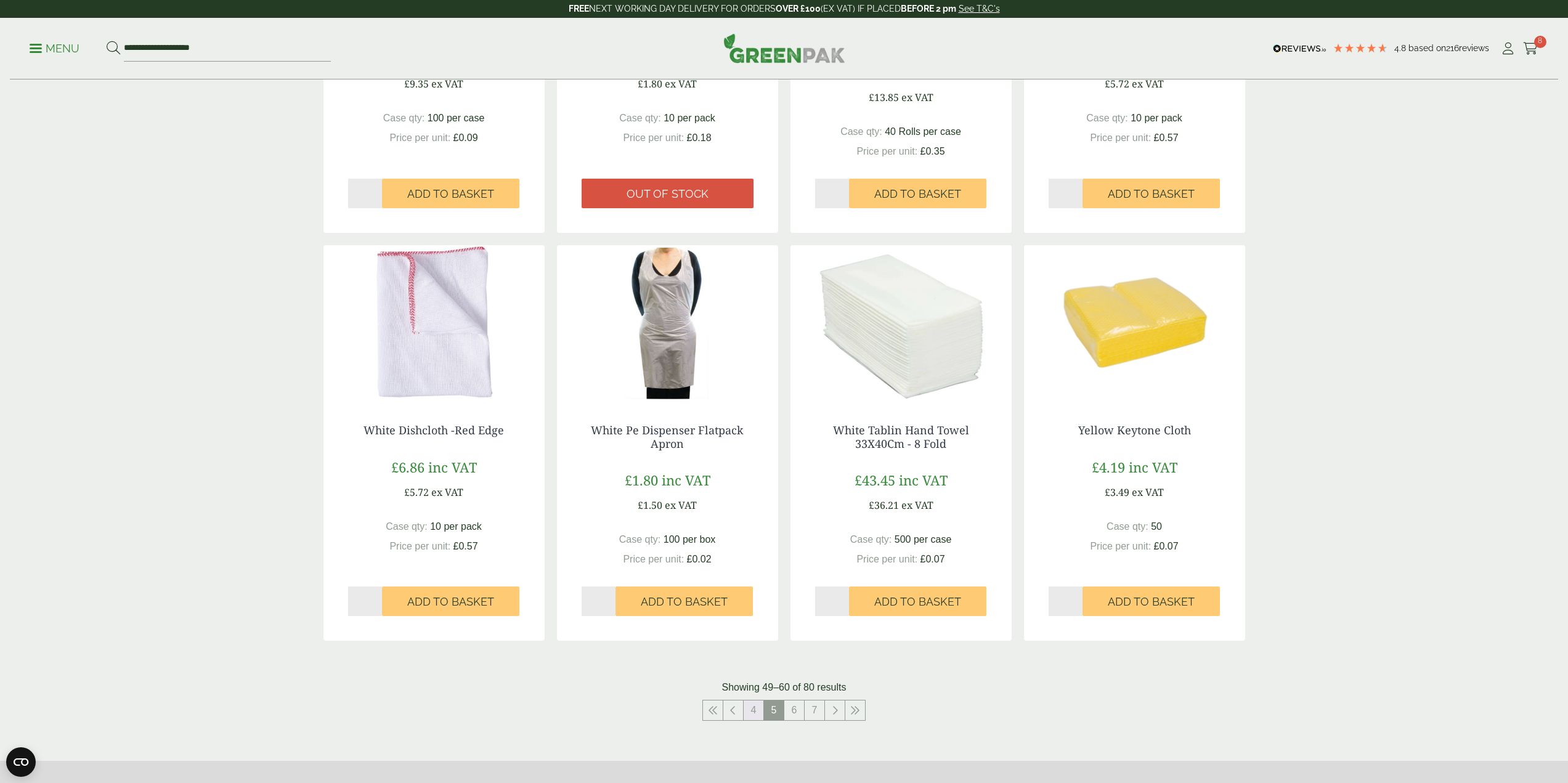
click at [758, 715] on link "4" at bounding box center [753, 710] width 19 height 19
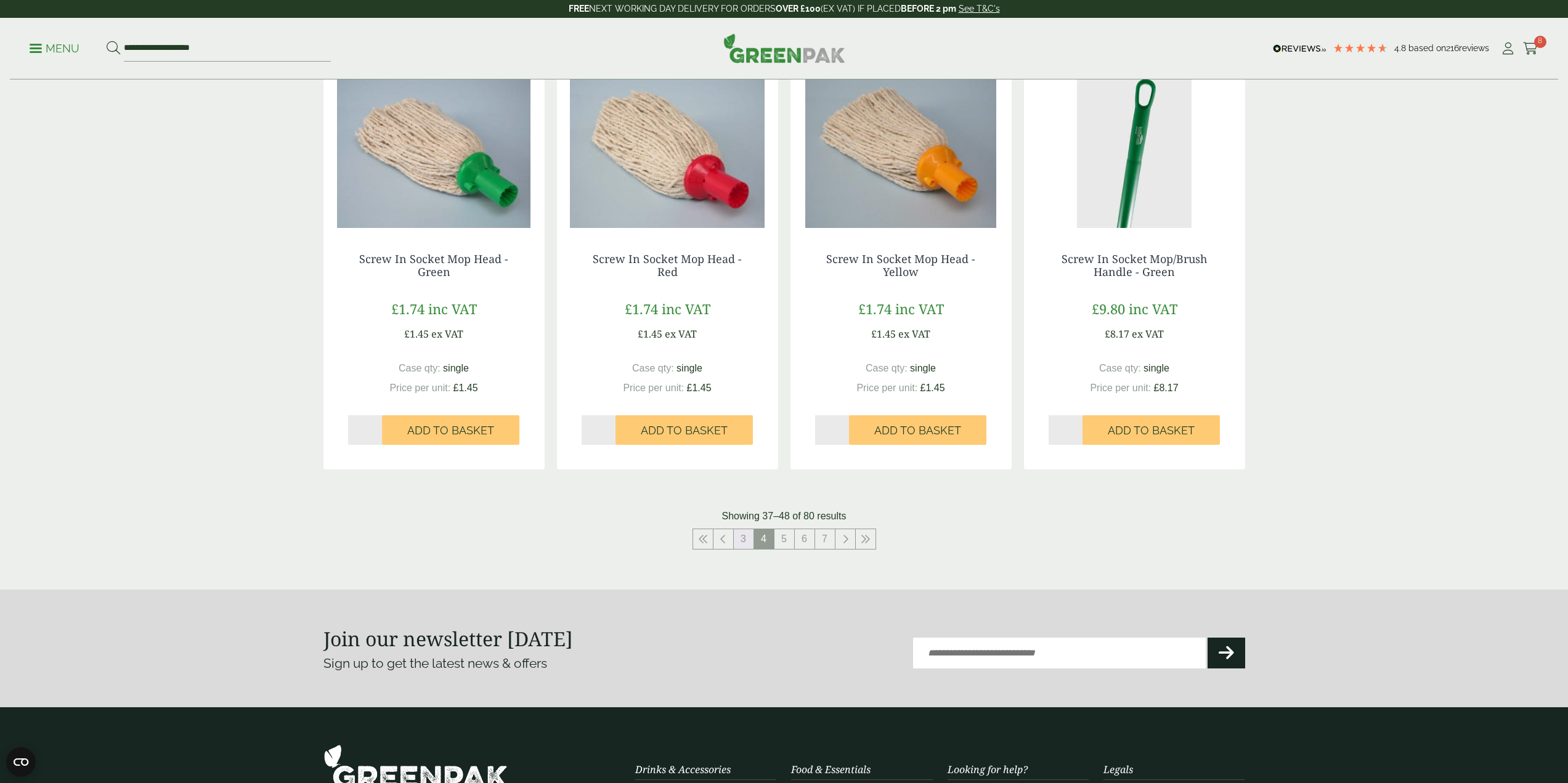
click at [747, 535] on link "3" at bounding box center [743, 539] width 19 height 19
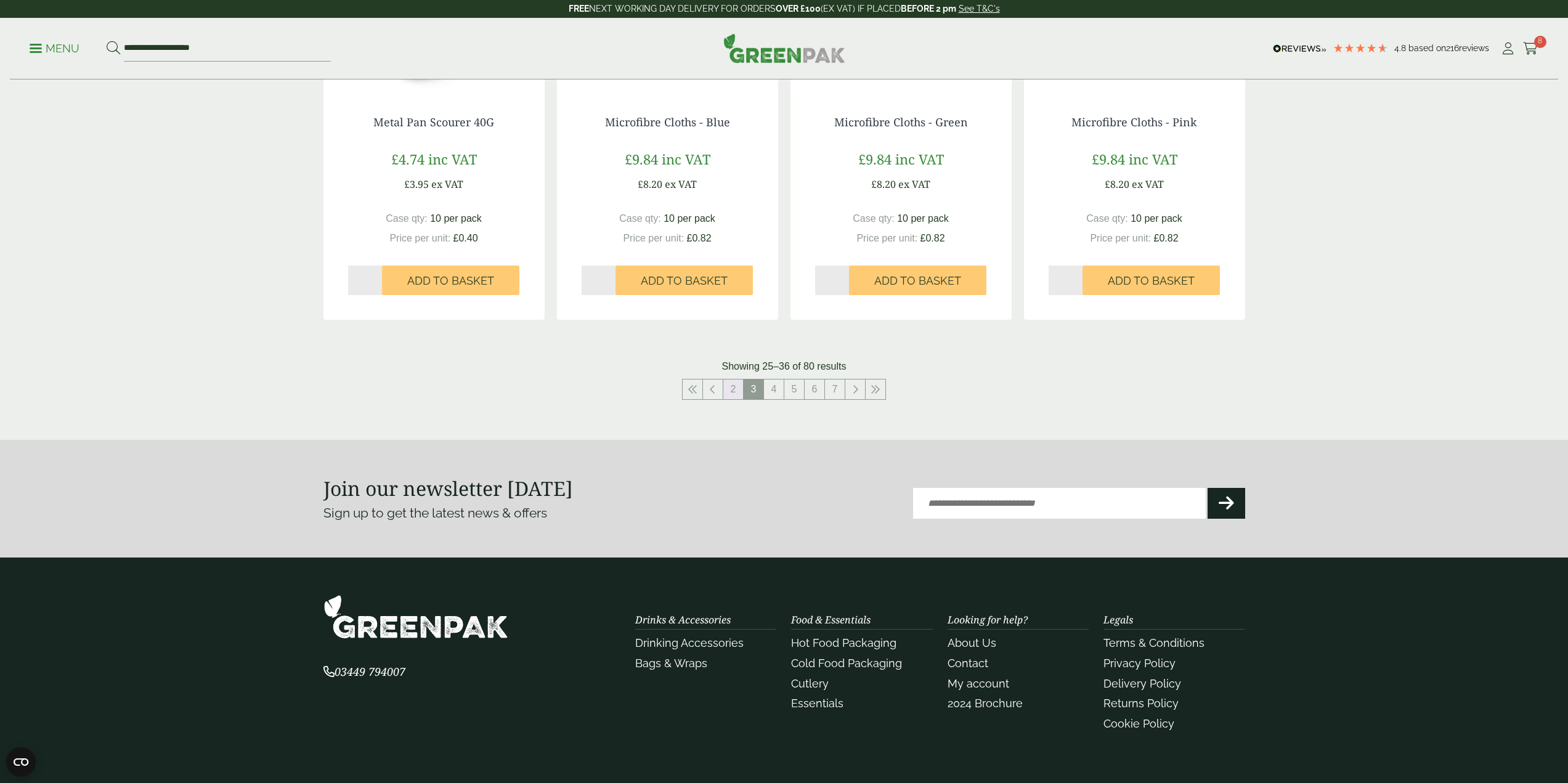
click at [733, 390] on link "2" at bounding box center [733, 389] width 19 height 19
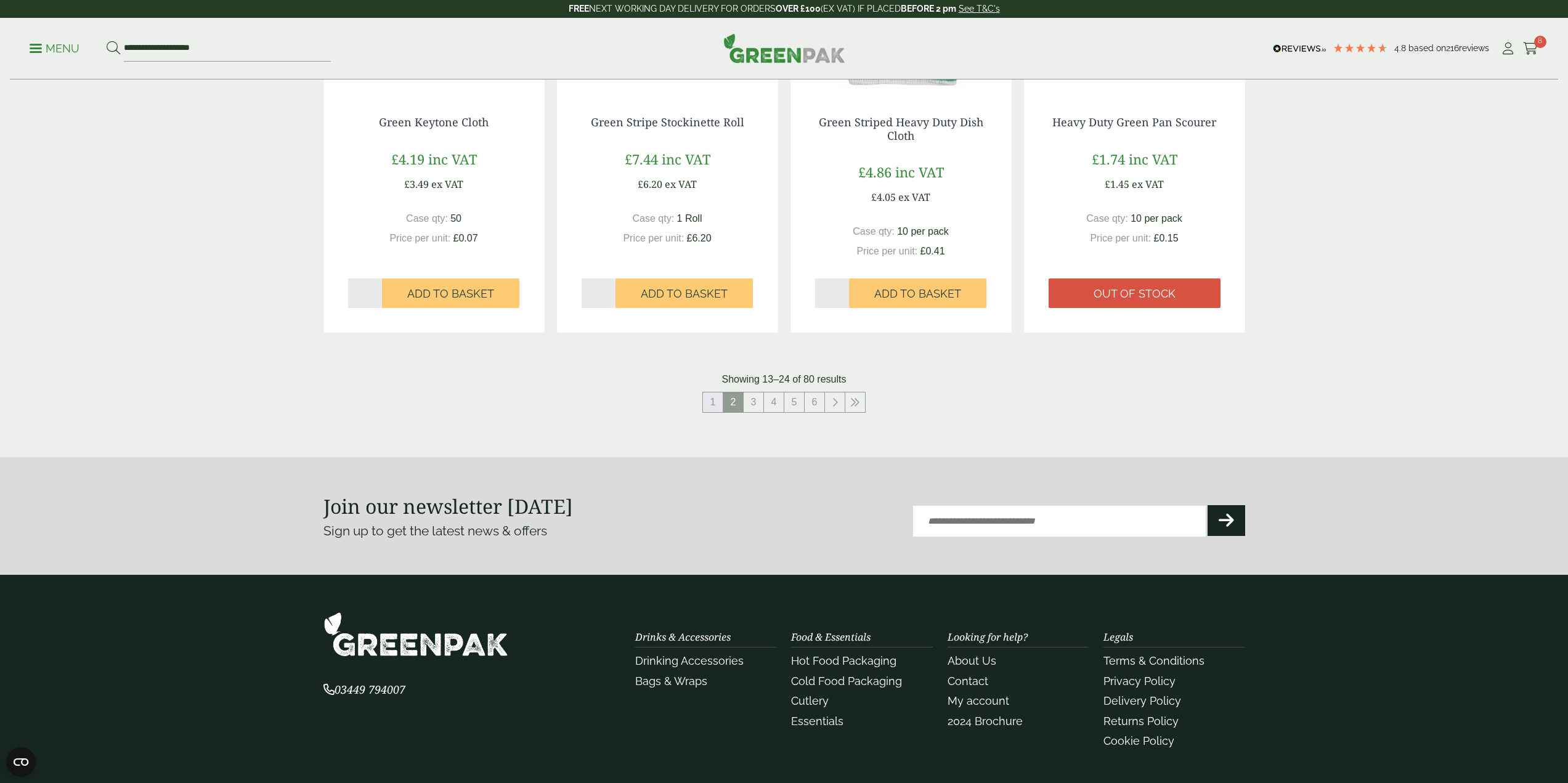
click at [712, 405] on link "1" at bounding box center [713, 402] width 19 height 19
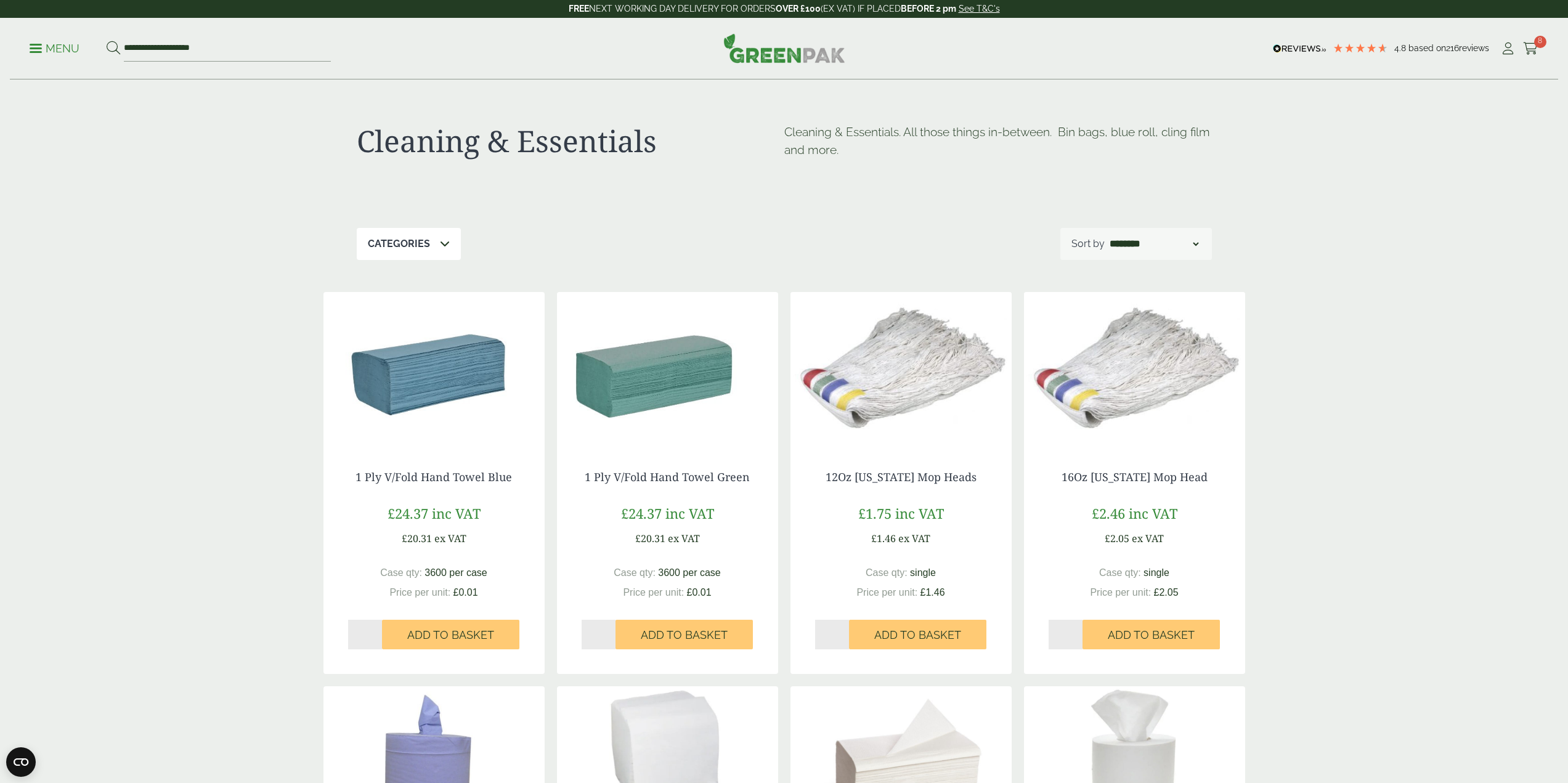
drag, startPoint x: 1403, startPoint y: 517, endPoint x: 1386, endPoint y: 400, distance: 118.2
click at [35, 48] on span at bounding box center [36, 48] width 13 height 2
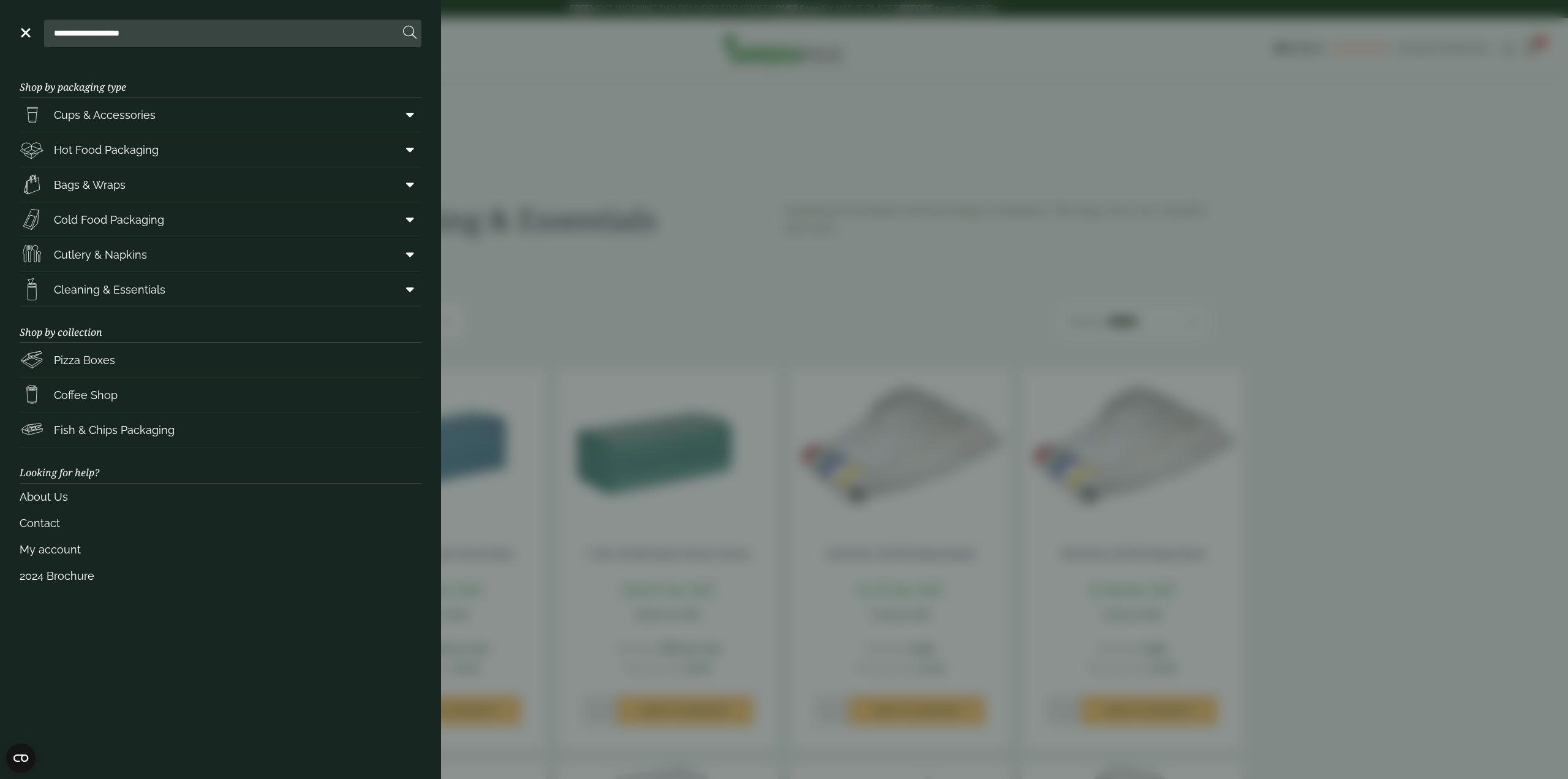
click at [141, 119] on span "Cups & Accessories" at bounding box center [105, 114] width 102 height 16
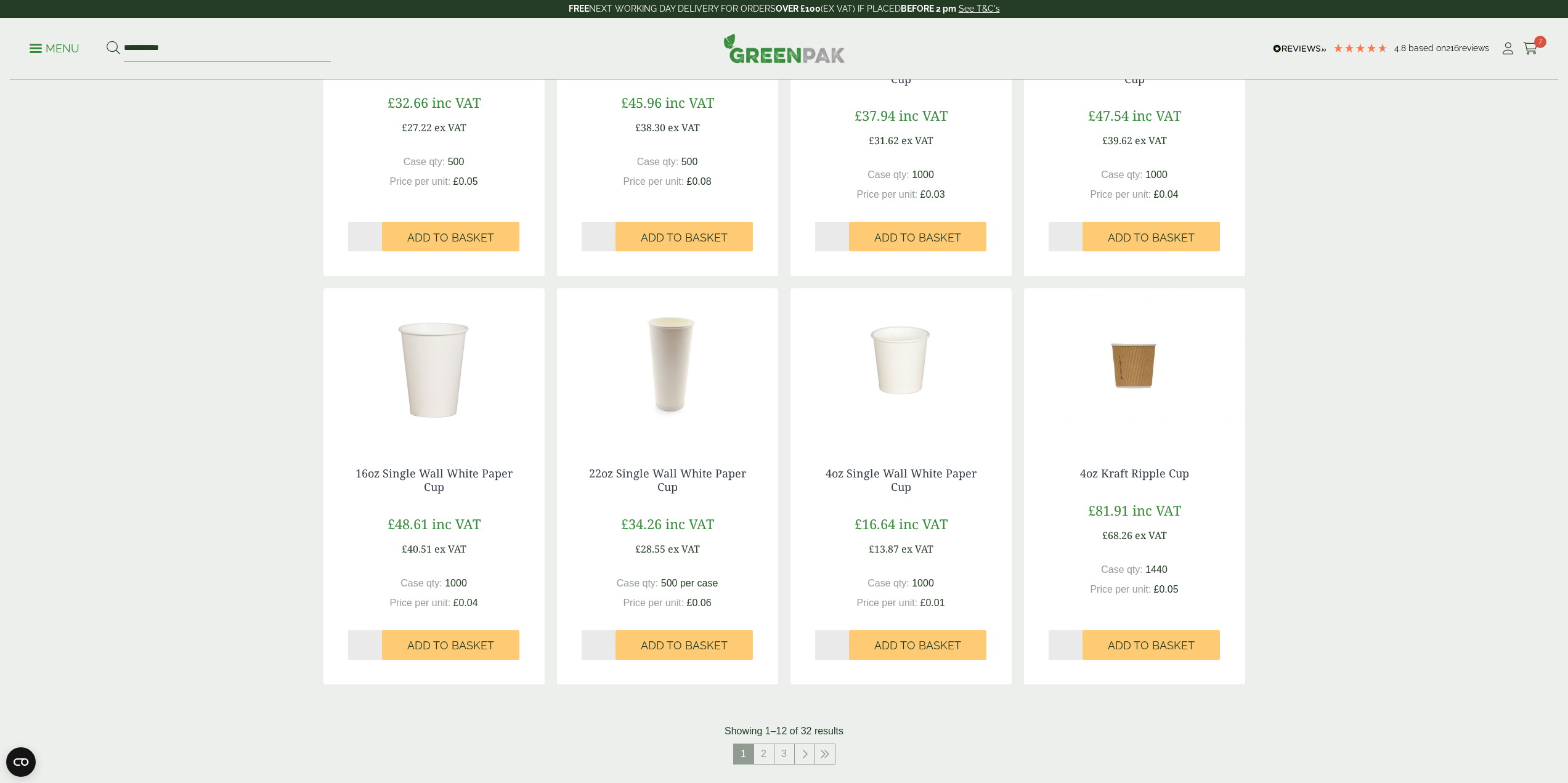
scroll to position [986, 0]
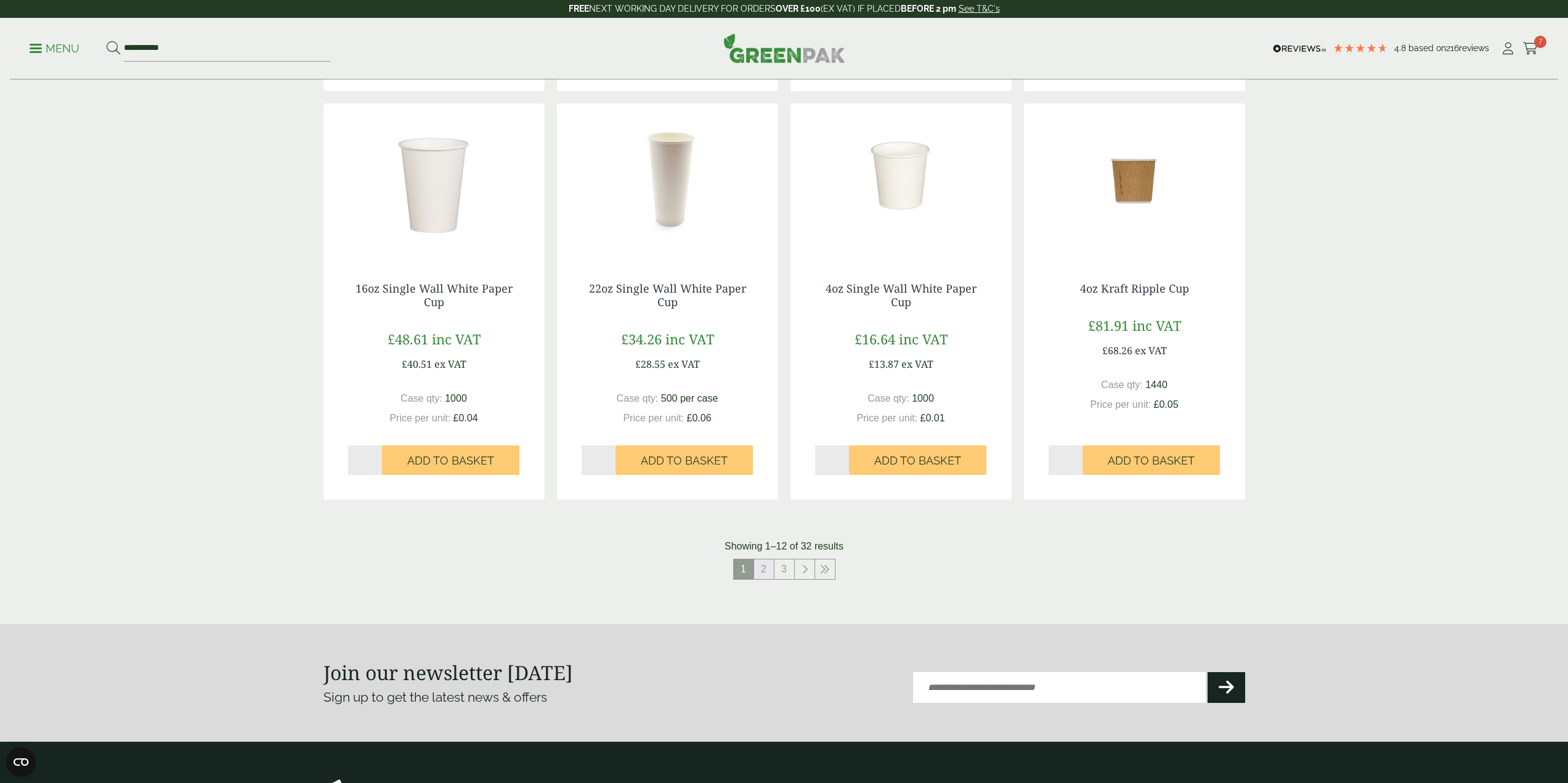
click at [769, 569] on link "2" at bounding box center [764, 569] width 19 height 19
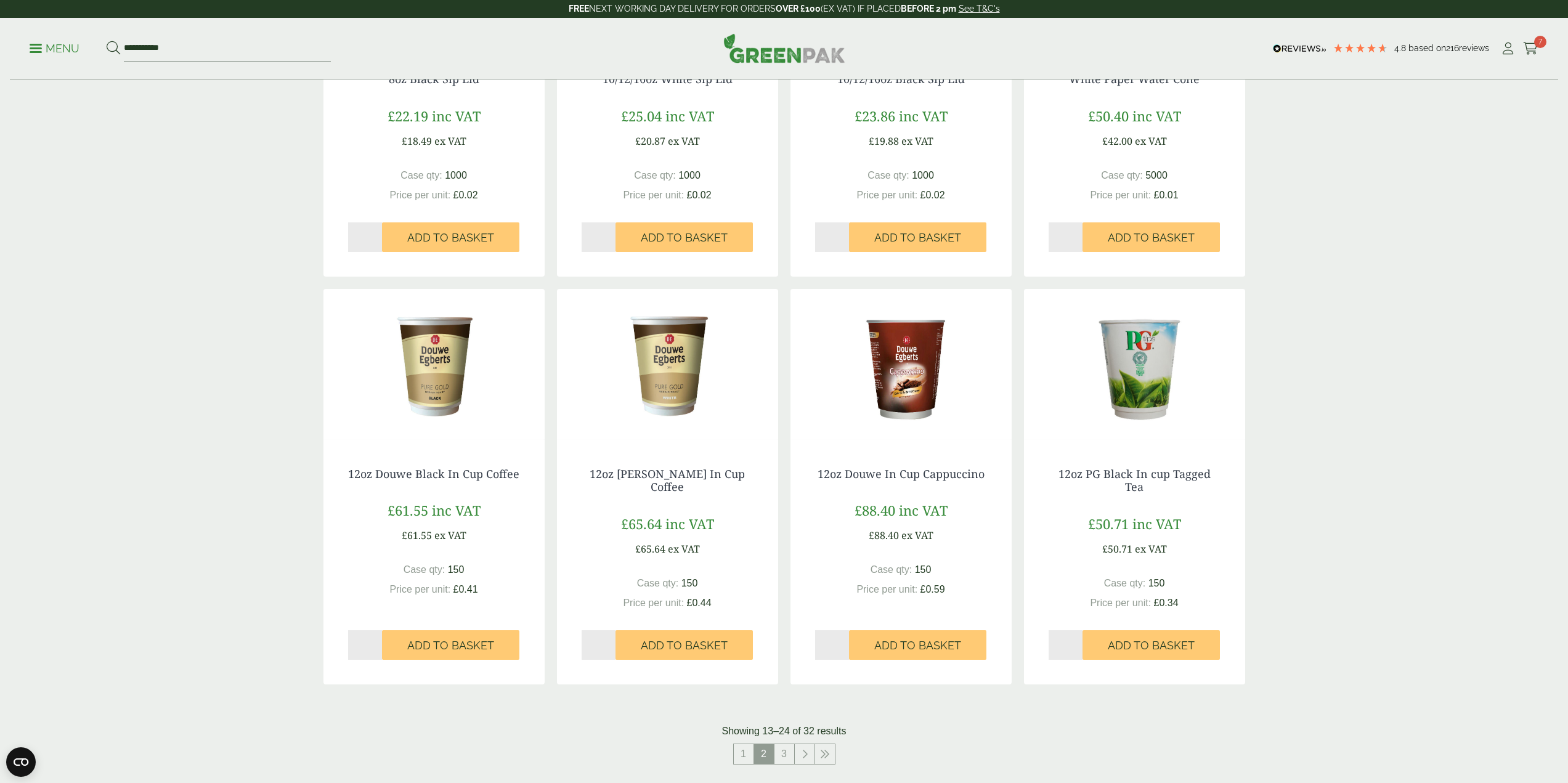
scroll to position [800, 0]
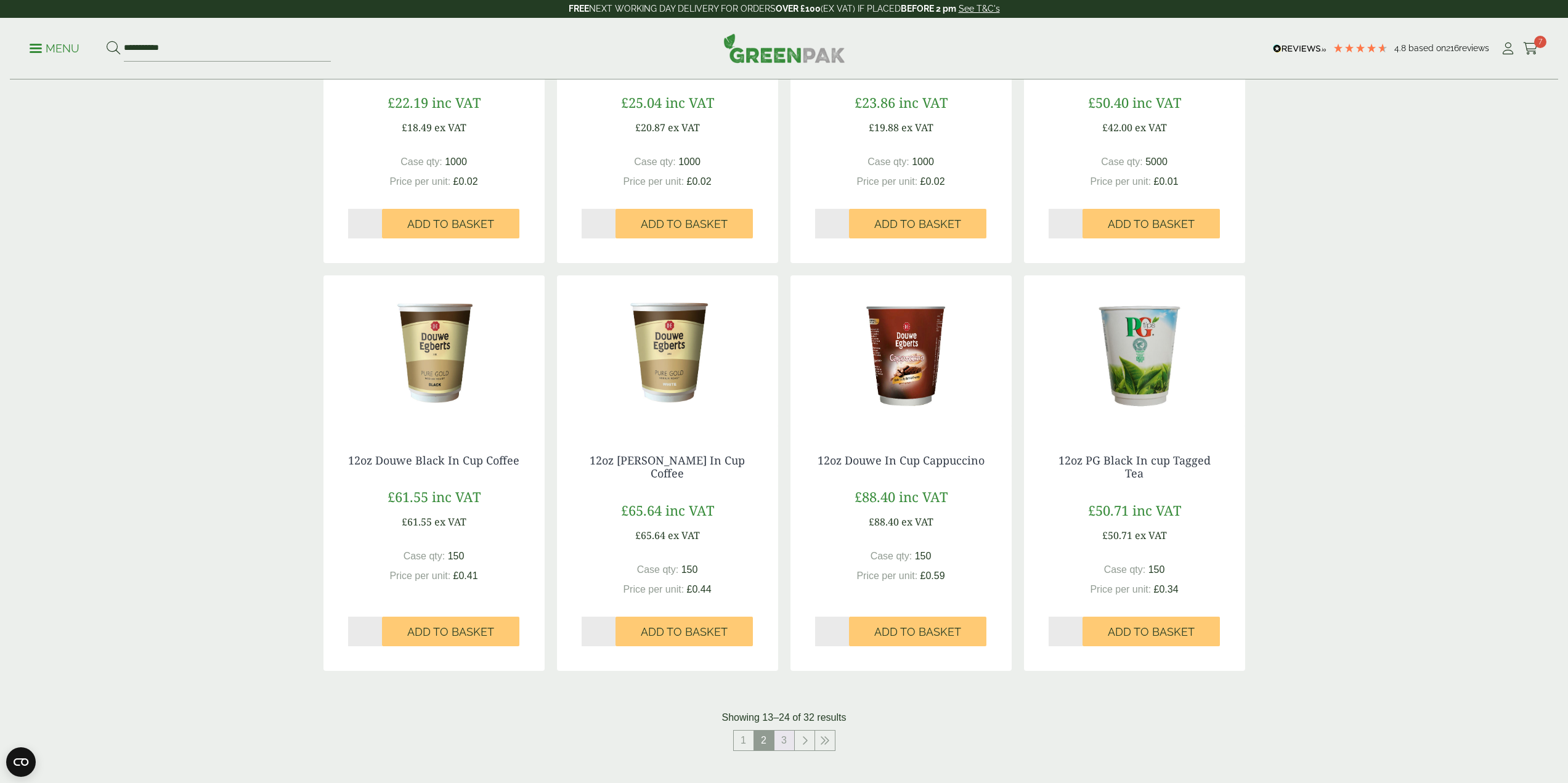
click at [786, 735] on link "3" at bounding box center [784, 741] width 19 height 19
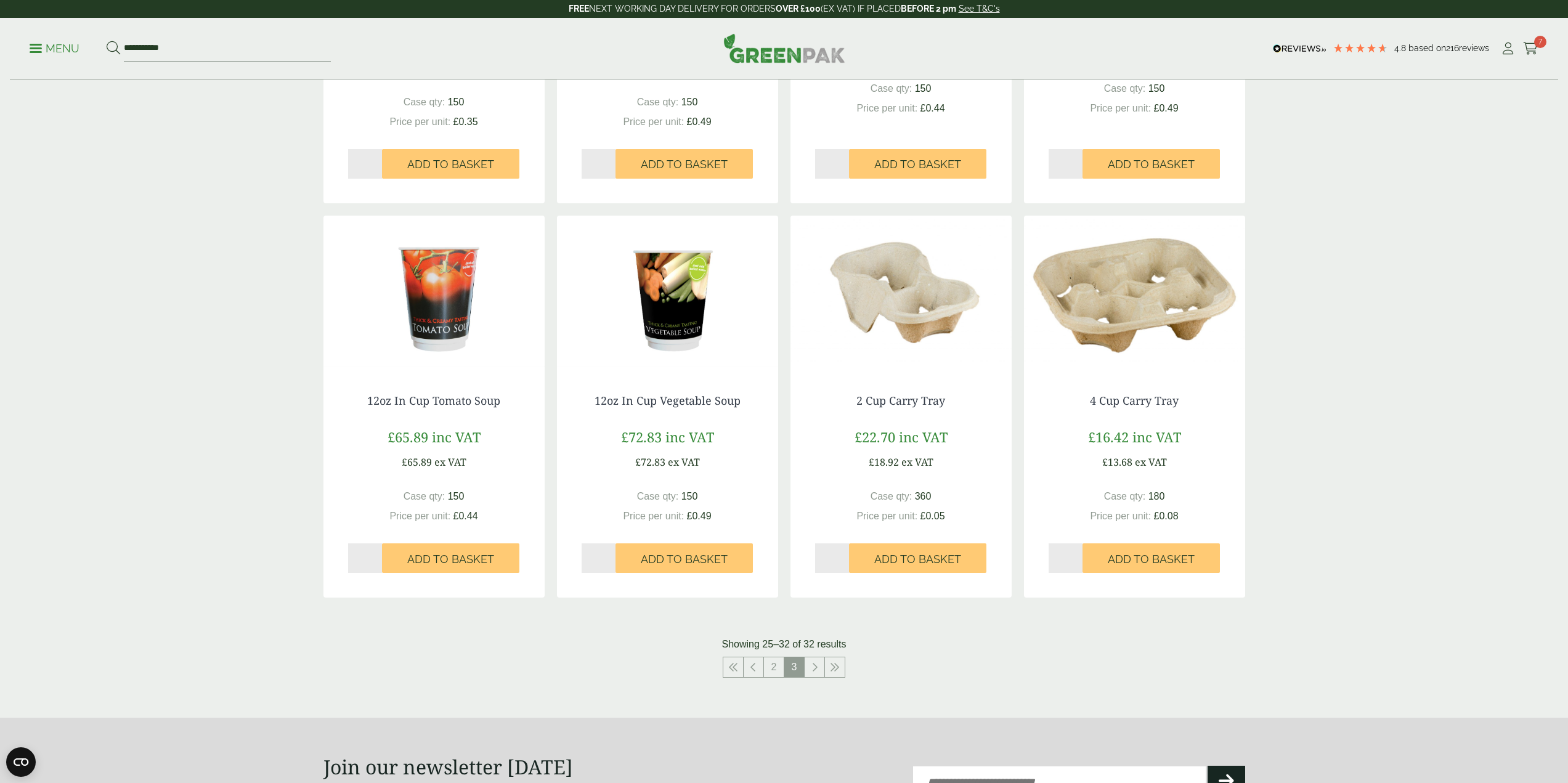
scroll to position [616, 0]
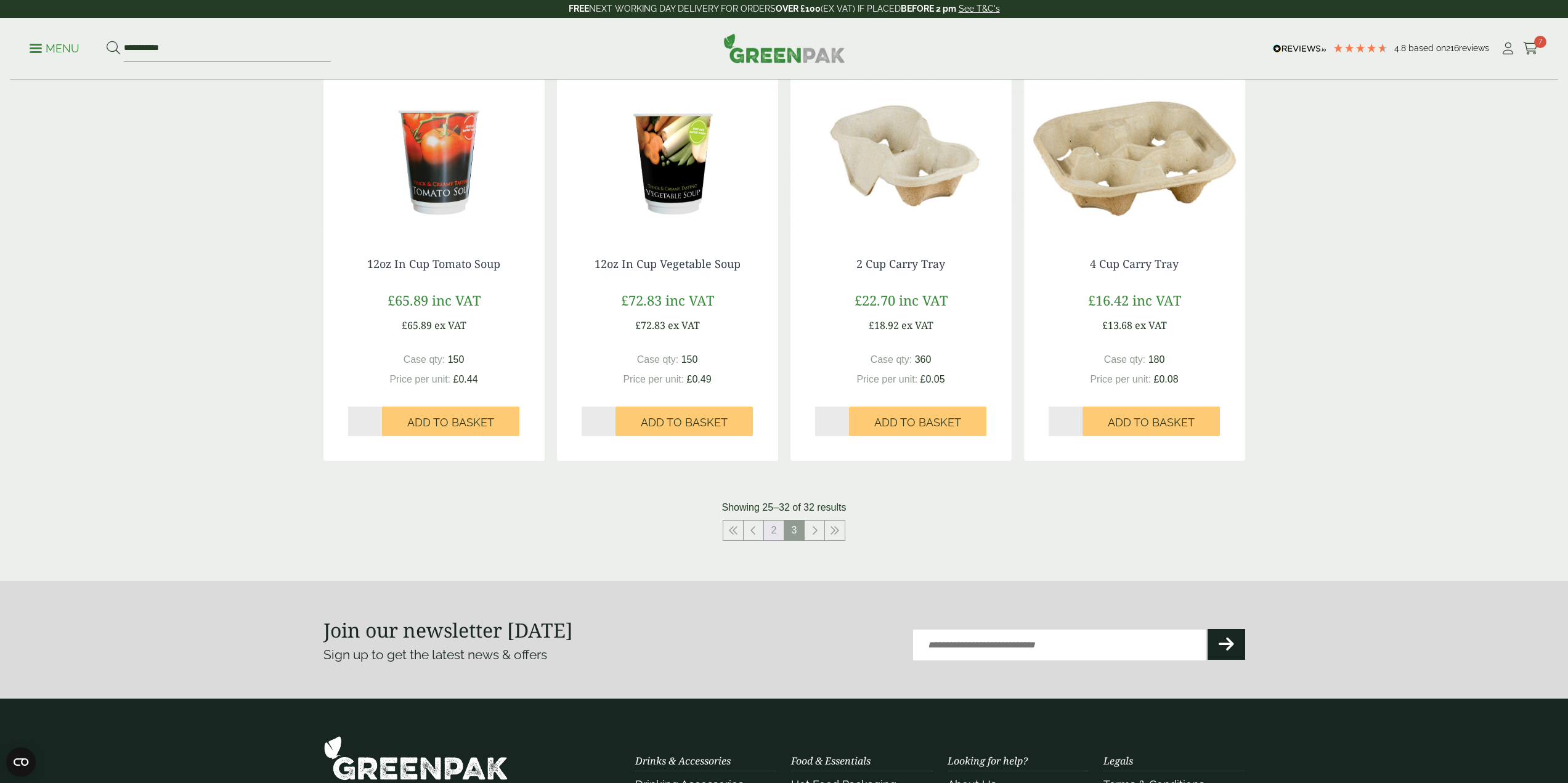
click at [772, 527] on link "2" at bounding box center [773, 530] width 19 height 19
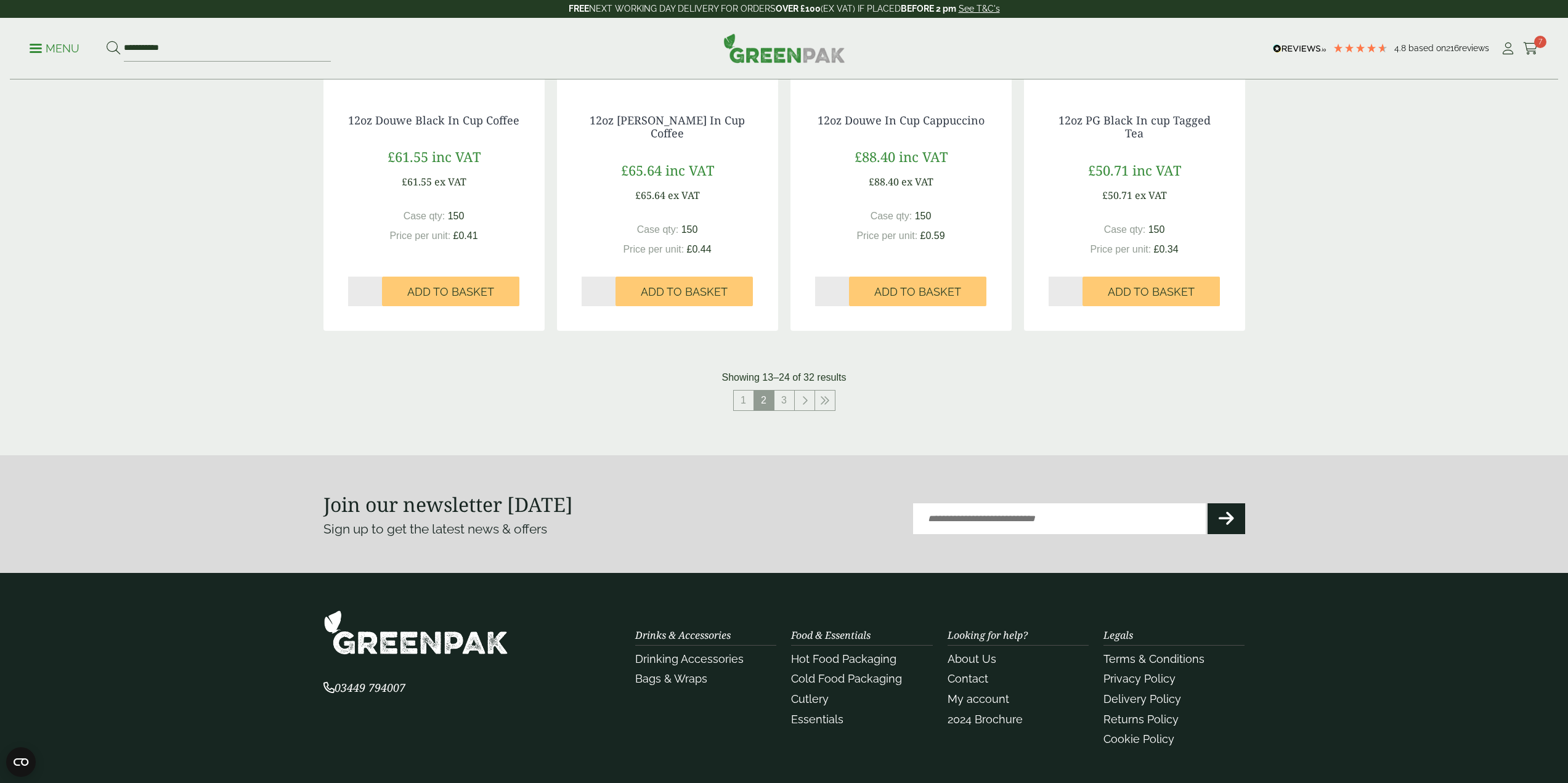
scroll to position [1138, 0]
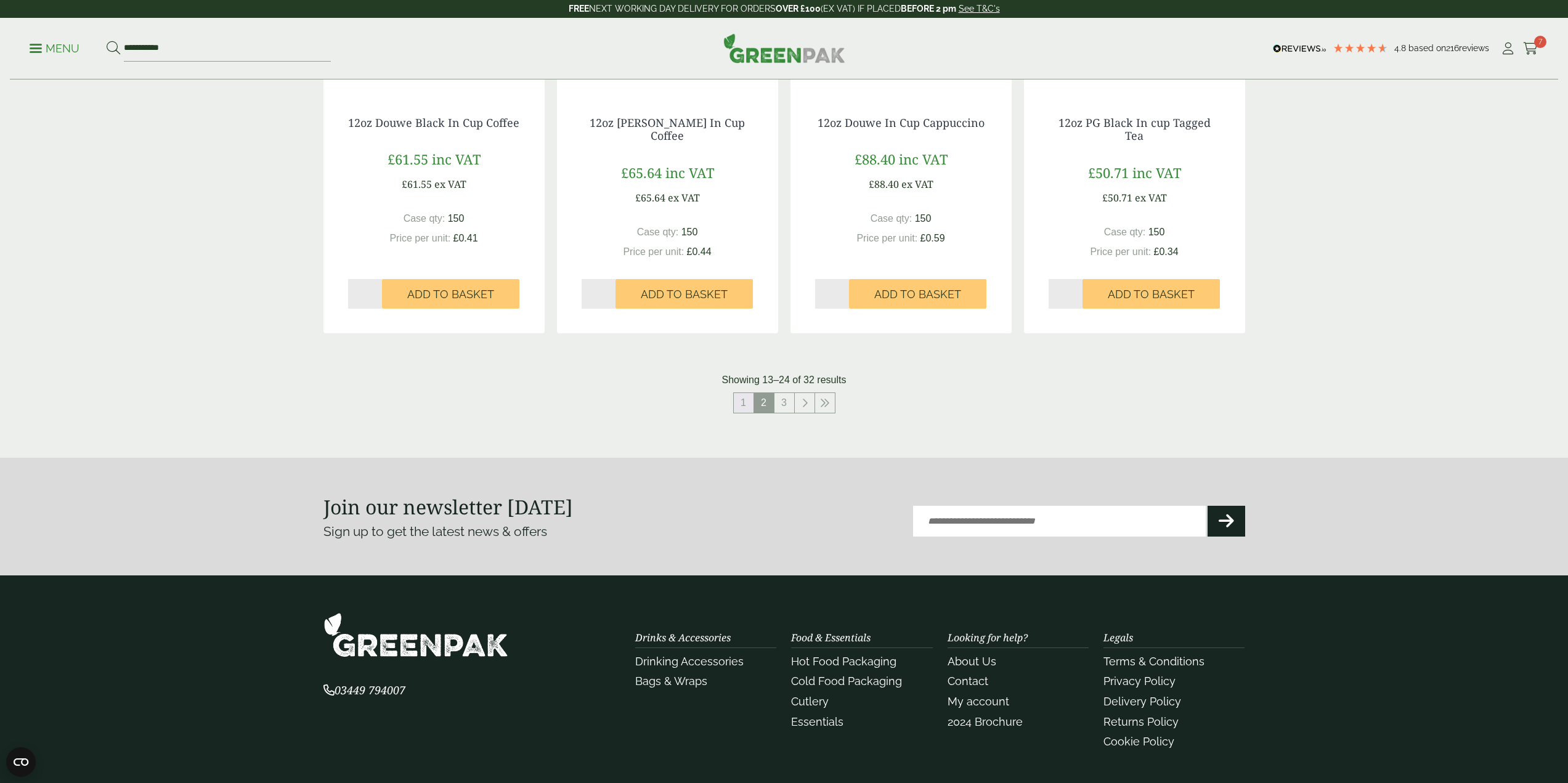
click at [746, 396] on link "1" at bounding box center [743, 403] width 19 height 19
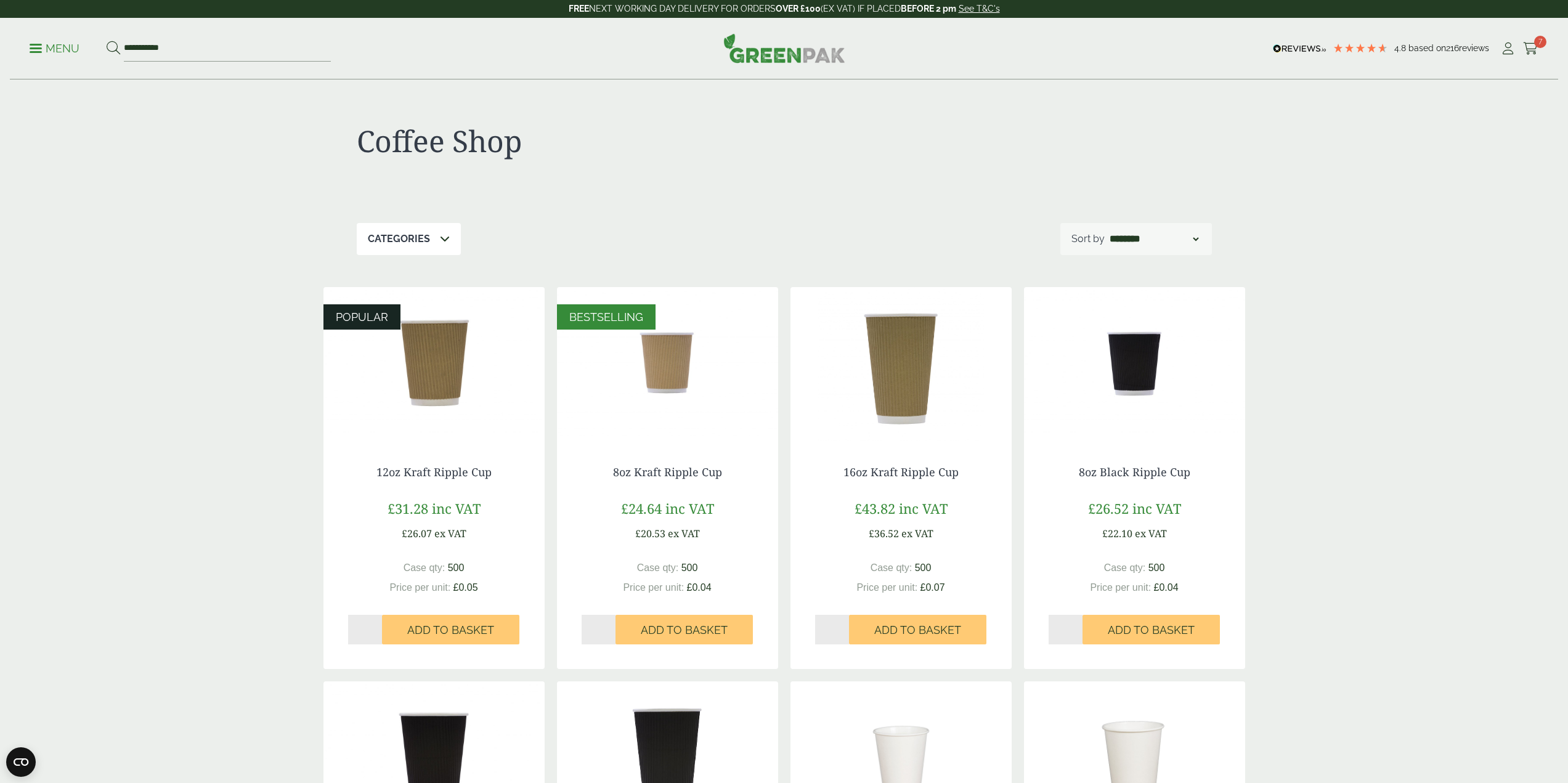
drag, startPoint x: 1422, startPoint y: 402, endPoint x: 1420, endPoint y: 206, distance: 196.0
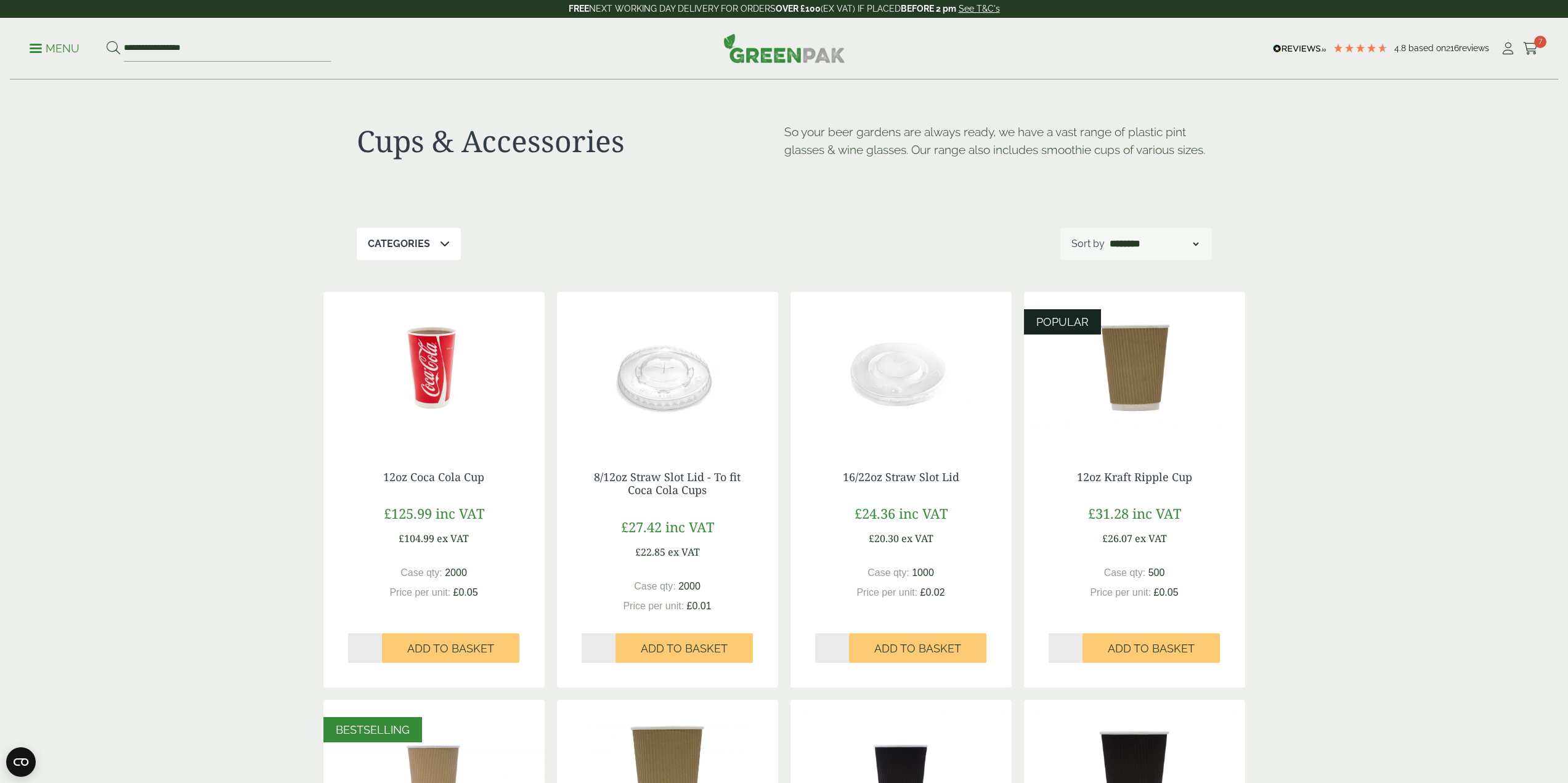
drag, startPoint x: 1381, startPoint y: 590, endPoint x: 1382, endPoint y: 508, distance: 82.0
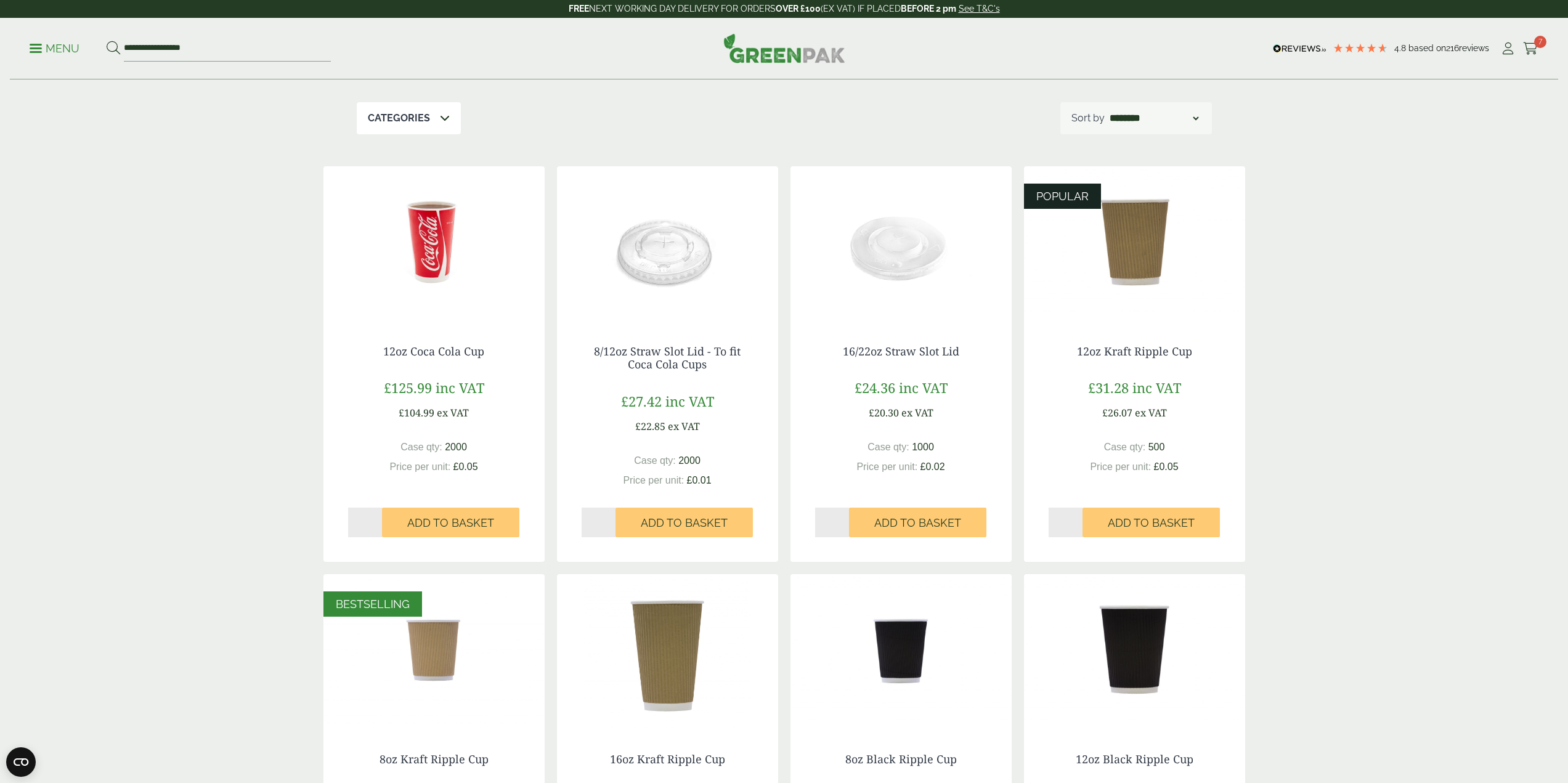
scroll to position [124, 0]
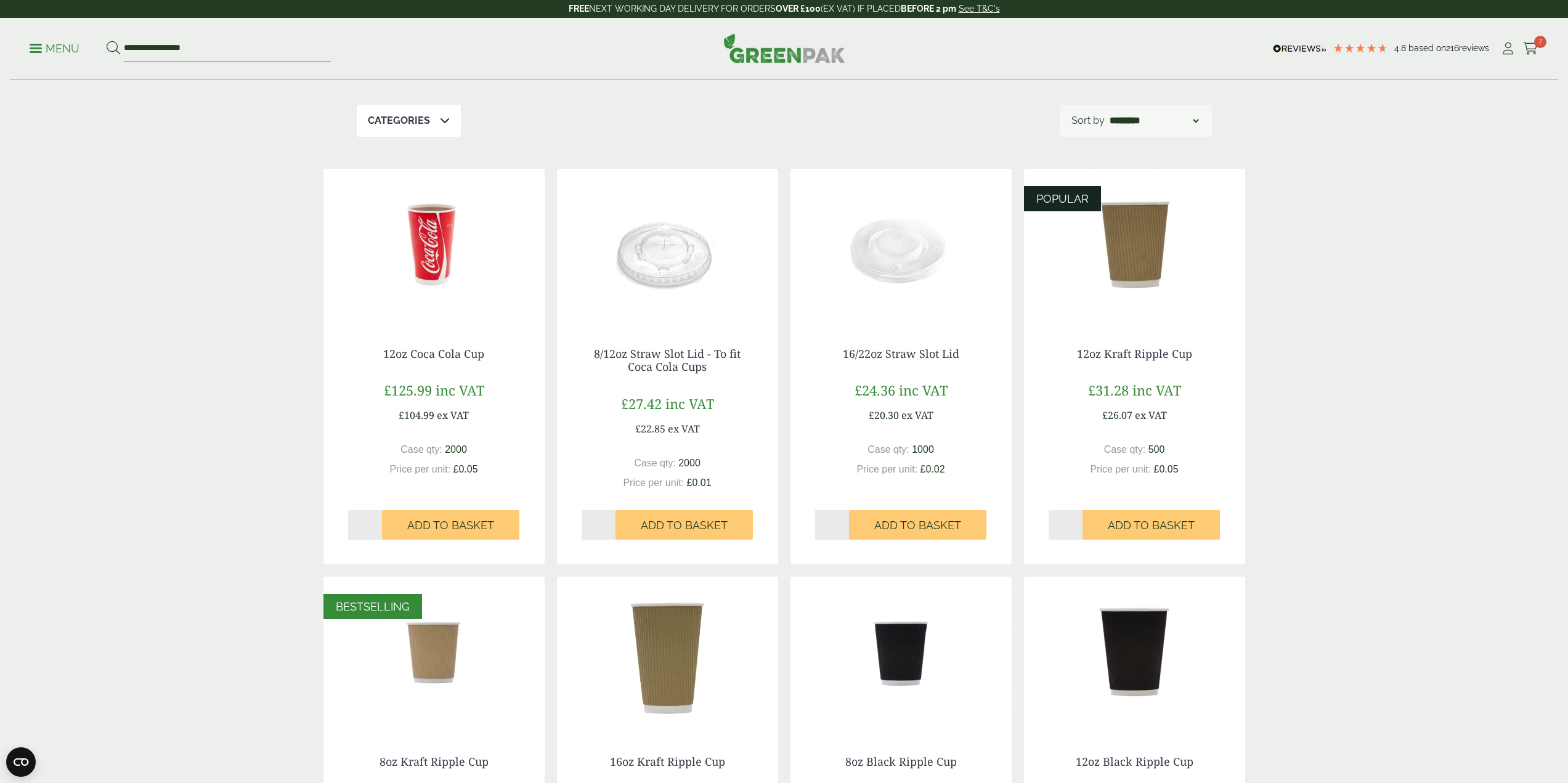
click at [1367, 489] on div "Cups & Accessories So your beer gardens are always ready, we have a vast range …" at bounding box center [784, 704] width 1568 height 1495
click at [1365, 480] on div "Cups & Accessories So your beer gardens are always ready, we have a vast range …" at bounding box center [784, 704] width 1568 height 1495
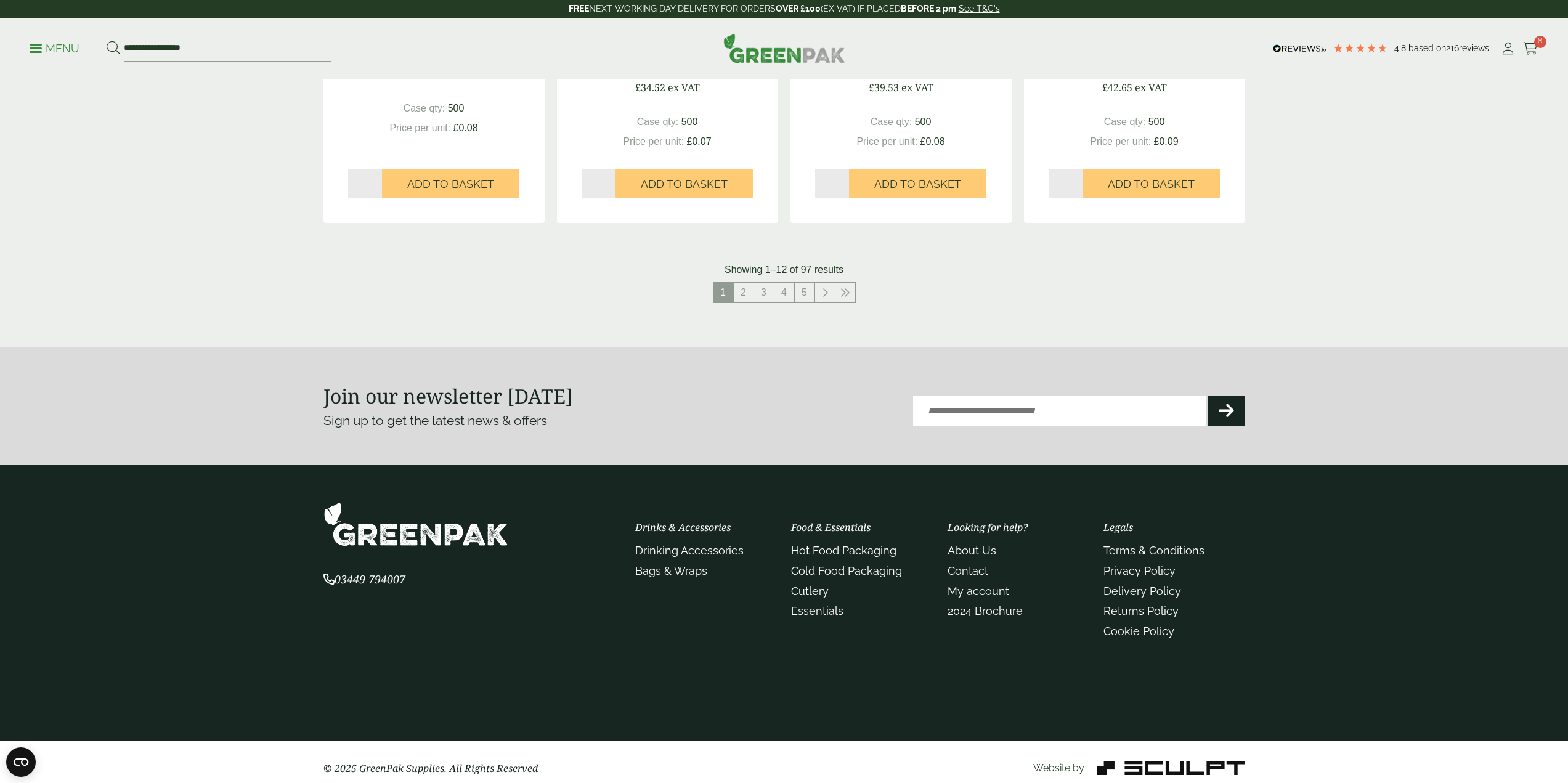
scroll to position [1279, 0]
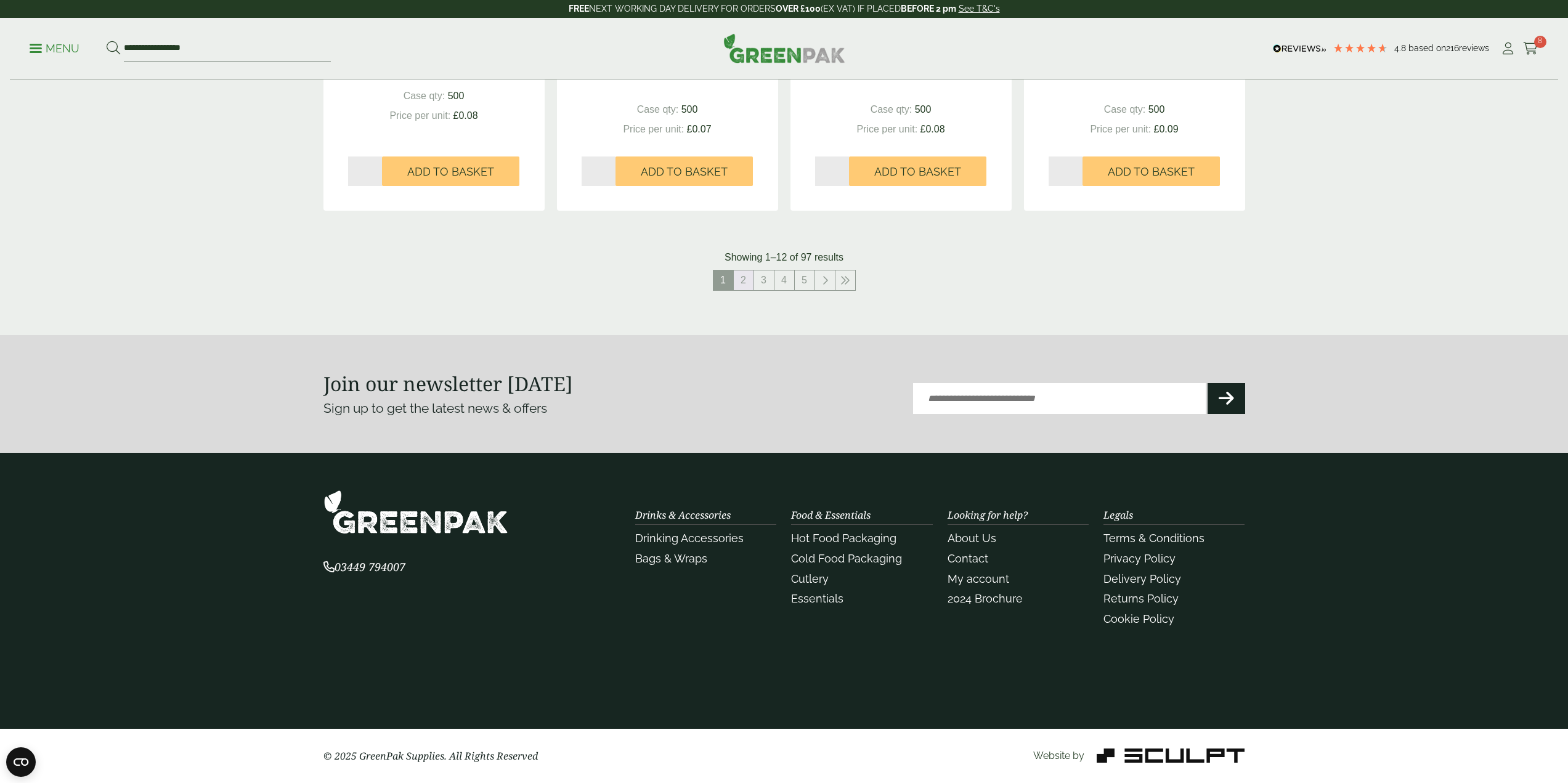
click at [742, 280] on link "2" at bounding box center [743, 280] width 19 height 19
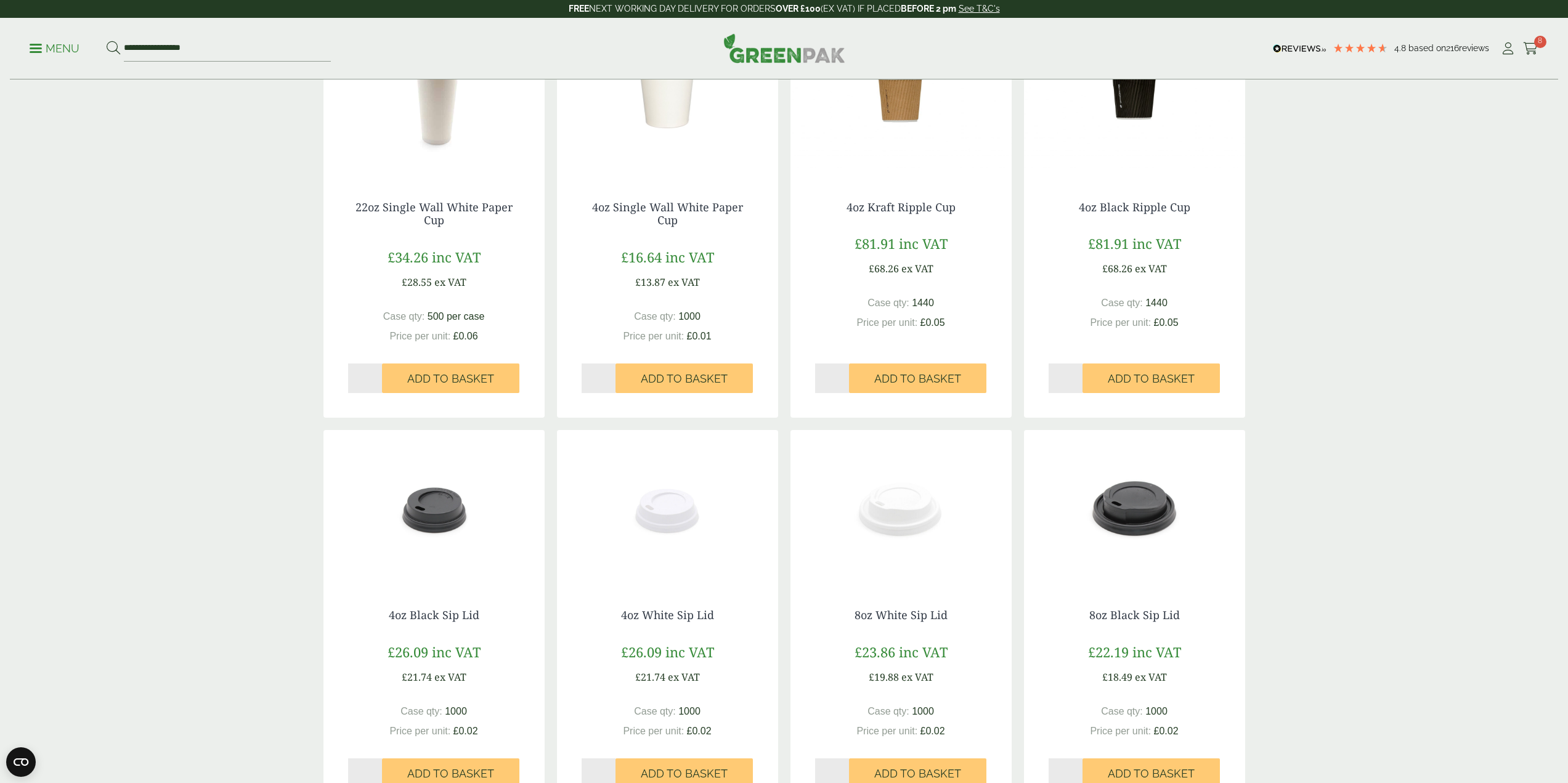
scroll to position [1108, 0]
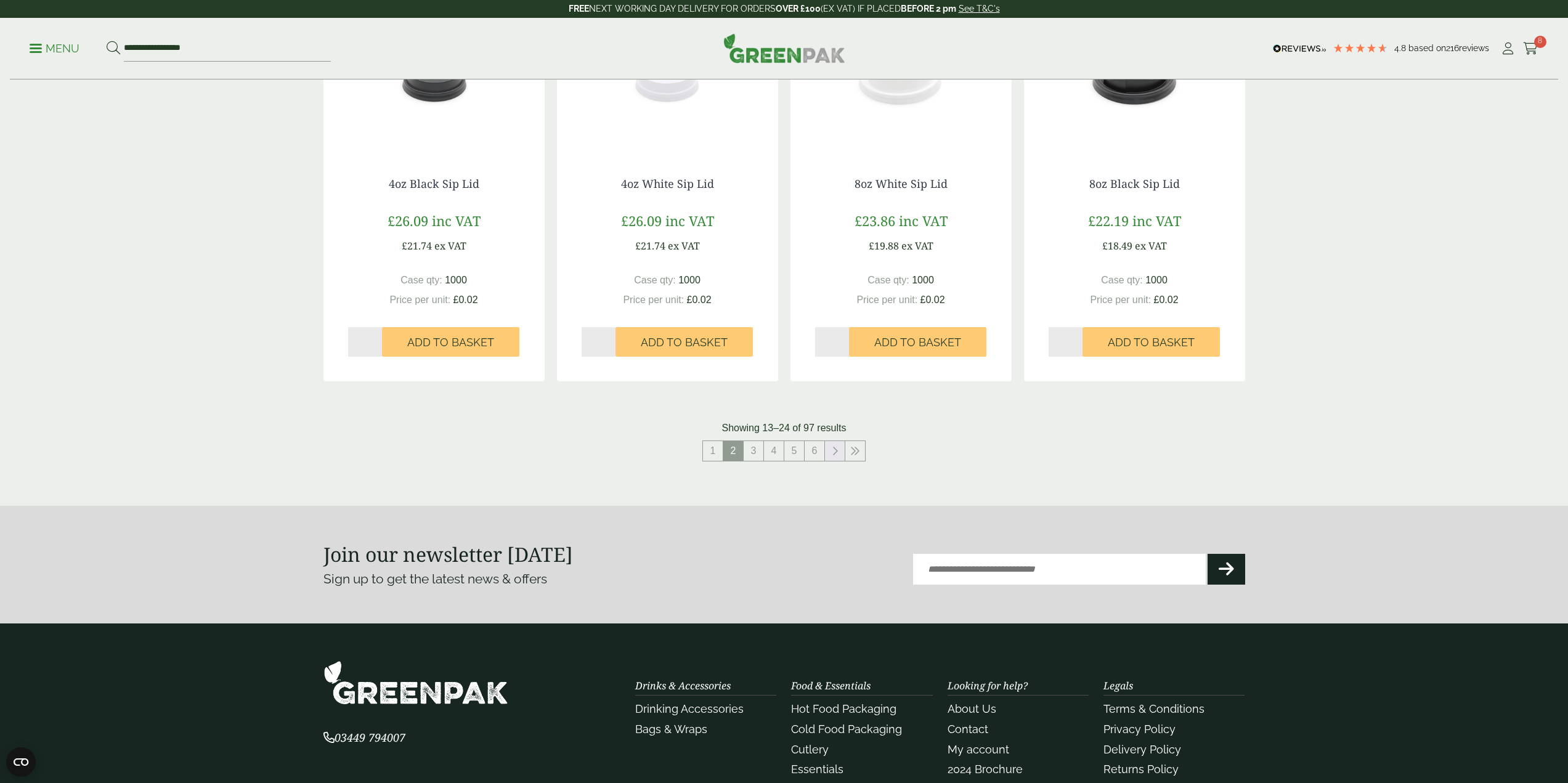
click at [837, 459] on link at bounding box center [834, 451] width 19 height 19
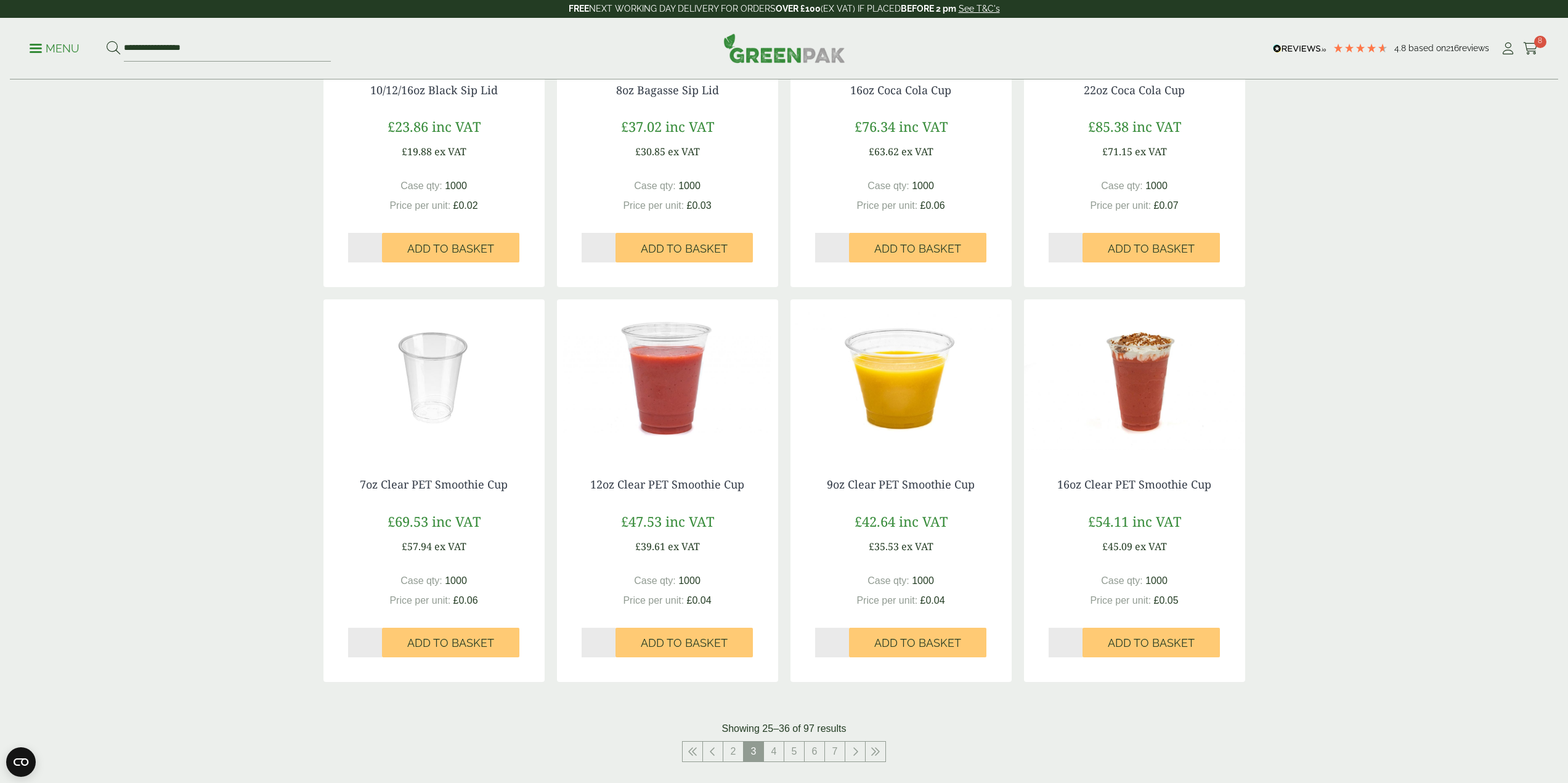
scroll to position [1048, 0]
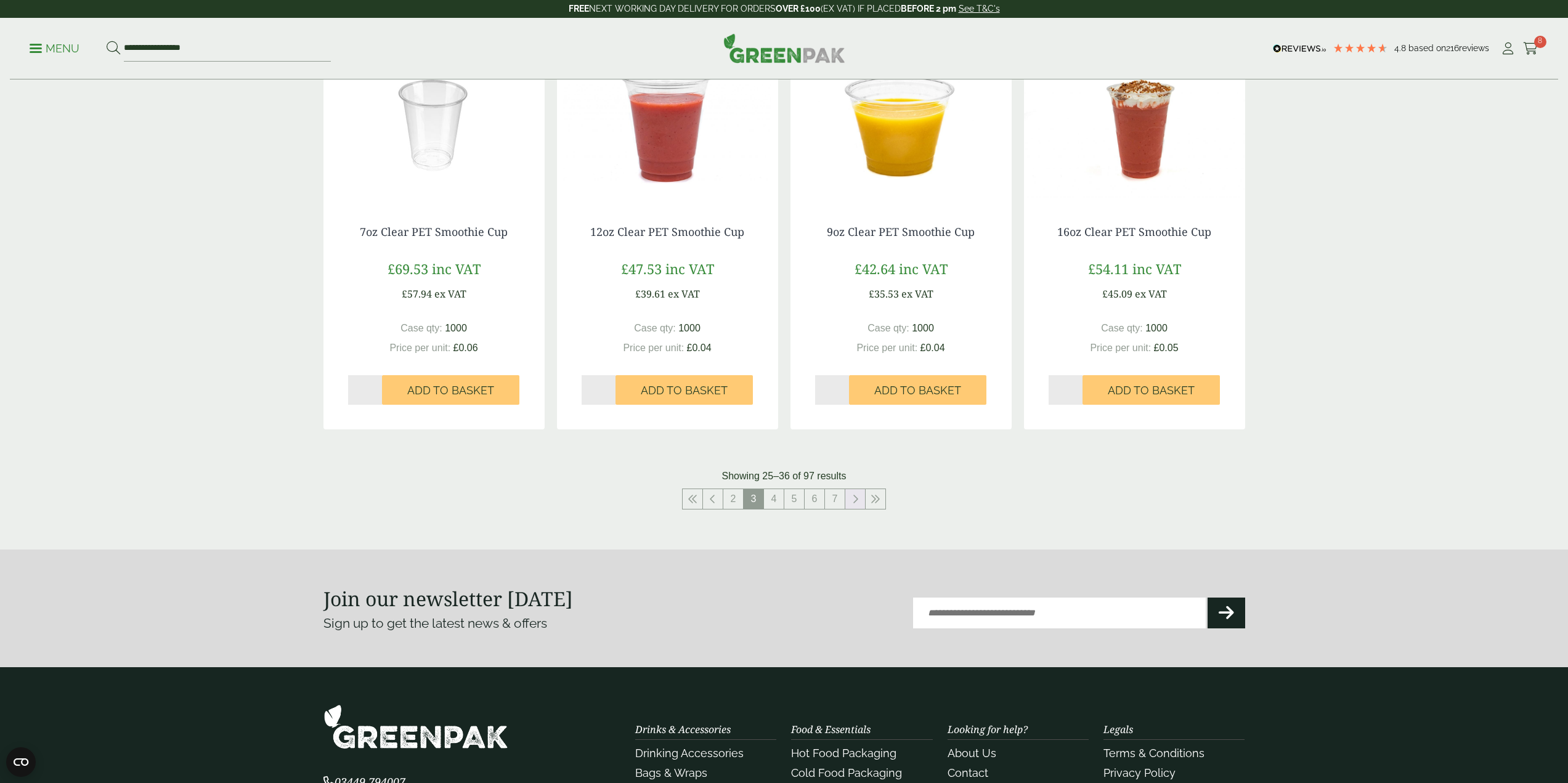
click at [848, 503] on link at bounding box center [854, 499] width 19 height 19
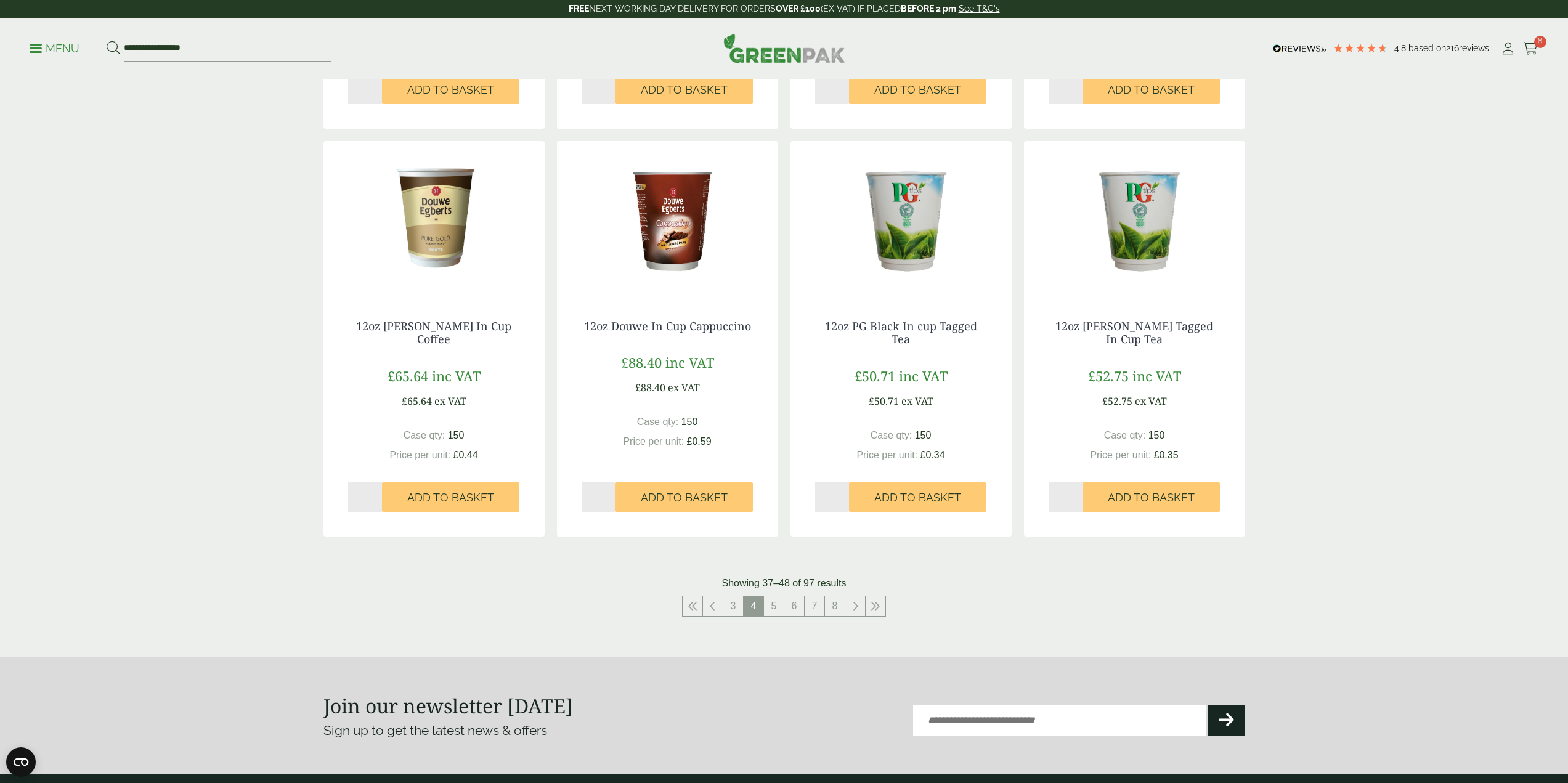
scroll to position [986, 0]
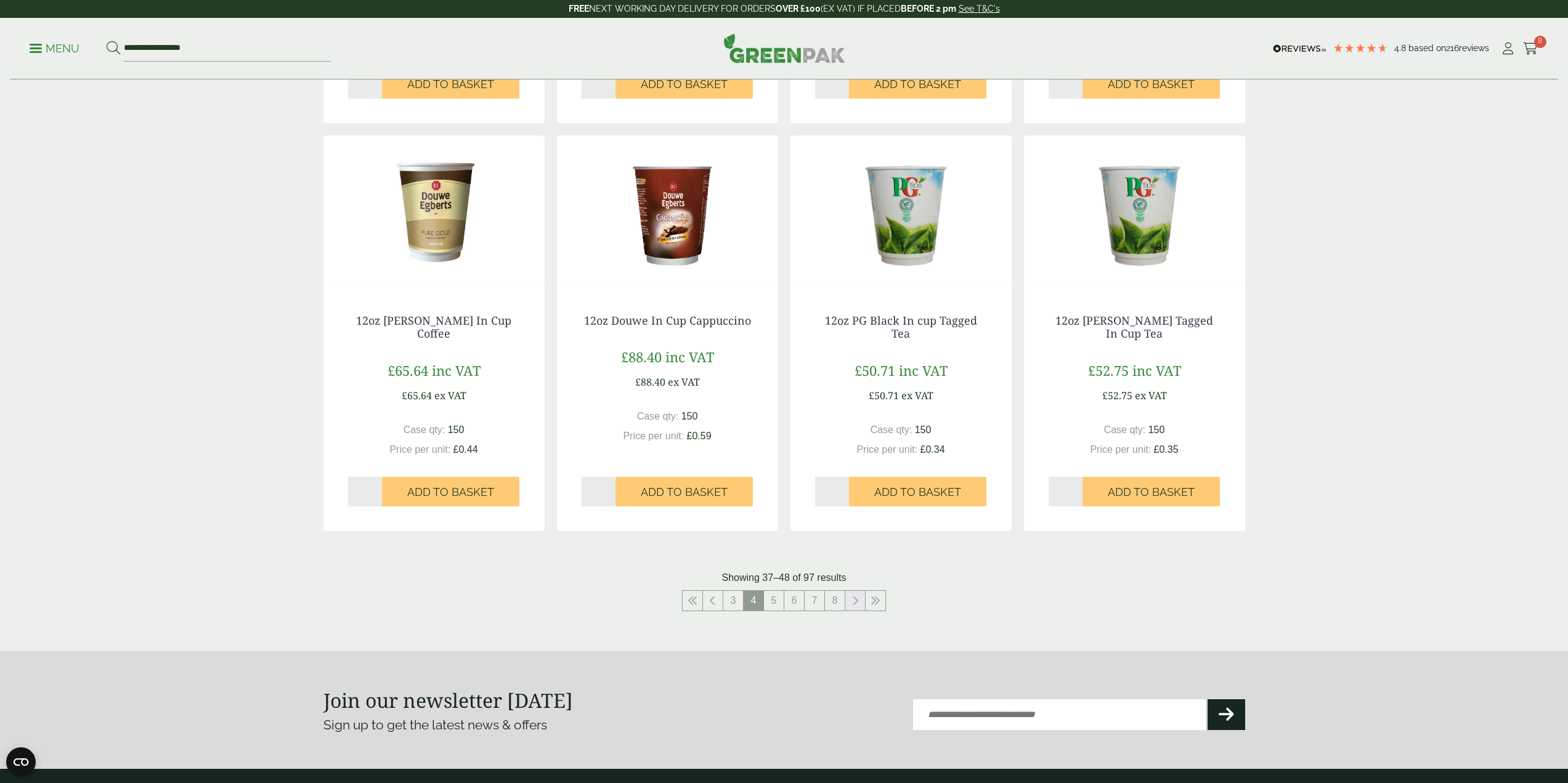
click at [848, 604] on link at bounding box center [854, 601] width 19 height 19
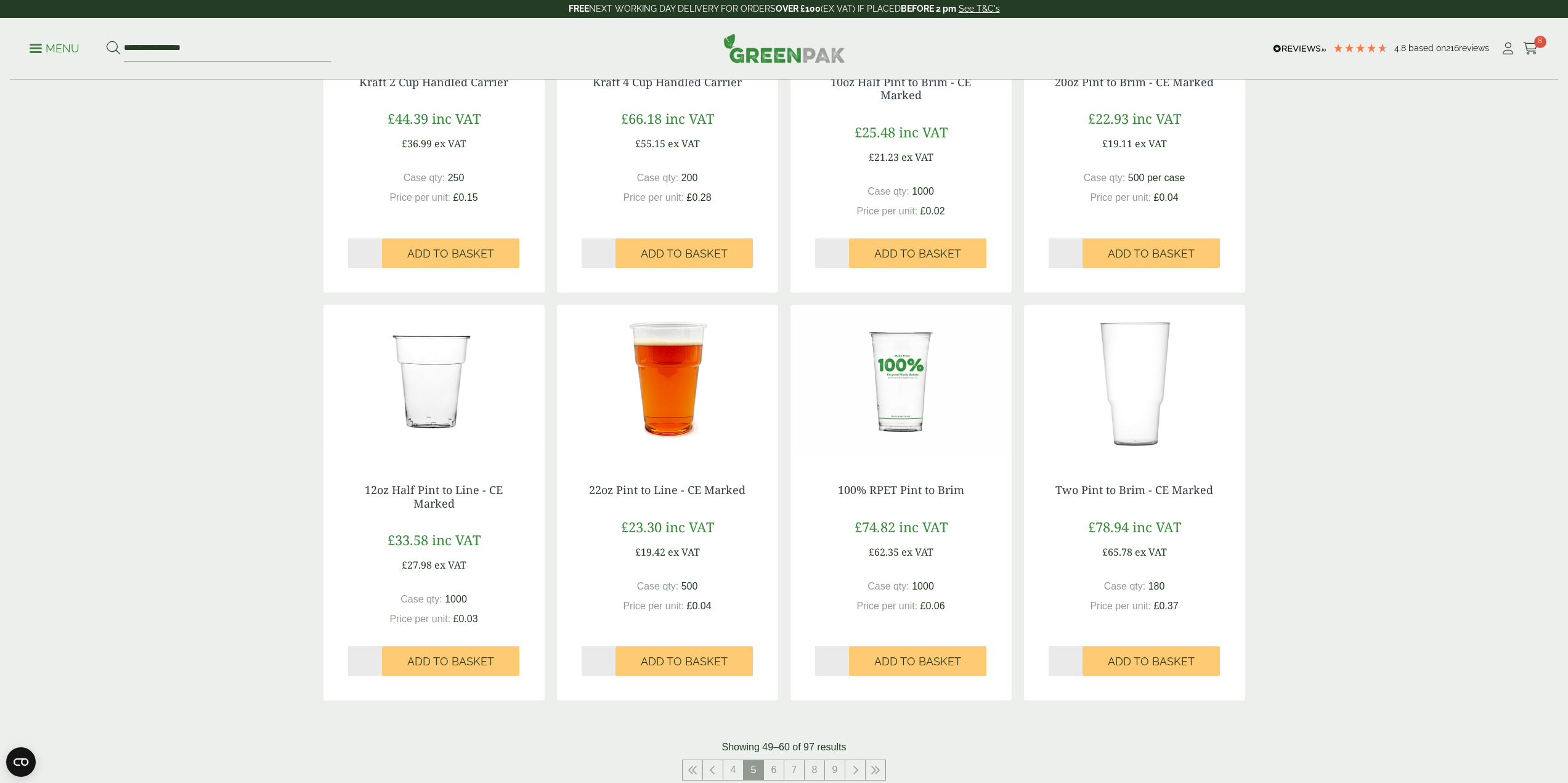
scroll to position [919, 0]
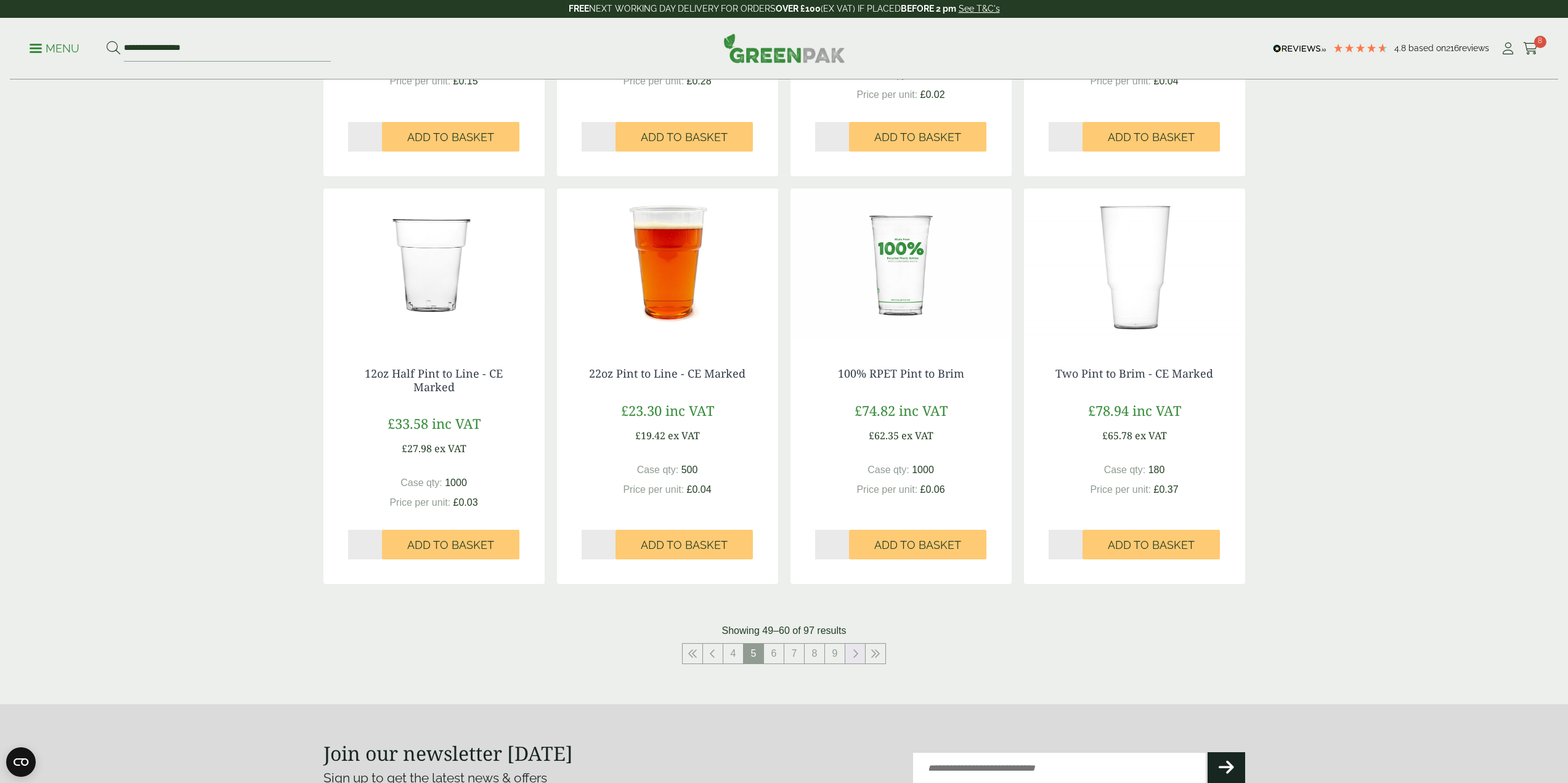
click at [852, 654] on icon at bounding box center [854, 654] width 6 height 10
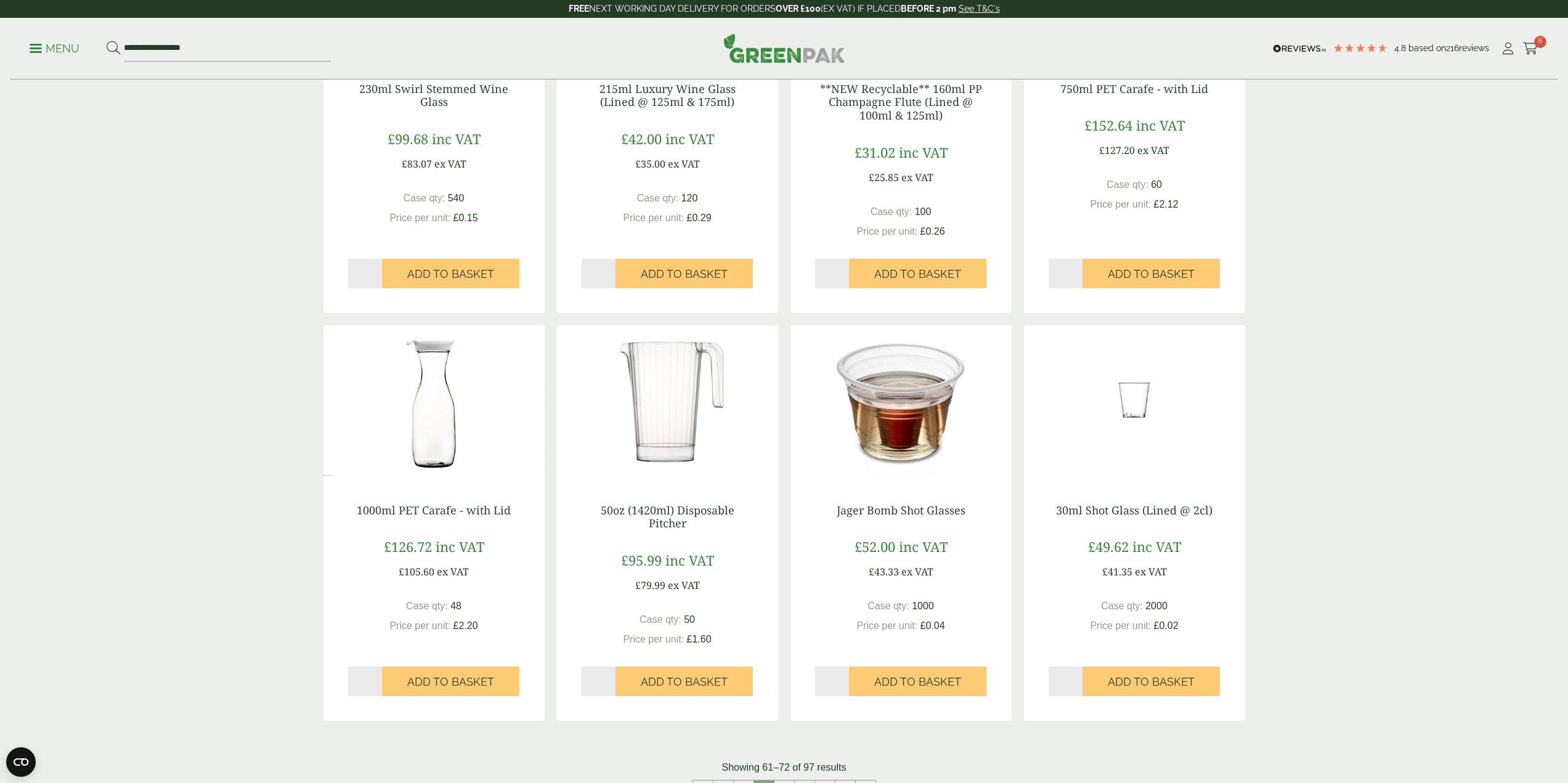
scroll to position [924, 0]
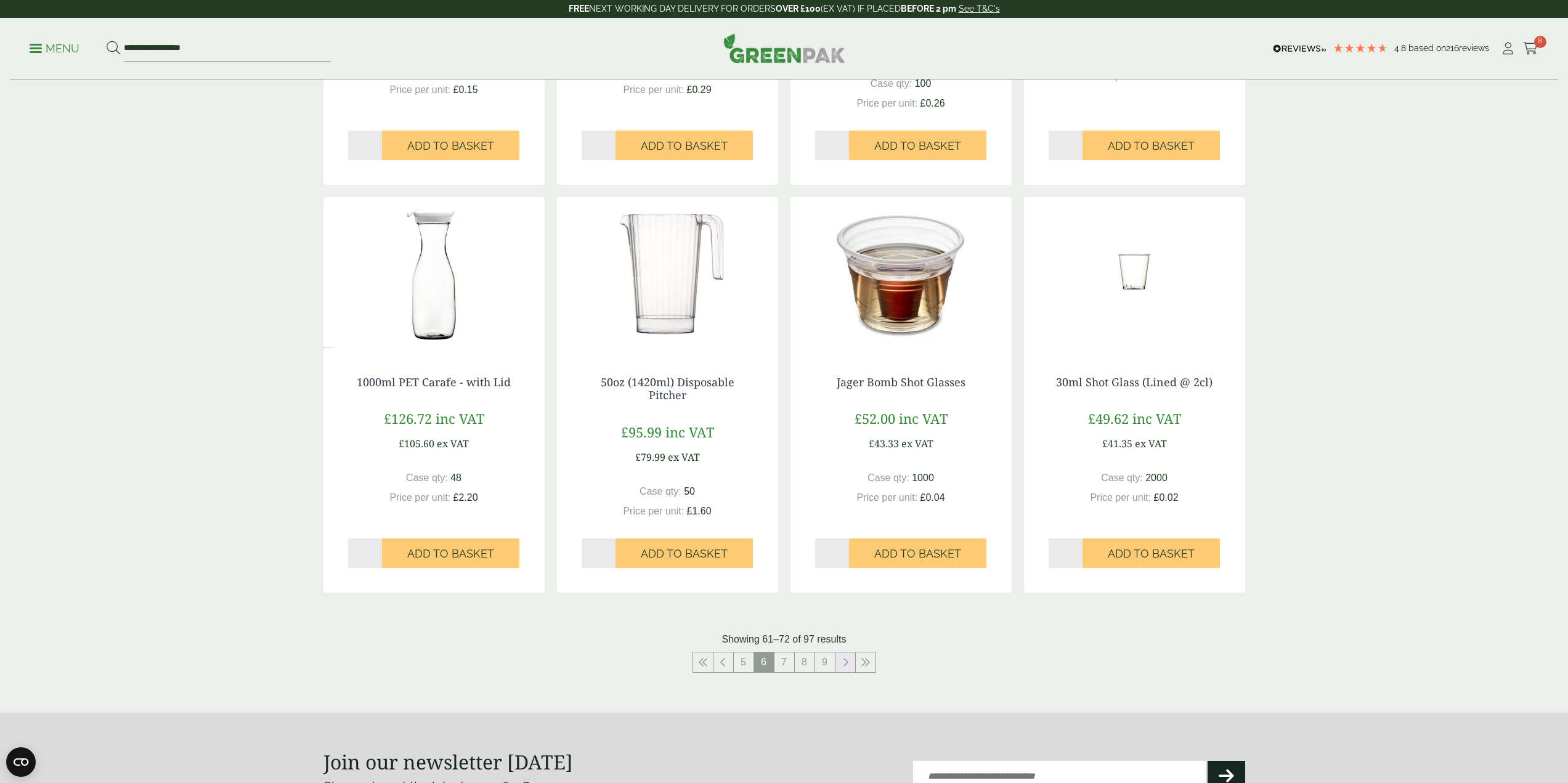
click at [840, 666] on link at bounding box center [845, 662] width 19 height 19
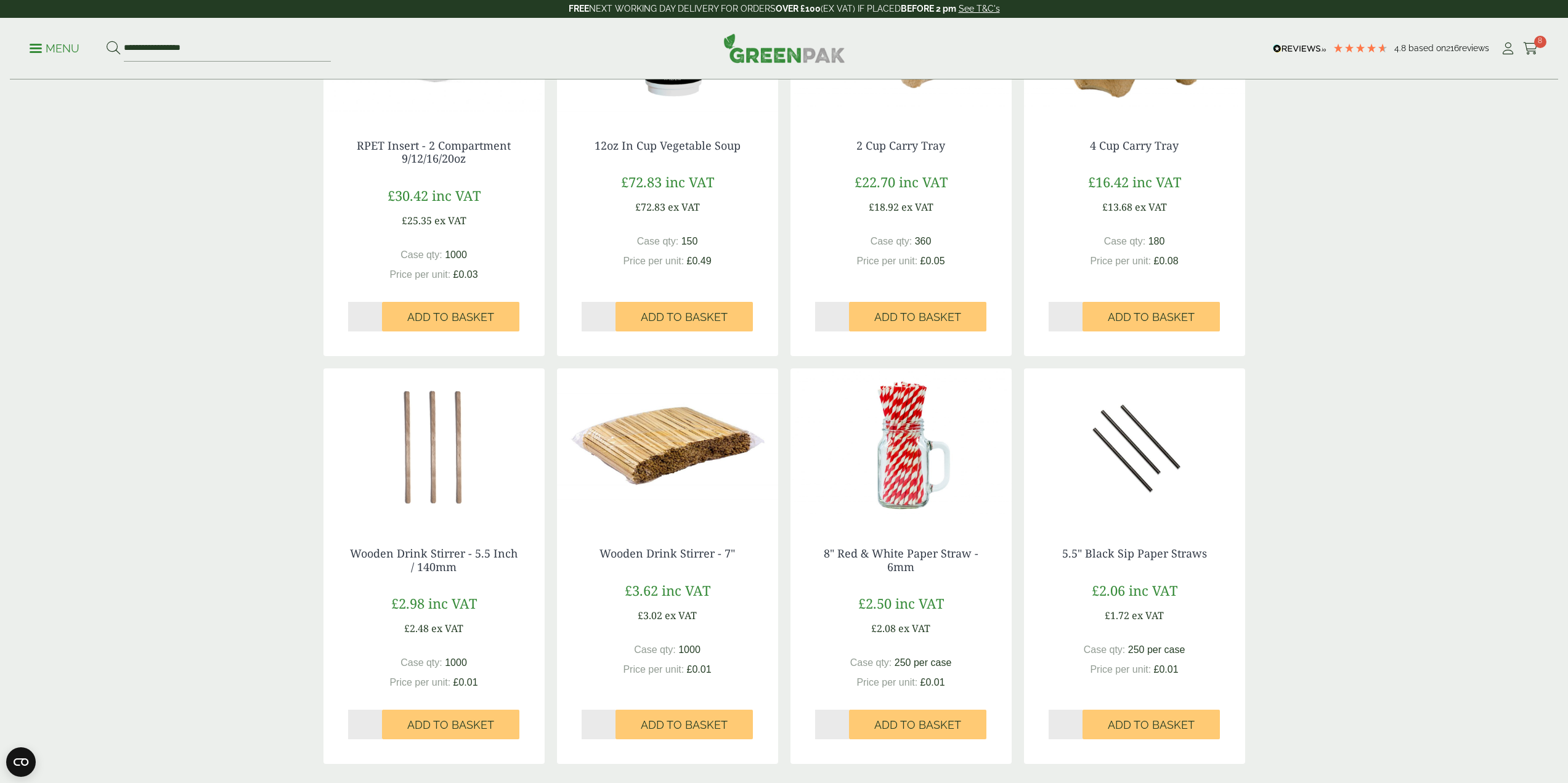
scroll to position [1108, 0]
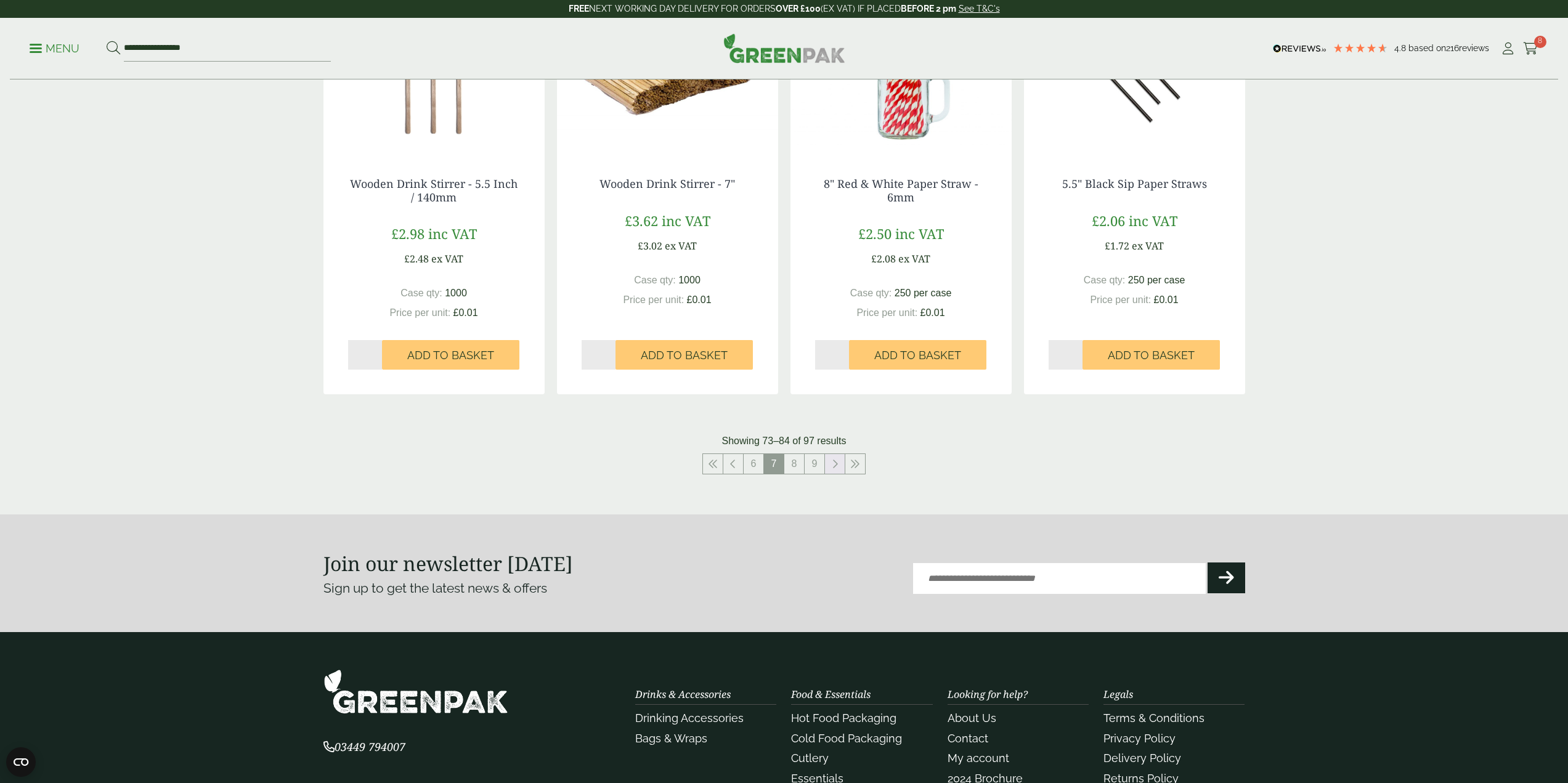
click at [829, 468] on link at bounding box center [834, 463] width 19 height 19
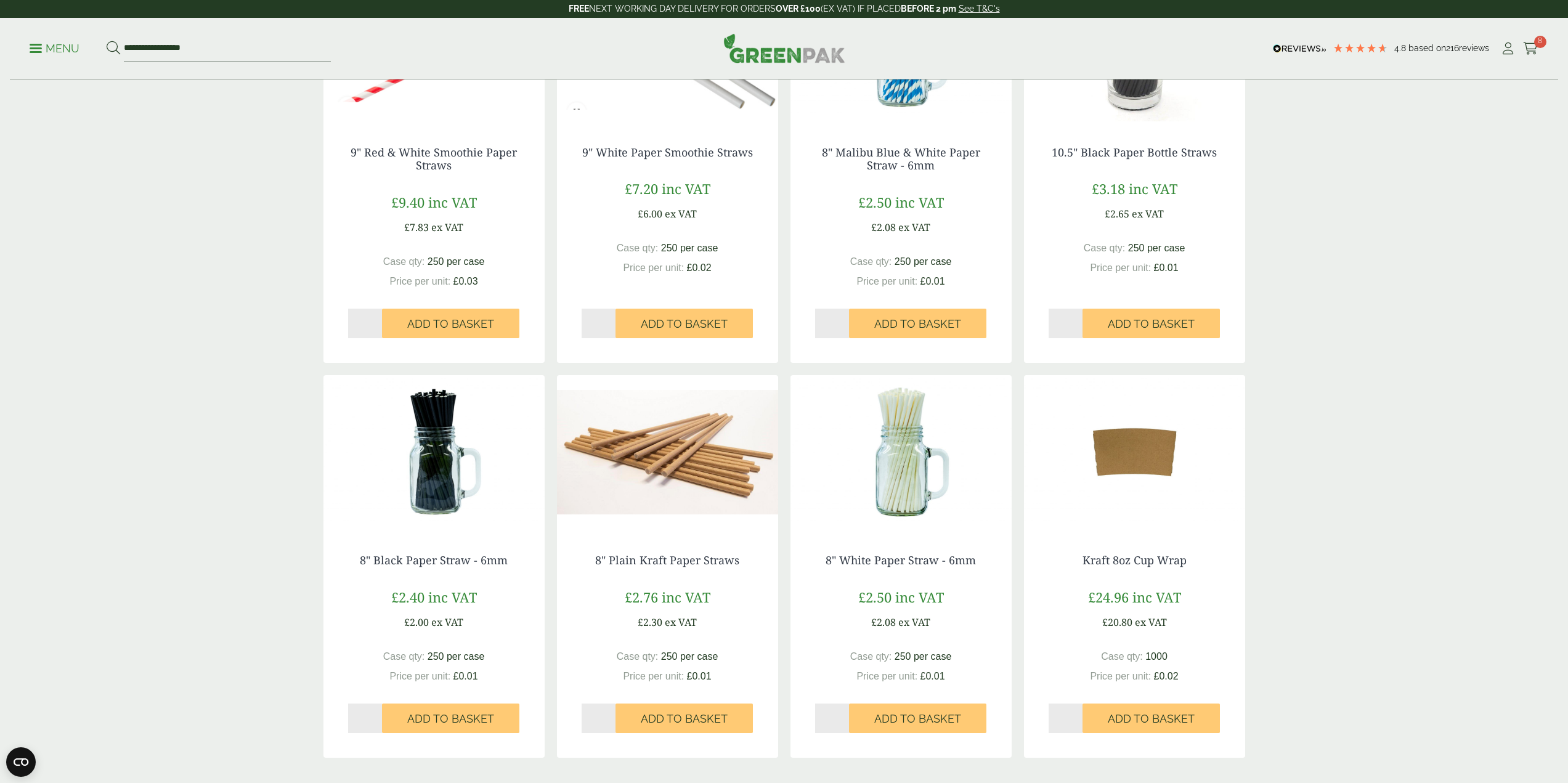
scroll to position [740, 0]
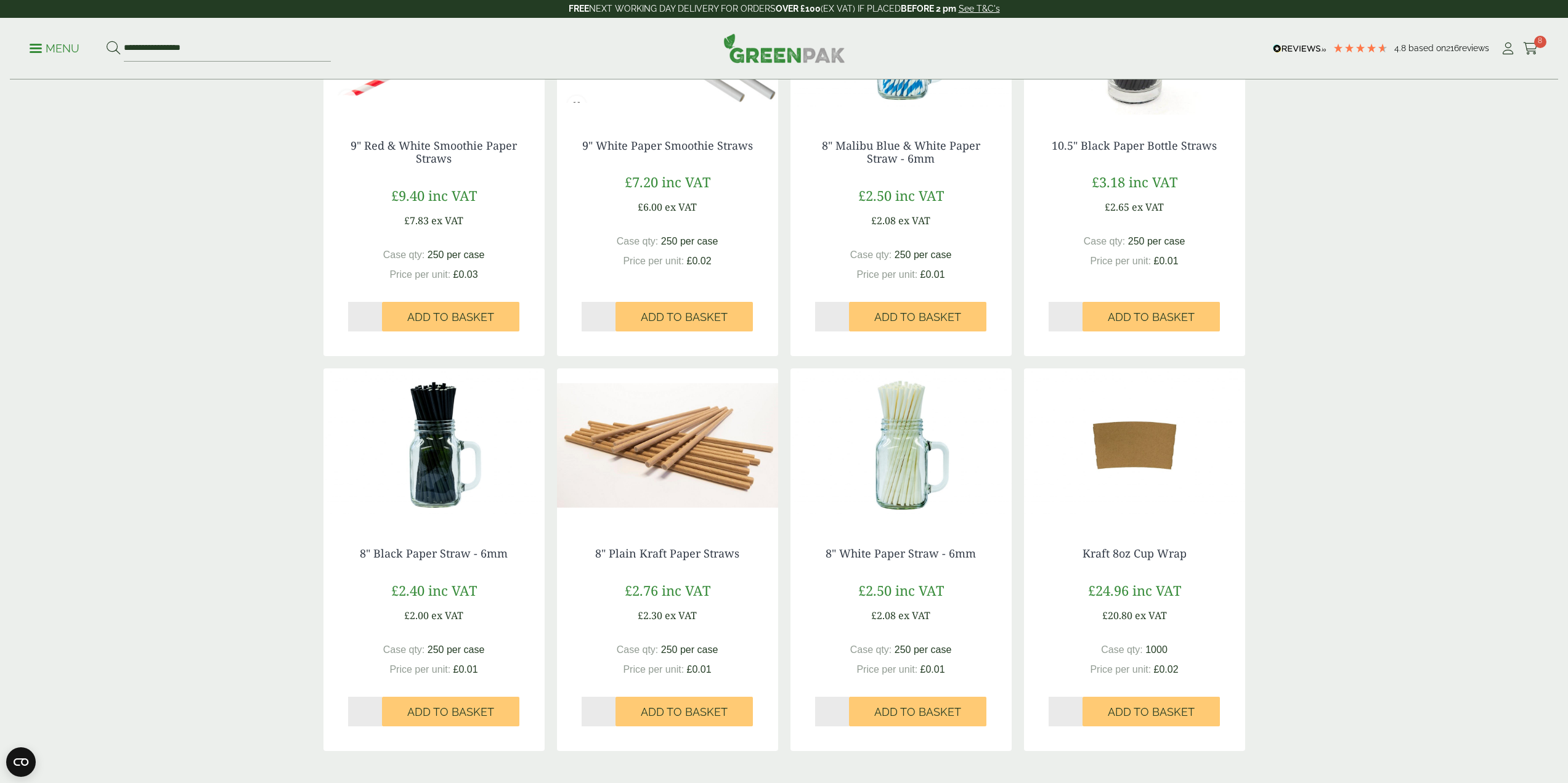
click at [1535, 54] on icon at bounding box center [1530, 48] width 15 height 13
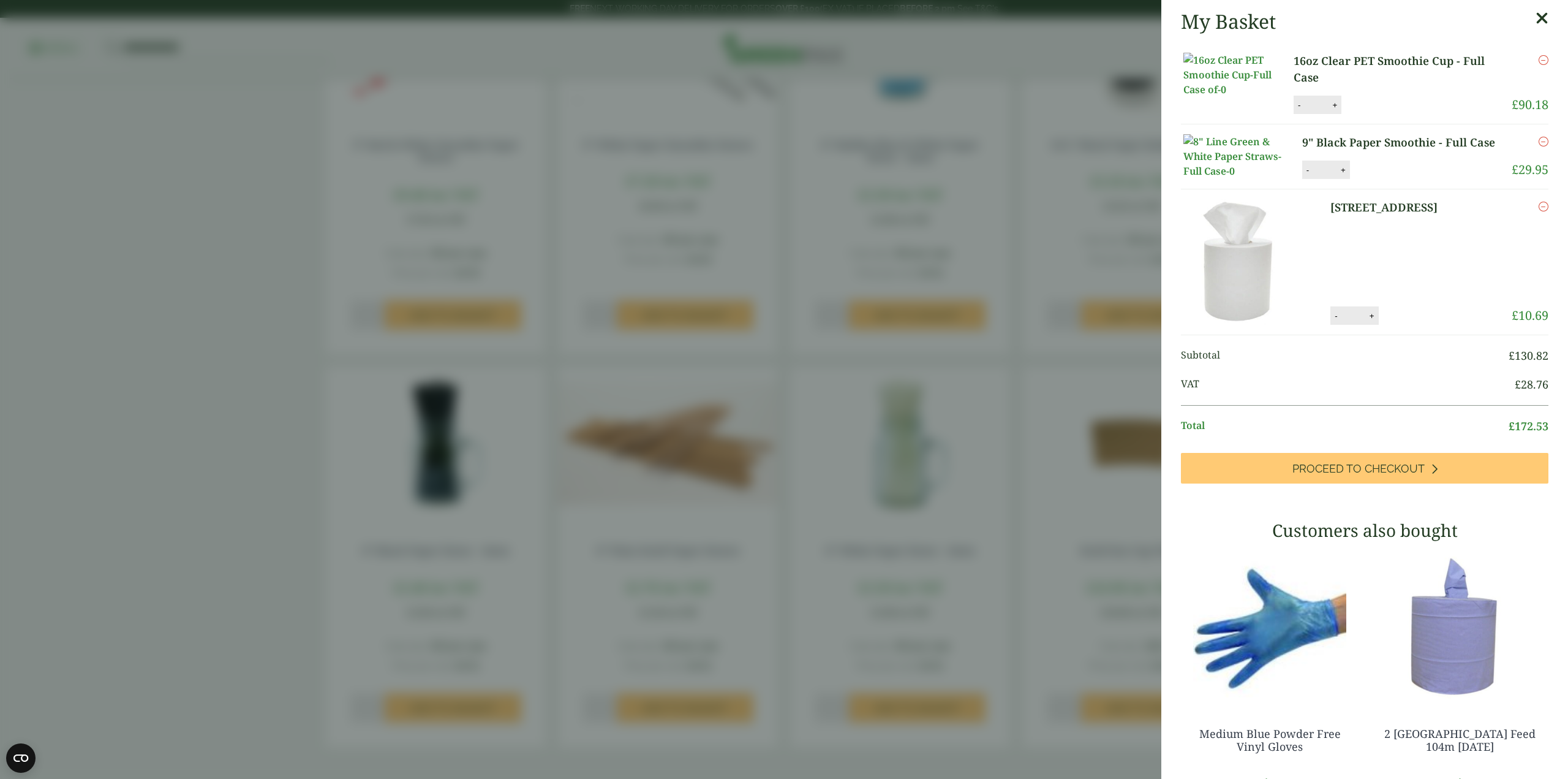
click at [1304, 175] on button "-" at bounding box center [1308, 170] width 10 height 11
drag, startPoint x: 1300, startPoint y: 210, endPoint x: 1338, endPoint y: 211, distance: 38.0
click at [1303, 175] on button "-" at bounding box center [1308, 170] width 10 height 11
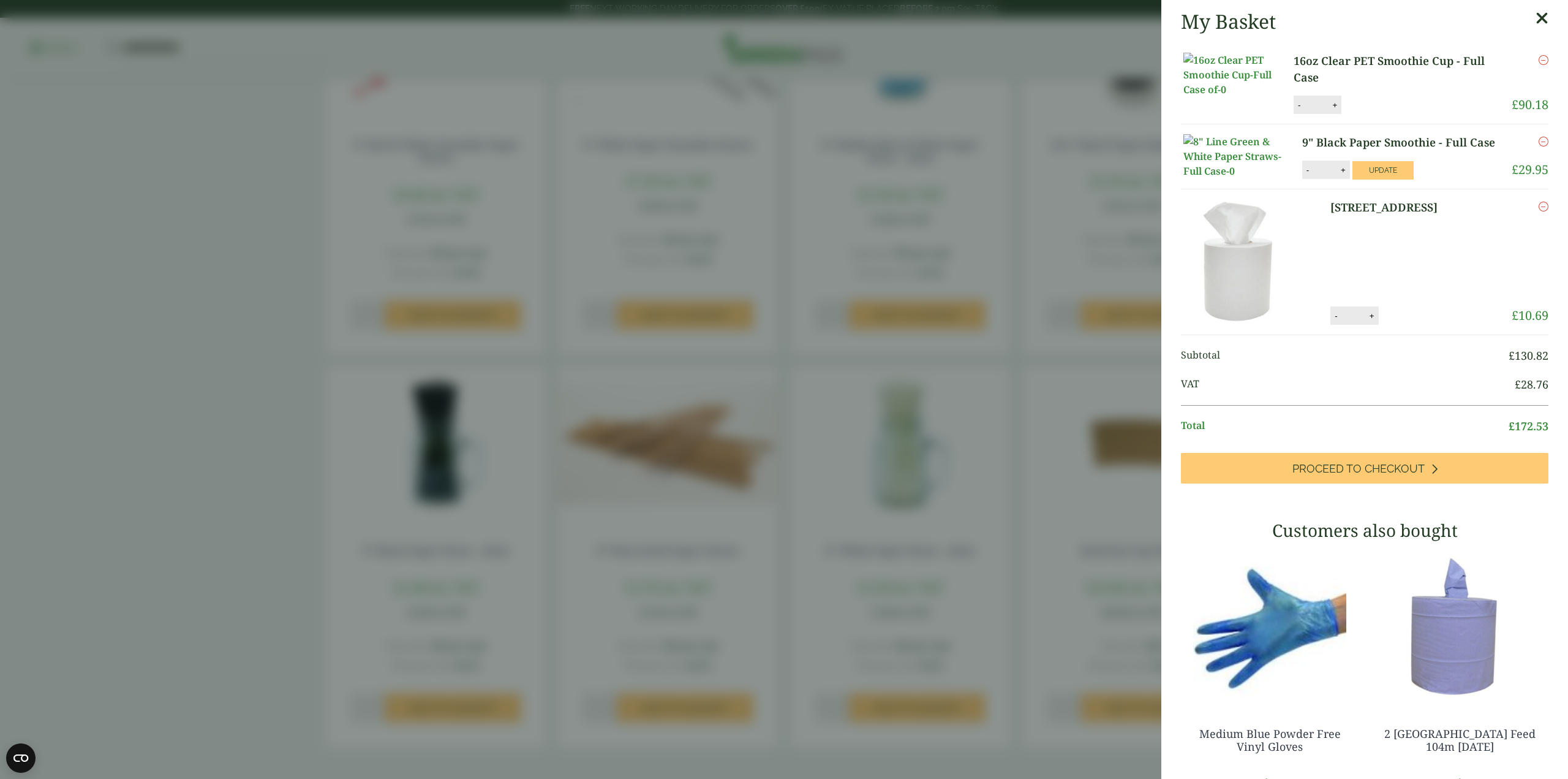
type input "*"
click at [1393, 180] on button "Update" at bounding box center [1384, 170] width 61 height 18
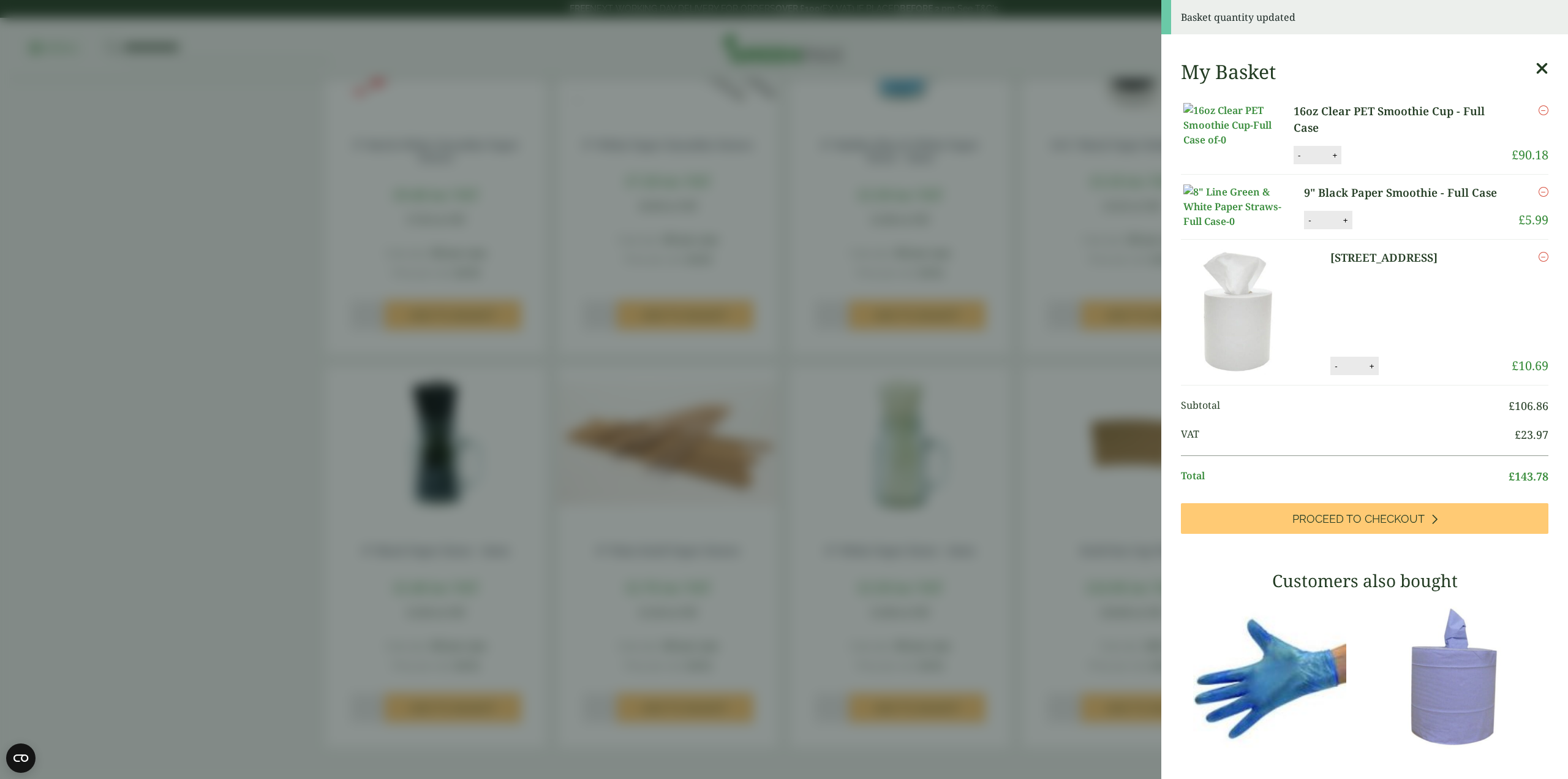
click at [130, 229] on aside "Basket quantity updated My Basket 16oz Clear PET Smoothie Cup - Full Case 16oz …" at bounding box center [784, 389] width 1568 height 779
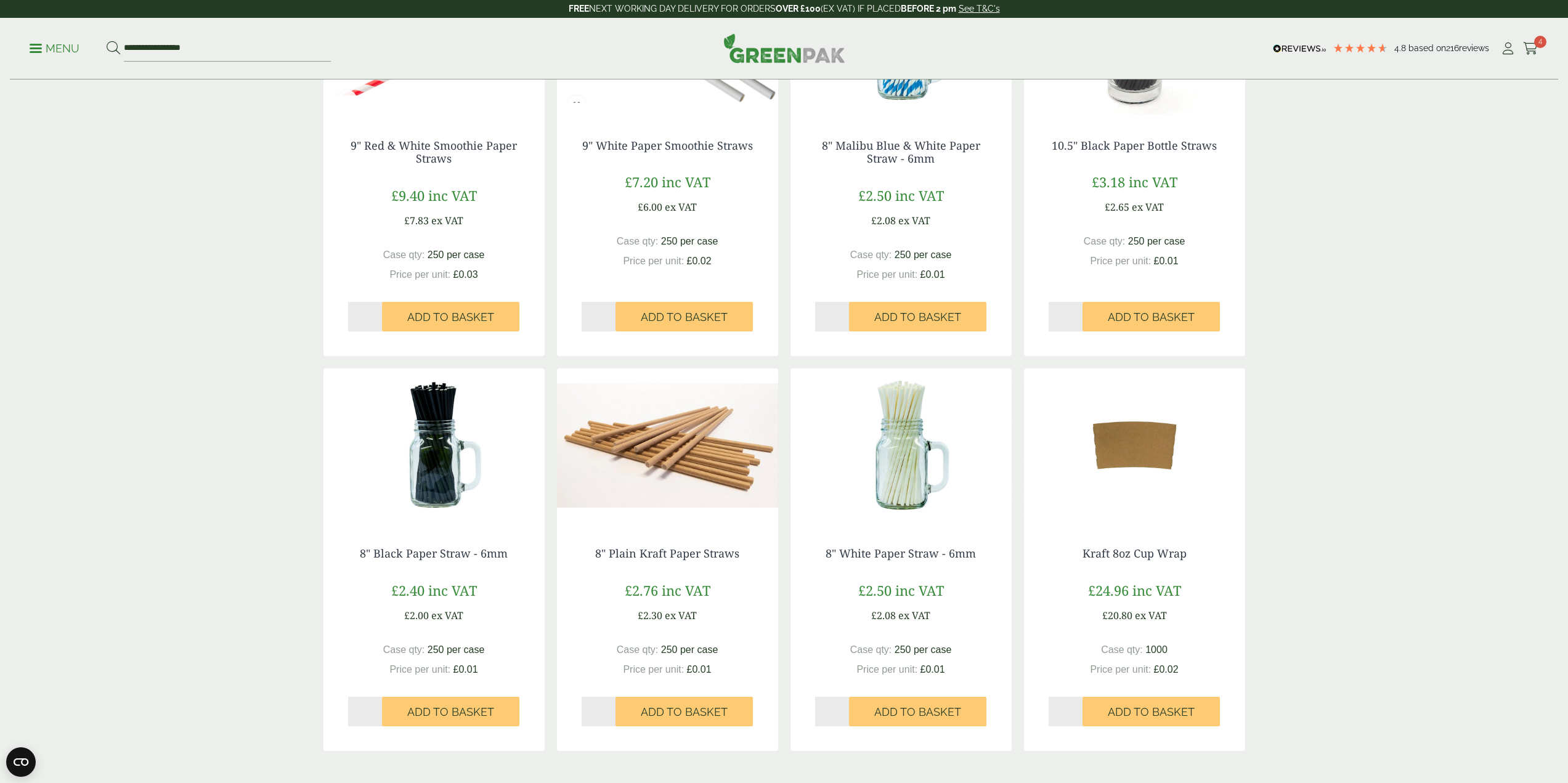
click at [377, 709] on input "*" at bounding box center [365, 712] width 35 height 30
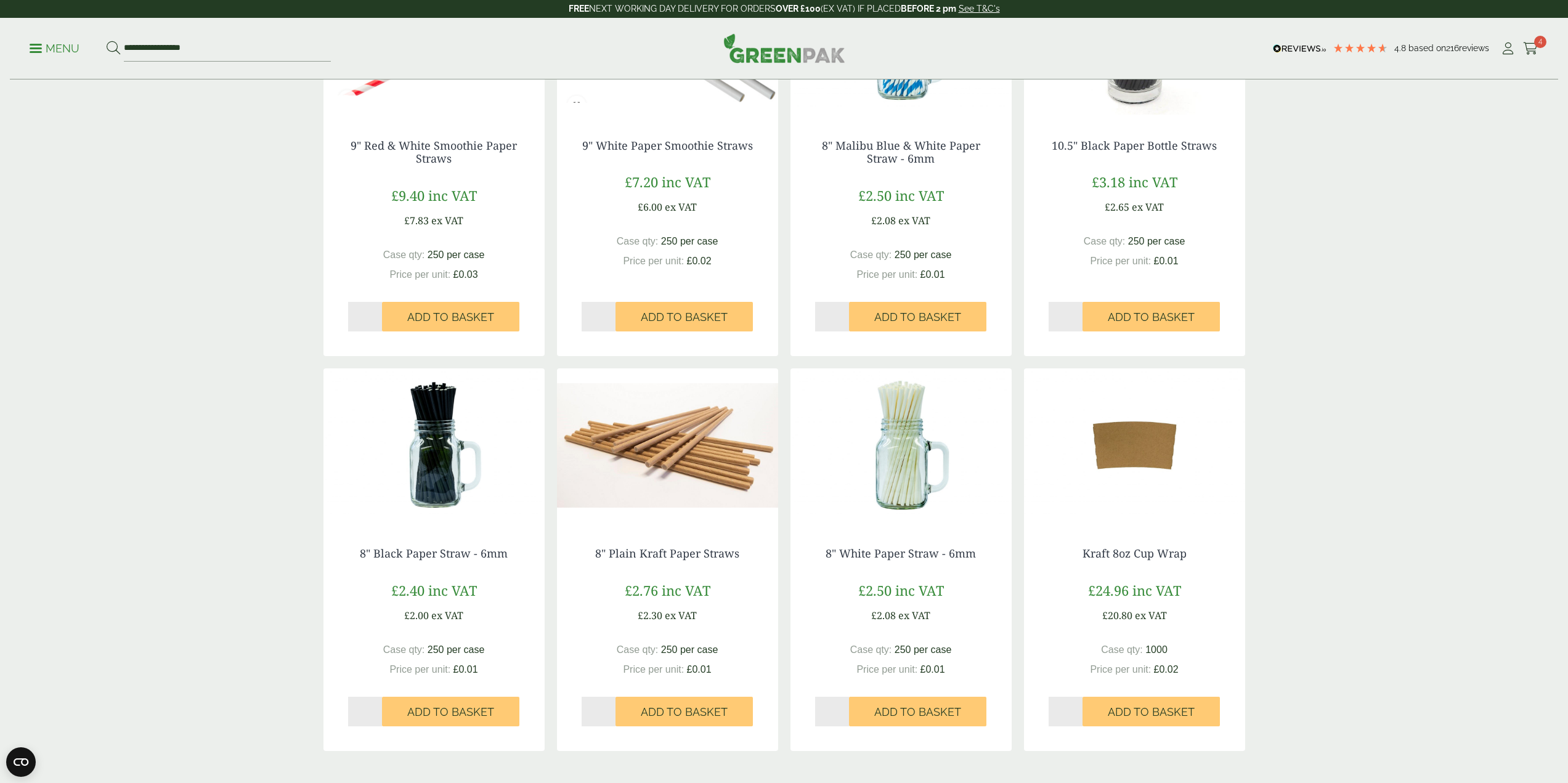
click at [377, 709] on input "*" at bounding box center [365, 712] width 35 height 30
type input "**"
click at [377, 709] on input "**" at bounding box center [365, 712] width 35 height 30
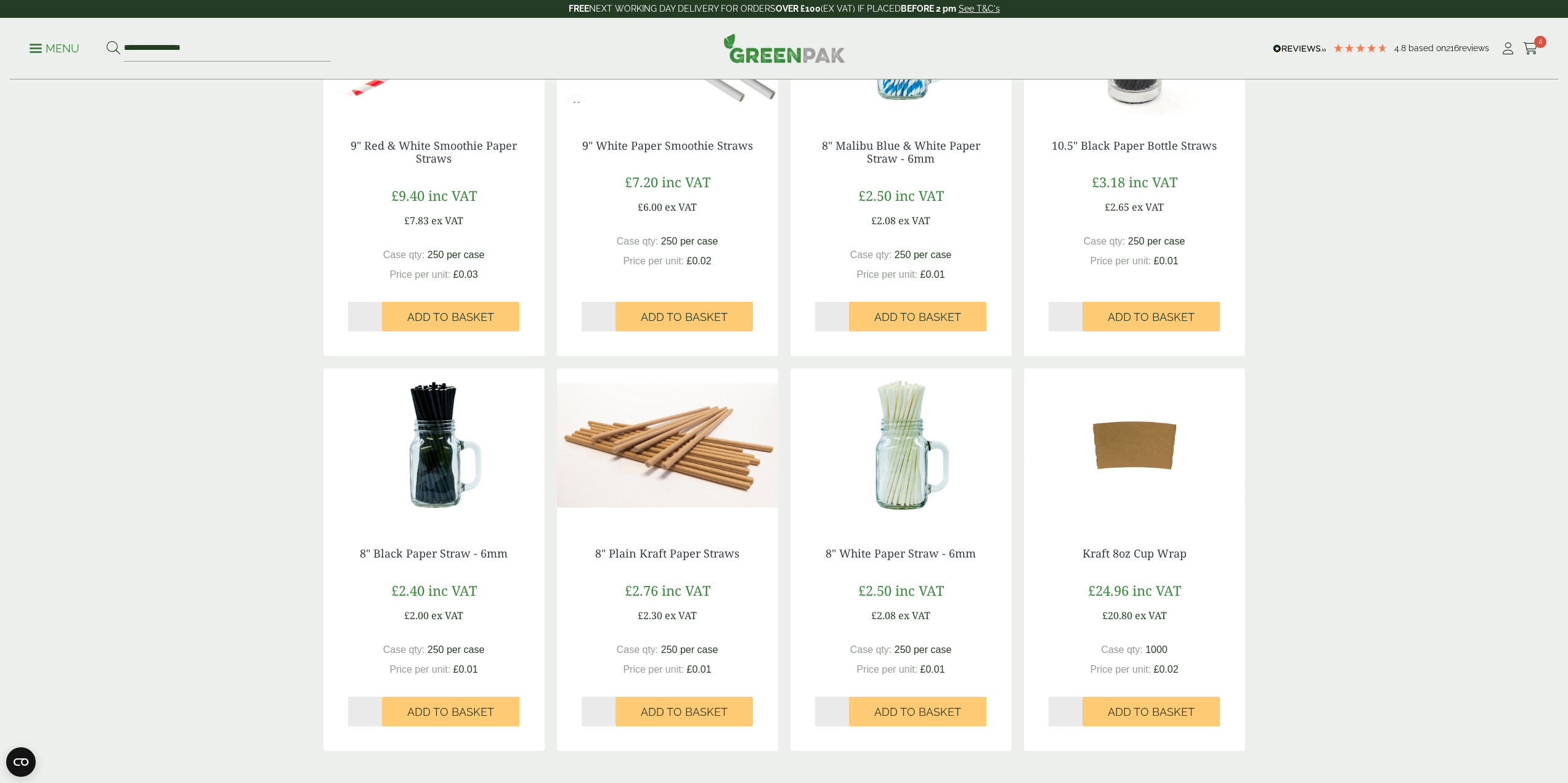
click at [479, 711] on span "Add to Basket" at bounding box center [451, 712] width 87 height 14
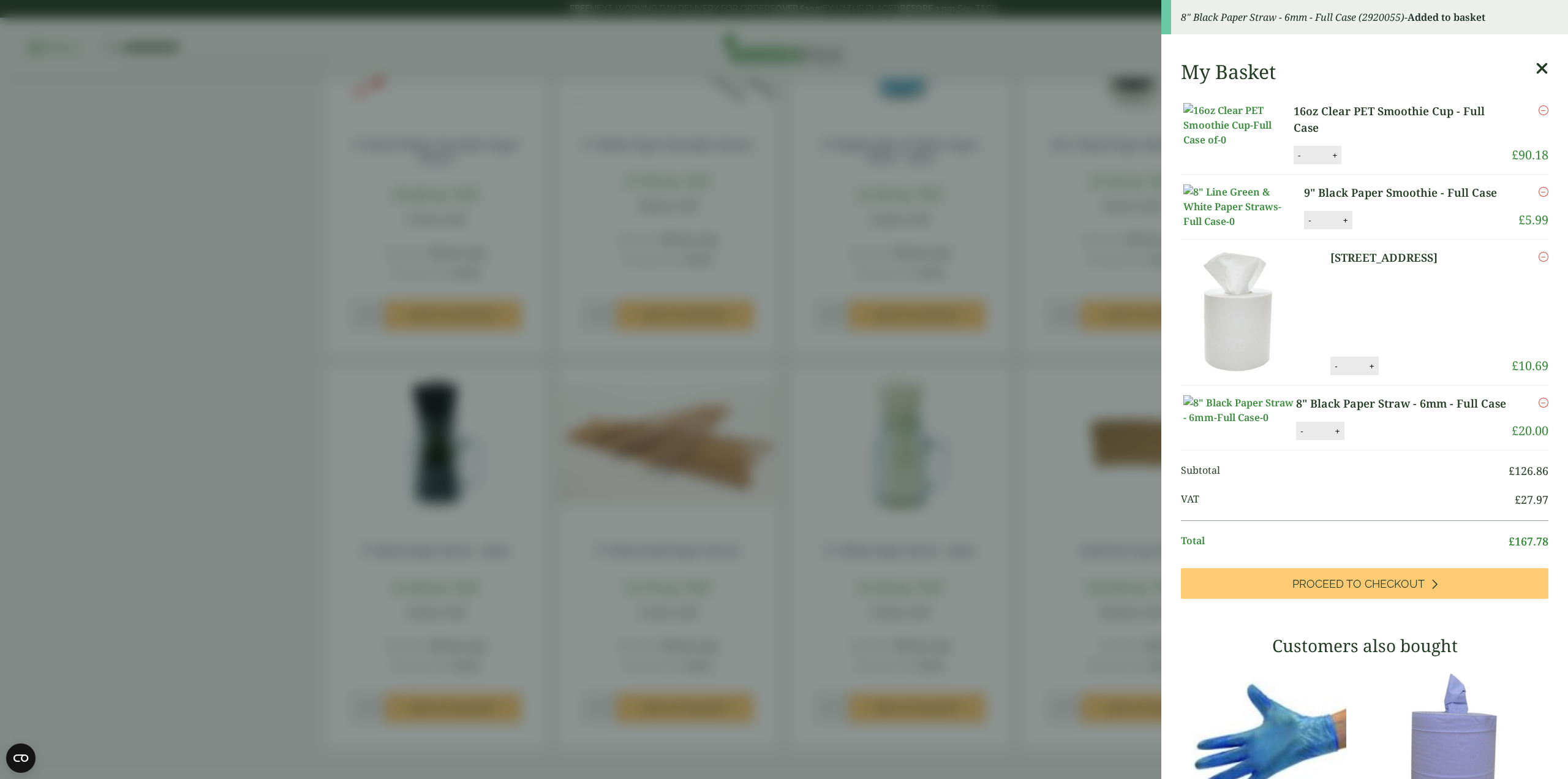
click at [240, 383] on aside "8" Black Paper Straw - 6mm - Full Case (2920055) - Added to basket My Basket 16…" at bounding box center [784, 389] width 1568 height 779
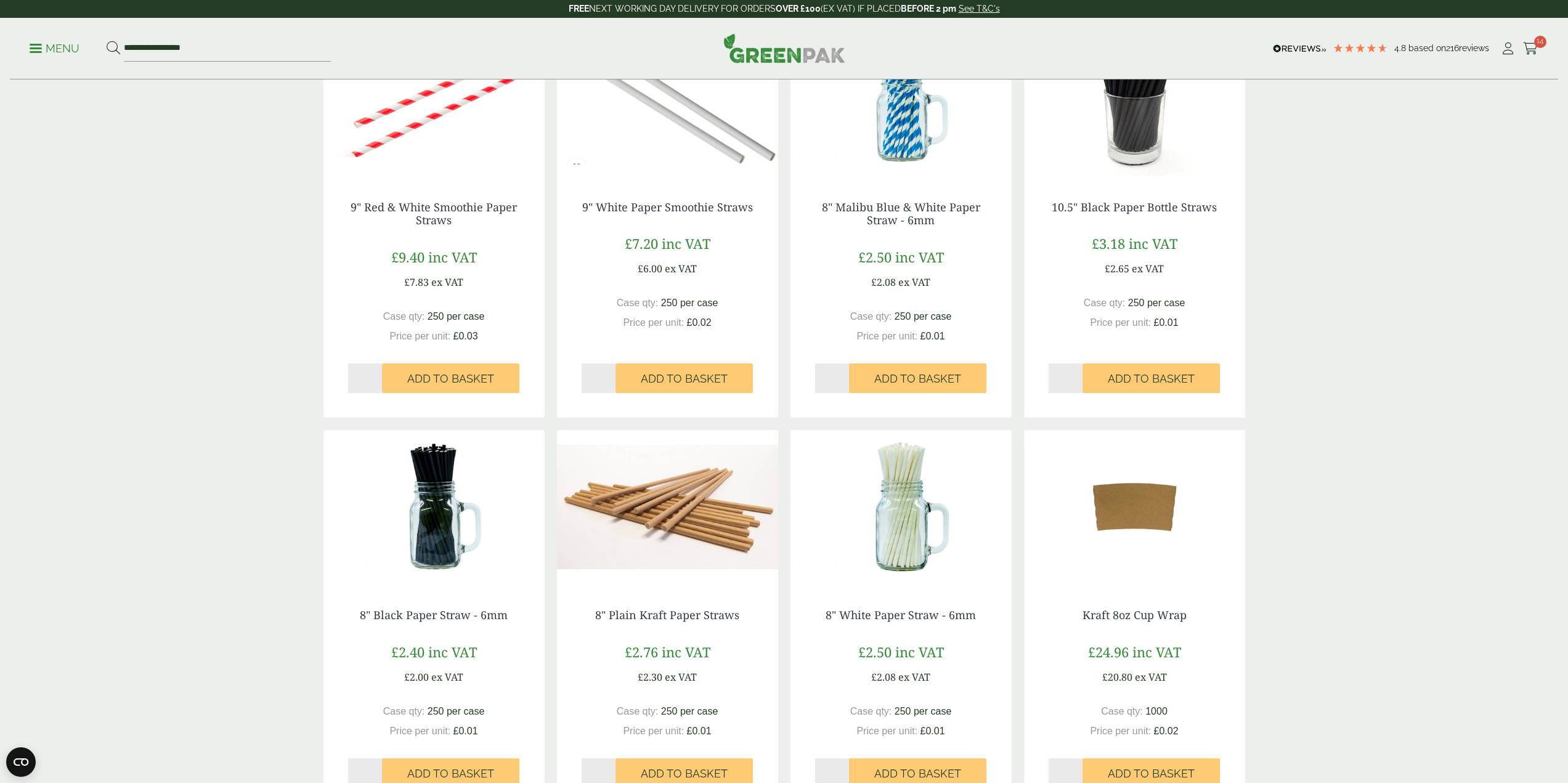
scroll to position [1108, 0]
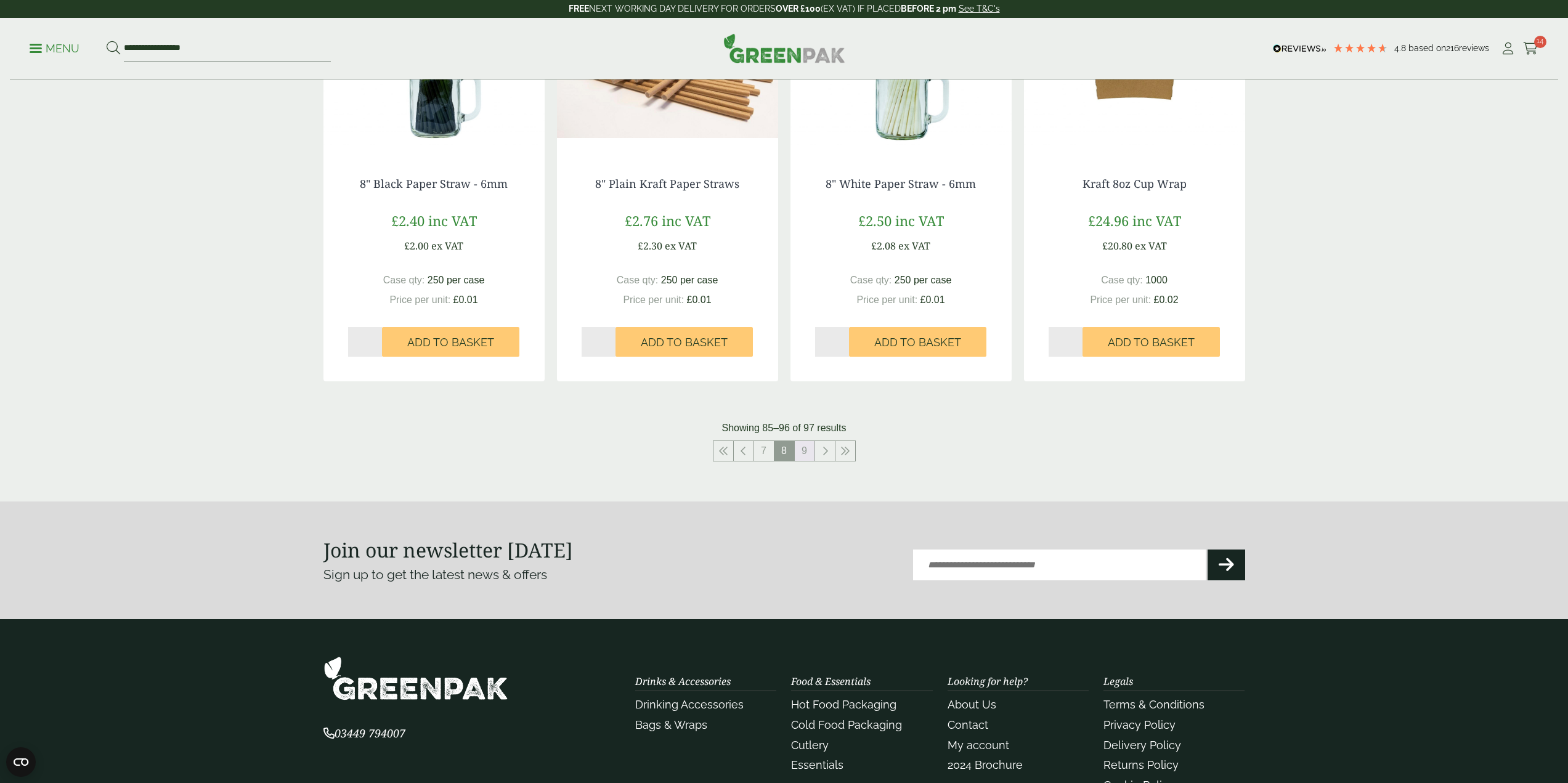
click at [800, 448] on link "9" at bounding box center [804, 451] width 19 height 19
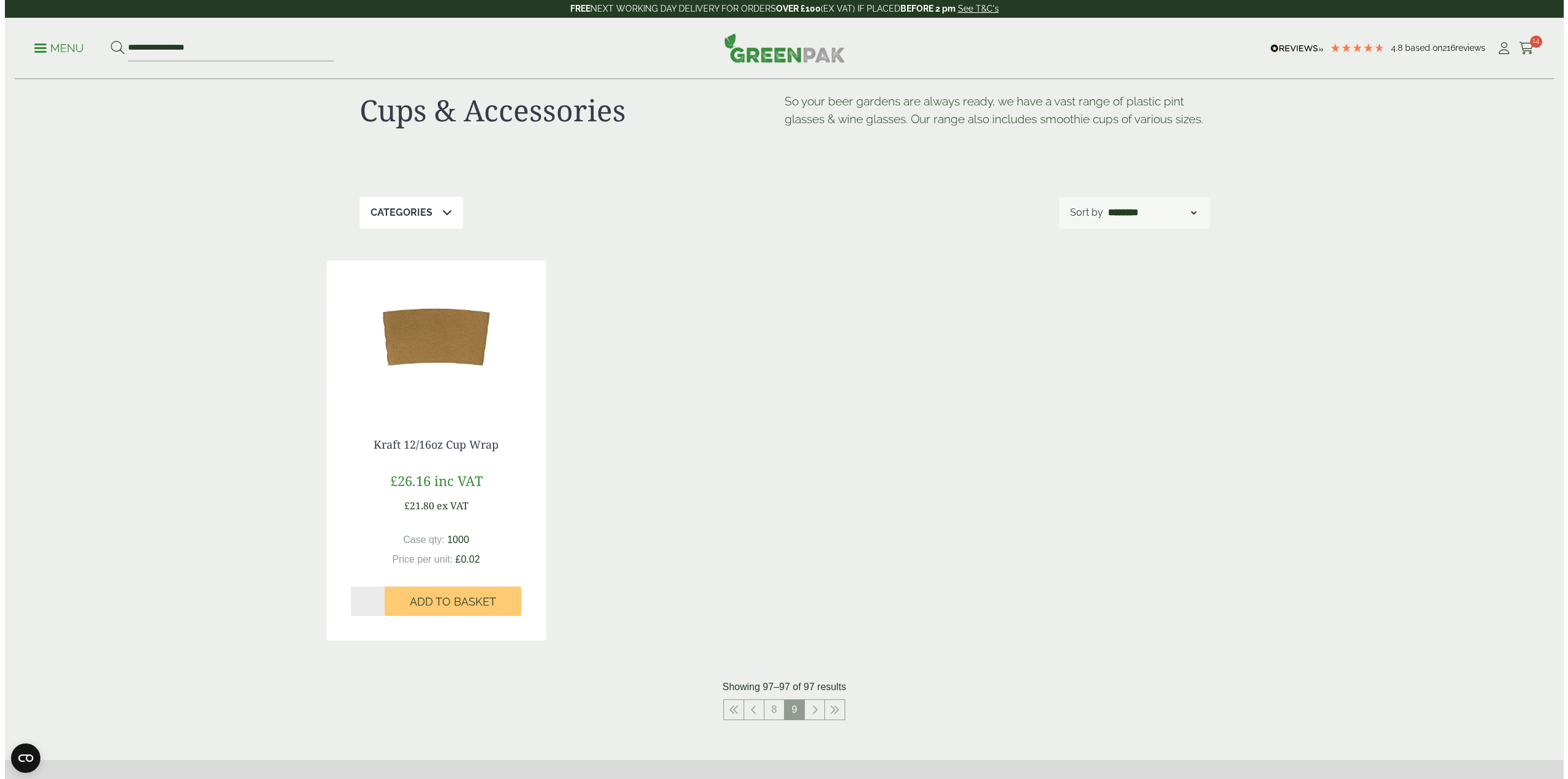
scroll to position [28, 0]
click at [1533, 49] on div "**********" at bounding box center [779, 49] width 1539 height 61
click at [1529, 46] on span "14" at bounding box center [1532, 41] width 12 height 12
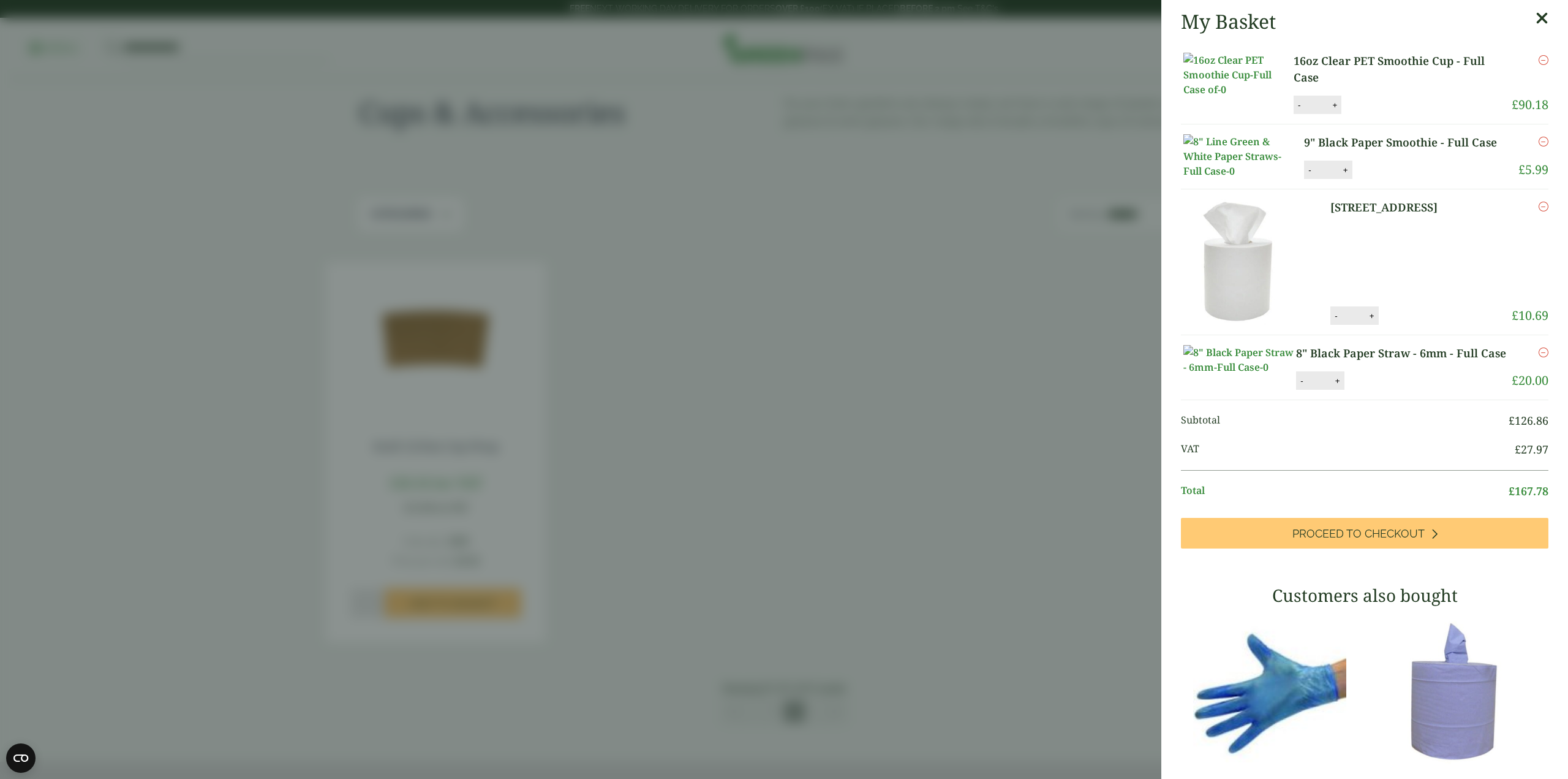
click at [1329, 541] on span "Proceed to Checkout" at bounding box center [1359, 534] width 133 height 13
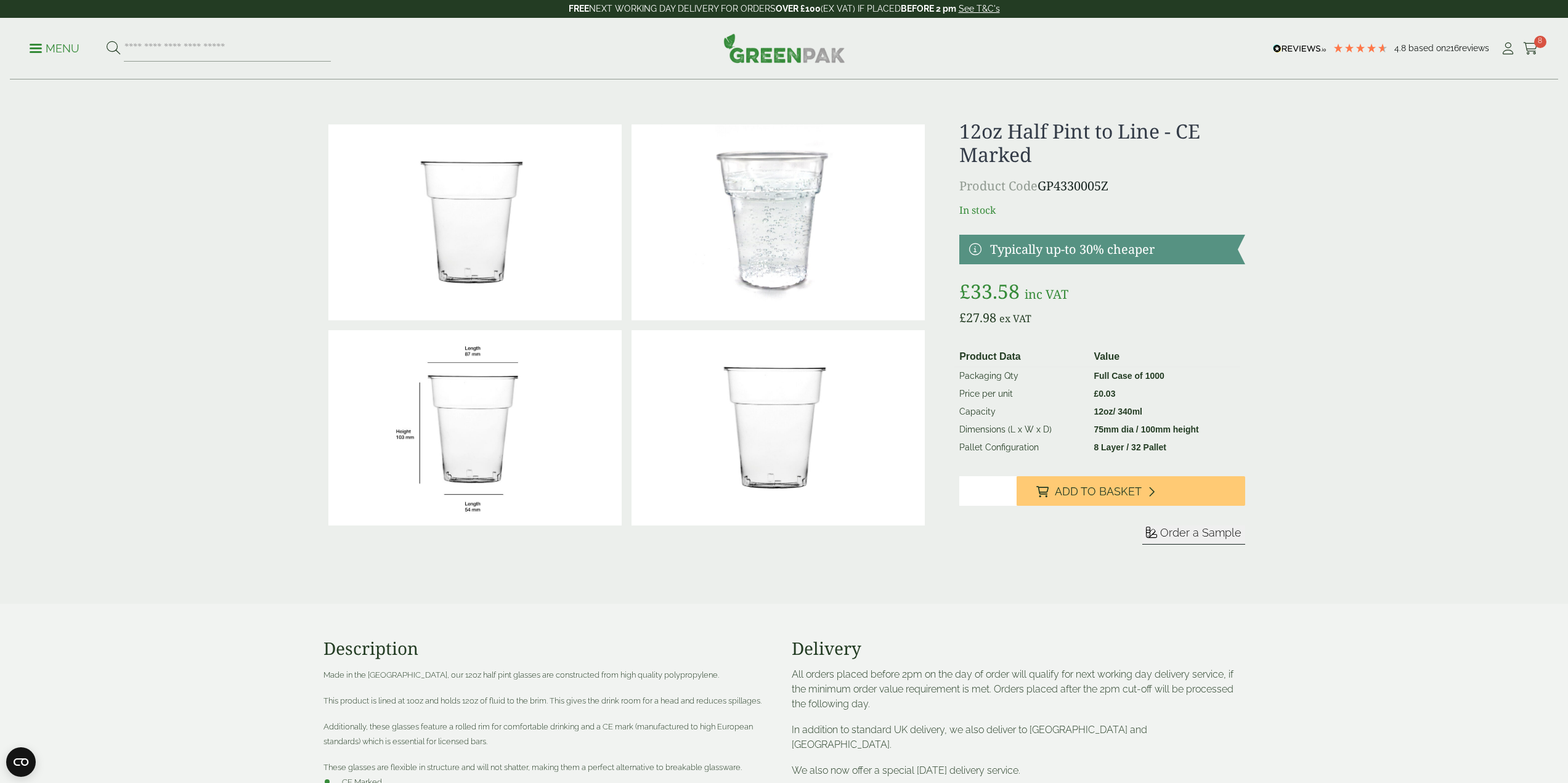
click at [1526, 47] on icon at bounding box center [1530, 48] width 15 height 13
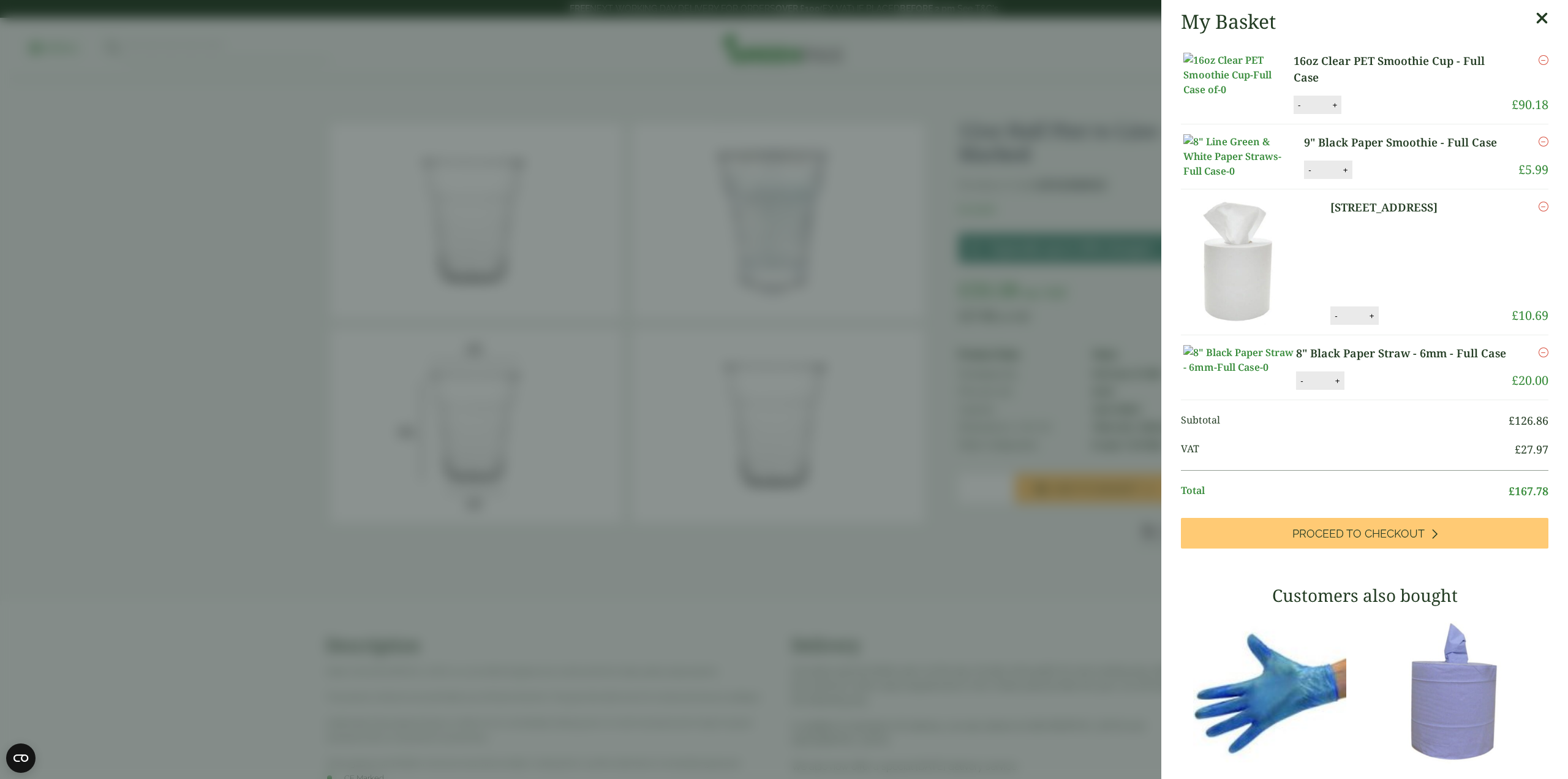
click at [1295, 110] on button "-" at bounding box center [1299, 105] width 10 height 11
type input "*"
click at [1374, 114] on button "Update" at bounding box center [1375, 105] width 61 height 18
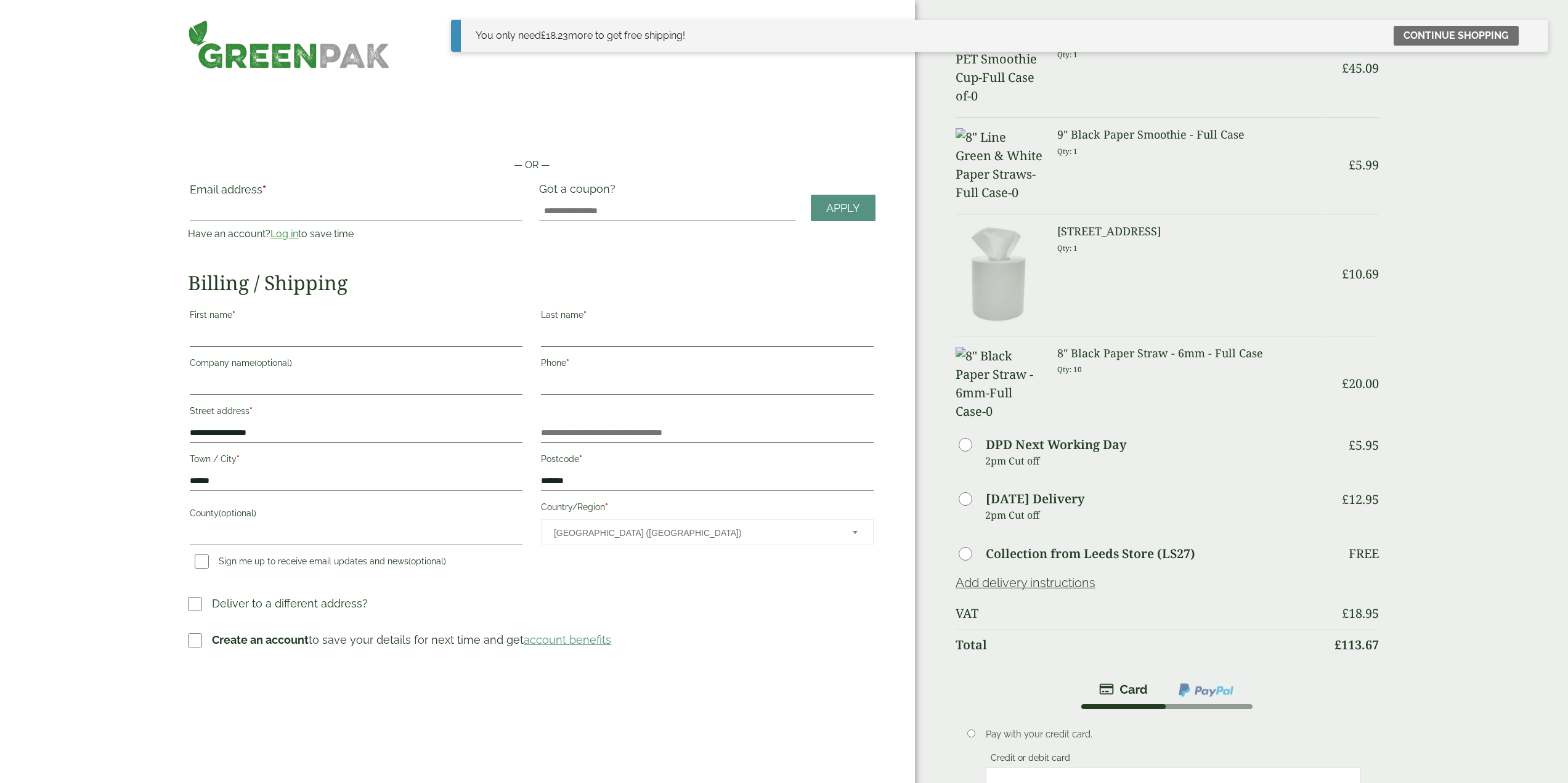
click at [1442, 226] on div "Order Summary Item Ammount 16oz Clear PET Smoothie Cup - Full Case Qty: 1 £ 45.…" at bounding box center [1241, 499] width 653 height 999
click at [1528, 35] on icon at bounding box center [1533, 35] width 10 height 10
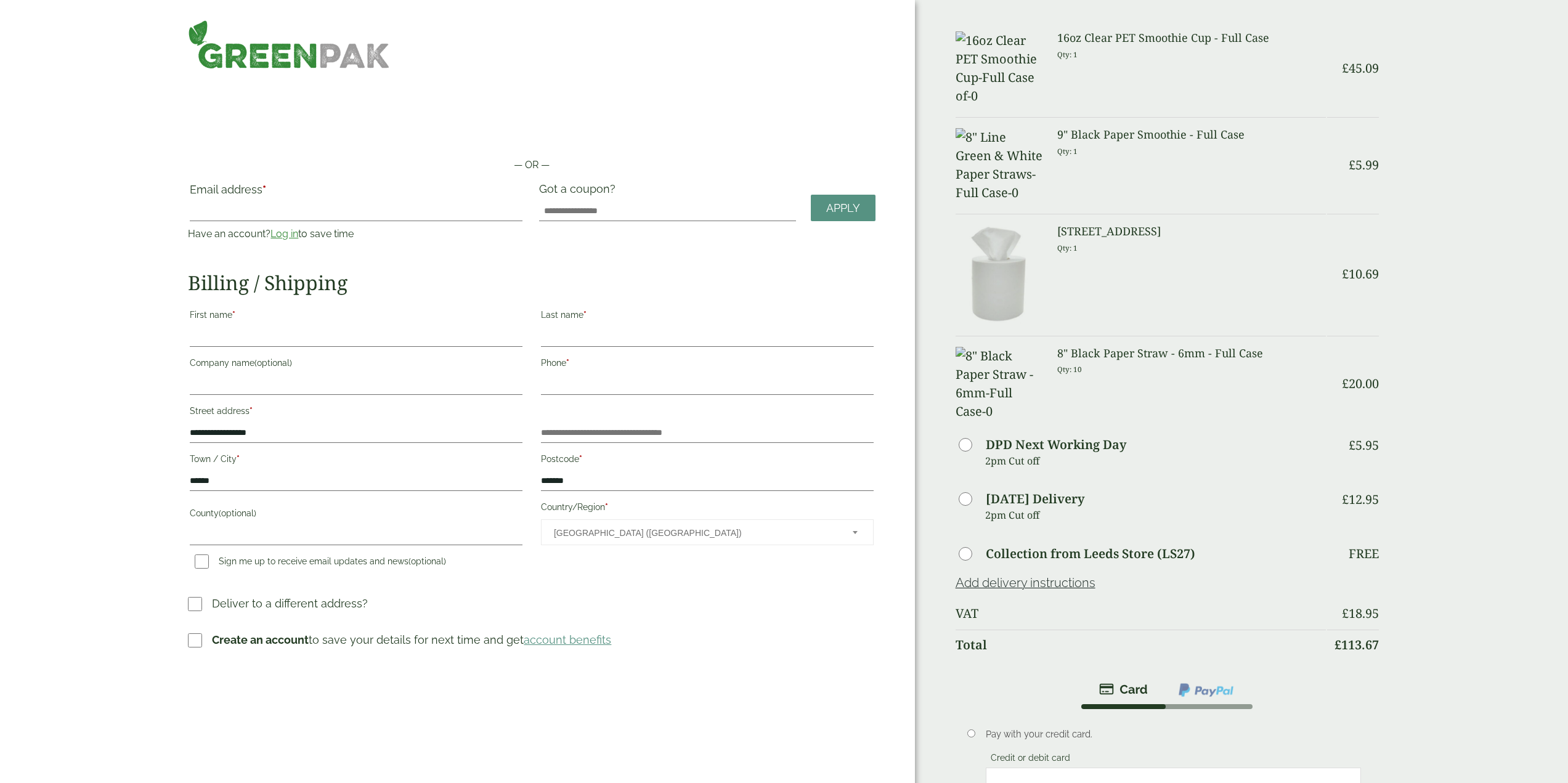
click at [1524, 298] on div "Order Summary Item Ammount 16oz Clear PET Smoothie Cup - Full Case Qty: 1 £ 45.…" at bounding box center [1241, 499] width 653 height 999
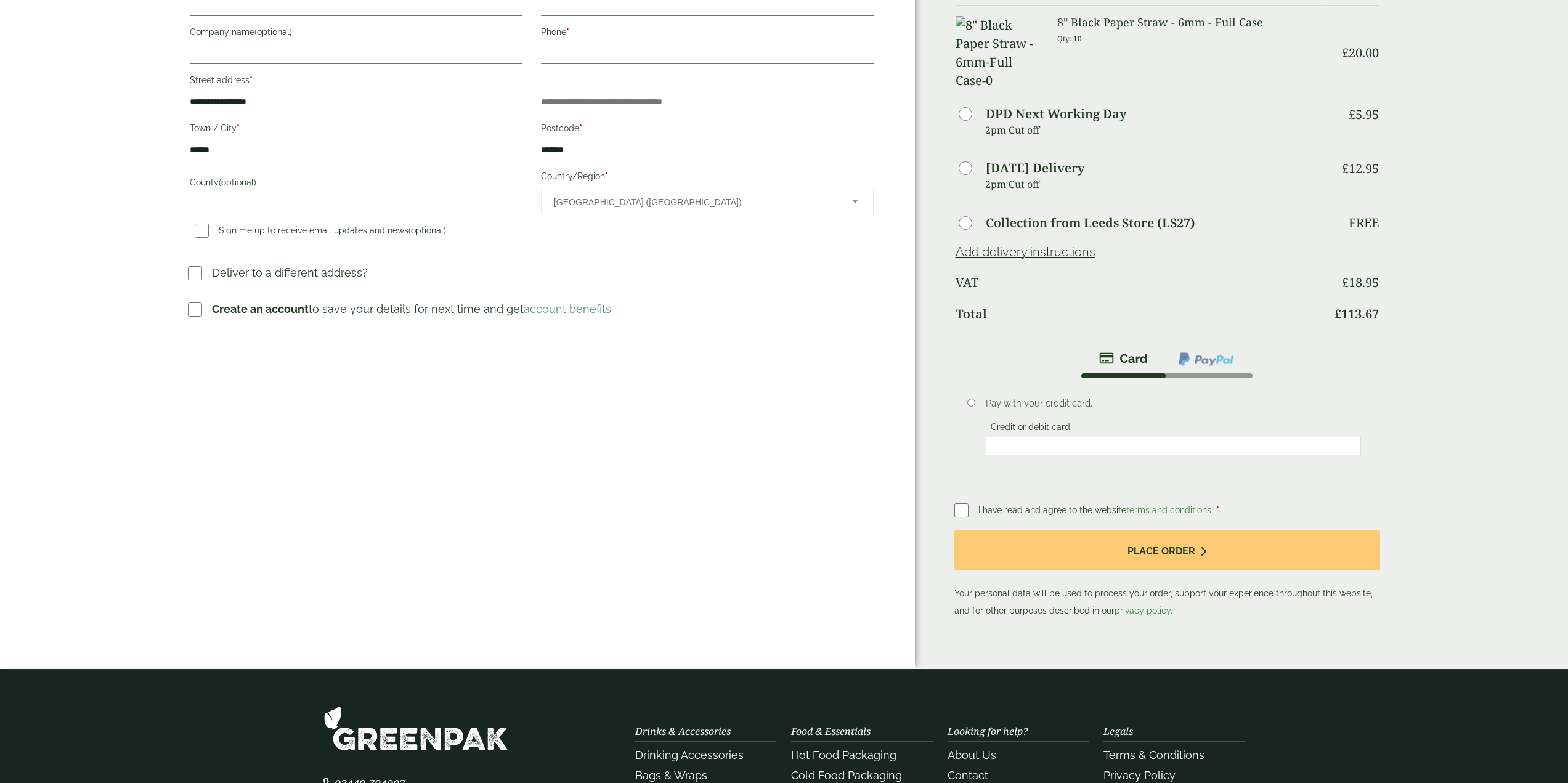
scroll to position [432, 0]
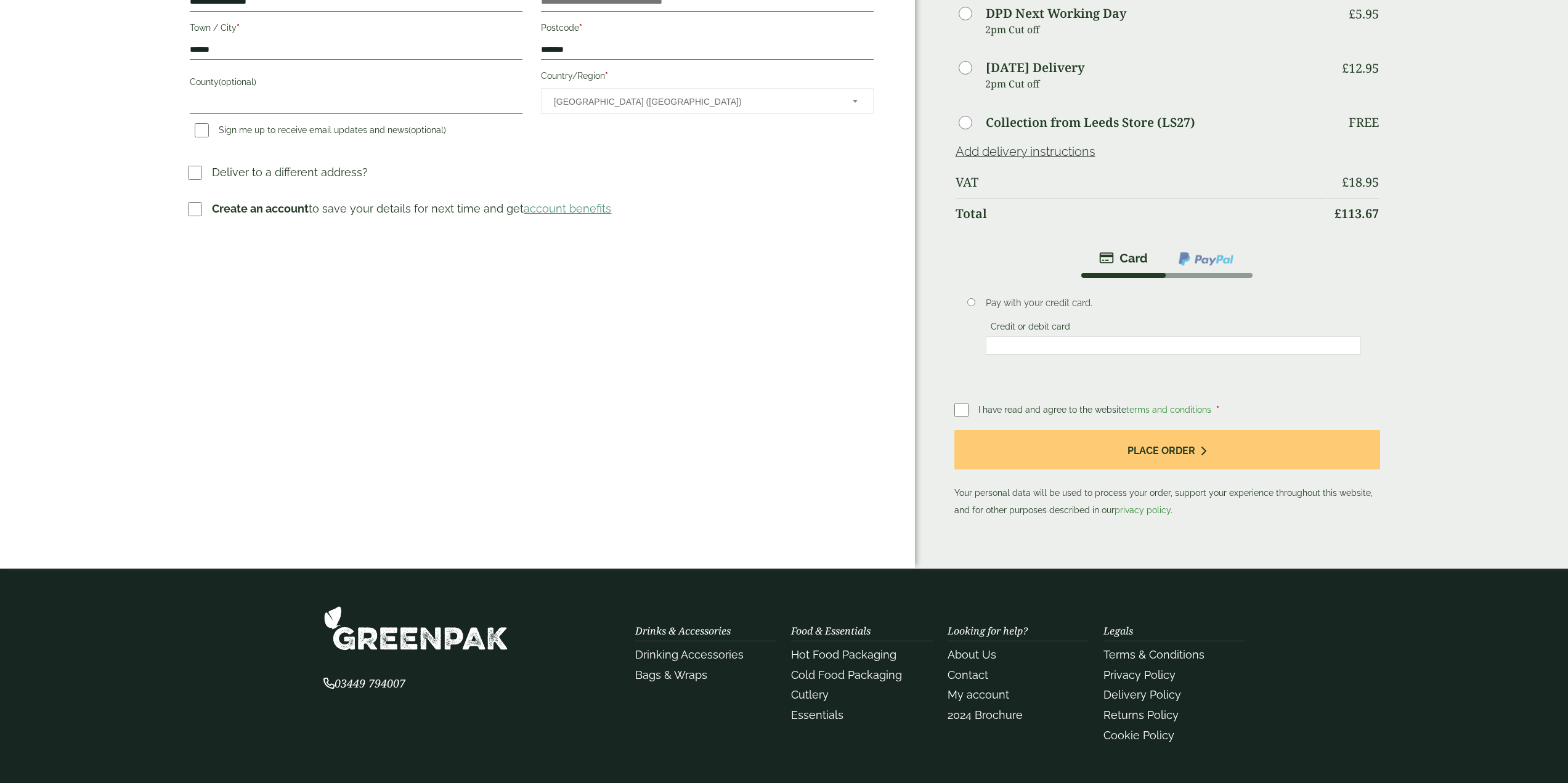
click at [1189, 251] on img at bounding box center [1205, 259] width 57 height 16
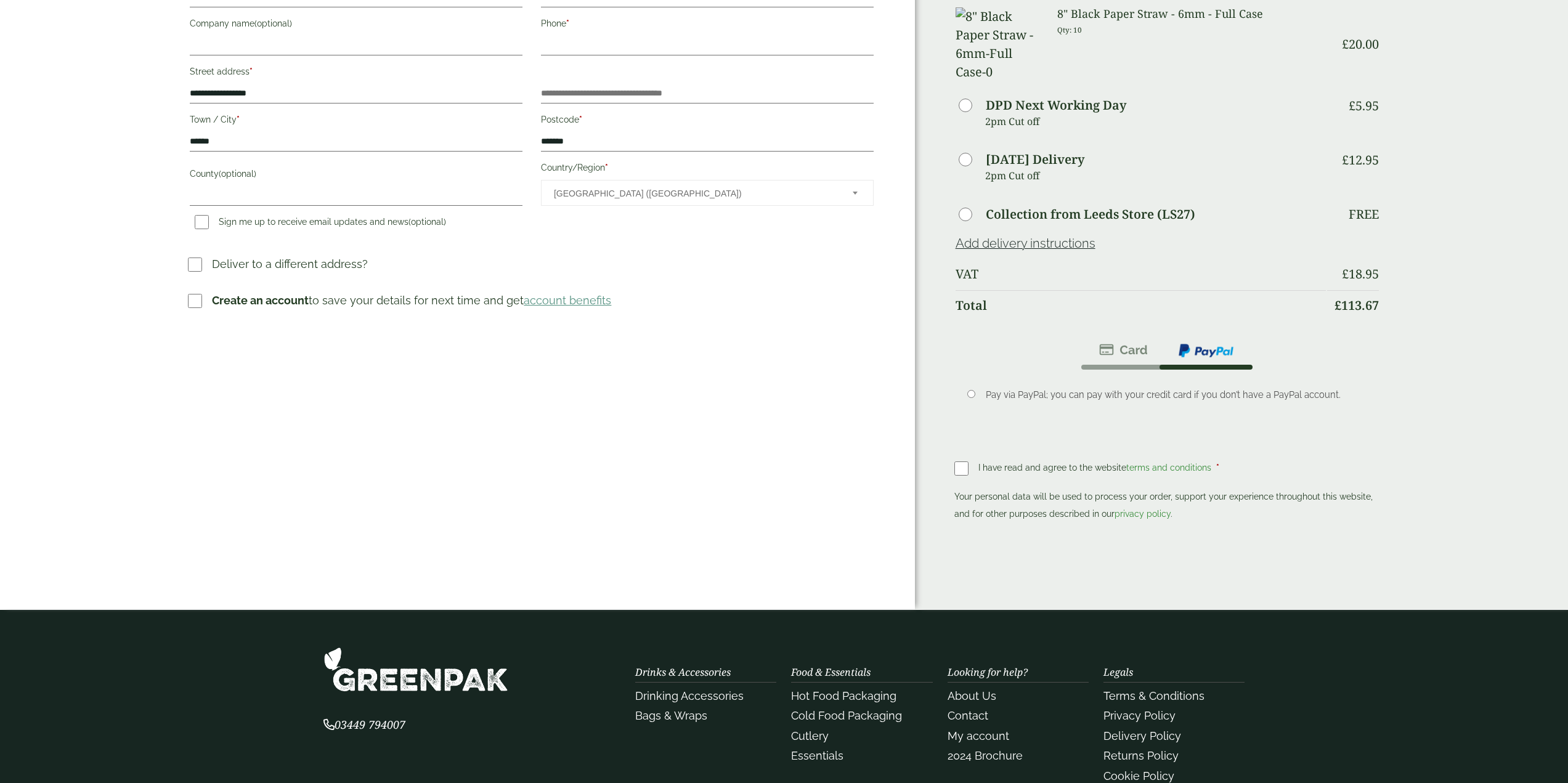
scroll to position [0, 0]
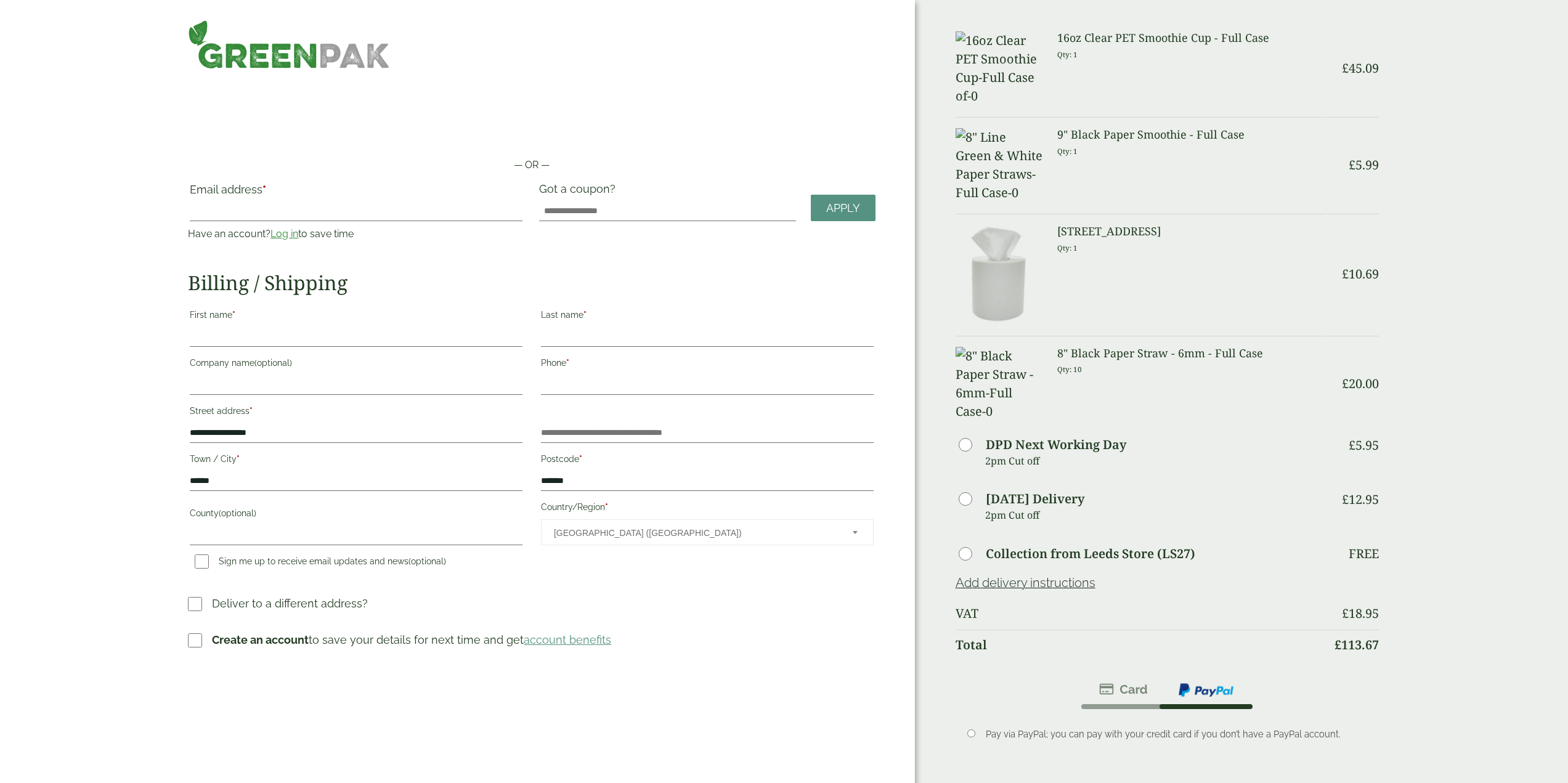
click at [305, 322] on label "First name *" at bounding box center [355, 317] width 333 height 21
click at [305, 327] on input "First name *" at bounding box center [355, 337] width 333 height 19
click at [309, 342] on input "First name *" at bounding box center [355, 337] width 333 height 19
type input "******"
type input "*"
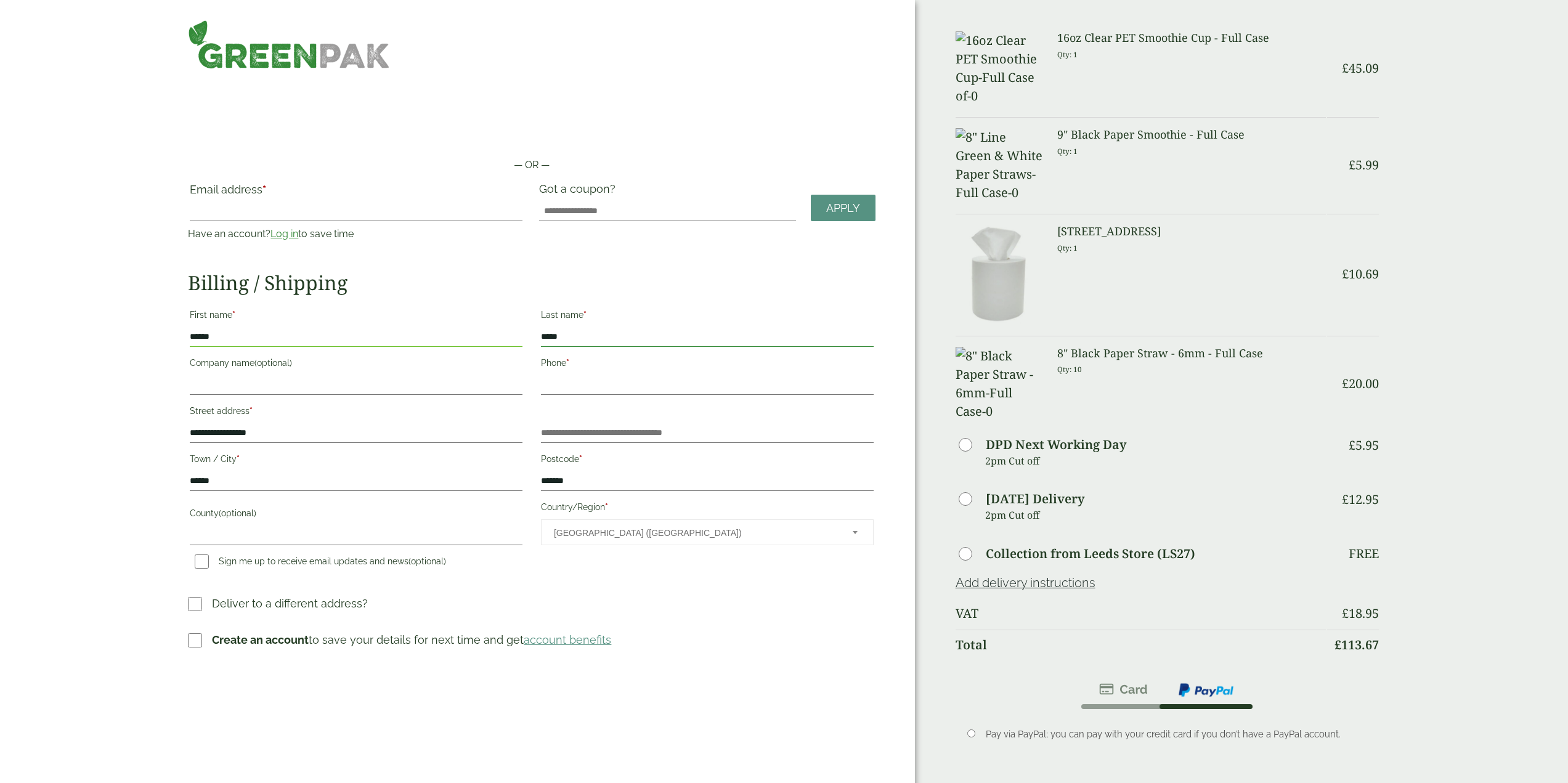
type input "*****"
click at [292, 210] on input "Email address *" at bounding box center [355, 211] width 333 height 19
type input "**********"
click at [613, 209] on input "Got a coupon?" at bounding box center [667, 211] width 257 height 19
drag, startPoint x: 396, startPoint y: 57, endPoint x: 185, endPoint y: 57, distance: 211.0
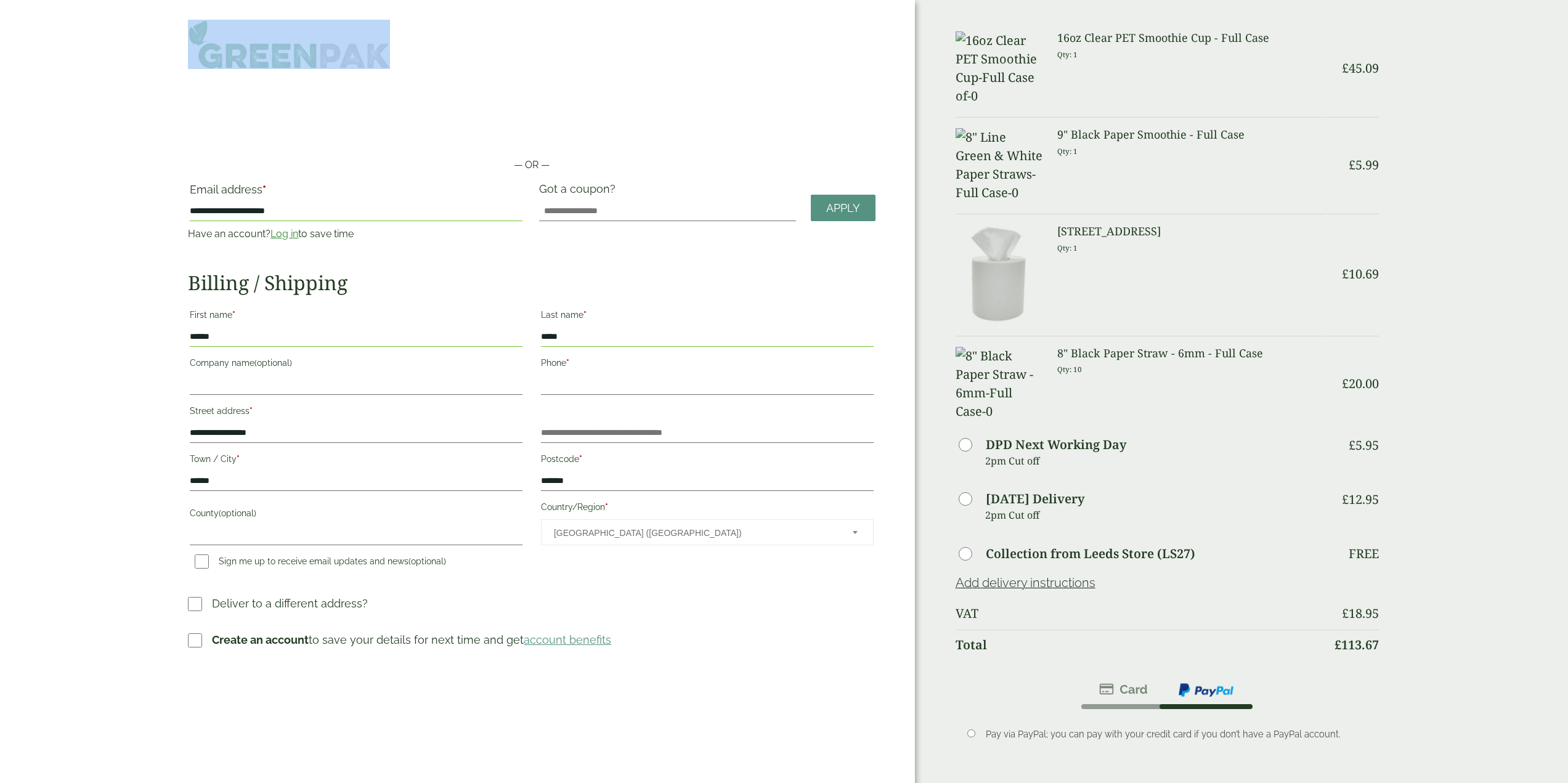
click at [185, 57] on div at bounding box center [356, 43] width 351 height 49
copy link
click at [668, 209] on input "Got a coupon?" at bounding box center [667, 211] width 257 height 19
paste input "*******"
click at [841, 203] on span "Apply" at bounding box center [843, 209] width 34 height 14
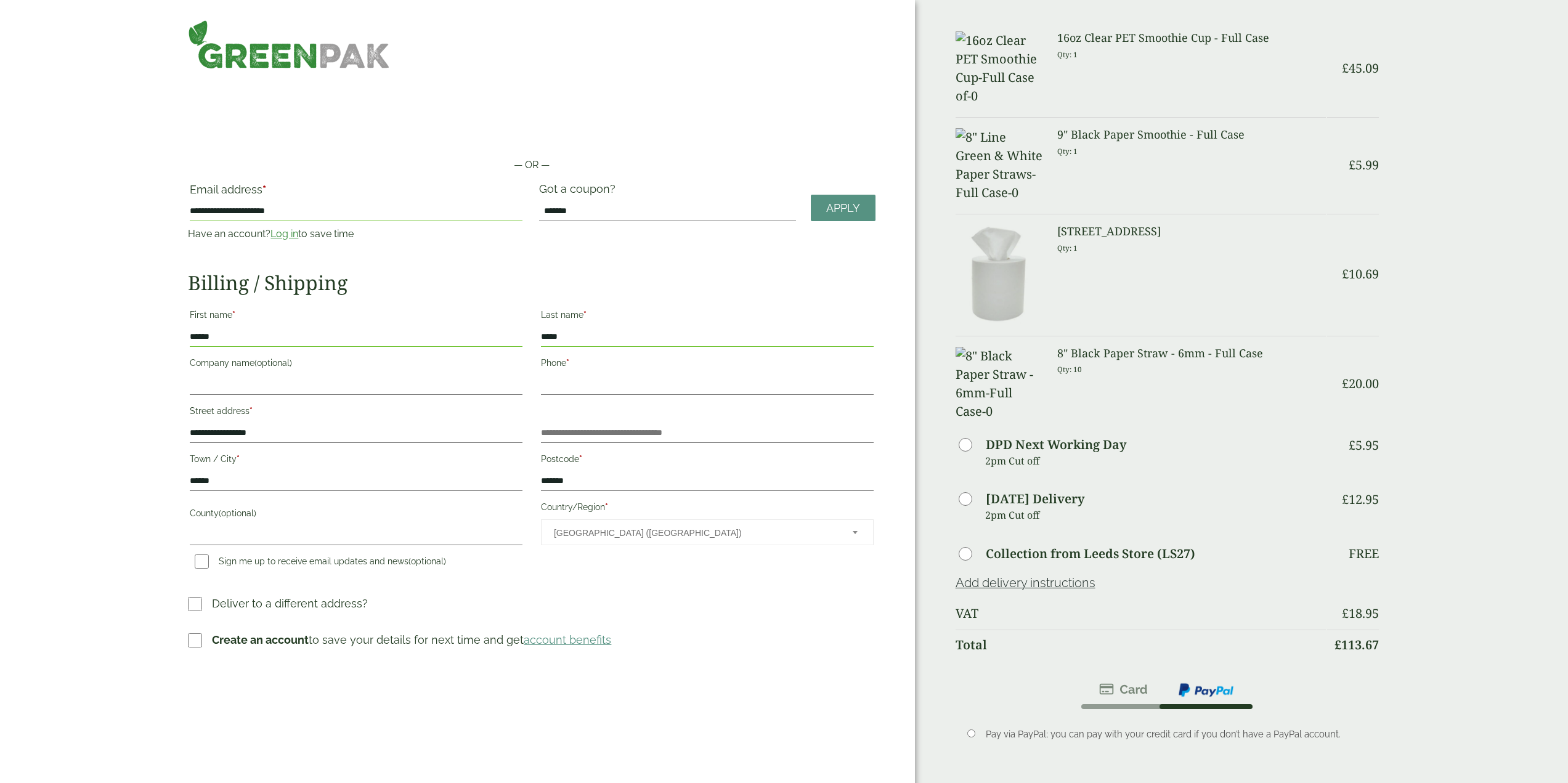
click at [836, 206] on span "Apply" at bounding box center [843, 209] width 34 height 14
drag, startPoint x: 714, startPoint y: 213, endPoint x: 443, endPoint y: 179, distance: 273.1
click at [239, 175] on div "**********" at bounding box center [457, 467] width 914 height 935
paste input "**"
type input "*********"
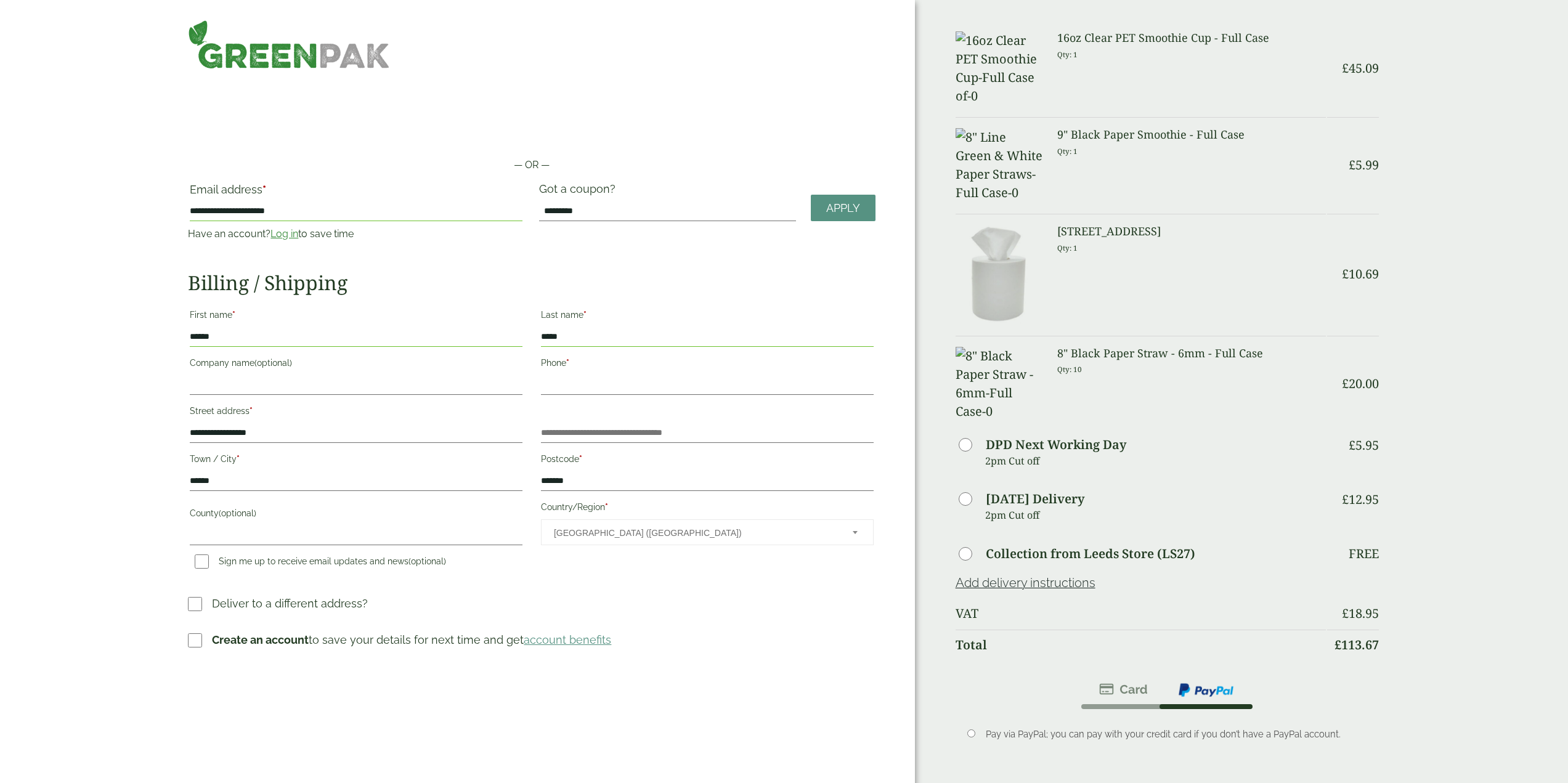
click at [870, 205] on link "Apply" at bounding box center [843, 208] width 65 height 26
click at [433, 544] on input "County (optional)" at bounding box center [355, 535] width 333 height 19
type input "*****"
click at [224, 687] on p "Create account password *" at bounding box center [531, 674] width 686 height 44
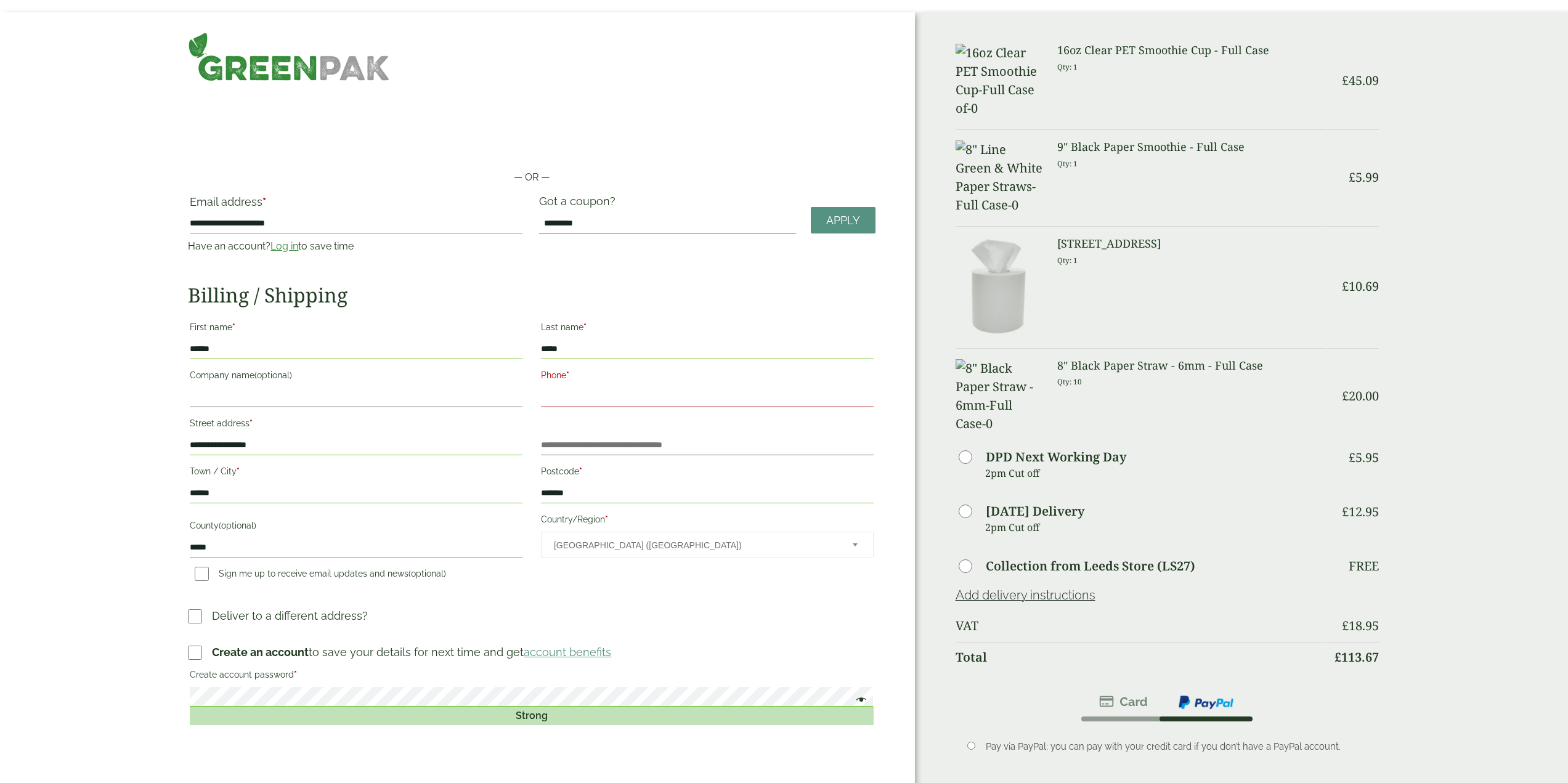
scroll to position [246, 0]
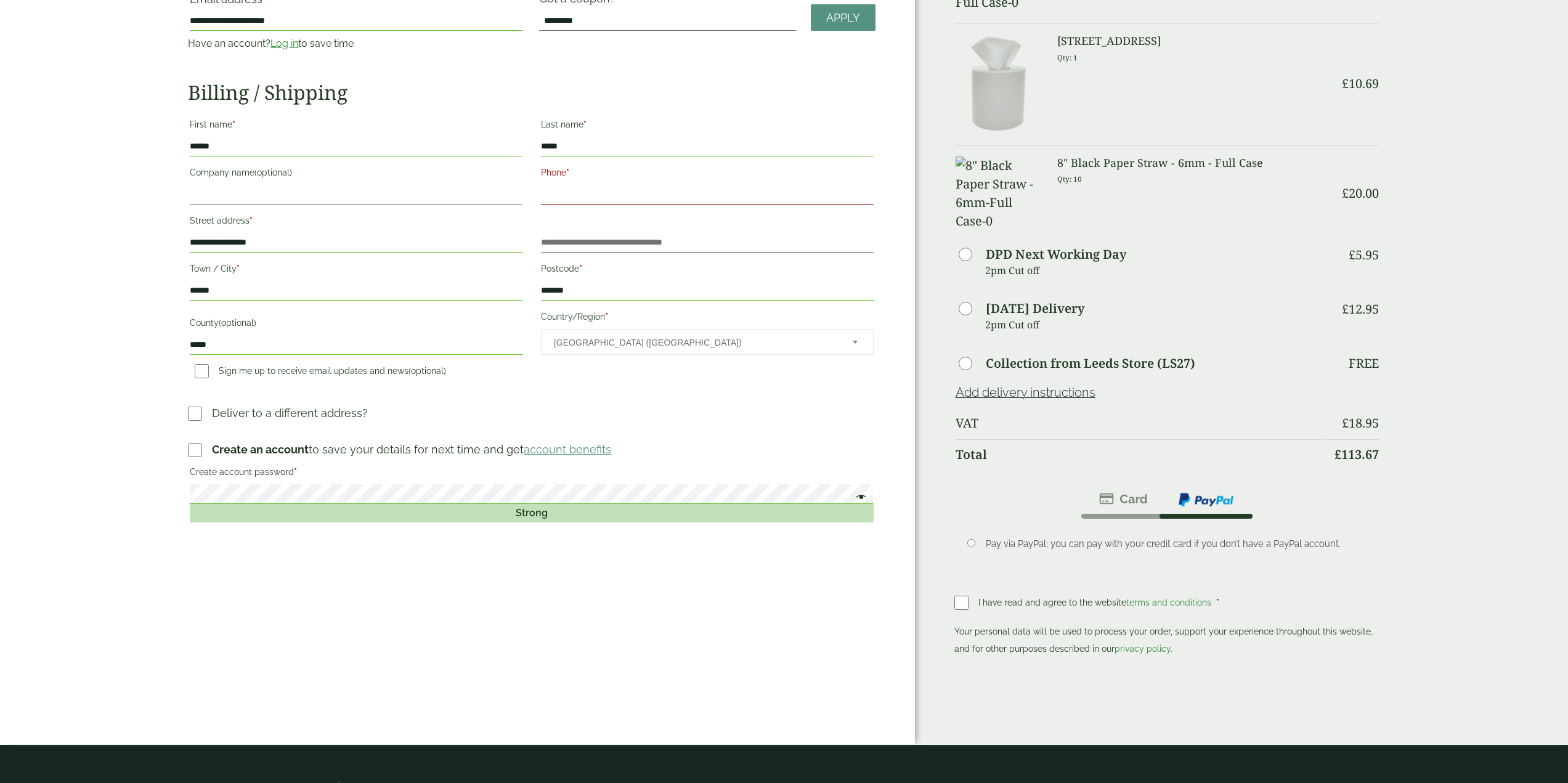
click at [580, 194] on input "Phone *" at bounding box center [707, 194] width 333 height 19
type input "**********"
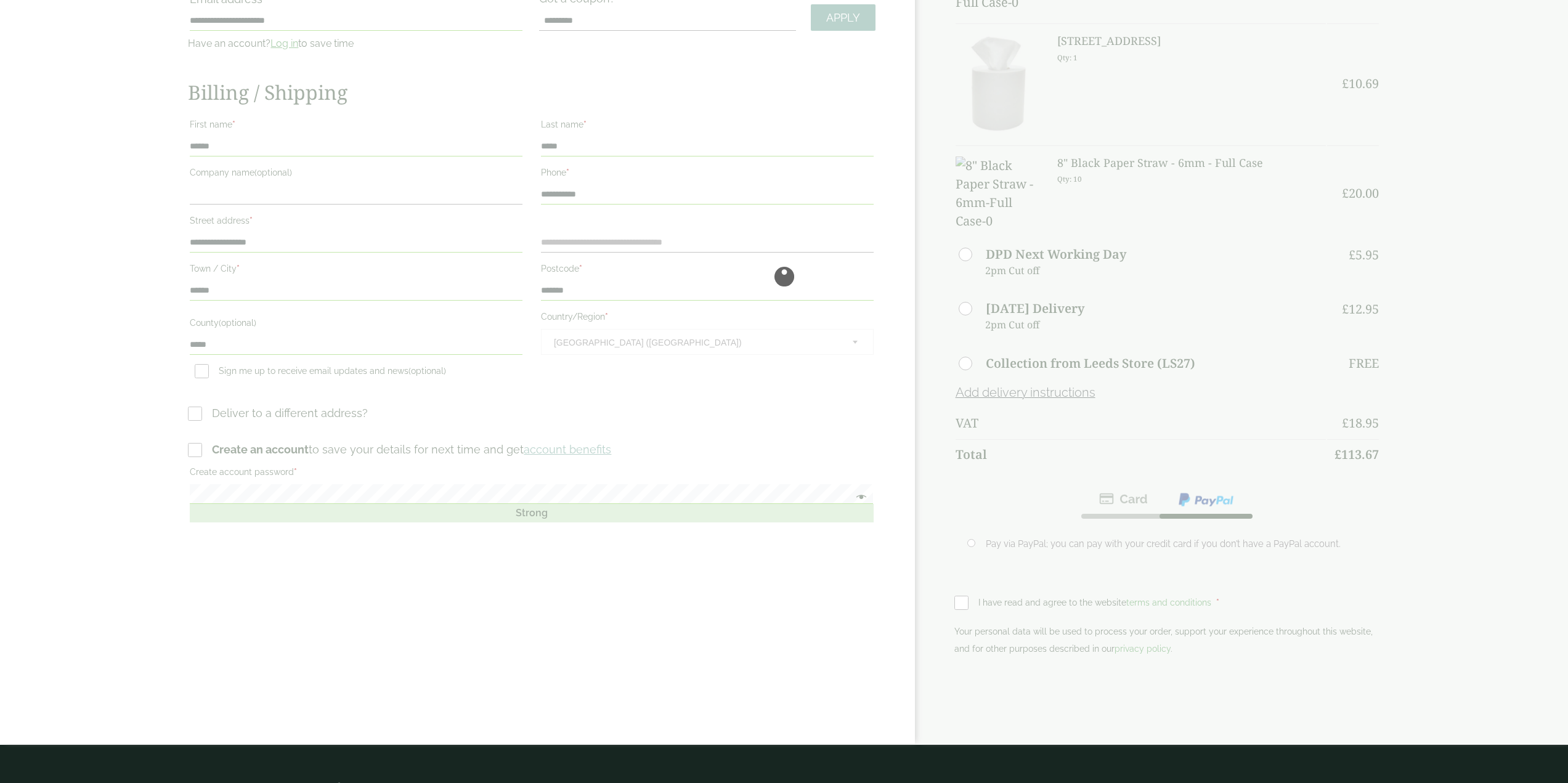
scroll to position [0, 0]
